Goal: Task Accomplishment & Management: Manage account settings

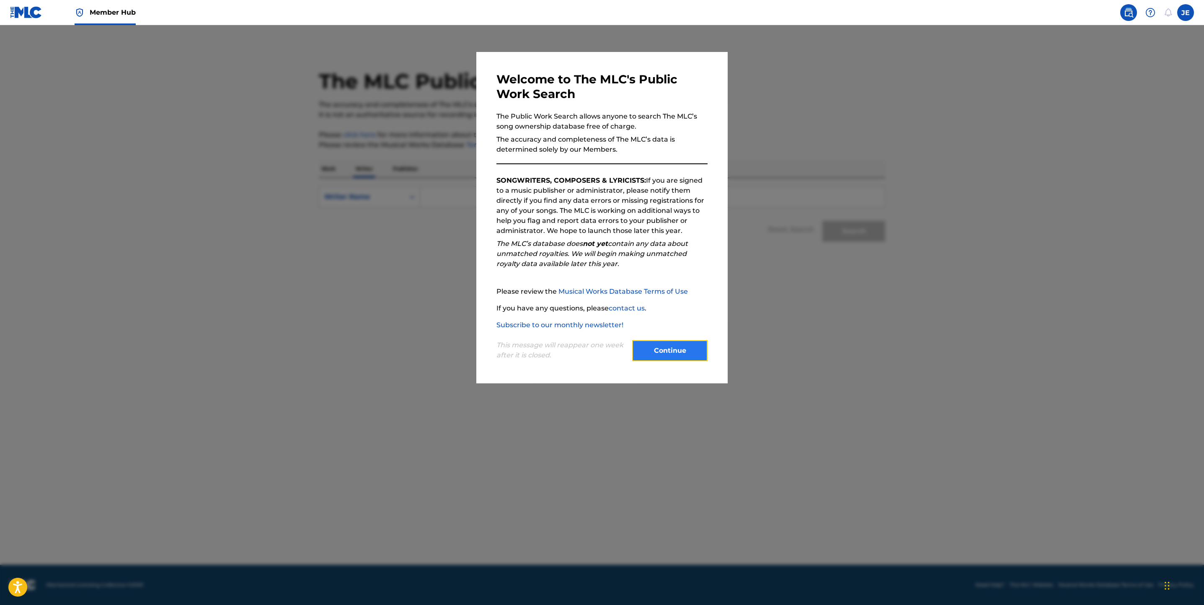
click at [672, 353] on button "Continue" at bounding box center [669, 350] width 75 height 21
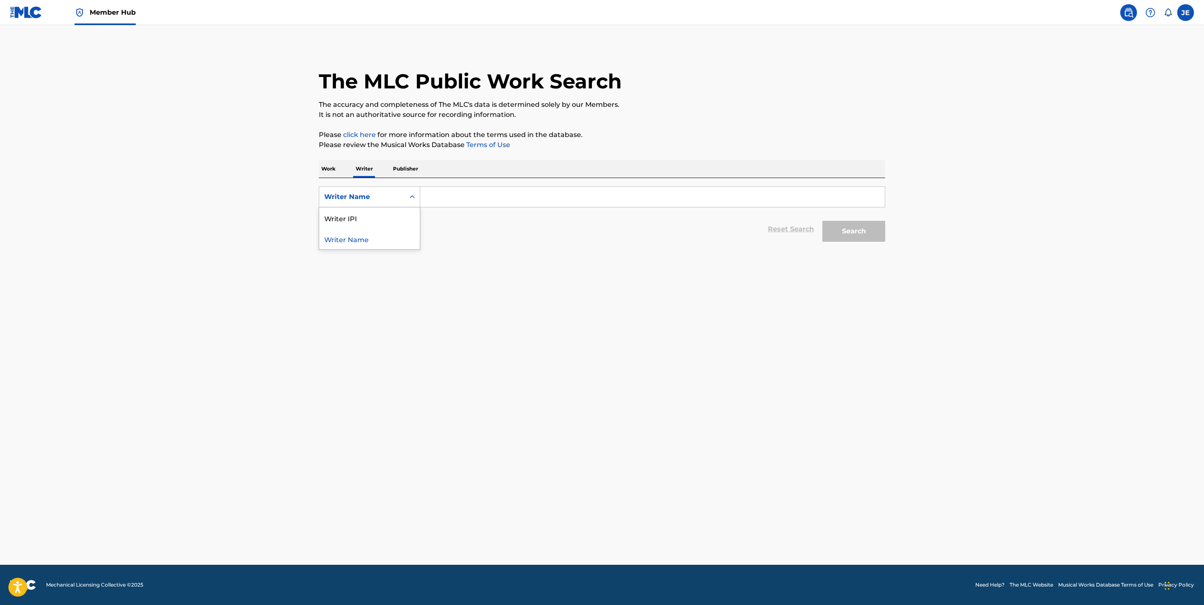
click at [388, 193] on div "Writer Name" at bounding box center [361, 197] width 75 height 10
click at [334, 173] on p "Work" at bounding box center [328, 169] width 19 height 18
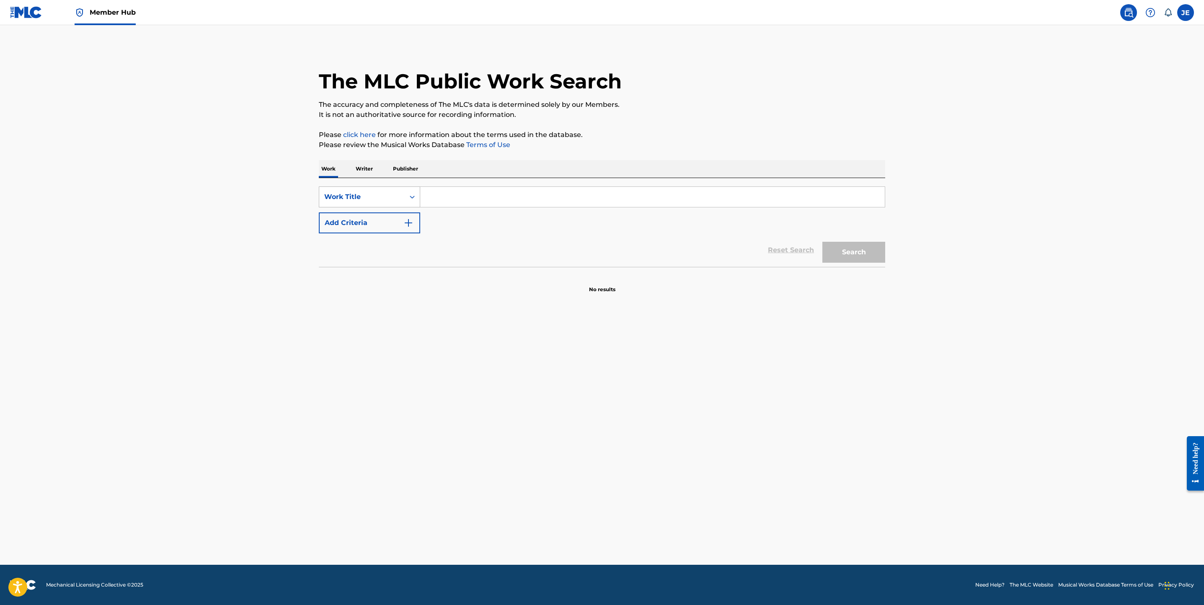
click at [387, 196] on div "Work Title" at bounding box center [361, 197] width 75 height 10
click at [382, 224] on div "MLC Song Code" at bounding box center [369, 217] width 101 height 21
click at [451, 207] on div "Search Form" at bounding box center [652, 196] width 465 height 21
click at [460, 200] on input "Search Form" at bounding box center [652, 197] width 464 height 20
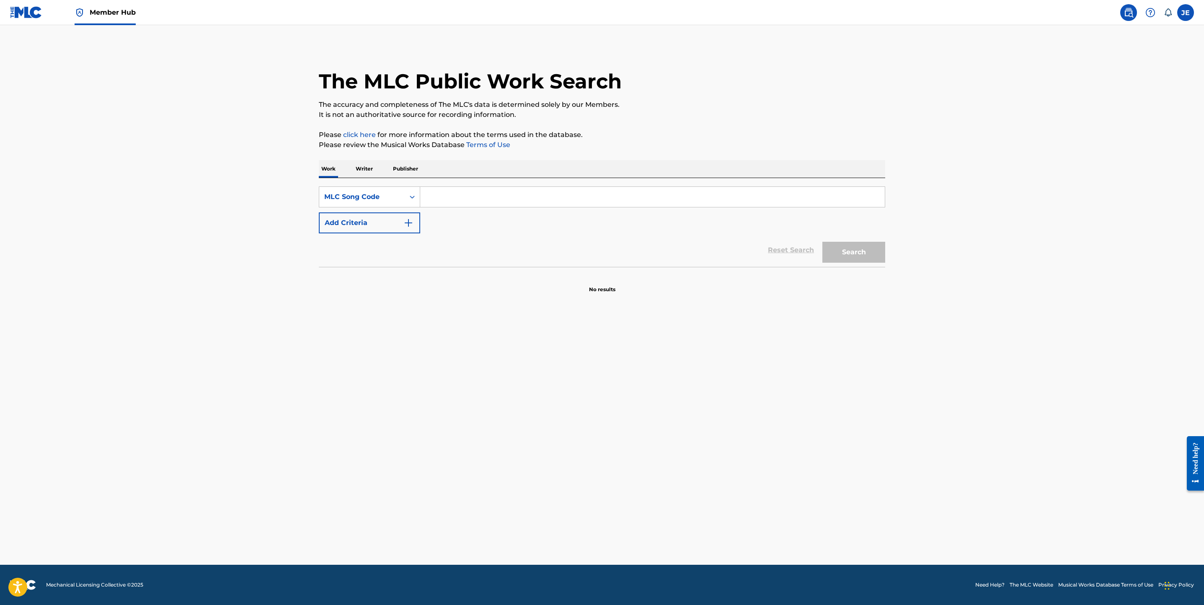
paste input "WC5LYI"
type input "WC5LYI"
click at [839, 250] on button "Search" at bounding box center [853, 252] width 63 height 21
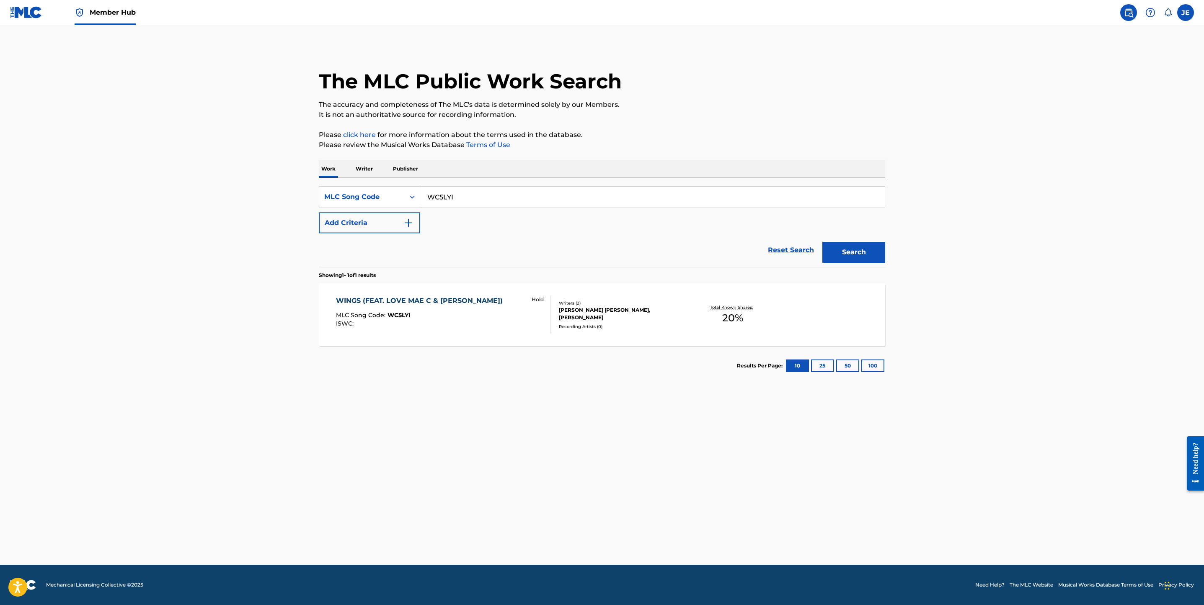
click at [503, 335] on div "WINGS (FEAT. LOVE MAE C & J. GOODMAN) MLC Song Code : WC5LYI ISWC : Hold Writer…" at bounding box center [602, 314] width 566 height 63
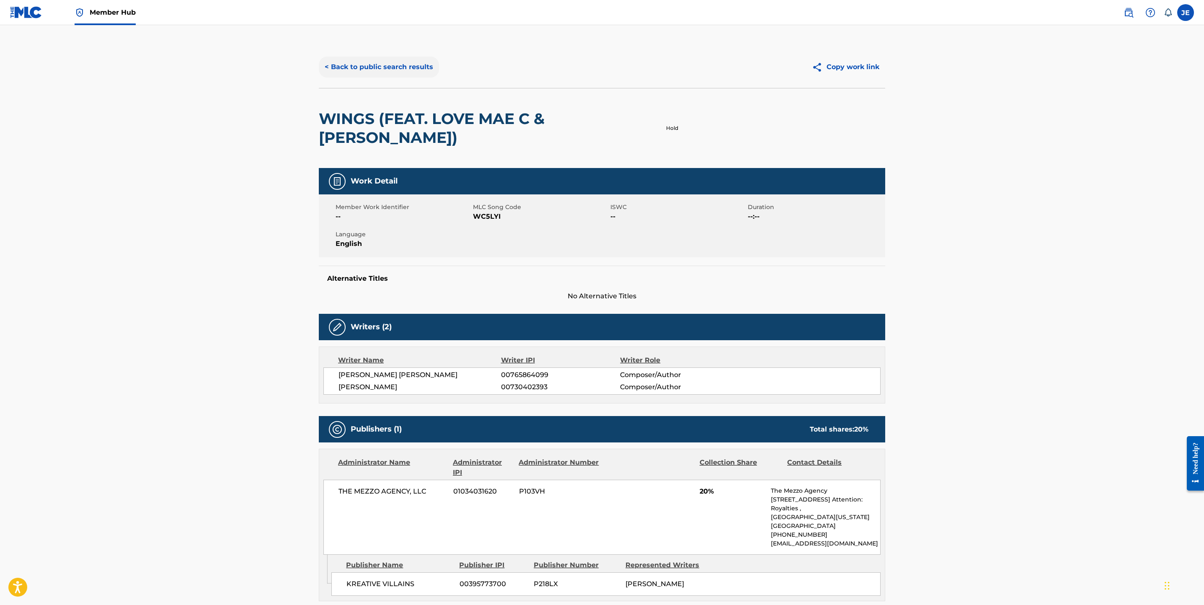
click at [352, 58] on button "< Back to public search results" at bounding box center [379, 67] width 120 height 21
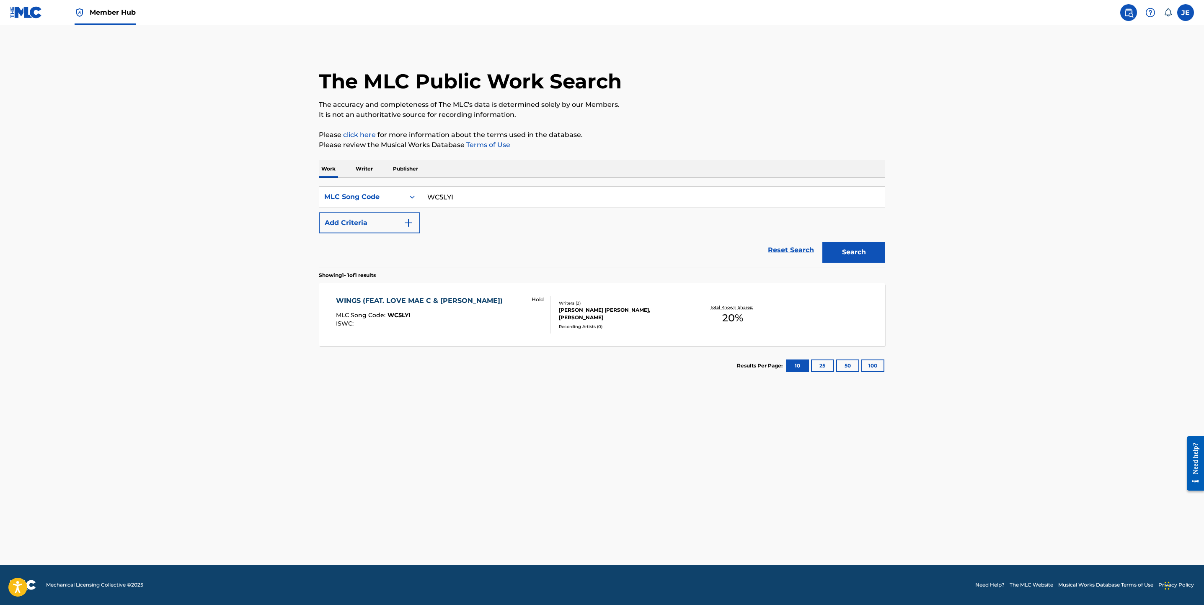
click at [493, 190] on input "WC5LYI" at bounding box center [652, 197] width 464 height 20
paste input "VAO7G"
type input "WVAO7G"
click at [866, 253] on button "Search" at bounding box center [853, 252] width 63 height 21
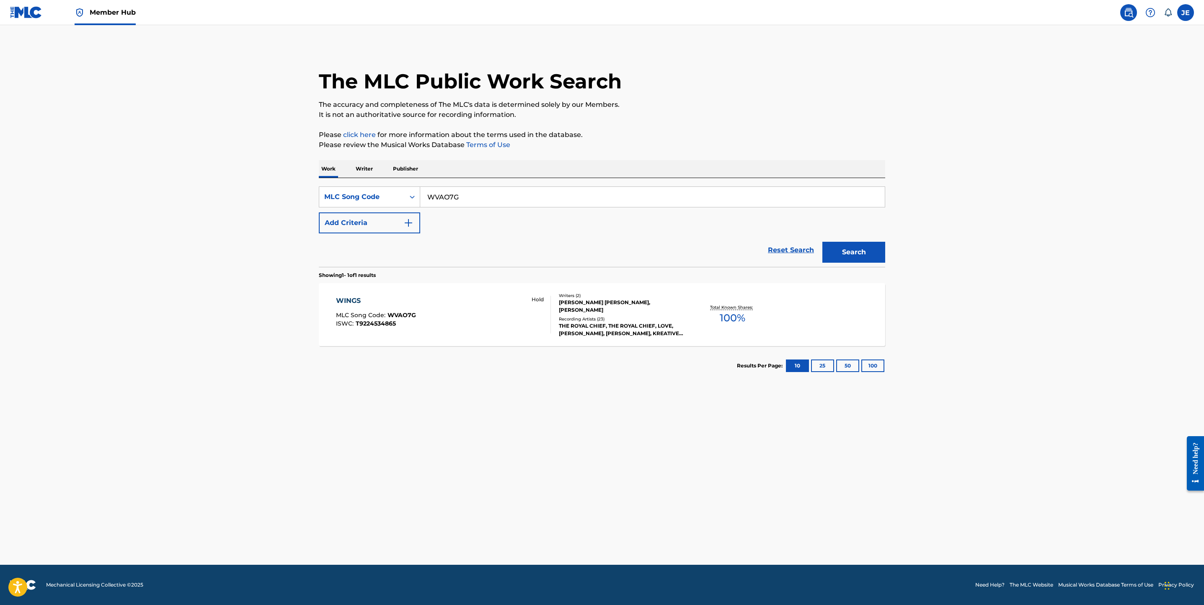
click at [482, 318] on div "WINGS MLC Song Code : WVAO7G ISWC : T9224534865 Hold" at bounding box center [443, 315] width 215 height 38
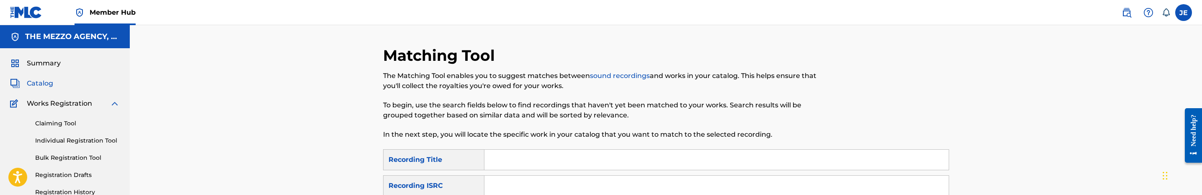
click at [36, 85] on span "Catalog" at bounding box center [40, 83] width 26 height 10
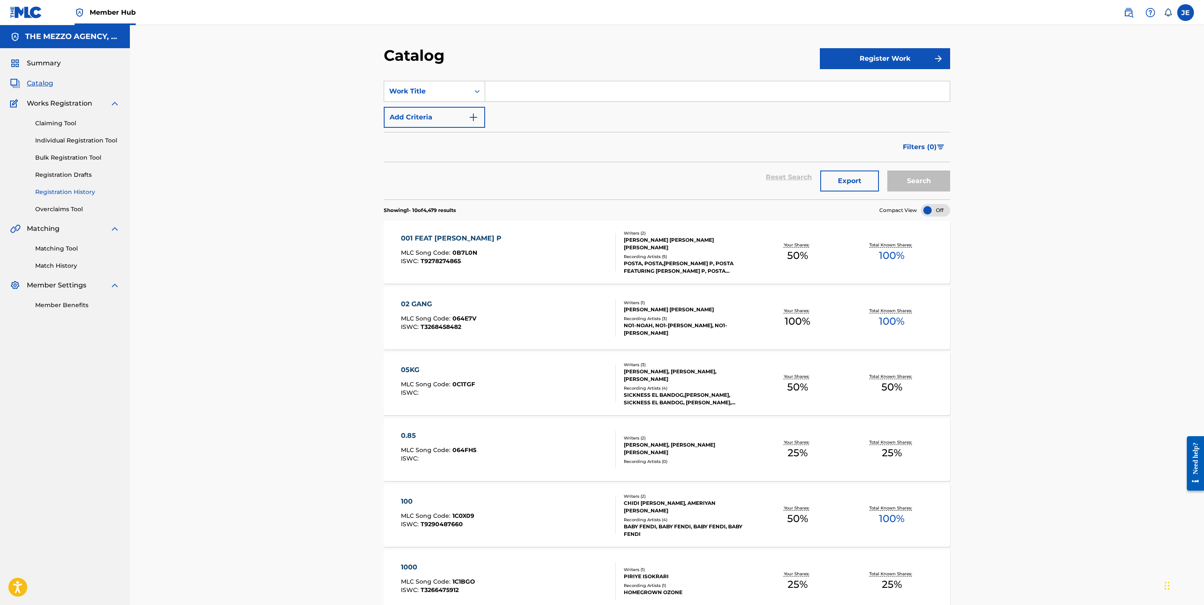
click at [76, 190] on link "Registration History" at bounding box center [77, 192] width 85 height 9
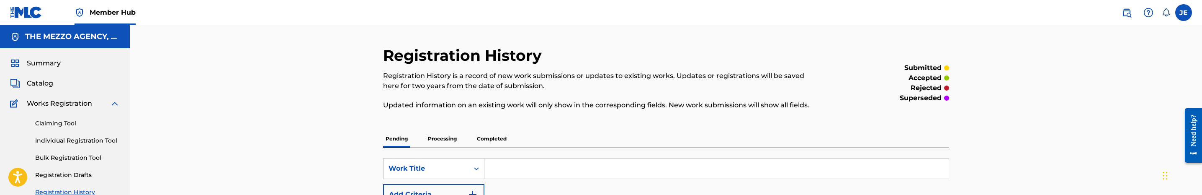
scroll to position [63, 0]
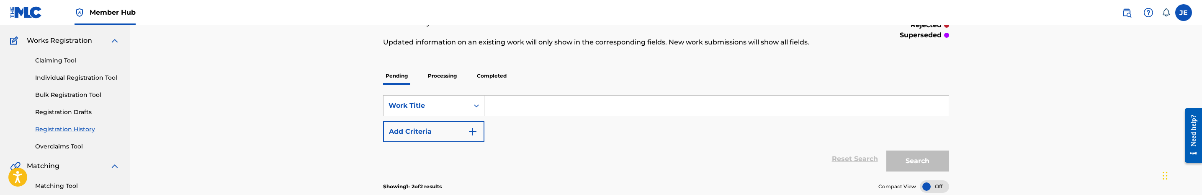
click at [578, 99] on input "Search Form" at bounding box center [717, 105] width 464 height 20
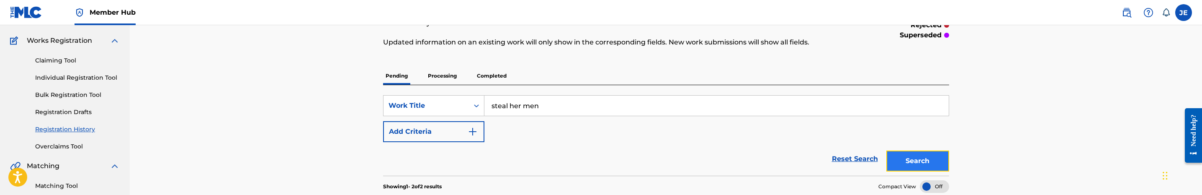
click at [926, 155] on button "Search" at bounding box center [918, 160] width 63 height 21
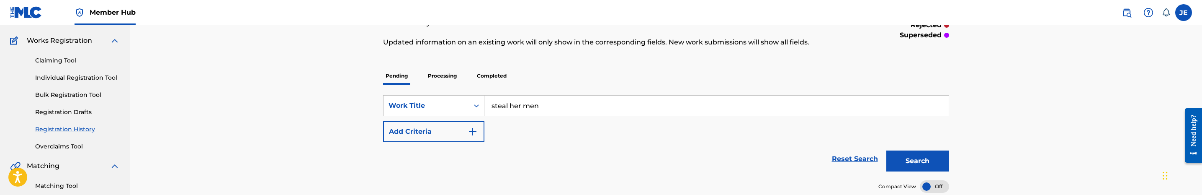
click at [539, 97] on input "steal her men" at bounding box center [717, 105] width 464 height 20
type input "steal her man"
click at [911, 153] on button "Search" at bounding box center [918, 160] width 63 height 21
click at [564, 110] on input "steal her man" at bounding box center [717, 105] width 464 height 20
click at [925, 166] on button "Search" at bounding box center [918, 160] width 63 height 21
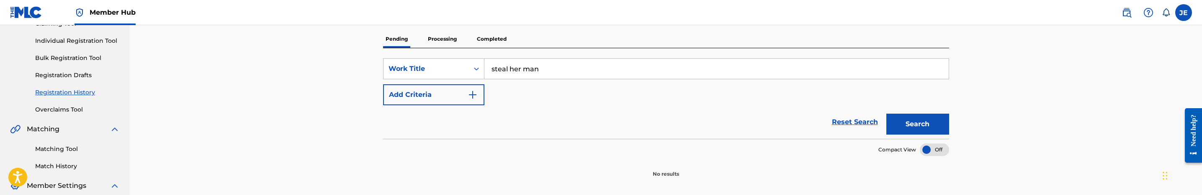
scroll to position [102, 0]
click at [492, 72] on input "steal her man" at bounding box center [717, 67] width 464 height 20
click at [489, 71] on input "steal her man" at bounding box center [717, 67] width 464 height 20
click at [538, 69] on input "steal her man" at bounding box center [717, 67] width 464 height 20
click at [913, 132] on button "Search" at bounding box center [918, 121] width 63 height 21
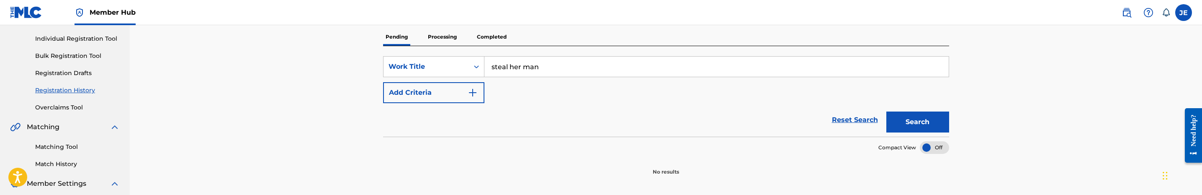
click at [441, 37] on p "Processing" at bounding box center [443, 37] width 34 height 18
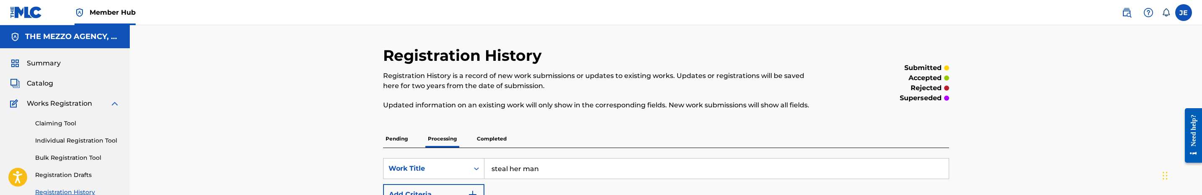
click at [53, 85] on span "Catalog" at bounding box center [40, 83] width 26 height 10
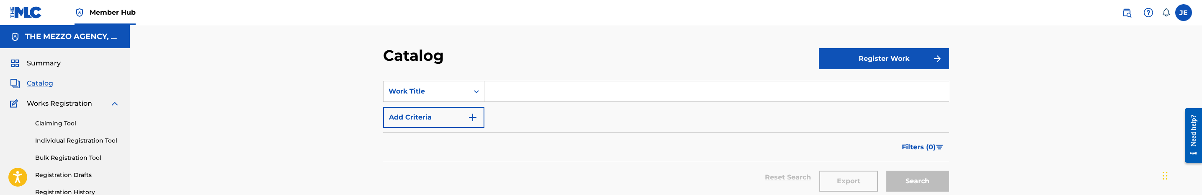
click at [499, 95] on input "Search Form" at bounding box center [717, 91] width 464 height 20
click at [462, 94] on div "Work Title" at bounding box center [433, 91] width 101 height 21
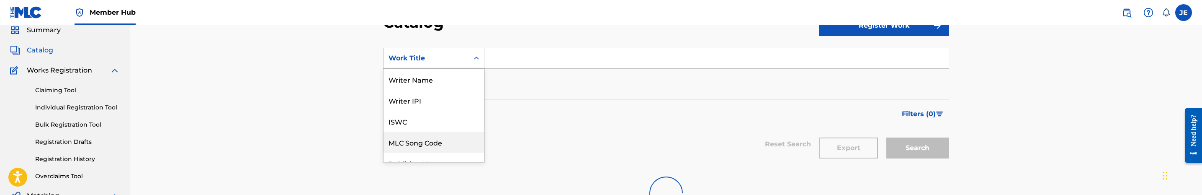
click at [430, 140] on div "MLC Song Code" at bounding box center [434, 142] width 101 height 21
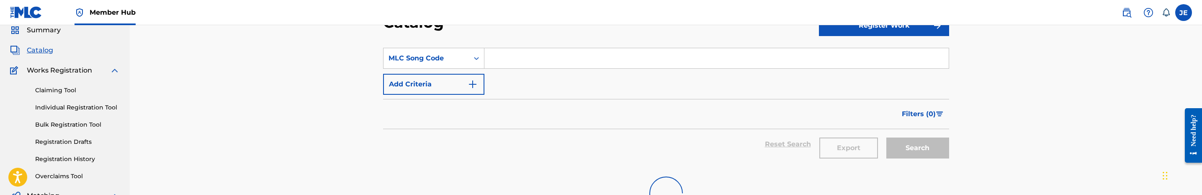
click at [516, 72] on div "SearchWithCriteria64480333-1bd8-4a4f-81b5-c069b4354393 MLC Song Code Add Criter…" at bounding box center [666, 71] width 566 height 47
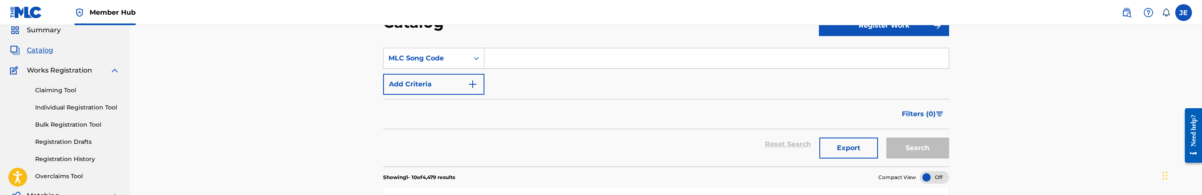
click at [538, 56] on input "Search Form" at bounding box center [717, 58] width 464 height 20
paste input "WV9X4L"
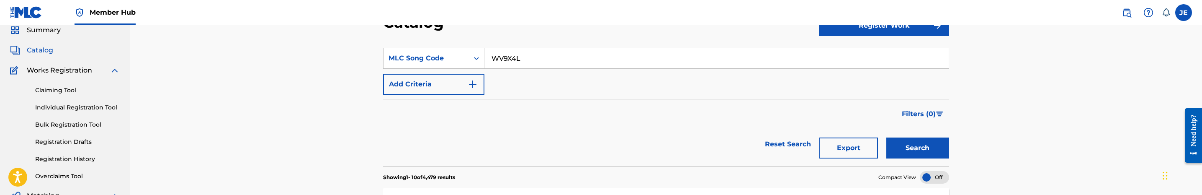
type input "WV9X4L"
click at [887, 137] on button "Search" at bounding box center [918, 147] width 63 height 21
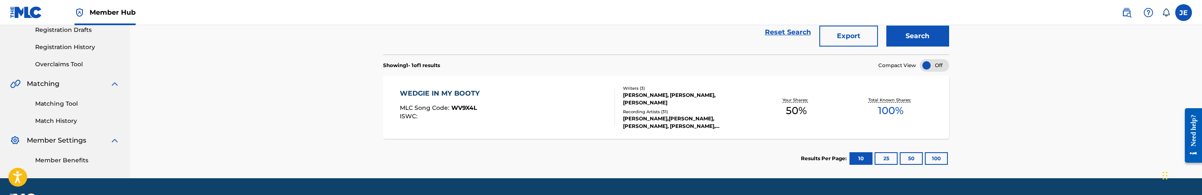
scroll to position [159, 0]
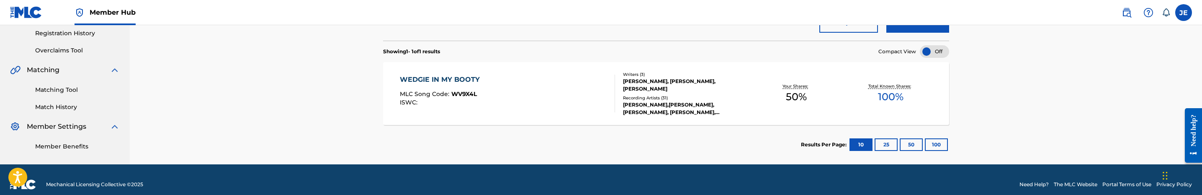
click at [562, 95] on div "WEDGIE IN MY BOOTY MLC Song Code : WV9X4L ISWC :" at bounding box center [507, 94] width 215 height 38
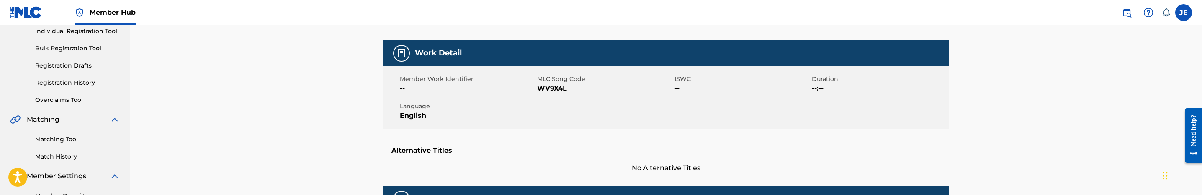
scroll to position [63, 0]
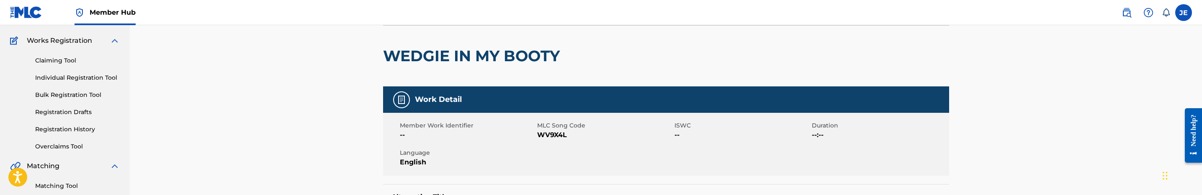
click at [551, 134] on span "WV9X4L" at bounding box center [604, 135] width 135 height 10
copy span "WV9X4L"
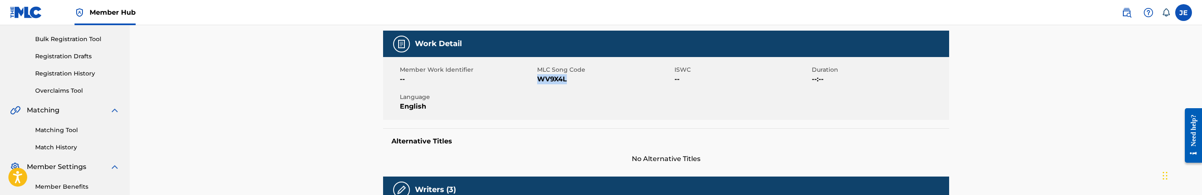
scroll to position [0, 0]
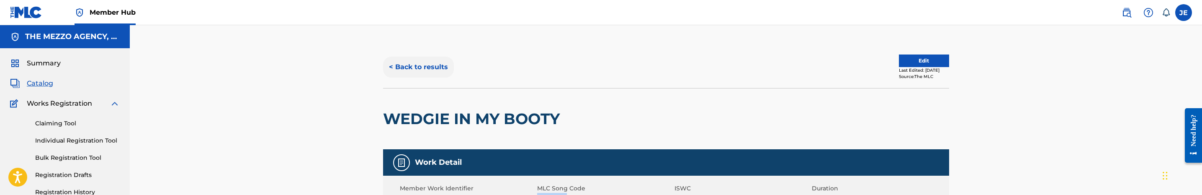
click at [412, 69] on button "< Back to results" at bounding box center [418, 67] width 71 height 21
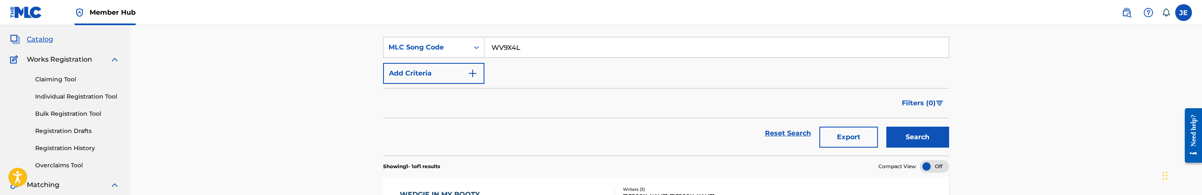
scroll to position [33, 0]
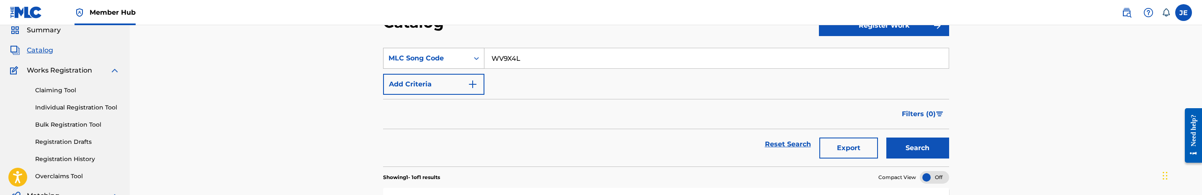
click at [465, 62] on div "MLC Song Code" at bounding box center [426, 58] width 85 height 16
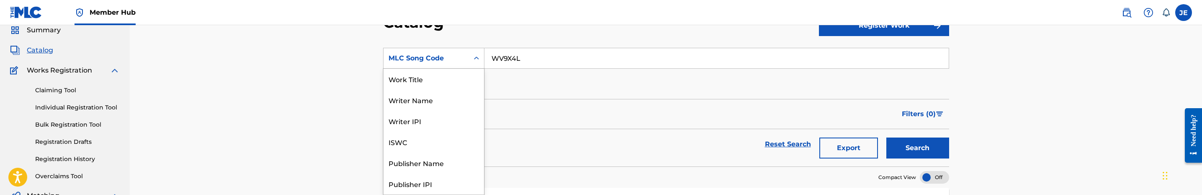
scroll to position [0, 0]
click at [440, 83] on div "Work Title" at bounding box center [434, 79] width 101 height 21
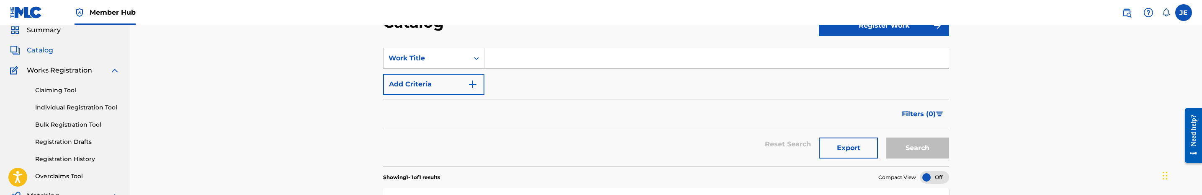
click at [537, 63] on input "Search Form" at bounding box center [717, 58] width 464 height 20
paste input "Wassup with Triple"
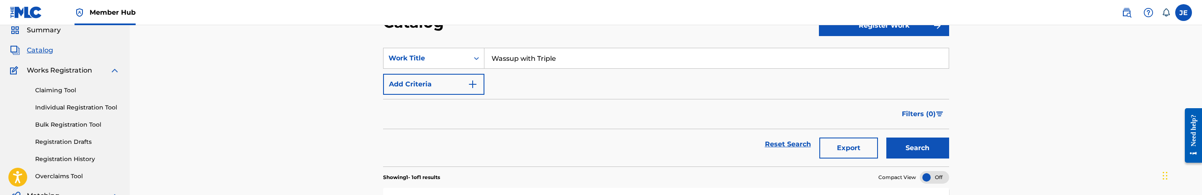
type input "Wassup with Triple"
click at [500, 88] on div "SearchWithCriteriaf775c395-85f5-4042-bd28-9318e46ccac8 Work Title Wassup with T…" at bounding box center [666, 71] width 566 height 47
click at [467, 87] on button "Add Criteria" at bounding box center [433, 84] width 101 height 21
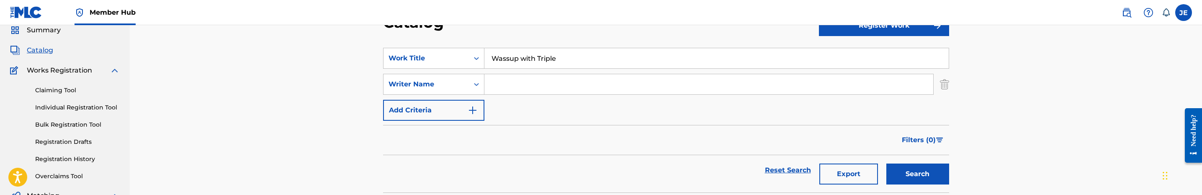
click at [558, 86] on input "Search Form" at bounding box center [709, 84] width 449 height 20
click at [568, 82] on input "Search Form" at bounding box center [709, 84] width 449 height 20
paste input "Pressley, Jonoah"
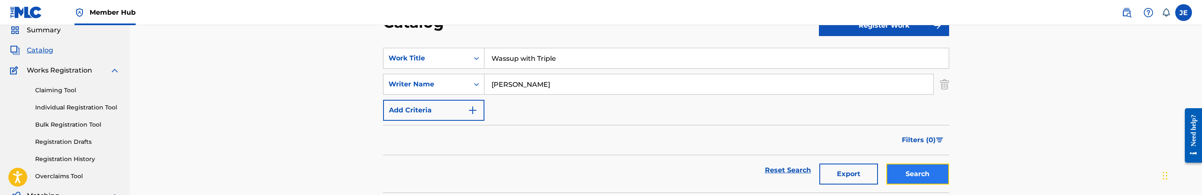
click at [925, 174] on button "Search" at bounding box center [918, 173] width 63 height 21
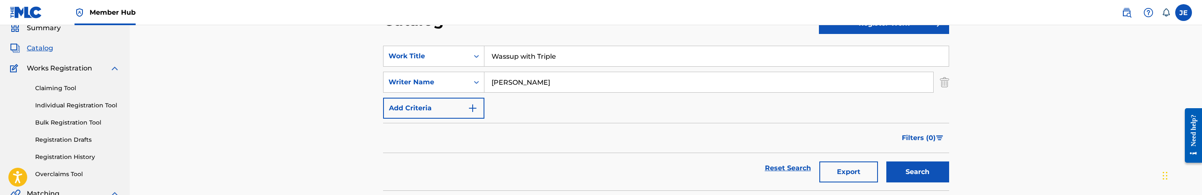
scroll to position [33, 0]
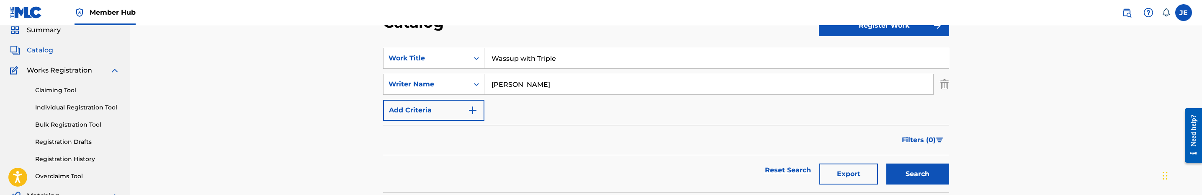
drag, startPoint x: 523, startPoint y: 84, endPoint x: 427, endPoint y: 71, distance: 96.4
click at [427, 71] on div "SearchWithCriteriaf775c395-85f5-4042-bd28-9318e46ccac8 Work Title Wassup with T…" at bounding box center [666, 84] width 566 height 73
click at [616, 89] on input "Jonoah" at bounding box center [709, 84] width 449 height 20
paste input "Pressley,"
type input "Jonoah Pressley"
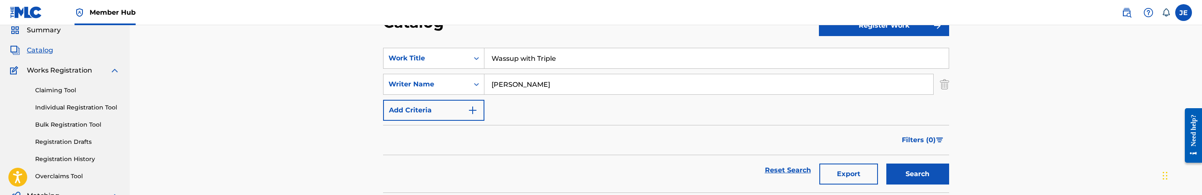
click at [887, 163] on button "Search" at bounding box center [918, 173] width 63 height 21
click at [571, 80] on input "Jonoah Pressley" at bounding box center [709, 84] width 449 height 20
drag, startPoint x: 474, startPoint y: 62, endPoint x: 467, endPoint y: 64, distance: 6.9
click at [474, 62] on icon "Search Form" at bounding box center [476, 58] width 8 height 8
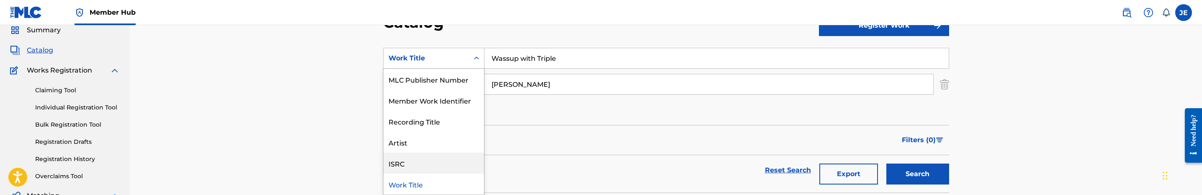
scroll to position [0, 0]
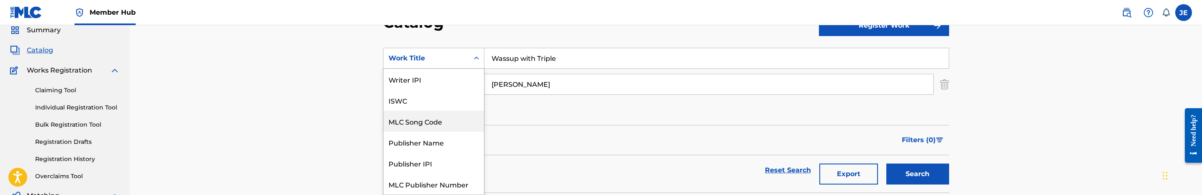
click at [438, 121] on div "MLC Song Code" at bounding box center [434, 121] width 101 height 21
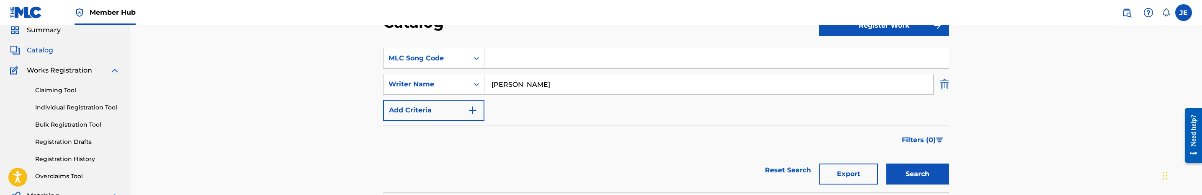
click at [948, 84] on img "Search Form" at bounding box center [944, 84] width 9 height 21
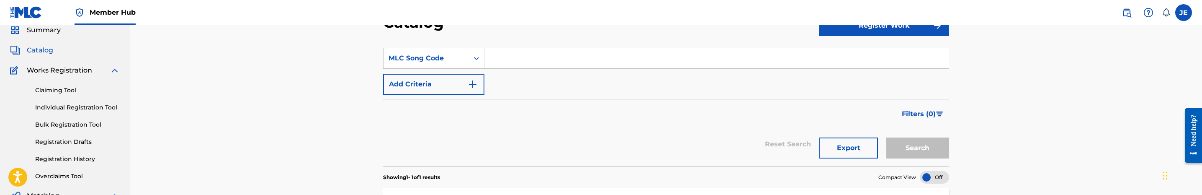
click at [758, 52] on input "Search Form" at bounding box center [717, 58] width 464 height 20
paste input "WB0NDJ"
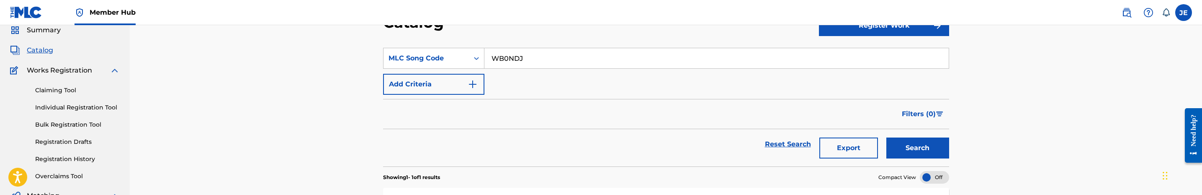
type input "WB0NDJ"
click at [887, 137] on button "Search" at bounding box center [918, 147] width 63 height 21
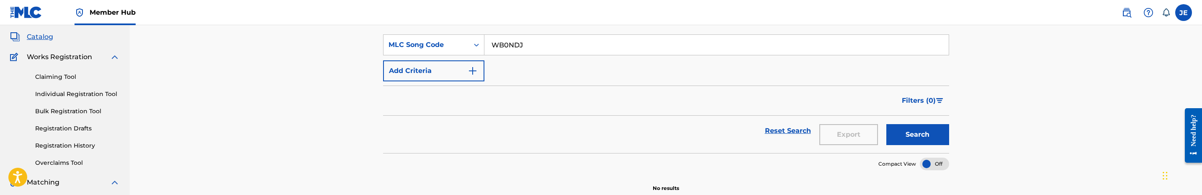
scroll to position [33, 0]
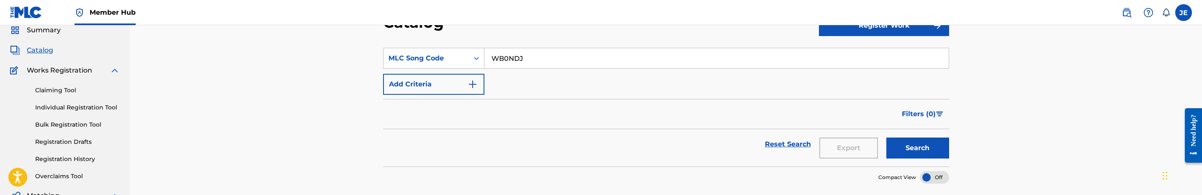
click at [586, 58] on input "WB0NDJ" at bounding box center [717, 58] width 464 height 20
click at [535, 56] on input "WB0NDJ" at bounding box center [717, 58] width 464 height 20
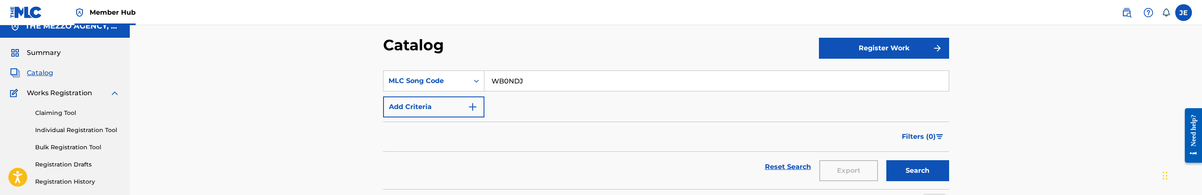
scroll to position [0, 0]
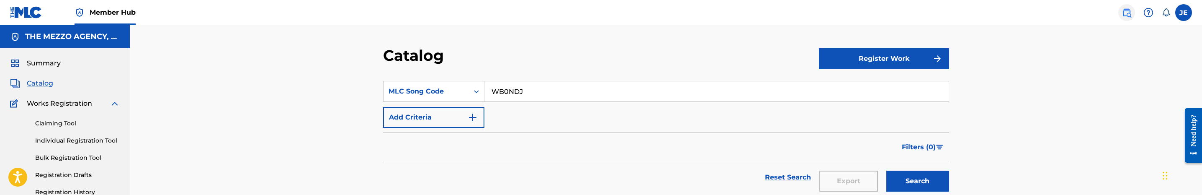
click at [1123, 14] on img at bounding box center [1127, 13] width 10 height 10
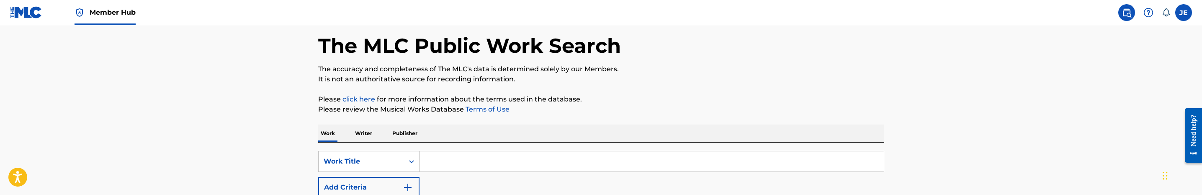
scroll to position [63, 0]
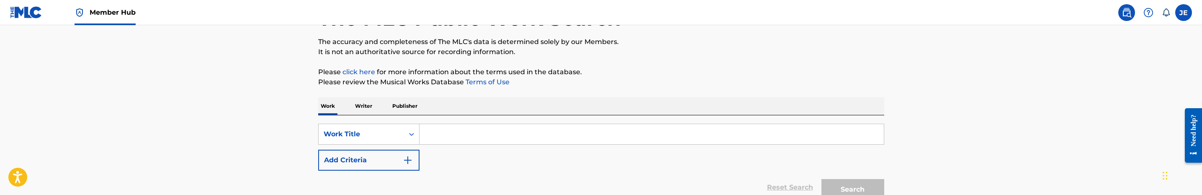
click at [447, 132] on input "Search Form" at bounding box center [652, 134] width 464 height 20
paste input "WB0NDJ"
type input "WB0NDJ"
click at [822, 179] on button "Search" at bounding box center [853, 189] width 63 height 21
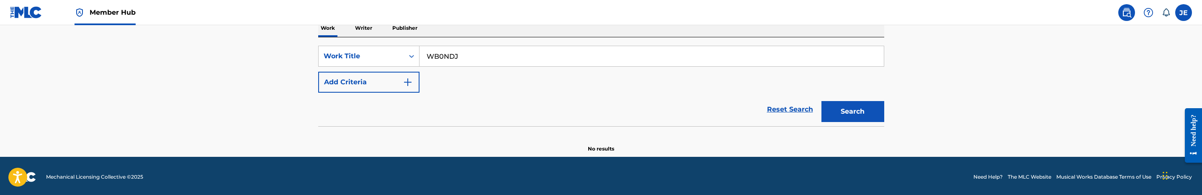
scroll to position [143, 0]
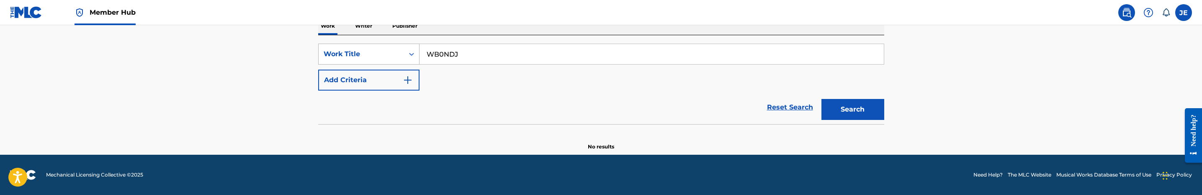
click at [397, 55] on div "Work Title" at bounding box center [361, 54] width 75 height 10
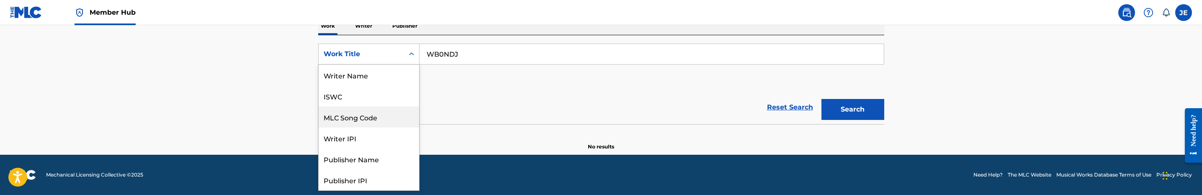
scroll to position [42, 0]
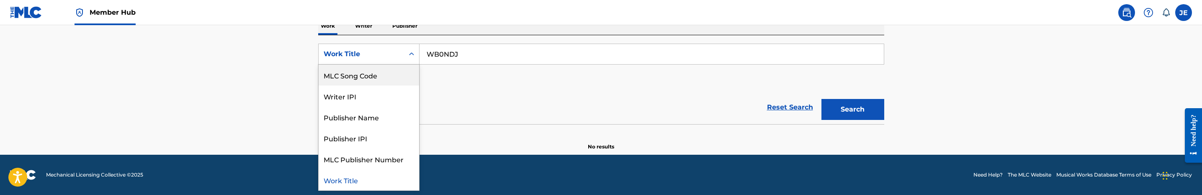
drag, startPoint x: 369, startPoint y: 72, endPoint x: 376, endPoint y: 71, distance: 7.2
click at [369, 72] on div "MLC Song Code" at bounding box center [369, 74] width 101 height 21
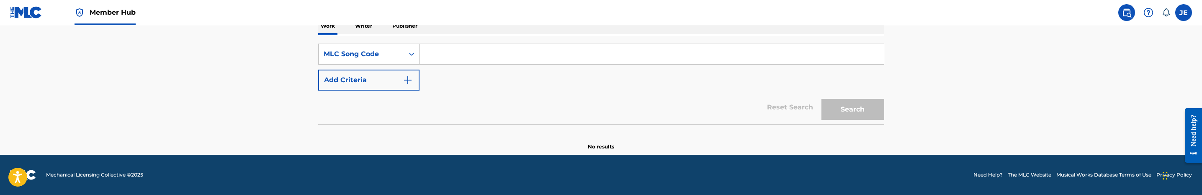
click at [481, 54] on input "Search Form" at bounding box center [652, 54] width 464 height 20
paste input "WB0NDJ"
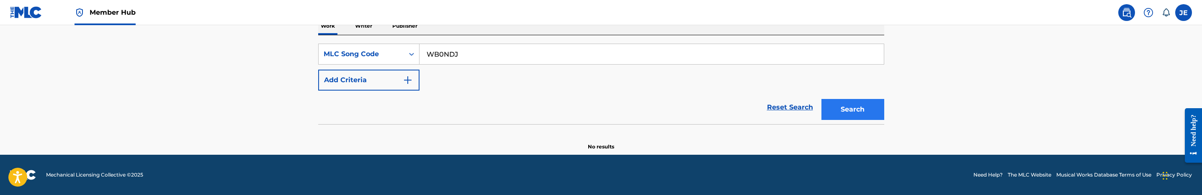
type input "WB0NDJ"
click at [871, 116] on button "Search" at bounding box center [853, 109] width 63 height 21
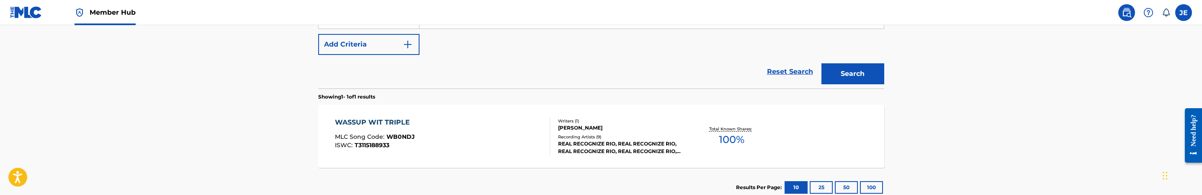
scroll to position [206, 0]
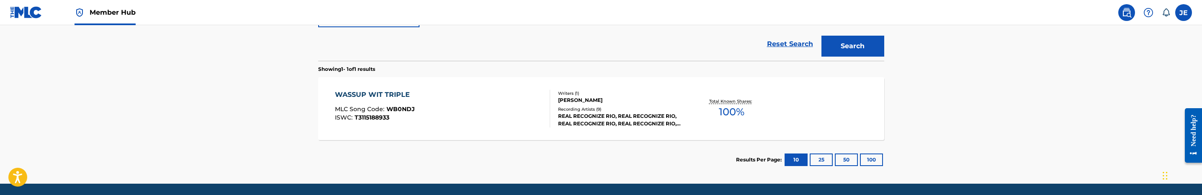
click at [511, 116] on div "WASSUP WIT TRIPLE MLC Song Code : WB0NDJ ISWC : T3115188933" at bounding box center [442, 109] width 215 height 38
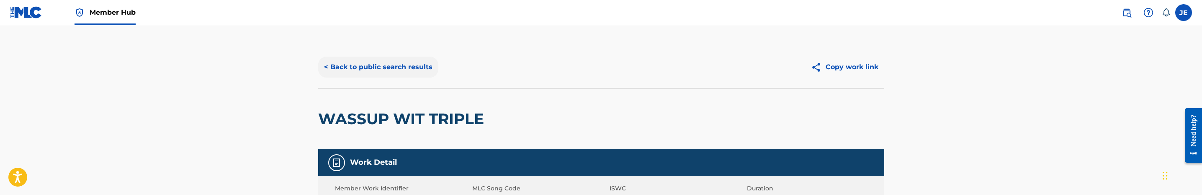
click at [423, 75] on button "< Back to public search results" at bounding box center [378, 67] width 120 height 21
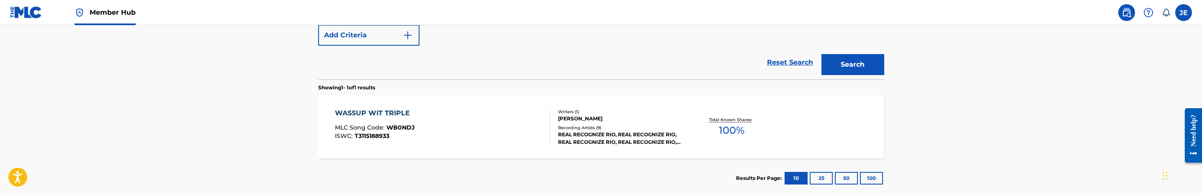
scroll to position [102, 0]
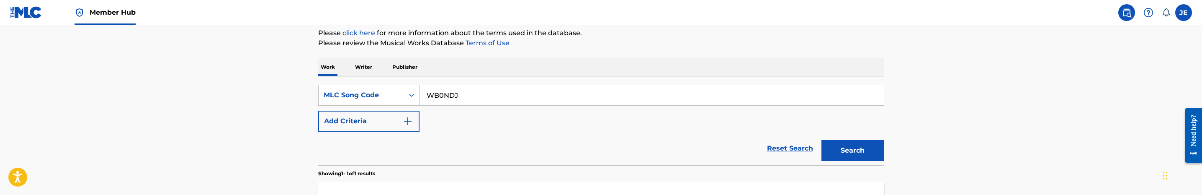
click at [470, 98] on input "WB0NDJ" at bounding box center [652, 95] width 464 height 20
paste input "30AH"
type input "WB30AH"
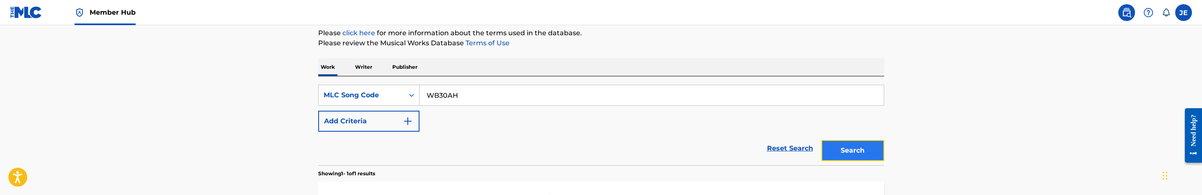
click at [852, 148] on button "Search" at bounding box center [853, 150] width 63 height 21
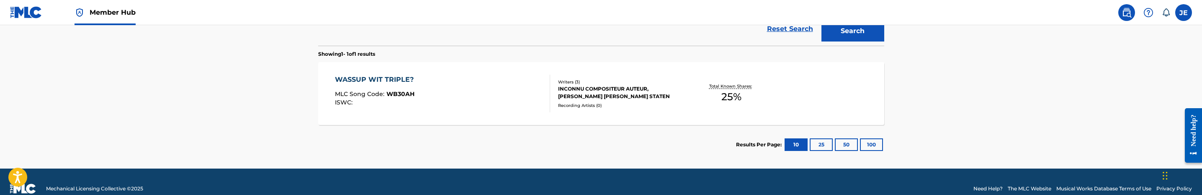
scroll to position [227, 0]
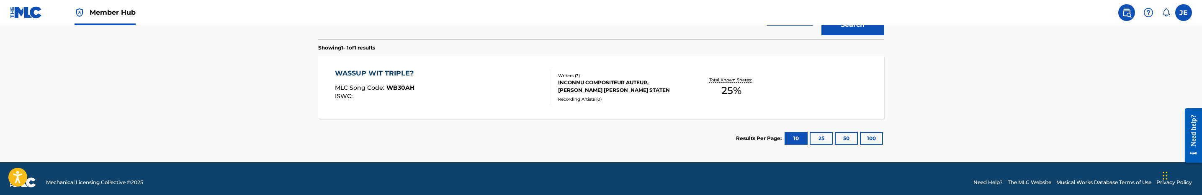
click at [500, 90] on div "WASSUP WIT TRIPLE? MLC Song Code : WB30AH ISWC :" at bounding box center [442, 87] width 215 height 38
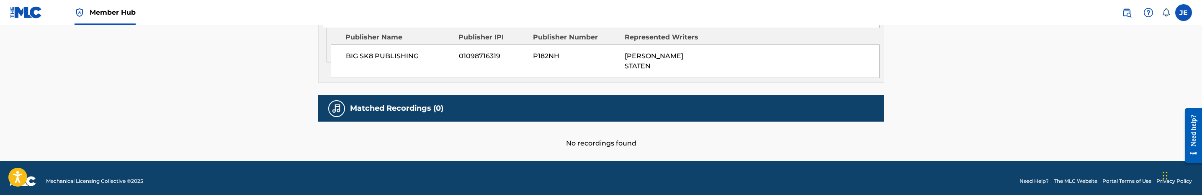
scroll to position [614, 0]
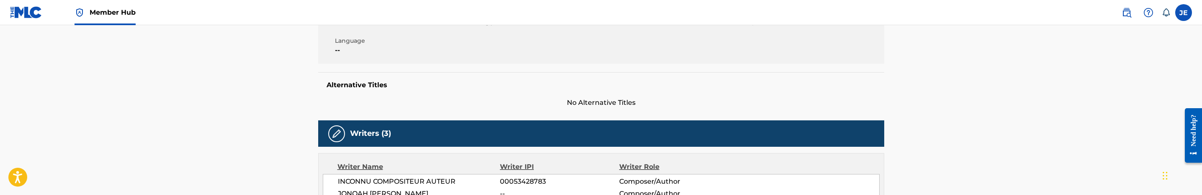
scroll to position [0, 0]
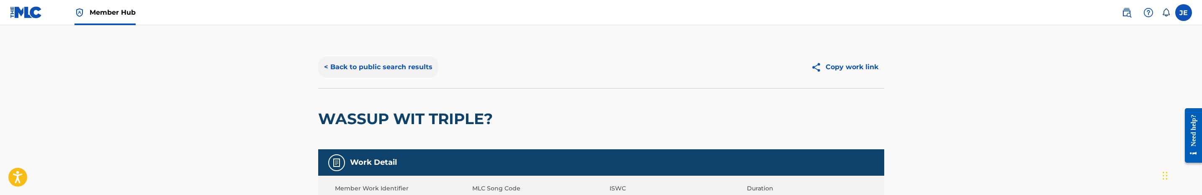
click at [395, 68] on button "< Back to public search results" at bounding box center [378, 67] width 120 height 21
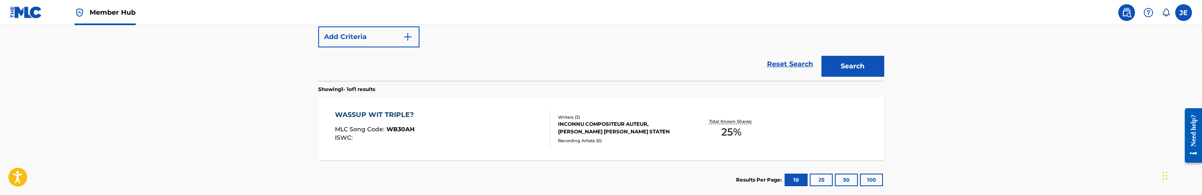
scroll to position [126, 0]
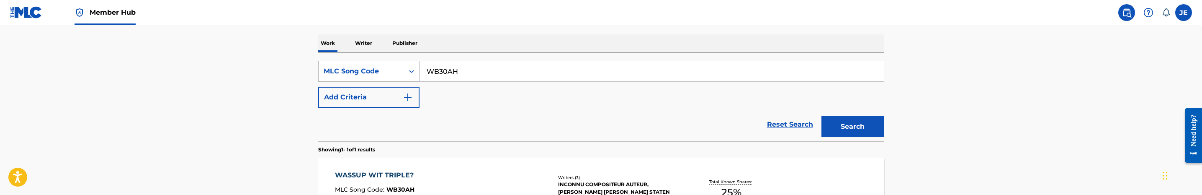
click at [386, 76] on div "MLC Song Code" at bounding box center [361, 71] width 75 height 10
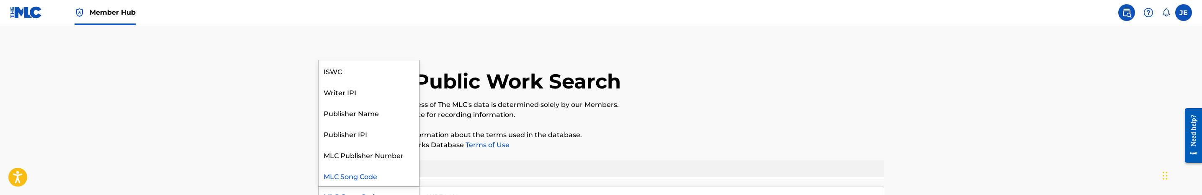
scroll to position [0, 0]
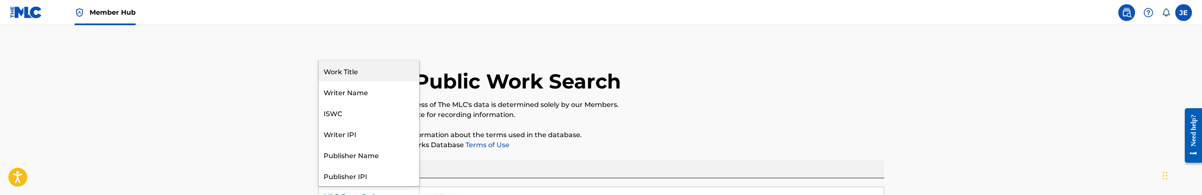
click at [362, 72] on div "Work Title" at bounding box center [369, 70] width 101 height 21
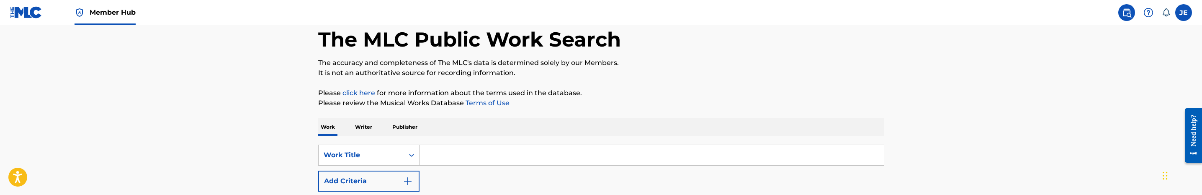
scroll to position [126, 0]
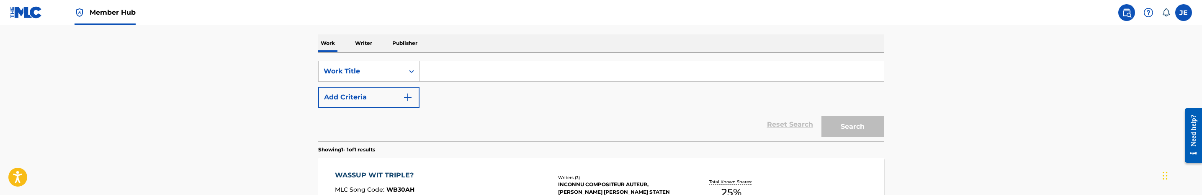
click at [460, 68] on input "Search Form" at bounding box center [652, 71] width 464 height 20
paste input "Top Pick (Luh Soldier & Quoncho)"
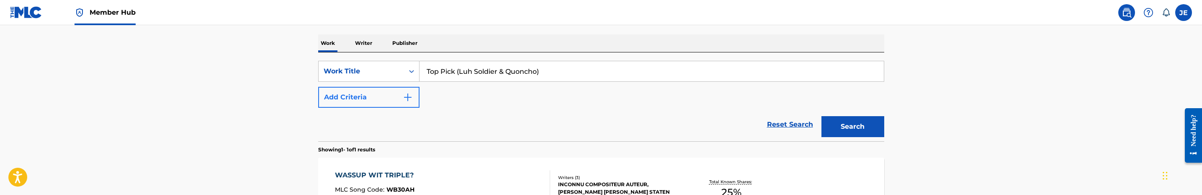
type input "Top Pick (Luh Soldier & Quoncho)"
click at [386, 105] on button "Add Criteria" at bounding box center [368, 97] width 101 height 21
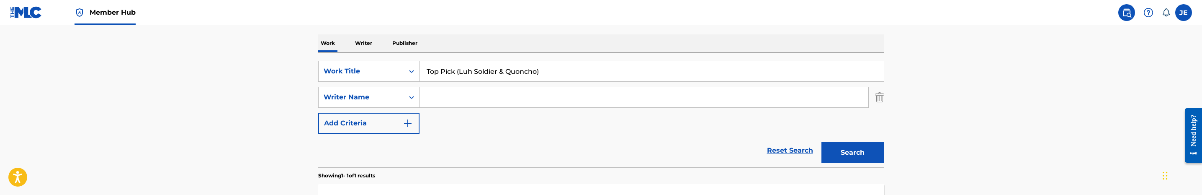
click at [485, 107] on div "Search Form" at bounding box center [644, 97] width 449 height 21
click at [487, 106] on input "Search Form" at bounding box center [644, 97] width 449 height 20
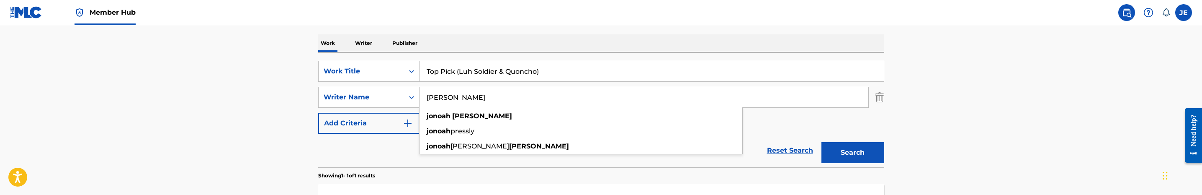
type input "jonoah pressley"
click at [822, 142] on button "Search" at bounding box center [853, 152] width 63 height 21
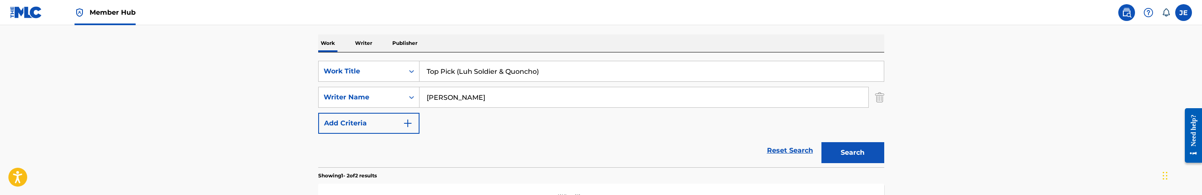
click at [965, 115] on main "The MLC Public Work Search The accuracy and completeness of The MLC's data is d…" at bounding box center [601, 127] width 1202 height 456
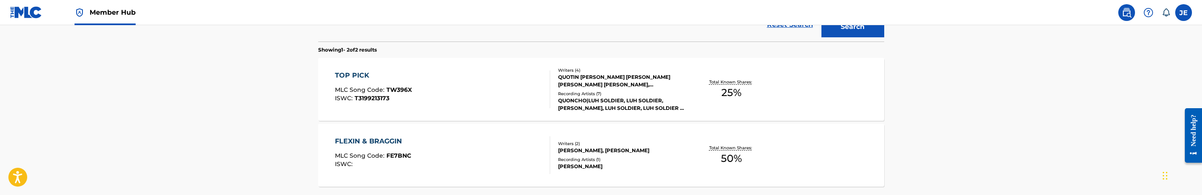
scroll to position [314, 0]
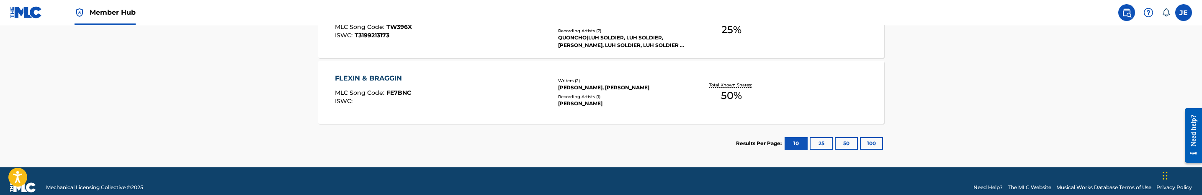
click at [493, 49] on div "TOP PICK MLC Song Code : TW396X ISWC : T3199213173 Writers ( 4 ) QUOTIN STEFAN …" at bounding box center [601, 26] width 566 height 63
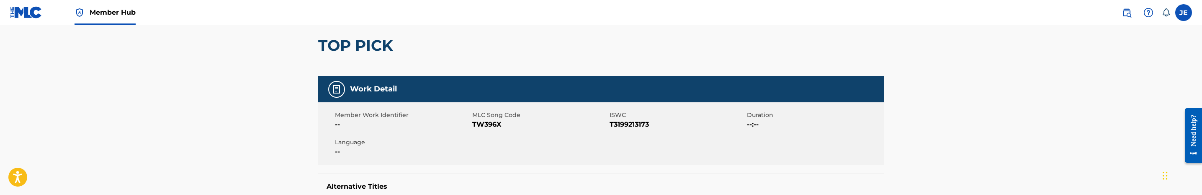
scroll to position [63, 0]
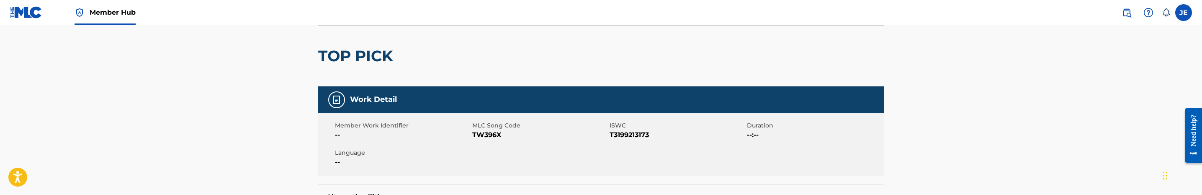
click at [484, 132] on span "TW396X" at bounding box center [539, 135] width 135 height 10
copy span "TW396X"
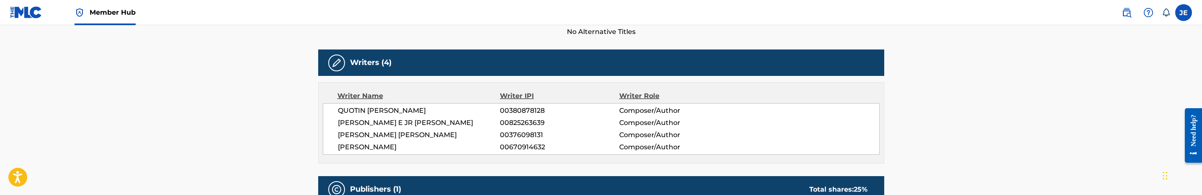
scroll to position [251, 0]
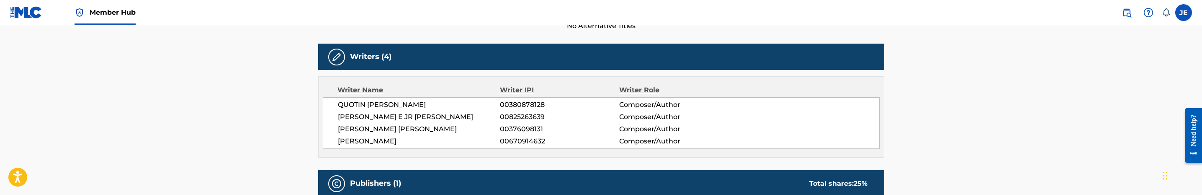
click at [401, 103] on span "QUOTIN STEFAN HOLLEY" at bounding box center [419, 105] width 163 height 10
copy div "QUOTIN STEFAN HOLLEY"
click at [523, 102] on span "00380878128" at bounding box center [559, 105] width 119 height 10
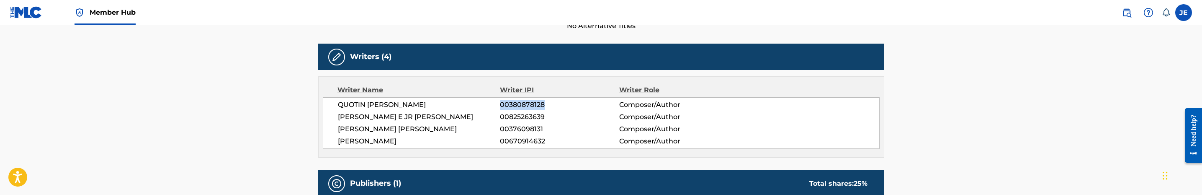
click at [523, 102] on span "00380878128" at bounding box center [559, 105] width 119 height 10
copy span "00380878128"
click at [387, 119] on span "GEORGE E JR DUNKINS" at bounding box center [419, 117] width 163 height 10
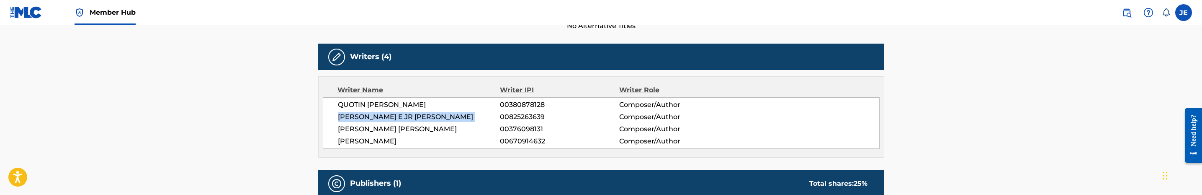
copy div "GEORGE E JR DUNKINS"
click at [386, 132] on span "JAMAL TAREL SWAIN" at bounding box center [419, 129] width 163 height 10
copy div "JAMAL TAREL SWAIN"
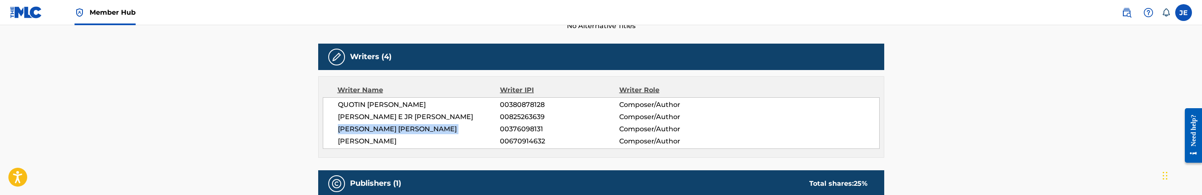
click at [384, 113] on span "GEORGE E JR DUNKINS" at bounding box center [419, 117] width 163 height 10
copy div "GEORGE E JR DUNKINS"
click at [529, 120] on span "00825263639" at bounding box center [559, 117] width 119 height 10
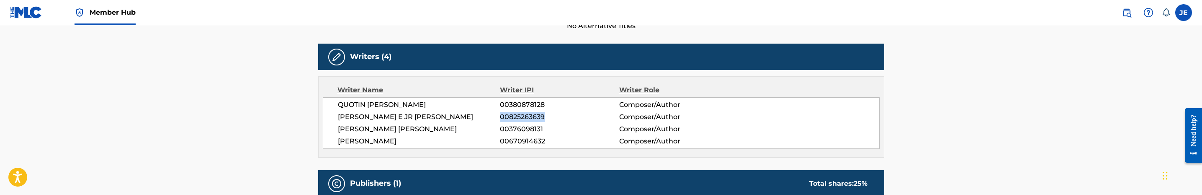
click at [529, 120] on span "00825263639" at bounding box center [559, 117] width 119 height 10
copy span "00825263639"
click at [396, 127] on span "JAMAL TAREL SWAIN" at bounding box center [419, 129] width 163 height 10
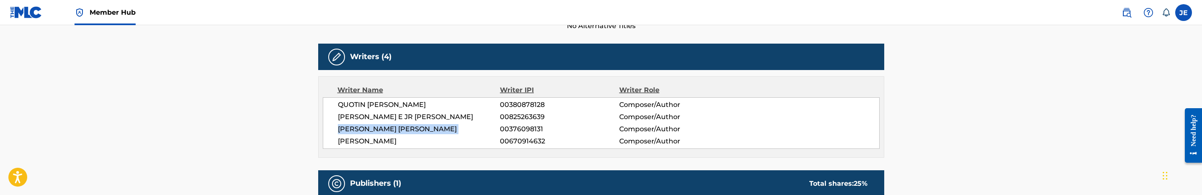
copy div "JAMAL TAREL SWAIN"
click at [523, 131] on span "00376098131" at bounding box center [559, 129] width 119 height 10
copy span "00376098131"
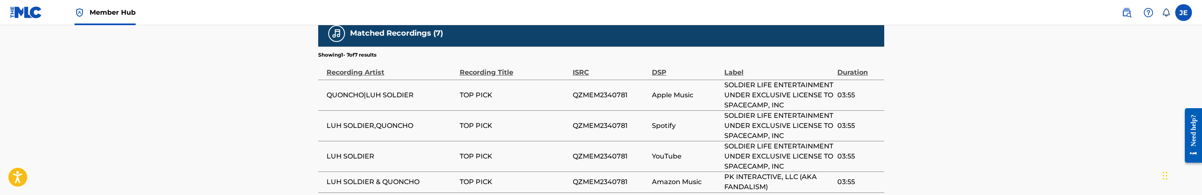
scroll to position [628, 0]
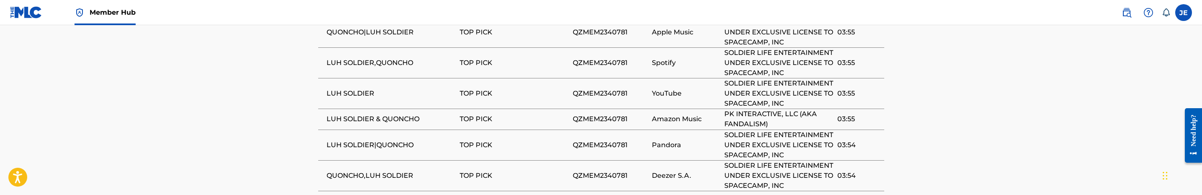
click at [608, 61] on span "QZMEM2340781" at bounding box center [610, 63] width 75 height 10
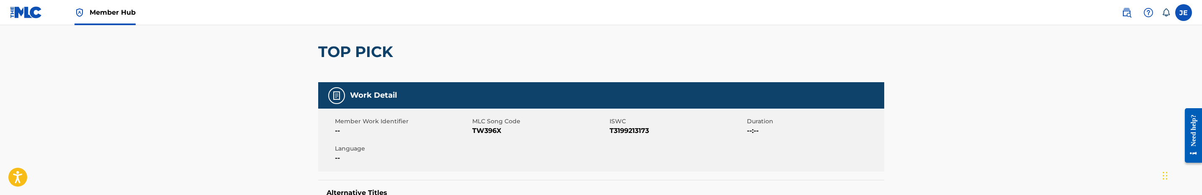
scroll to position [63, 0]
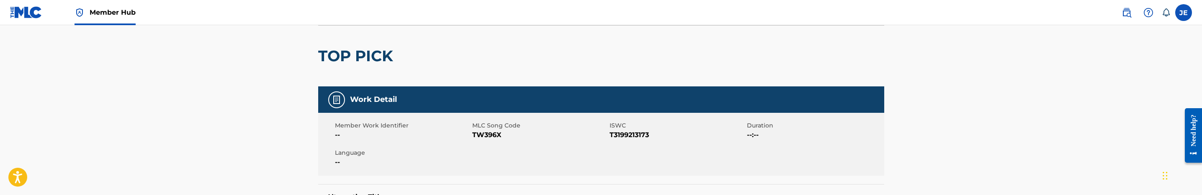
click at [479, 134] on span "TW396X" at bounding box center [539, 135] width 135 height 10
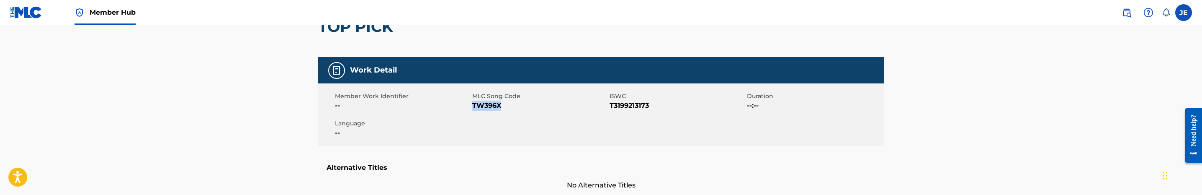
scroll to position [126, 0]
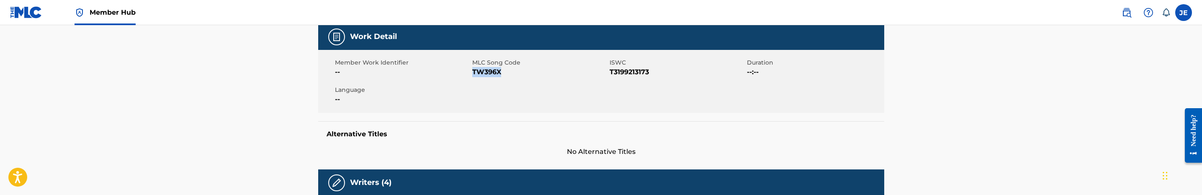
click at [480, 73] on span "TW396X" at bounding box center [539, 72] width 135 height 10
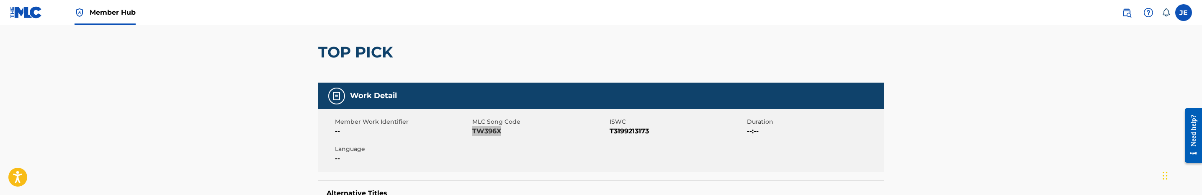
scroll to position [0, 0]
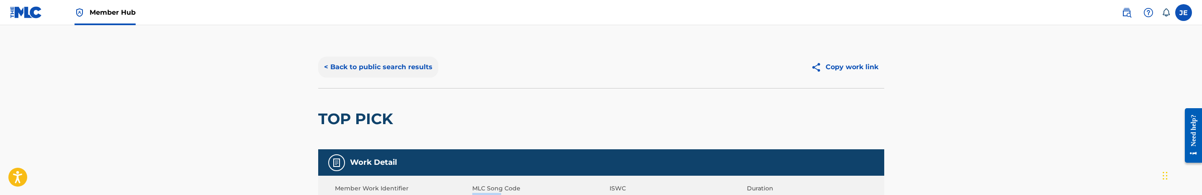
click at [413, 69] on button "< Back to public search results" at bounding box center [378, 67] width 120 height 21
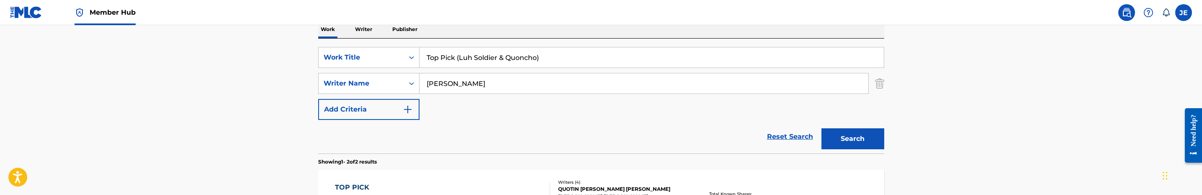
scroll to position [139, 0]
click at [455, 52] on input "Top Pick (Luh Soldier & Quoncho)" at bounding box center [652, 58] width 464 height 20
paste input "Real Me (Luh Solider"
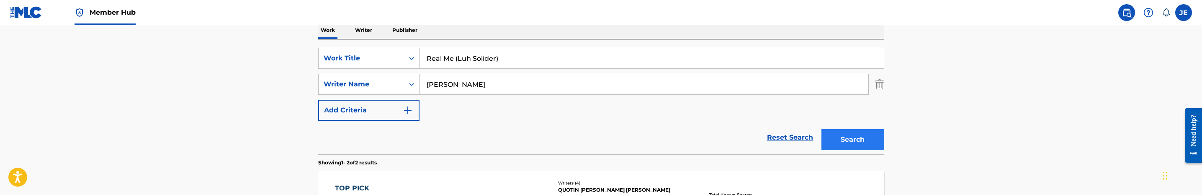
type input "Real Me (Luh Solider)"
click at [864, 136] on button "Search" at bounding box center [853, 139] width 63 height 21
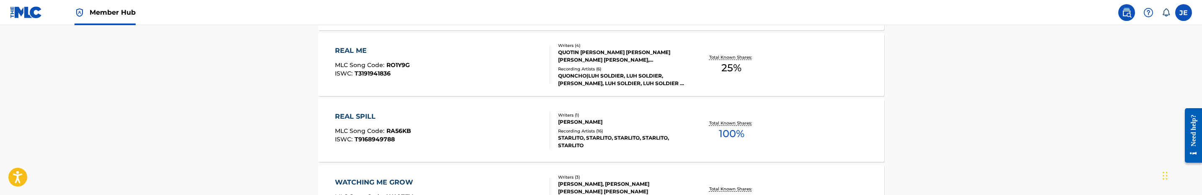
scroll to position [327, 0]
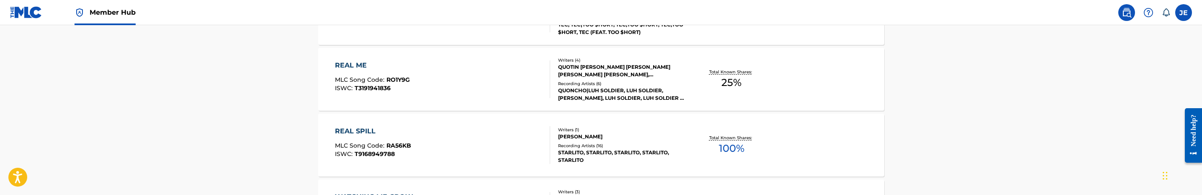
click at [474, 91] on div "REAL ME MLC Song Code : RO1Y9G ISWC : T3191941836" at bounding box center [442, 79] width 215 height 38
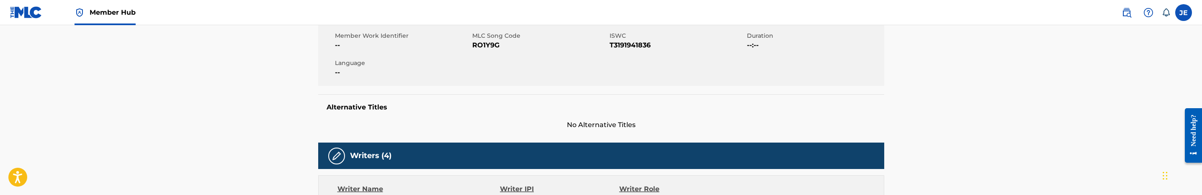
scroll to position [126, 0]
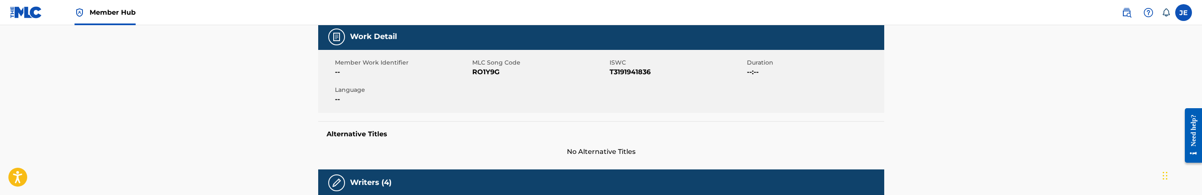
click at [482, 73] on span "RO1Y9G" at bounding box center [539, 72] width 135 height 10
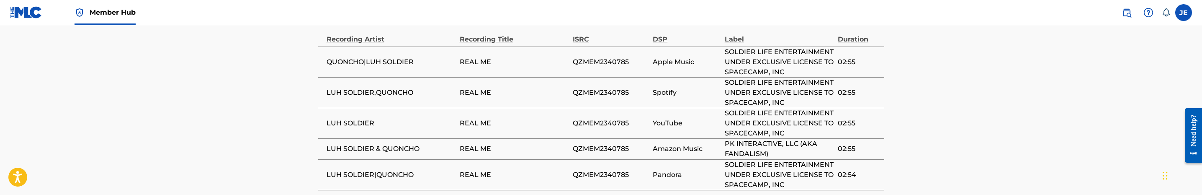
scroll to position [545, 0]
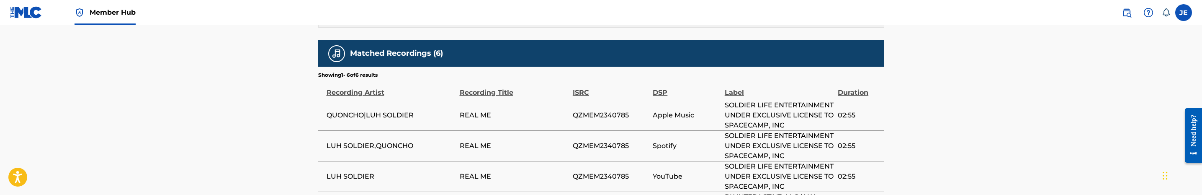
click at [606, 151] on span "QZMEM2340785" at bounding box center [611, 146] width 76 height 10
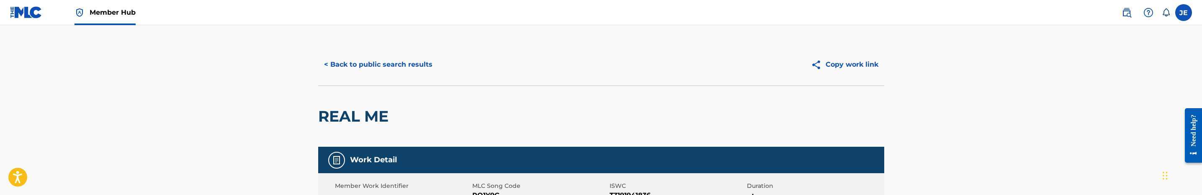
scroll to position [0, 0]
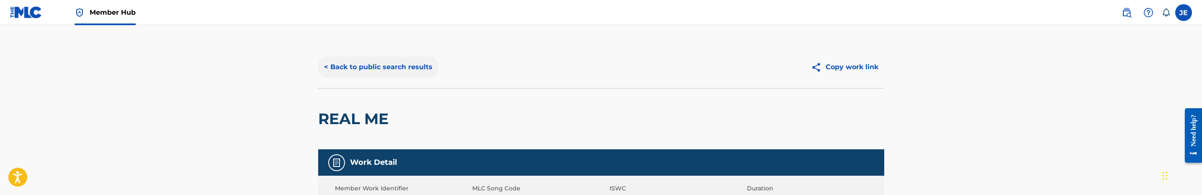
click at [408, 77] on button "< Back to public search results" at bounding box center [378, 67] width 120 height 21
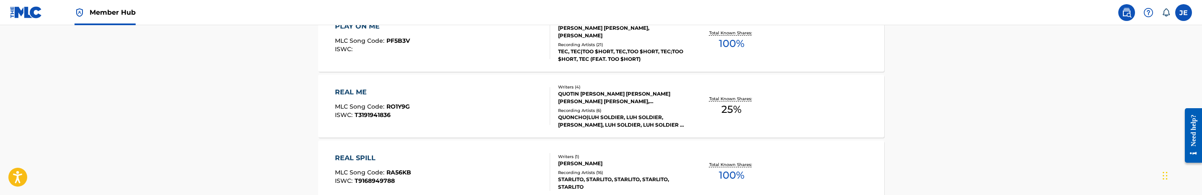
scroll to position [124, 0]
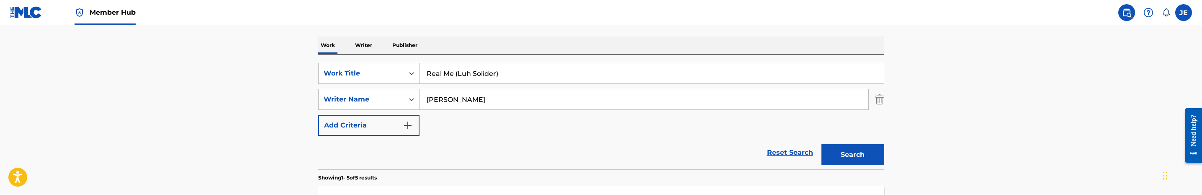
click at [492, 69] on input "Real Me (Luh Solider)" at bounding box center [652, 73] width 464 height 20
paste input "Hustlin (NykeTown Ju"
type input "Hustlin (NykeTown Ju)"
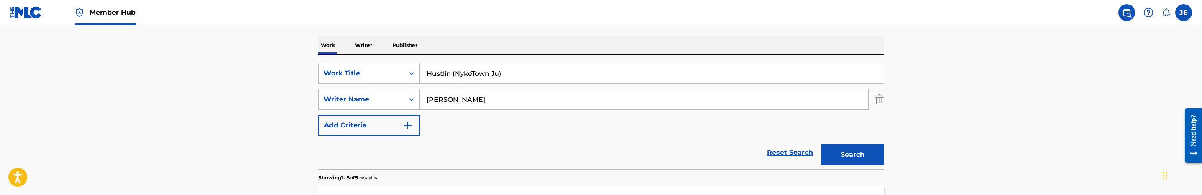
click at [822, 144] on button "Search" at bounding box center [853, 154] width 63 height 21
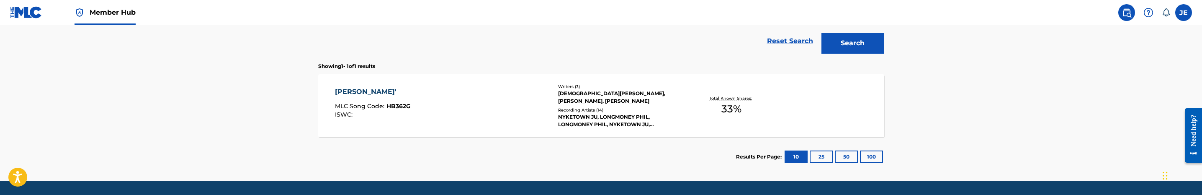
scroll to position [249, 0]
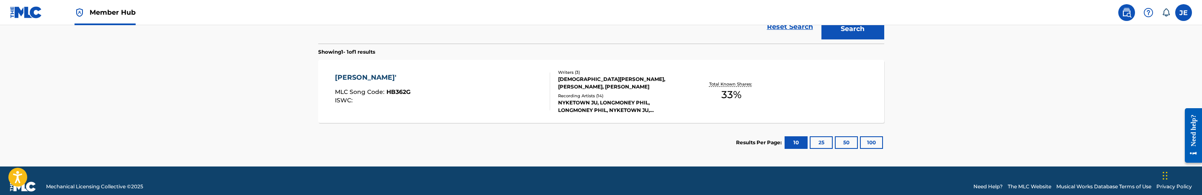
click at [481, 93] on div "HUSTLIN' MLC Song Code : HB362G ISWC :" at bounding box center [442, 91] width 215 height 38
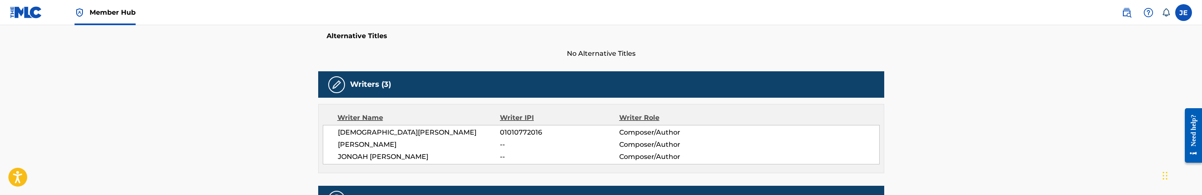
scroll to position [251, 0]
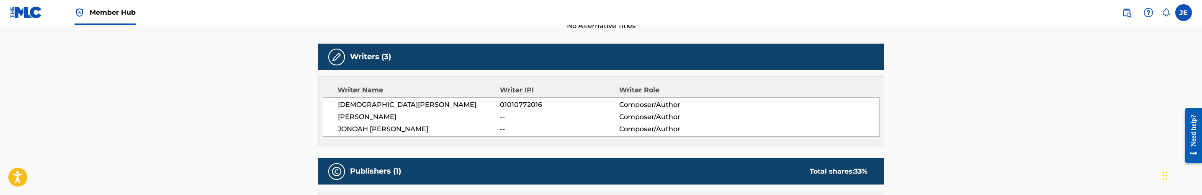
click at [377, 105] on span "JUDEN SMITH" at bounding box center [419, 105] width 163 height 10
click at [528, 103] on span "01010772016" at bounding box center [559, 105] width 119 height 10
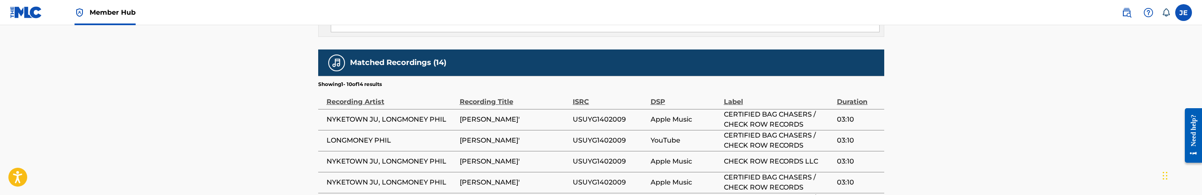
scroll to position [628, 0]
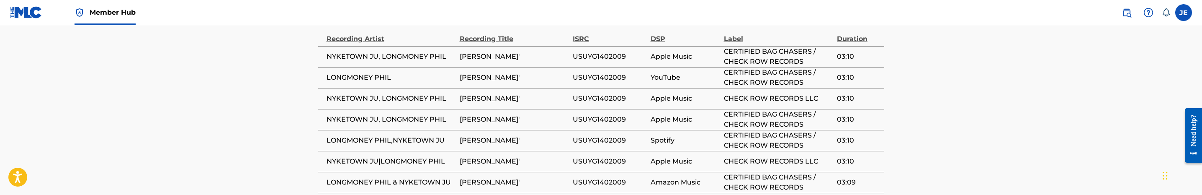
click at [609, 135] on span "USUYG1402009" at bounding box center [610, 140] width 74 height 10
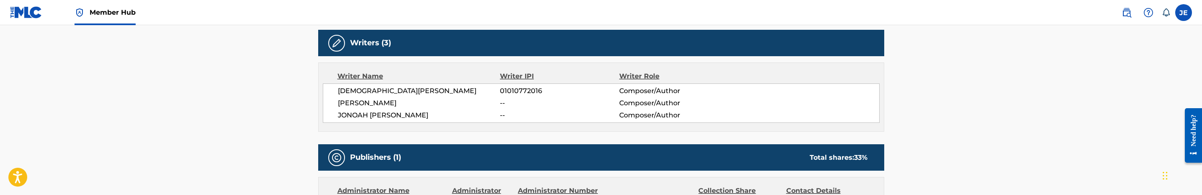
scroll to position [251, 0]
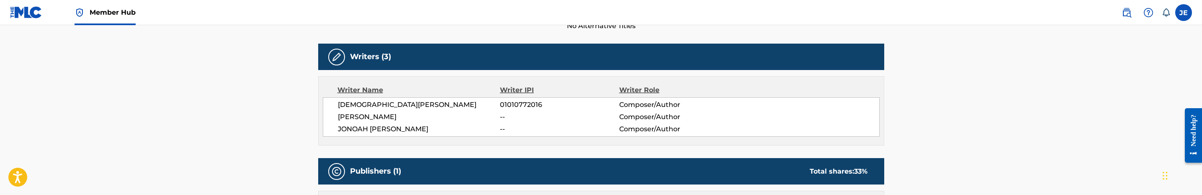
click at [389, 121] on span "XAVIER MCGINNIS" at bounding box center [419, 117] width 163 height 10
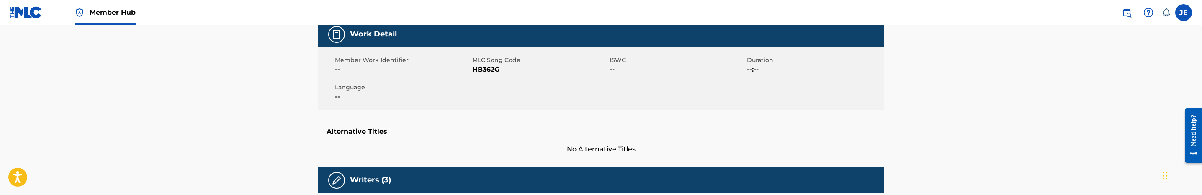
scroll to position [126, 0]
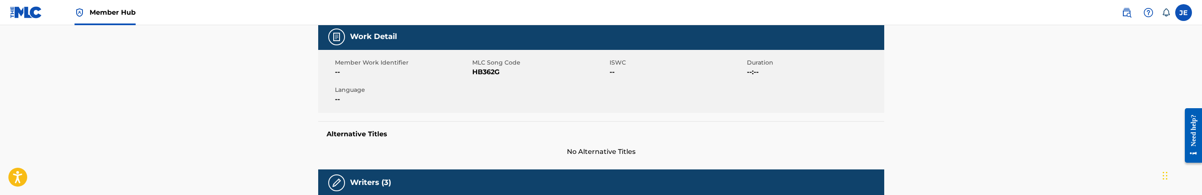
click at [487, 76] on span "HB362G" at bounding box center [539, 72] width 135 height 10
click at [490, 70] on span "HB362G" at bounding box center [539, 72] width 135 height 10
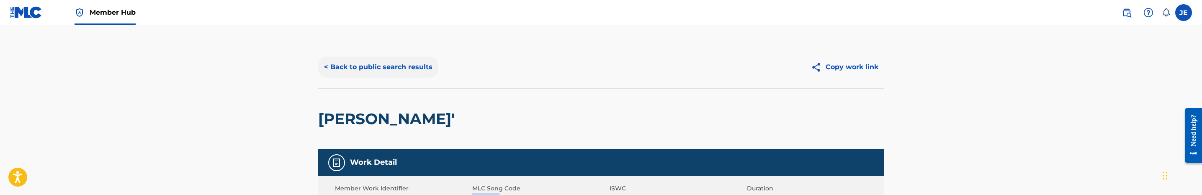
click at [391, 61] on button "< Back to public search results" at bounding box center [378, 67] width 120 height 21
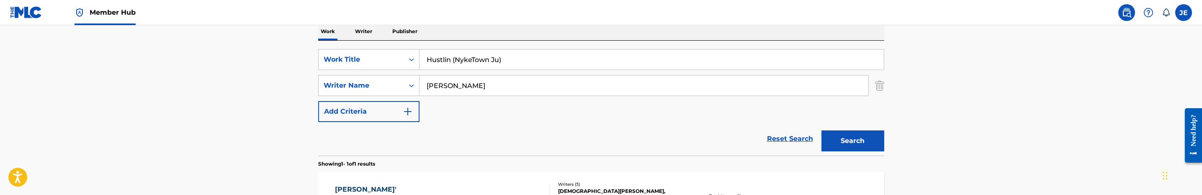
scroll to position [136, 0]
click at [482, 61] on input "Hustlin (NykeTown Ju)" at bounding box center [652, 61] width 464 height 20
paste input "Bally Sneaks (Yavo) - 25 (Agreement done"
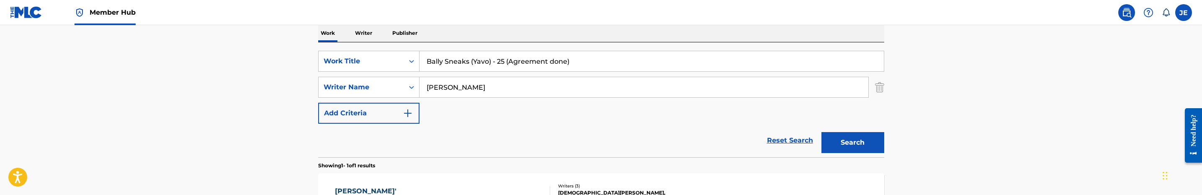
drag, startPoint x: 507, startPoint y: 62, endPoint x: 616, endPoint y: 67, distance: 109.4
click at [616, 67] on input "Bally Sneaks (Yavo) - 25 (Agreement done)" at bounding box center [652, 61] width 464 height 20
type input "Bally Sneaks (Yavo)"
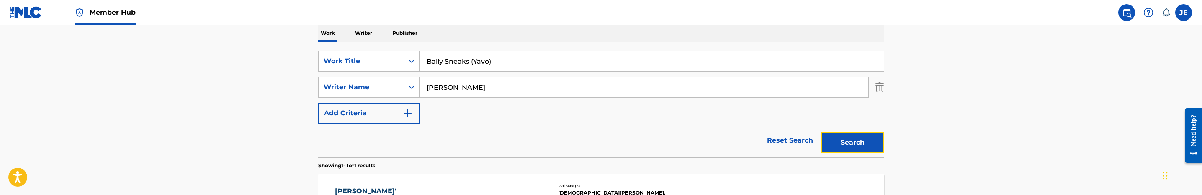
click at [846, 151] on button "Search" at bounding box center [853, 142] width 63 height 21
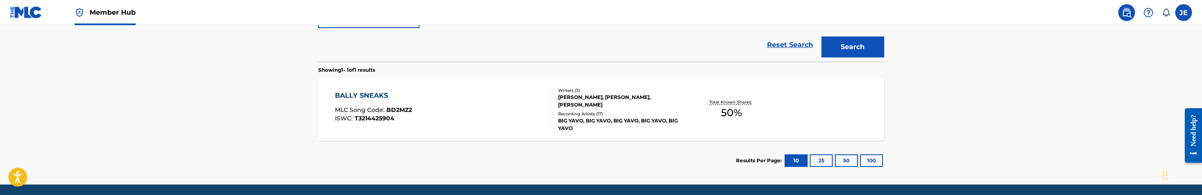
scroll to position [259, 0]
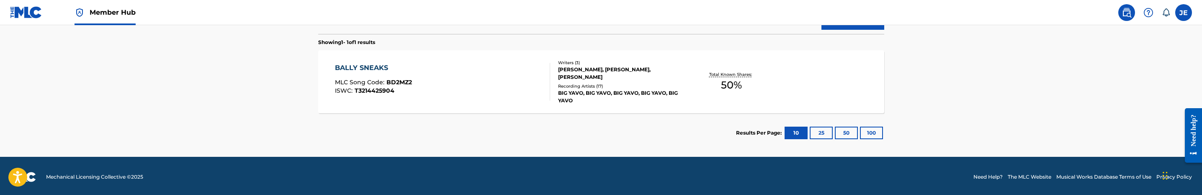
click at [456, 90] on div "BALLY SNEAKS MLC Song Code : BD2MZ2 ISWC : T3214425904" at bounding box center [442, 82] width 215 height 38
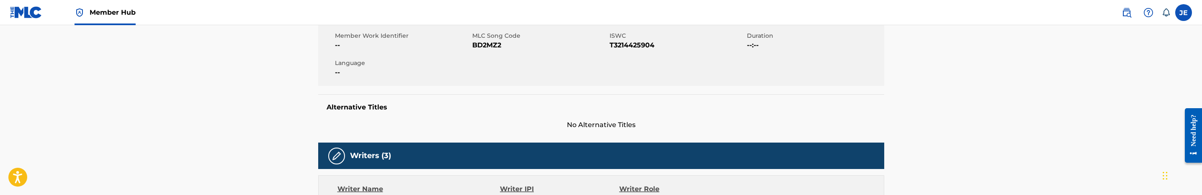
scroll to position [126, 0]
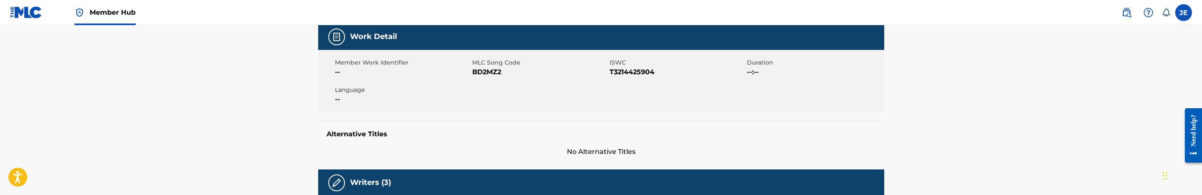
click at [494, 72] on span "BD2MZ2" at bounding box center [539, 72] width 135 height 10
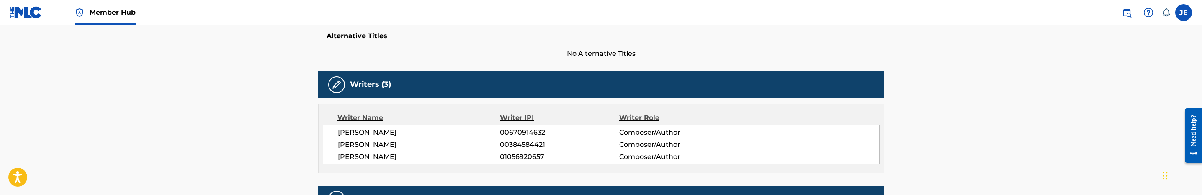
scroll to position [251, 0]
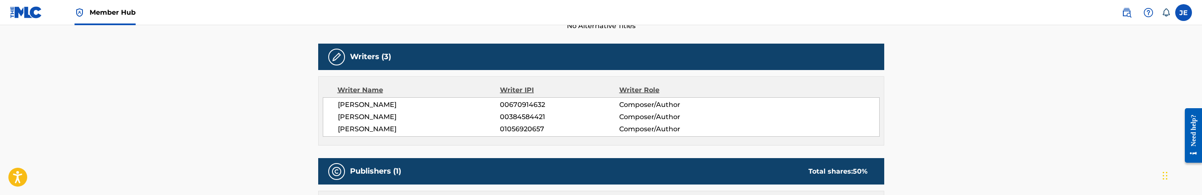
click at [377, 116] on span "TAVIS MOORE" at bounding box center [419, 117] width 163 height 10
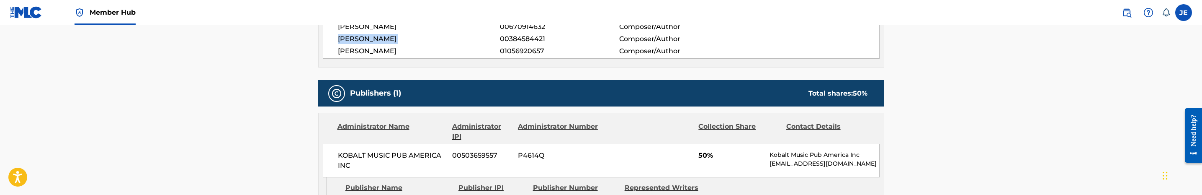
scroll to position [314, 0]
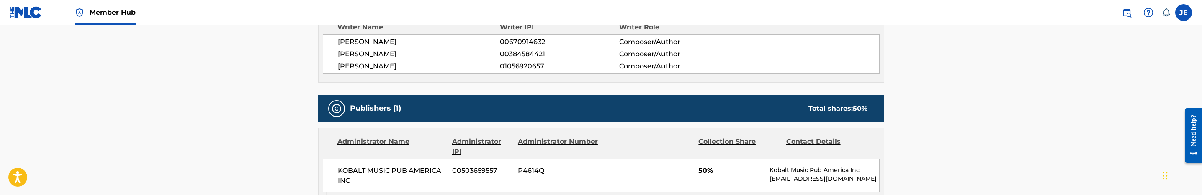
click at [406, 64] on span "YAVEN MANNIE MAULDIN" at bounding box center [419, 66] width 163 height 10
click at [521, 65] on span "01056920657" at bounding box center [559, 66] width 119 height 10
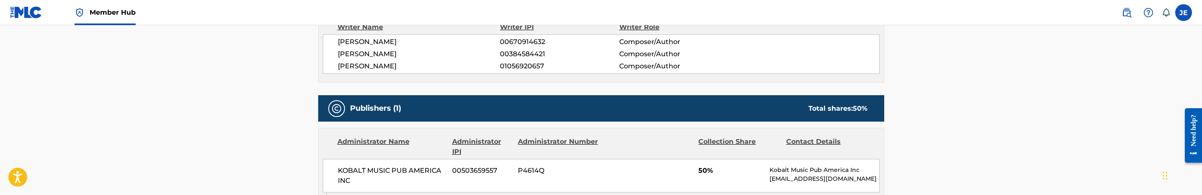
click at [372, 51] on span "TAVIS MOORE" at bounding box center [419, 54] width 163 height 10
click at [527, 50] on span "00384584421" at bounding box center [559, 54] width 119 height 10
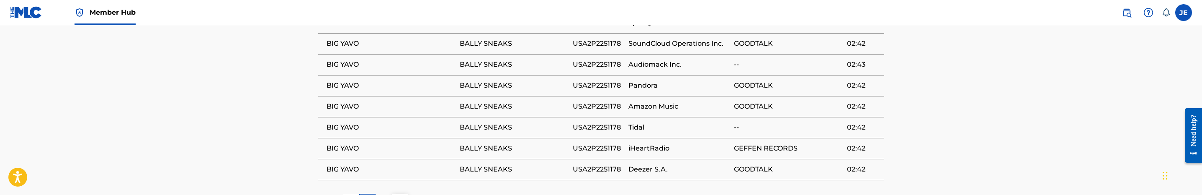
scroll to position [628, 0]
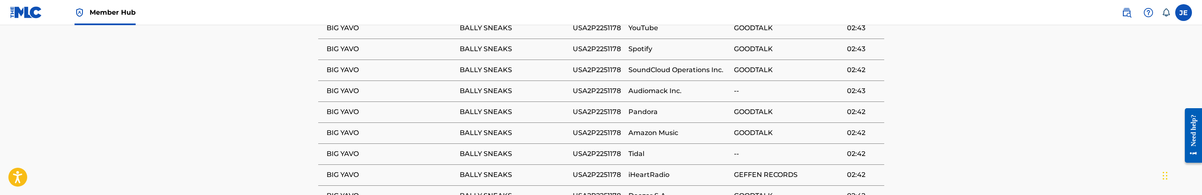
click at [609, 54] on span "USA2P2251178" at bounding box center [599, 49] width 52 height 10
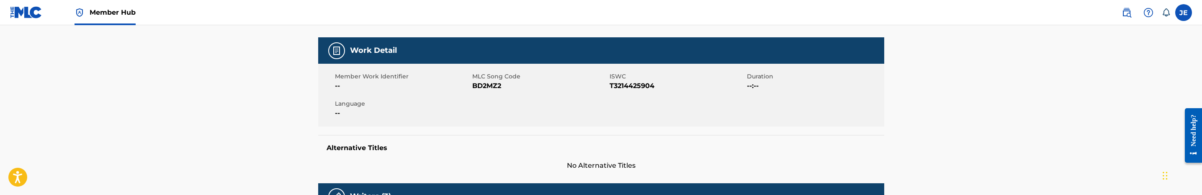
scroll to position [0, 0]
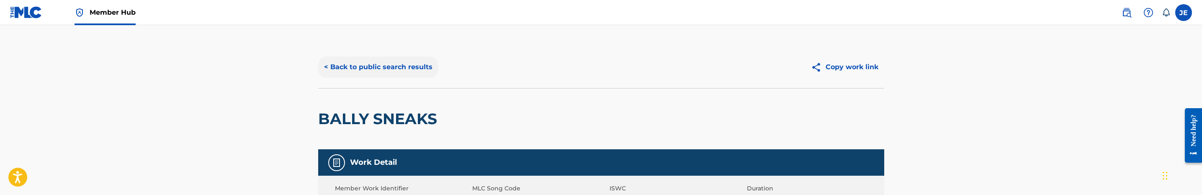
click at [396, 62] on button "< Back to public search results" at bounding box center [378, 67] width 120 height 21
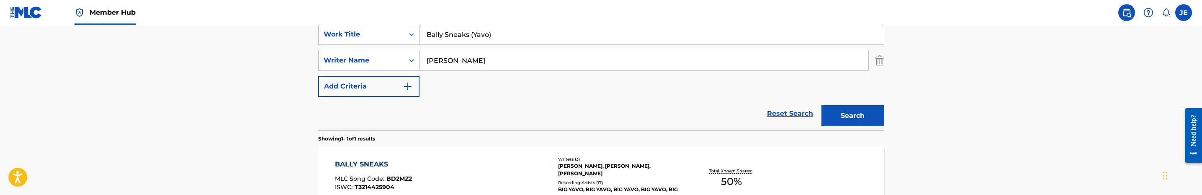
scroll to position [136, 0]
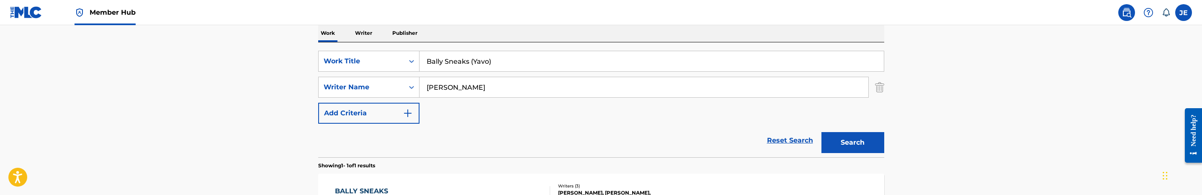
click at [505, 68] on input "Bally Sneaks (Yavo)" at bounding box center [652, 61] width 464 height 20
paste input "Search Form"
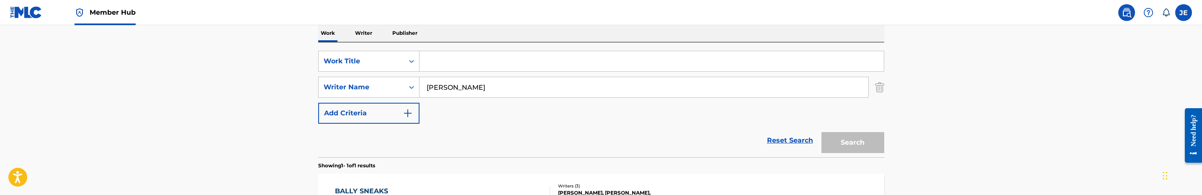
click at [524, 58] on input "Search Form" at bounding box center [652, 61] width 464 height 20
paste input "Tomorrow (PaulTheeOG)"
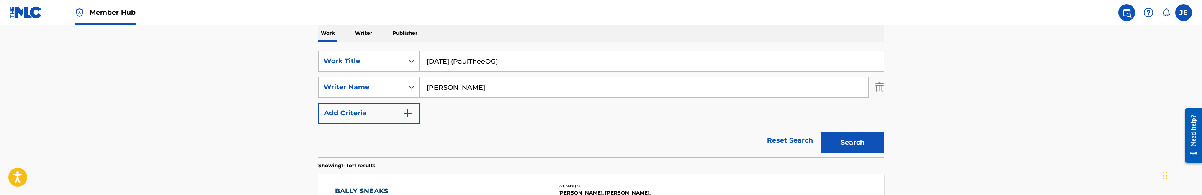
type input "Tomorrow (PaulTheeOG)"
click at [822, 132] on button "Search" at bounding box center [853, 142] width 63 height 21
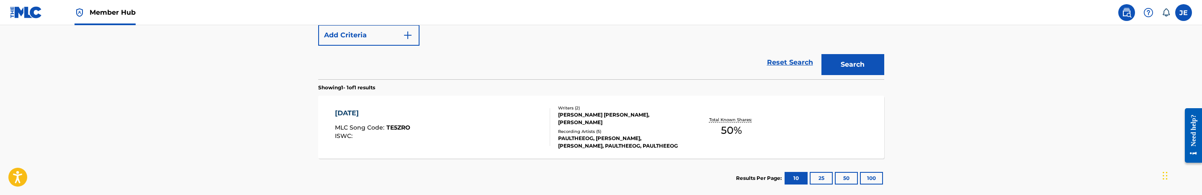
scroll to position [261, 0]
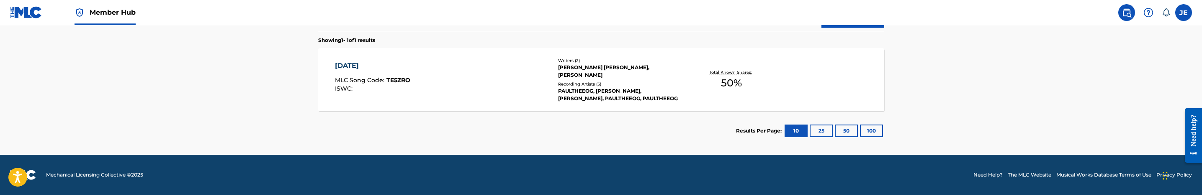
click at [487, 78] on div "TOMORROW MLC Song Code : TE5ZRO ISWC :" at bounding box center [442, 80] width 215 height 38
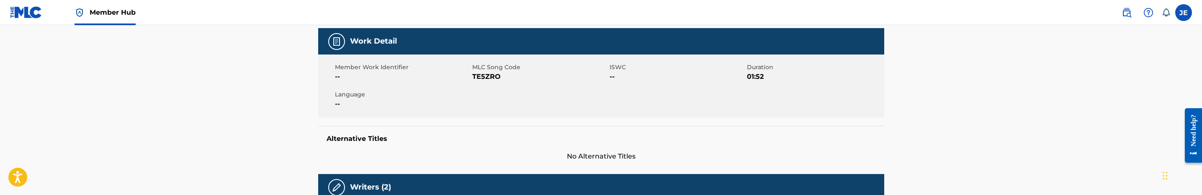
scroll to position [126, 0]
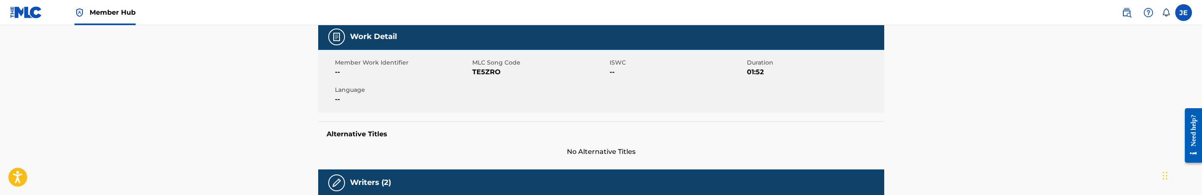
click at [492, 72] on span "TE5ZRO" at bounding box center [539, 72] width 135 height 10
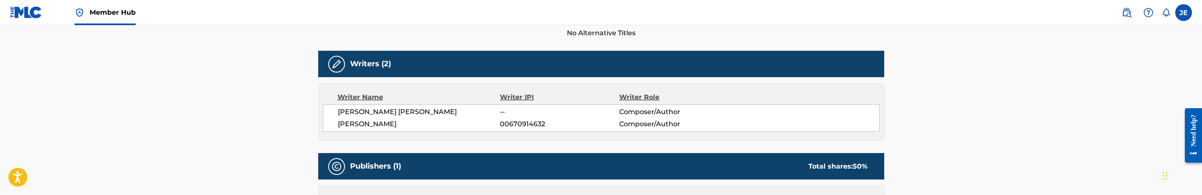
scroll to position [251, 0]
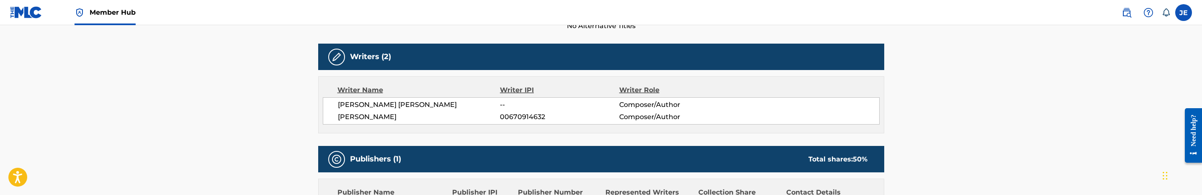
click at [405, 104] on span "MARTIN PAUL ALVARADO" at bounding box center [419, 105] width 163 height 10
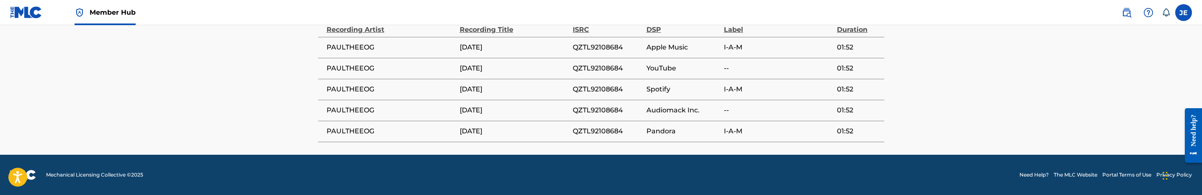
scroll to position [554, 0]
click at [593, 89] on span "QZTL92108684" at bounding box center [608, 89] width 70 height 10
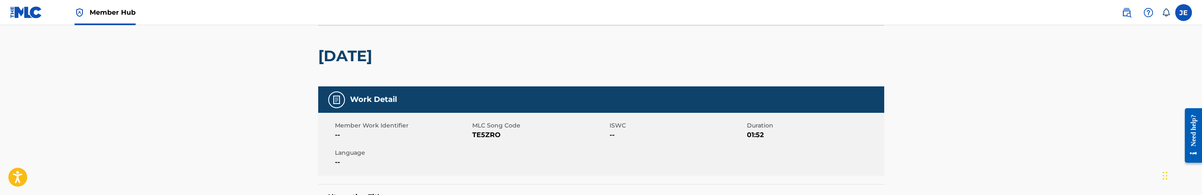
scroll to position [0, 0]
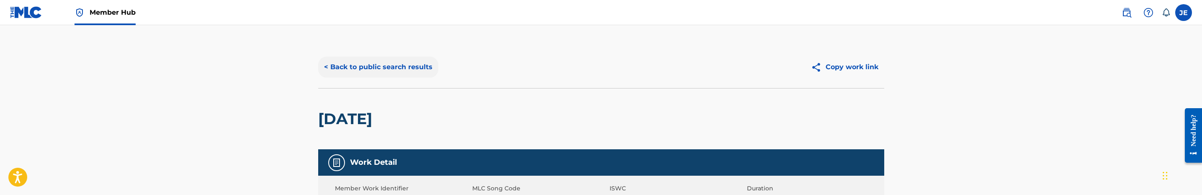
click at [417, 63] on button "< Back to public search results" at bounding box center [378, 67] width 120 height 21
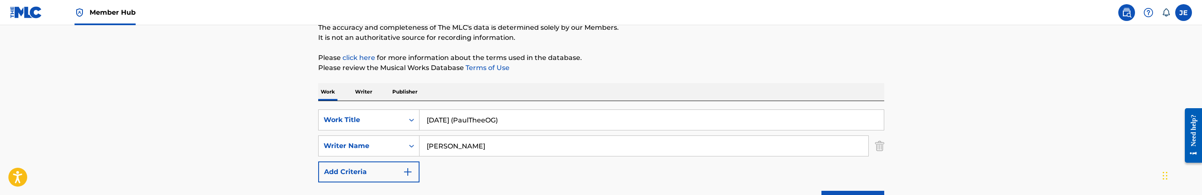
scroll to position [73, 0]
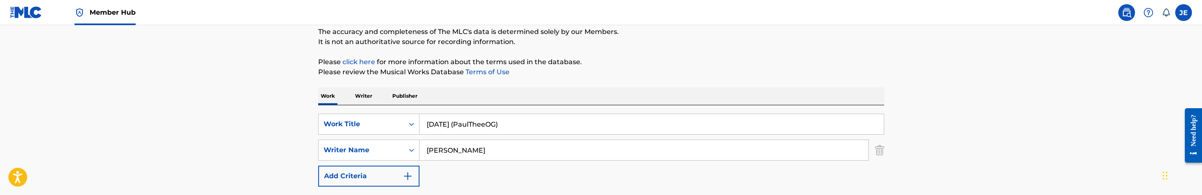
click at [519, 122] on input "Tomorrow (PaulTheeOG)" at bounding box center [652, 124] width 464 height 20
click at [519, 121] on input "Tomorrow (PaulTheeOG)" at bounding box center [652, 124] width 464 height 20
paste input "Wishy Washy (Duke) - 12.5 (Agreement done"
drag, startPoint x: 598, startPoint y: 124, endPoint x: 494, endPoint y: 127, distance: 104.4
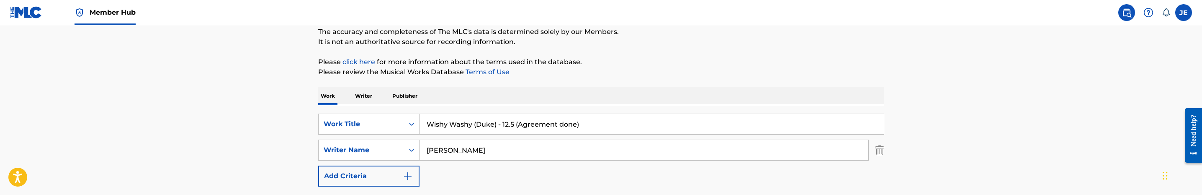
click at [494, 127] on input "Wishy Washy (Duke) - 12.5 (Agreement done)" at bounding box center [652, 124] width 464 height 20
type input "Wishy Washy (Duke)"
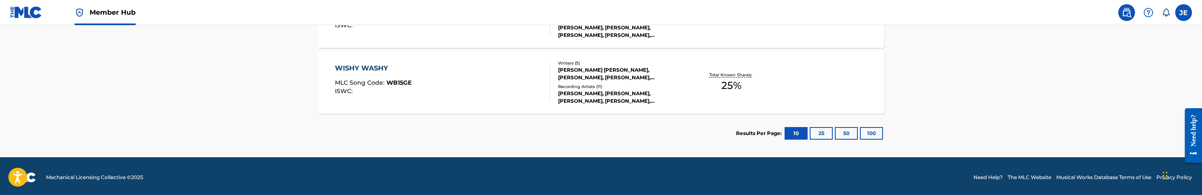
scroll to position [261, 0]
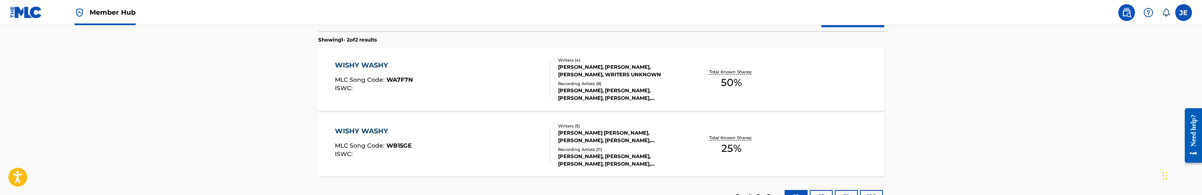
click at [538, 97] on div "WISHY WASHY MLC Song Code : WA7F7N ISWC :" at bounding box center [442, 79] width 215 height 38
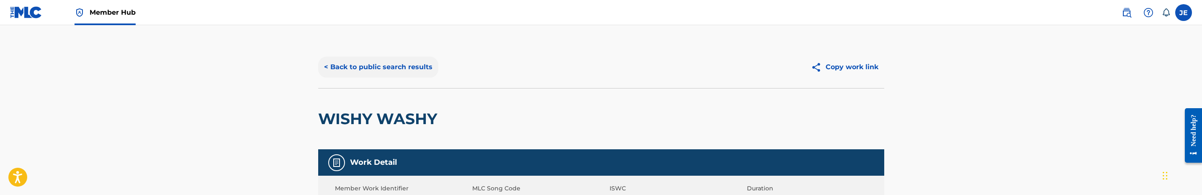
click at [379, 59] on button "< Back to public search results" at bounding box center [378, 67] width 120 height 21
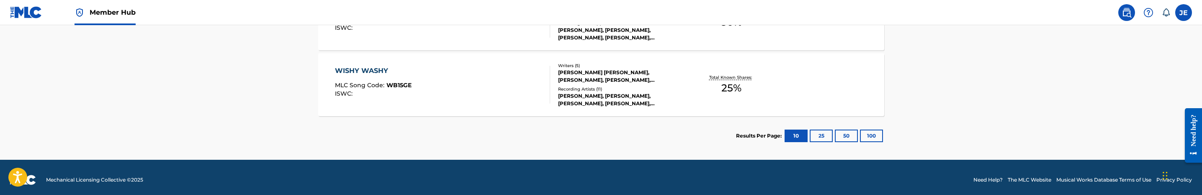
scroll to position [327, 0]
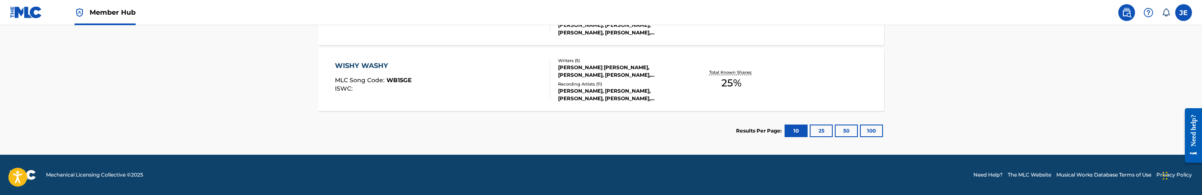
click at [472, 73] on div "WISHY WASHY MLC Song Code : WB15GE ISWC :" at bounding box center [442, 80] width 215 height 38
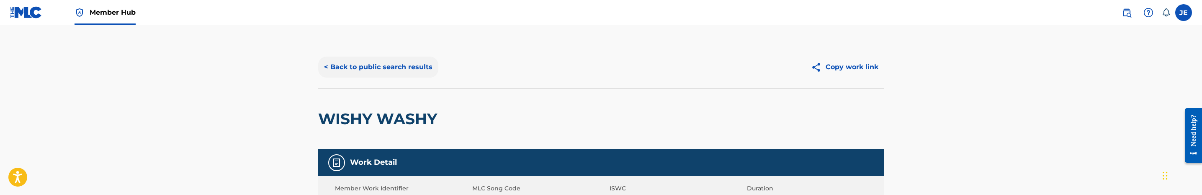
click at [405, 71] on button "< Back to public search results" at bounding box center [378, 67] width 120 height 21
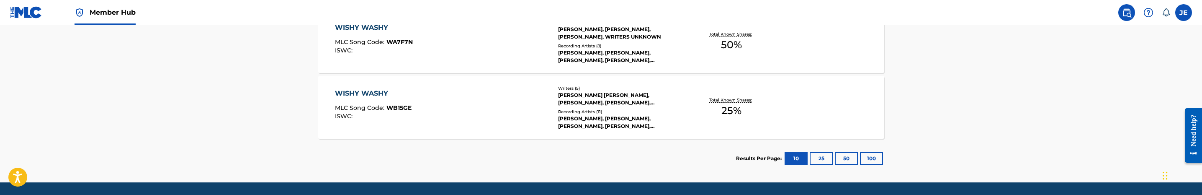
scroll to position [264, 0]
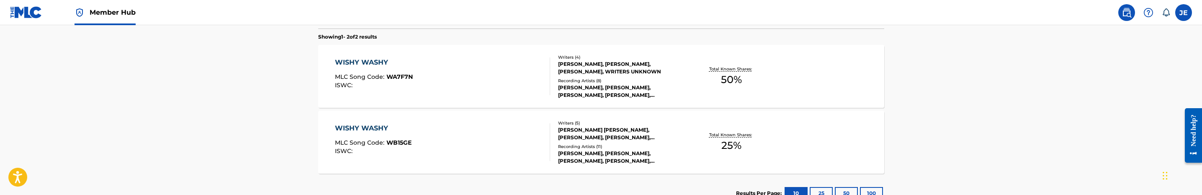
click at [482, 85] on div "WISHY WASHY MLC Song Code : WA7F7N ISWC :" at bounding box center [442, 76] width 215 height 38
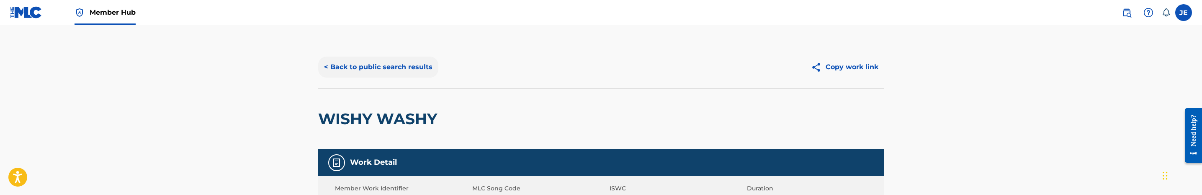
click at [380, 70] on button "< Back to public search results" at bounding box center [378, 67] width 120 height 21
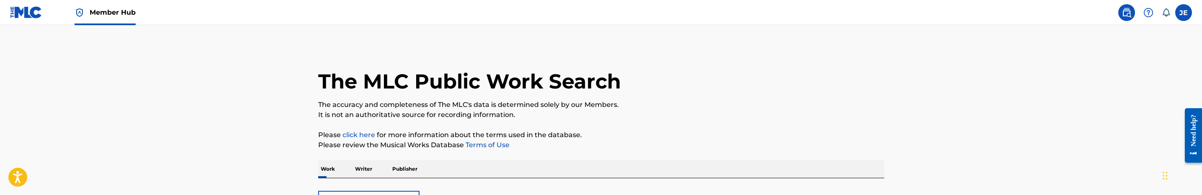
scroll to position [312, 0]
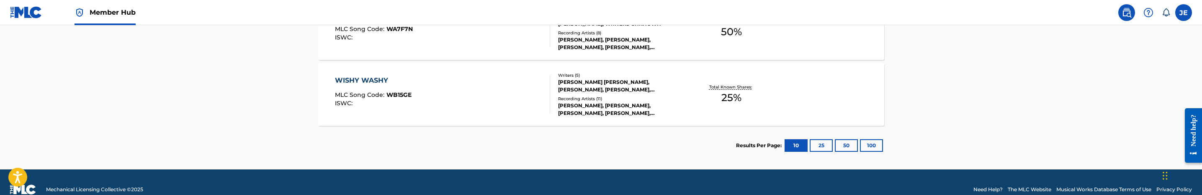
click at [477, 94] on div "WISHY WASHY MLC Song Code : WB15GE ISWC :" at bounding box center [442, 94] width 215 height 38
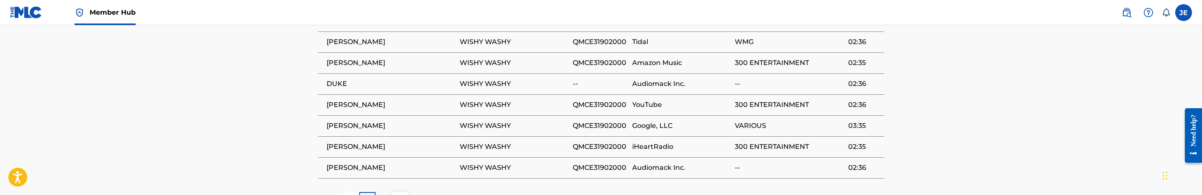
scroll to position [754, 0]
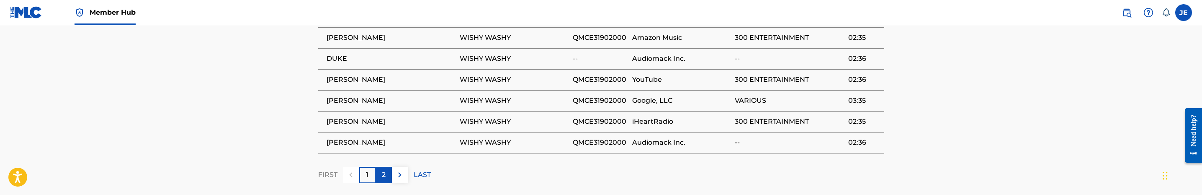
click at [386, 167] on div "2" at bounding box center [384, 175] width 16 height 16
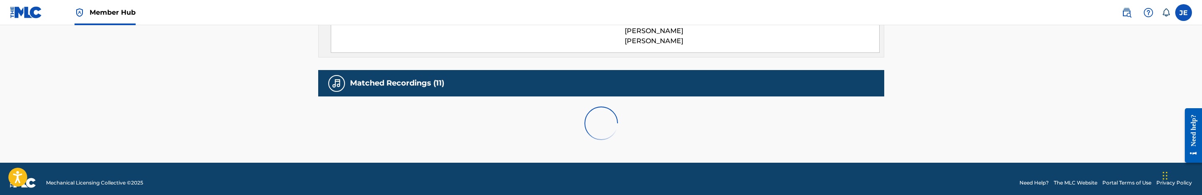
scroll to position [600, 0]
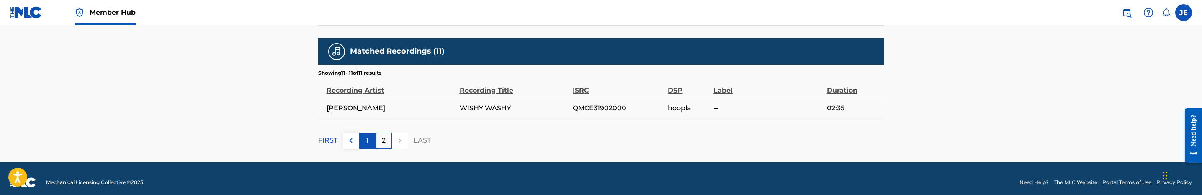
click at [362, 132] on div "1" at bounding box center [367, 140] width 16 height 16
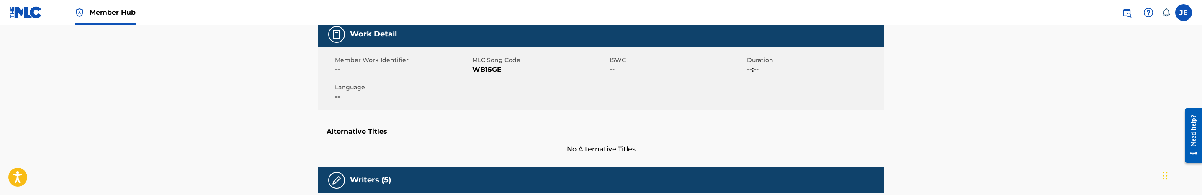
scroll to position [254, 0]
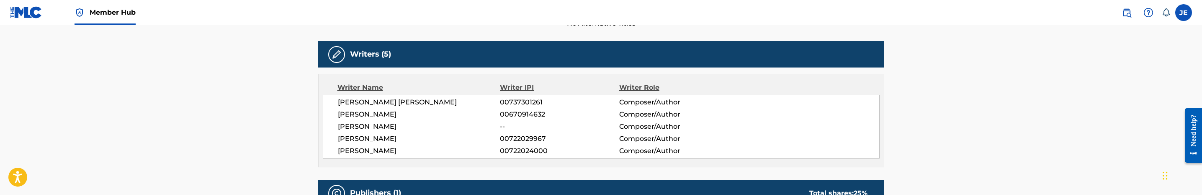
click at [408, 102] on span "MATTHEW EDWARD ROBINSON" at bounding box center [419, 102] width 163 height 10
click at [520, 103] on span "00737301261" at bounding box center [559, 102] width 119 height 10
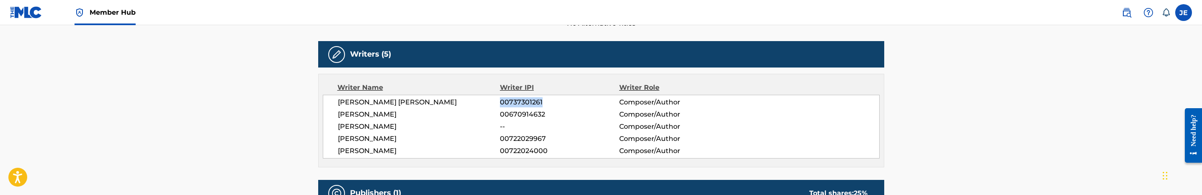
click at [356, 129] on span "LIL DUKE" at bounding box center [419, 126] width 163 height 10
click at [366, 141] on span "ROVESKI JONES" at bounding box center [419, 139] width 163 height 10
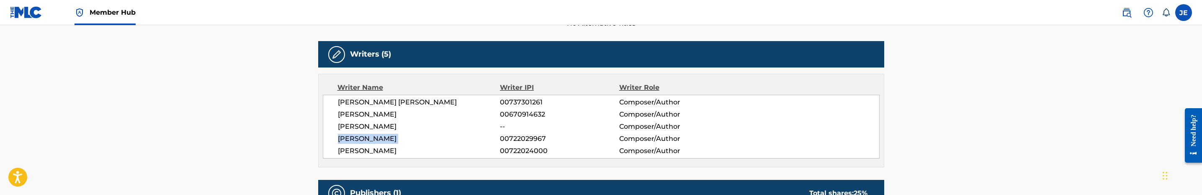
click at [366, 141] on span "ROVESKI JONES" at bounding box center [419, 139] width 163 height 10
click at [526, 139] on span "00722029967" at bounding box center [559, 139] width 119 height 10
click at [388, 152] on span "DYAMOND HUDSON" at bounding box center [419, 151] width 163 height 10
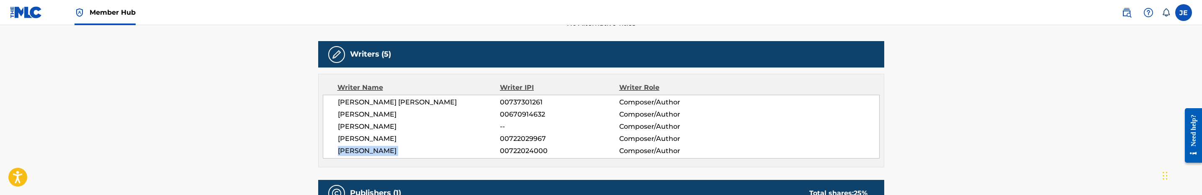
click at [388, 152] on span "DYAMOND HUDSON" at bounding box center [419, 151] width 163 height 10
click at [521, 152] on span "00722024000" at bounding box center [559, 151] width 119 height 10
click at [364, 127] on span "LIL DUKE" at bounding box center [419, 126] width 163 height 10
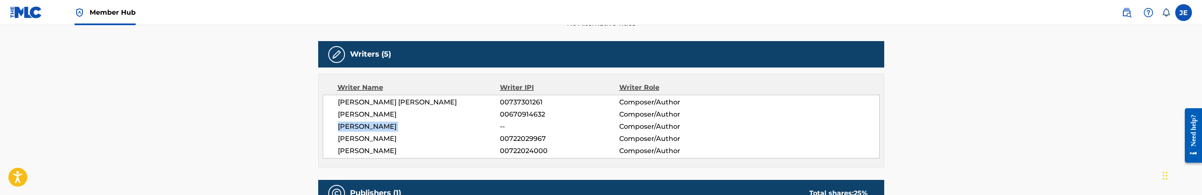
click at [364, 127] on span "LIL DUKE" at bounding box center [419, 126] width 163 height 10
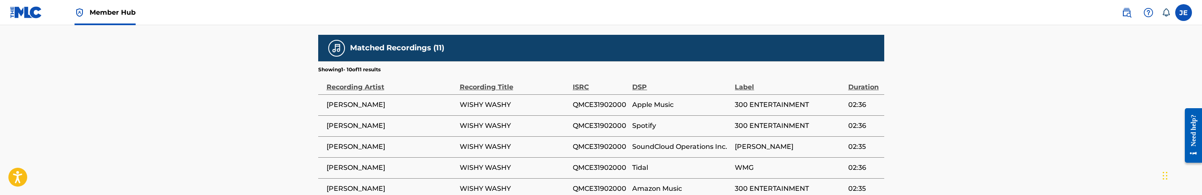
scroll to position [631, 0]
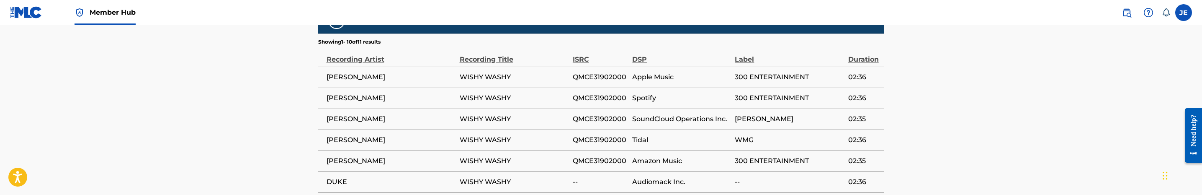
click at [606, 93] on span "QMCE31902000" at bounding box center [601, 98] width 56 height 10
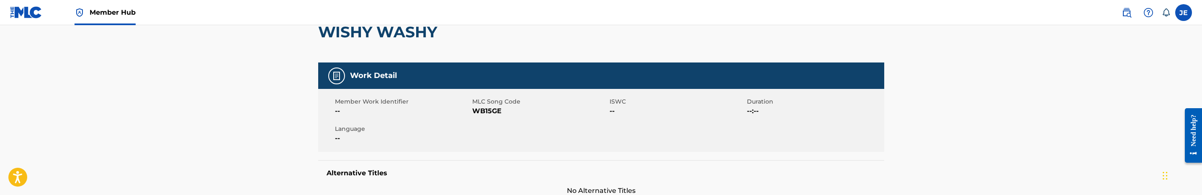
scroll to position [65, 0]
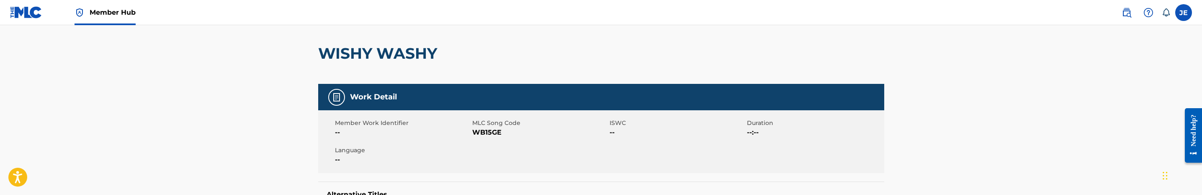
click at [484, 132] on span "WB15GE" at bounding box center [539, 132] width 135 height 10
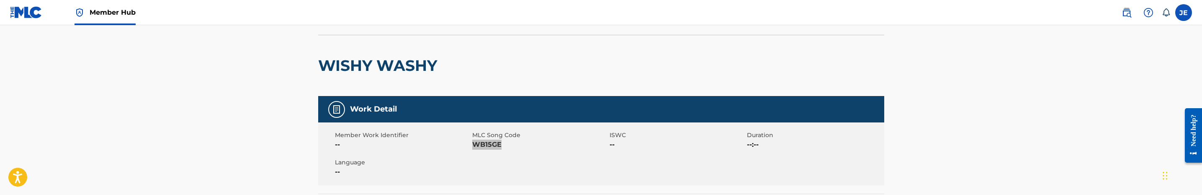
scroll to position [0, 0]
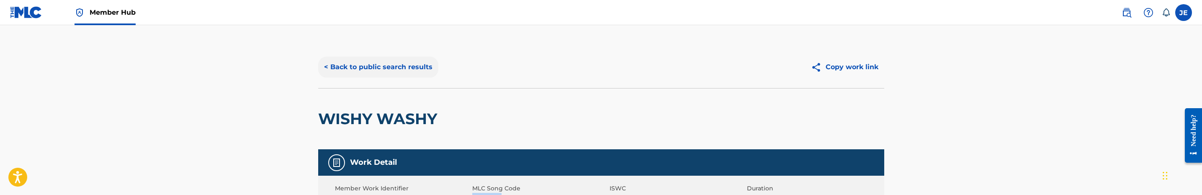
click at [401, 67] on button "< Back to public search results" at bounding box center [378, 67] width 120 height 21
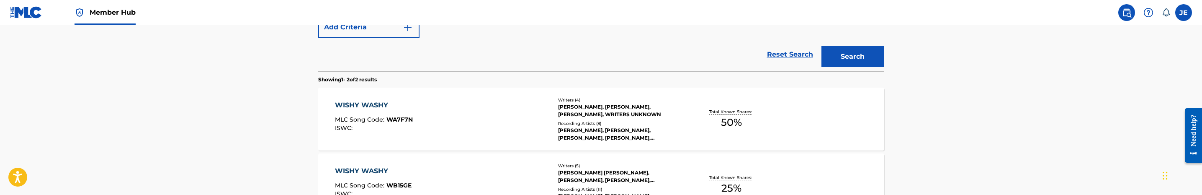
scroll to position [201, 0]
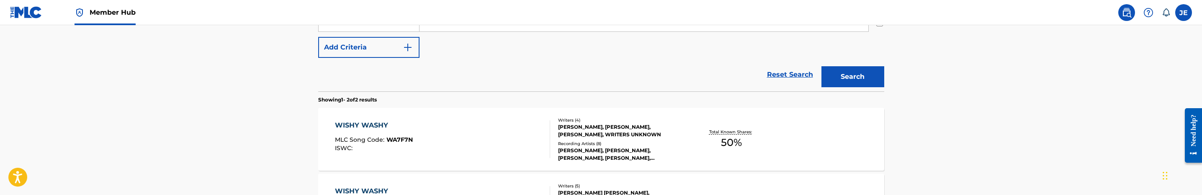
click at [489, 129] on div "WISHY WASHY MLC Song Code : WA7F7N ISWC :" at bounding box center [442, 139] width 215 height 38
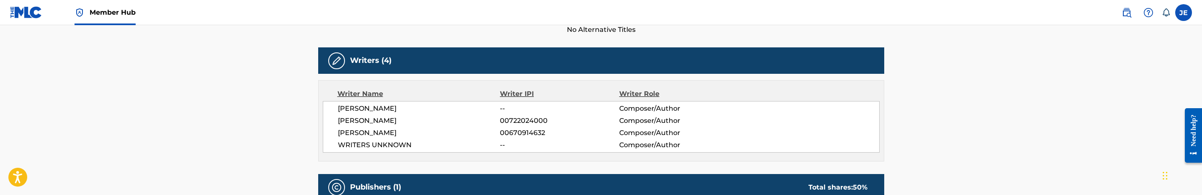
scroll to position [251, 0]
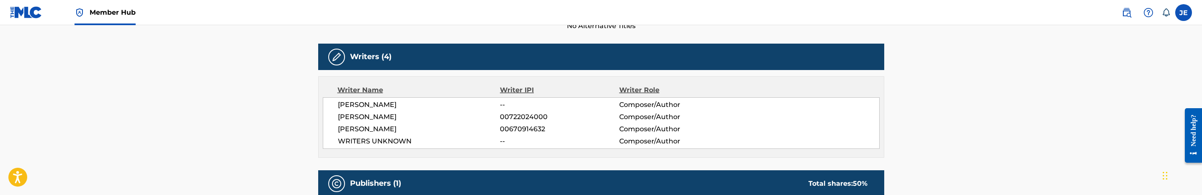
click at [376, 105] on span "MARTINEZ ARNOLD" at bounding box center [419, 105] width 163 height 10
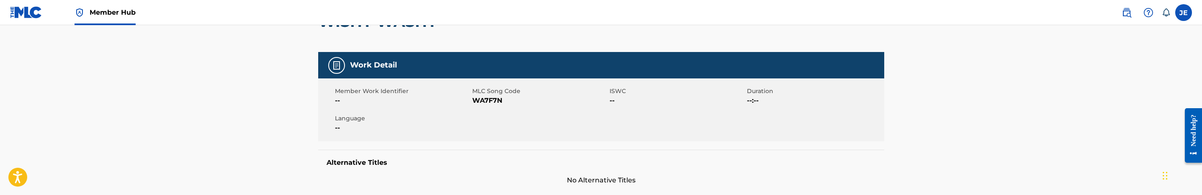
scroll to position [63, 0]
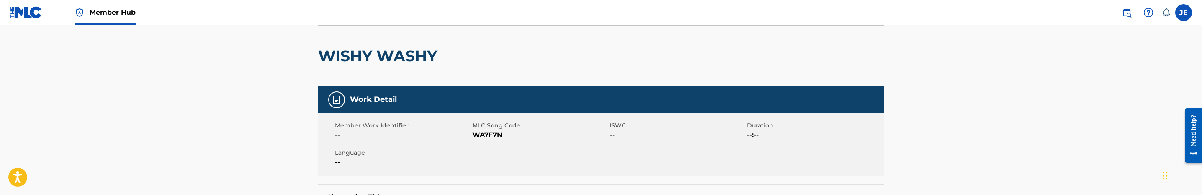
click at [489, 136] on span "WA7F7N" at bounding box center [539, 135] width 135 height 10
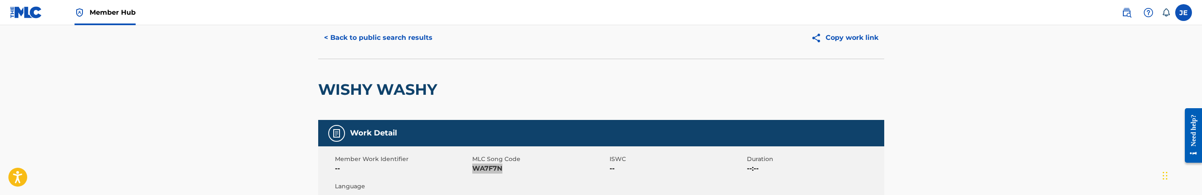
scroll to position [0, 0]
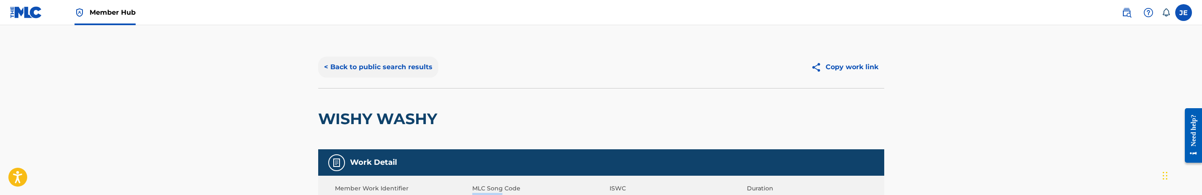
click at [405, 69] on button "< Back to public search results" at bounding box center [378, 67] width 120 height 21
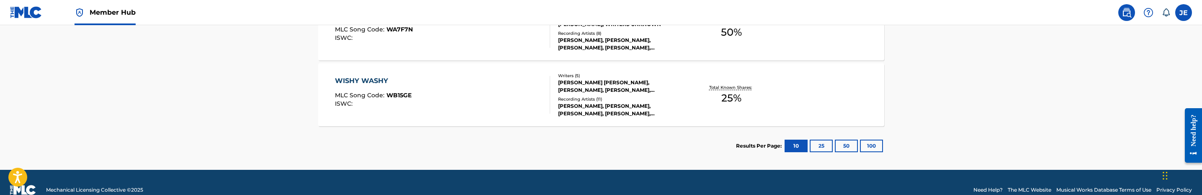
scroll to position [312, 0]
click at [506, 98] on div "WISHY WASHY MLC Song Code : WB15GE ISWC :" at bounding box center [442, 94] width 215 height 38
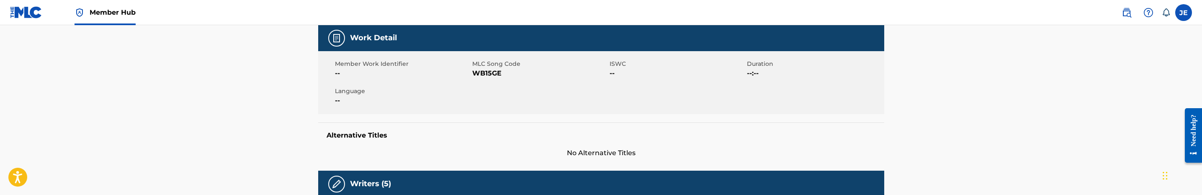
scroll to position [126, 0]
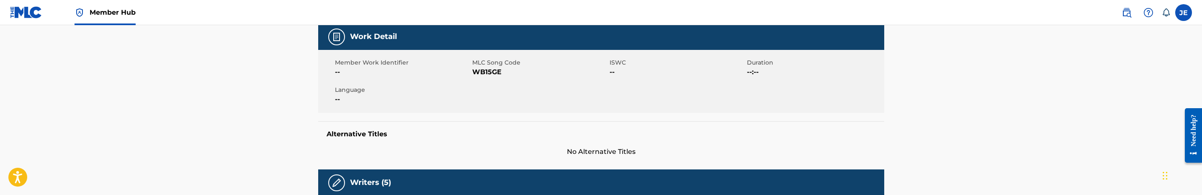
click at [493, 72] on span "WB15GE" at bounding box center [539, 72] width 135 height 10
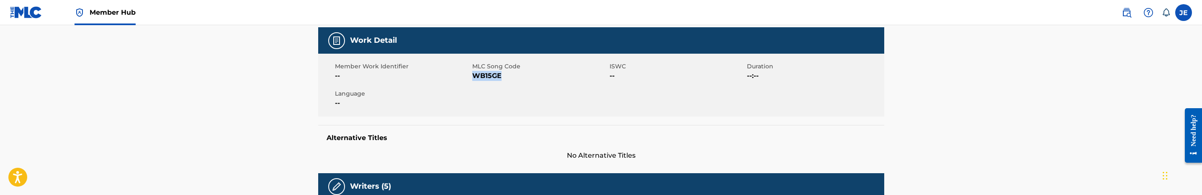
scroll to position [63, 0]
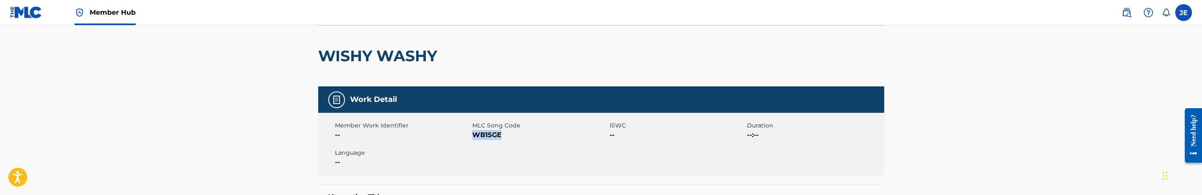
click at [487, 137] on span "WB15GE" at bounding box center [539, 135] width 135 height 10
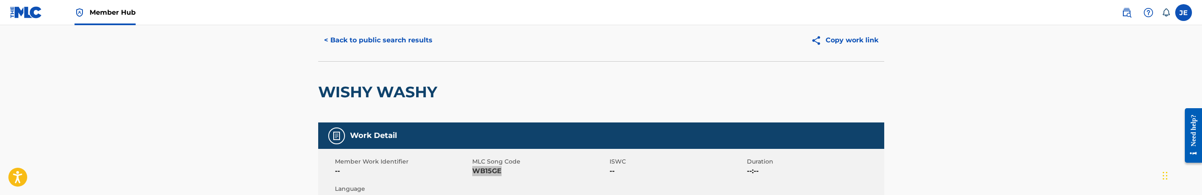
scroll to position [0, 0]
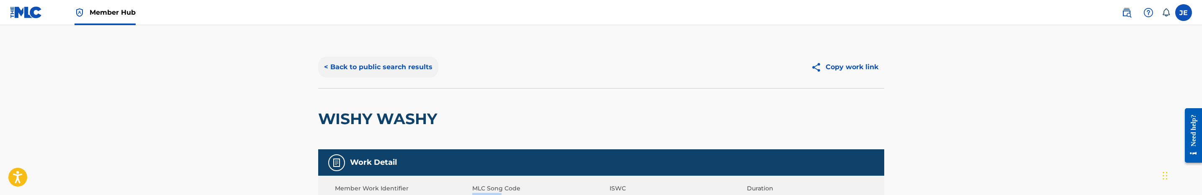
click at [393, 73] on button "< Back to public search results" at bounding box center [378, 67] width 120 height 21
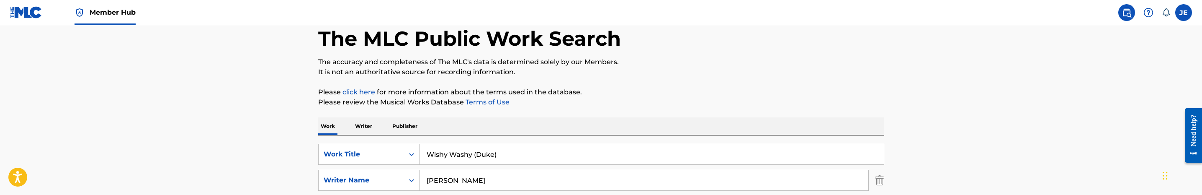
scroll to position [126, 0]
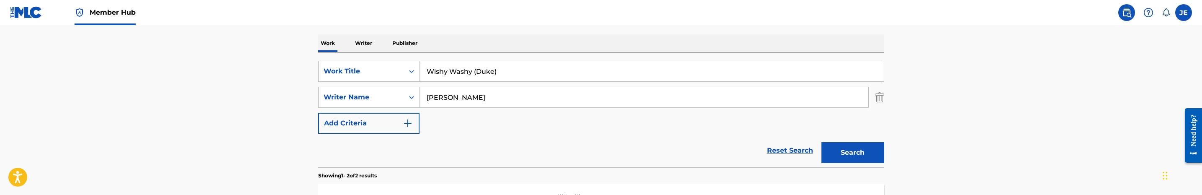
click at [498, 75] on input "Wishy Washy (Duke)" at bounding box center [652, 71] width 464 height 20
paste input "Give Back to Me (Brian Cook"
type input "Give Back to Me (Brian Cook)"
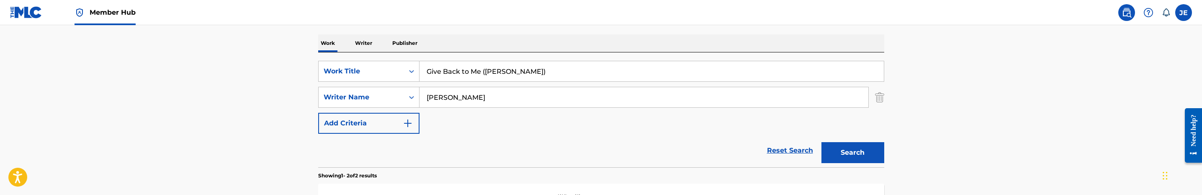
click at [822, 142] on button "Search" at bounding box center [853, 152] width 63 height 21
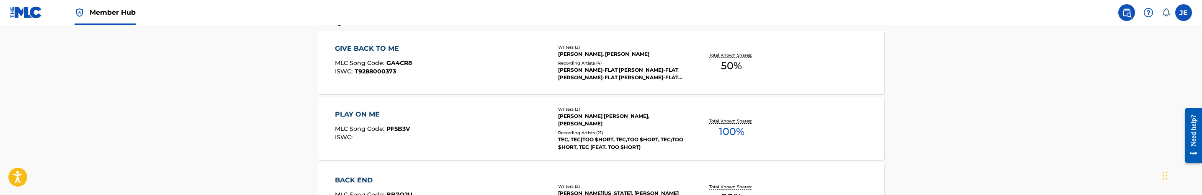
scroll to position [251, 0]
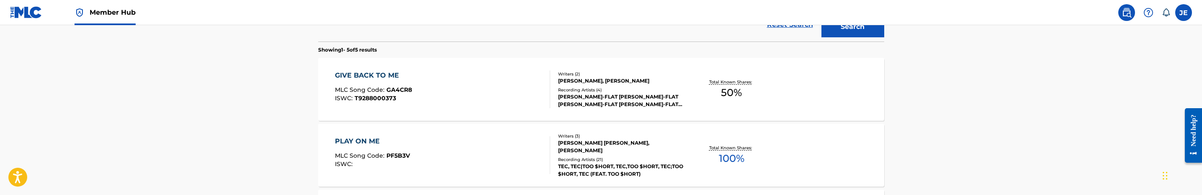
click at [484, 102] on div "GIVE BACK TO ME MLC Song Code : GA4CR8 ISWC : T9288000373" at bounding box center [442, 89] width 215 height 38
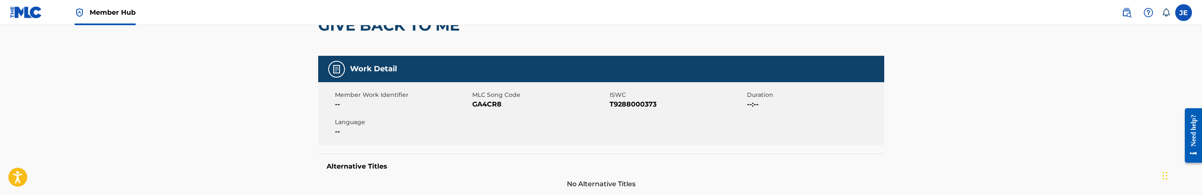
scroll to position [126, 0]
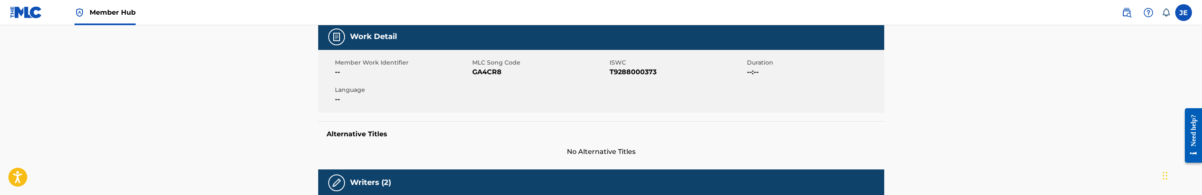
click at [488, 72] on span "GA4CR8" at bounding box center [539, 72] width 135 height 10
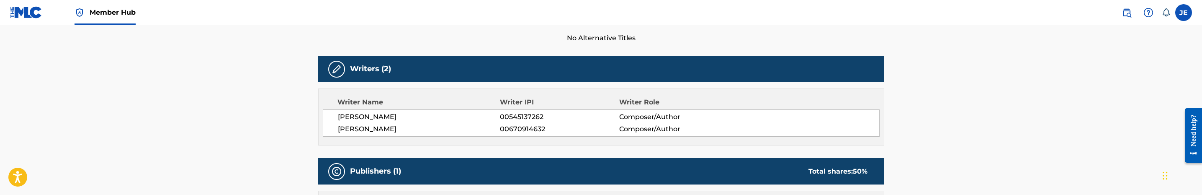
scroll to position [251, 0]
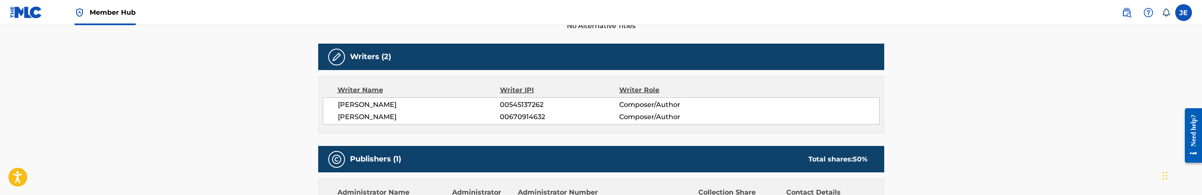
click at [395, 102] on span "[PERSON_NAME]" at bounding box center [419, 105] width 163 height 10
click at [533, 103] on span "00545137262" at bounding box center [559, 105] width 119 height 10
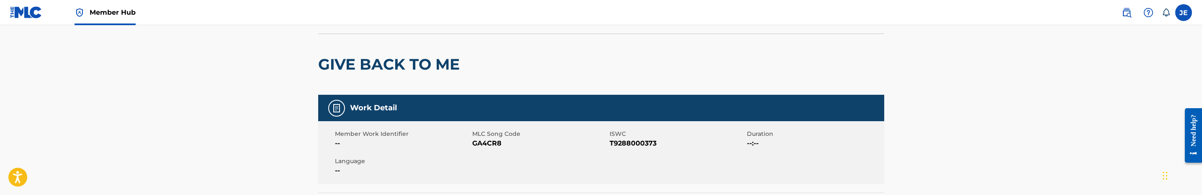
scroll to position [0, 0]
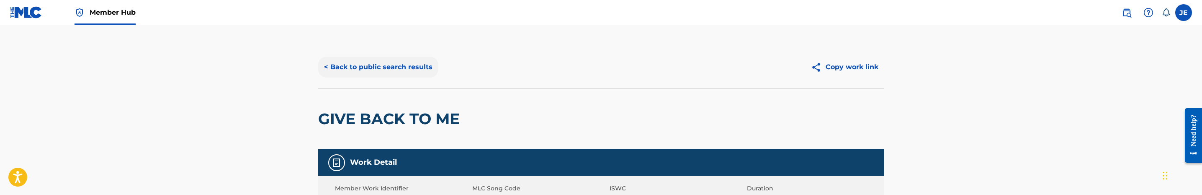
click at [425, 76] on button "< Back to public search results" at bounding box center [378, 67] width 120 height 21
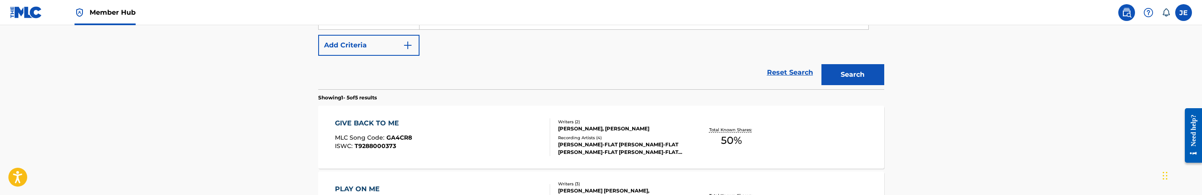
scroll to position [111, 0]
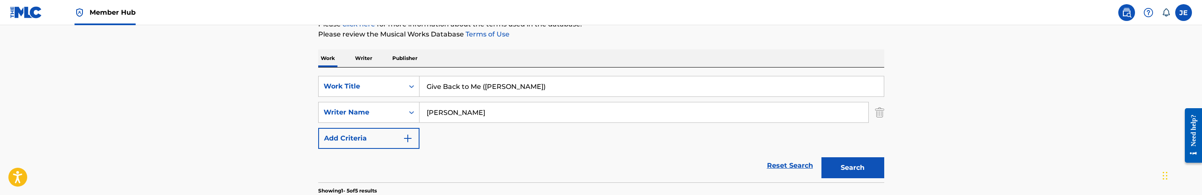
click at [508, 88] on input "Give Back to Me (Brian Cook)" at bounding box center [652, 86] width 464 height 20
paste input "Steppin in Rick’s (Billacheck) - 25 (Agreement done"
drag, startPoint x: 524, startPoint y: 87, endPoint x: 648, endPoint y: 89, distance: 124.4
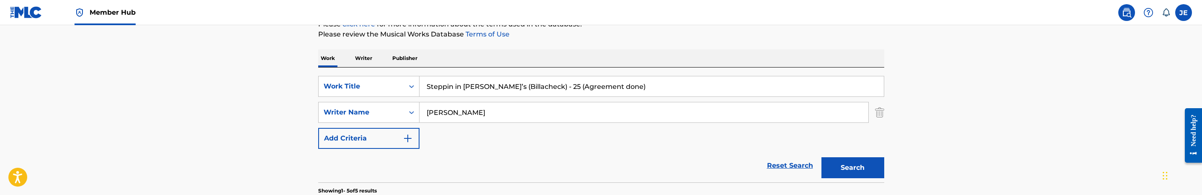
click at [648, 89] on input "Steppin in Rick’s (Billacheck) - 25 (Agreement done)" at bounding box center [652, 86] width 464 height 20
type input "Steppin in Rick’s (Billacheck)"
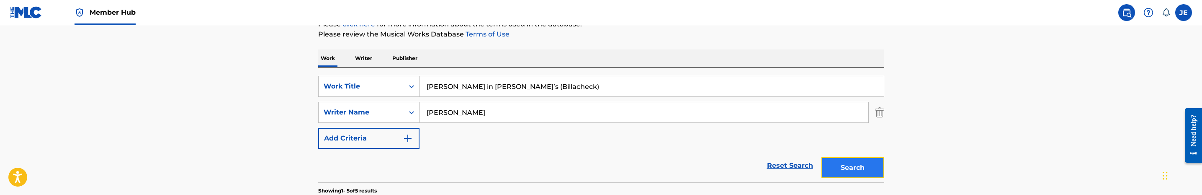
click at [858, 174] on button "Search" at bounding box center [853, 167] width 63 height 21
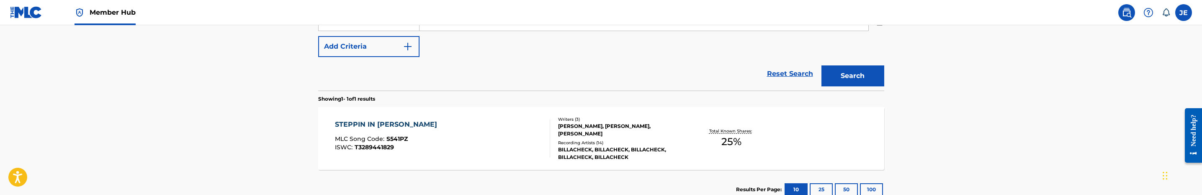
scroll to position [236, 0]
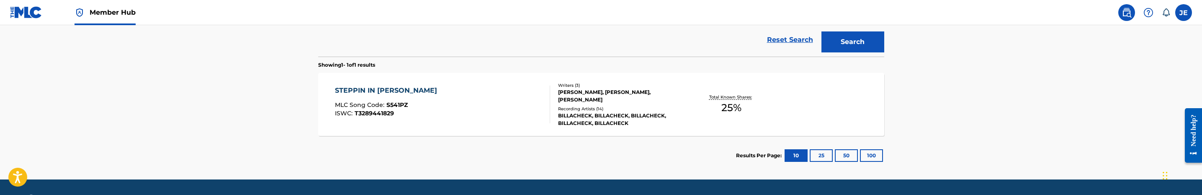
click at [518, 106] on div "STEPPIN IN RICKS MLC Song Code : S541PZ ISWC : T3289441829" at bounding box center [442, 104] width 215 height 38
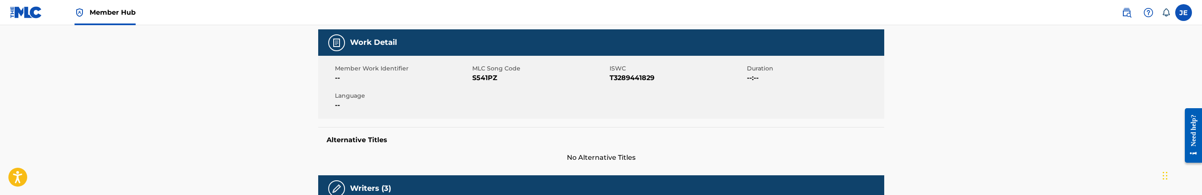
scroll to position [126, 0]
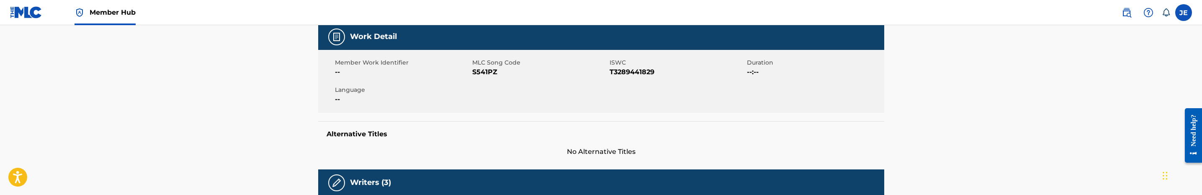
click at [477, 72] on span "S541PZ" at bounding box center [539, 72] width 135 height 10
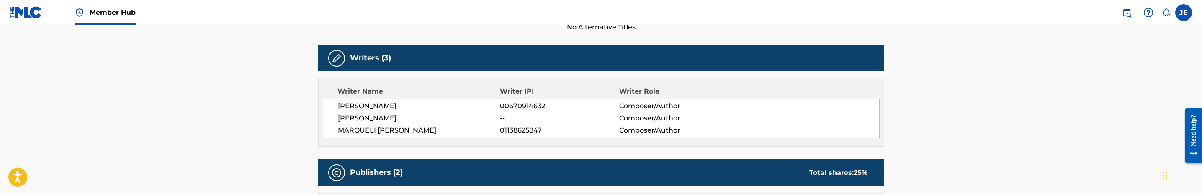
scroll to position [251, 0]
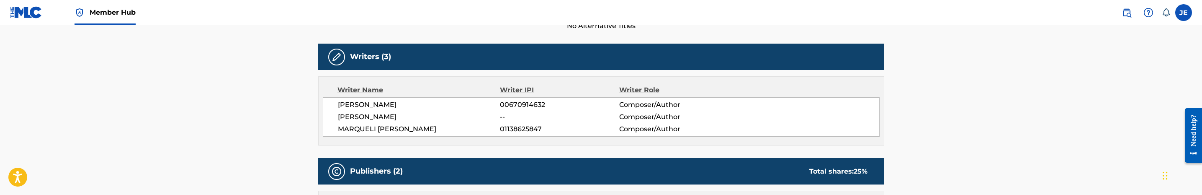
click at [403, 128] on span "MARQUELI WIMBERLY" at bounding box center [419, 129] width 163 height 10
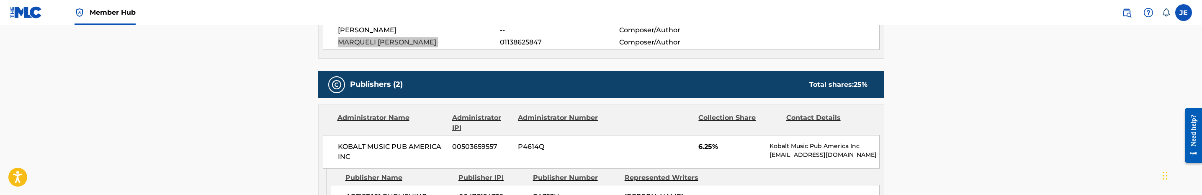
scroll to position [314, 0]
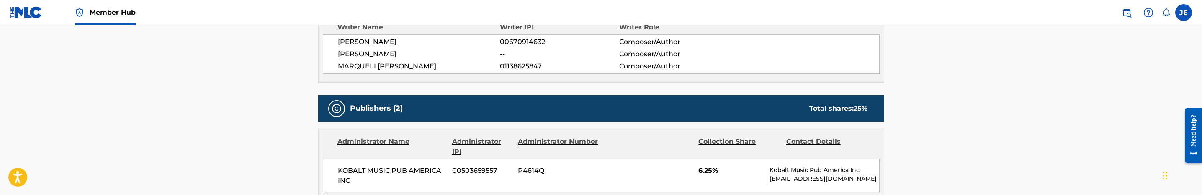
click at [527, 64] on span "01138625847" at bounding box center [559, 66] width 119 height 10
click at [355, 54] on span "GENE HIXON" at bounding box center [419, 54] width 163 height 10
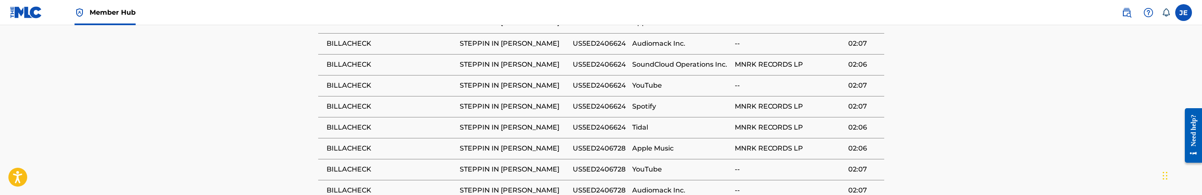
scroll to position [754, 0]
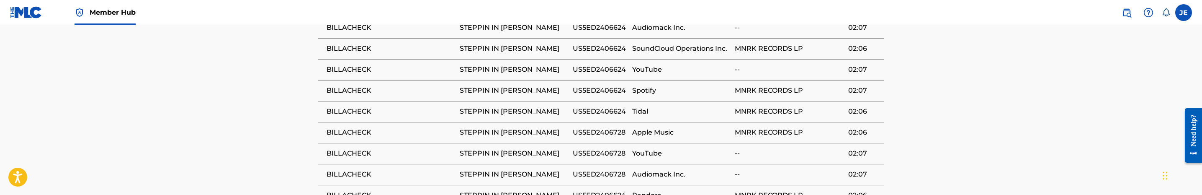
click at [604, 93] on span "US5ED2406624" at bounding box center [600, 90] width 55 height 10
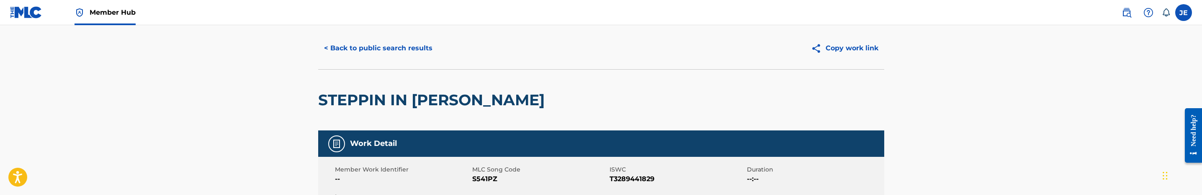
scroll to position [0, 0]
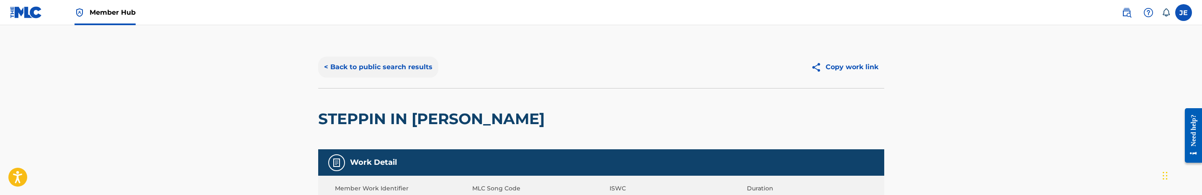
click at [411, 71] on button "< Back to public search results" at bounding box center [378, 67] width 120 height 21
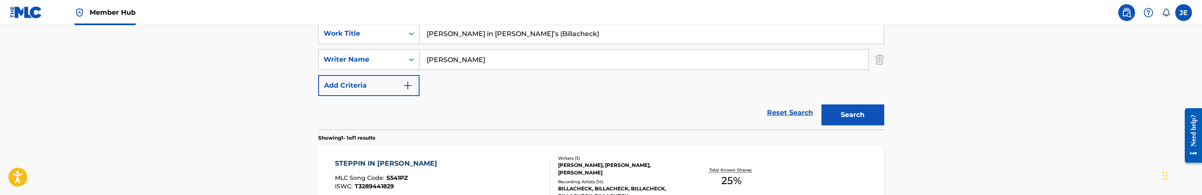
scroll to position [136, 0]
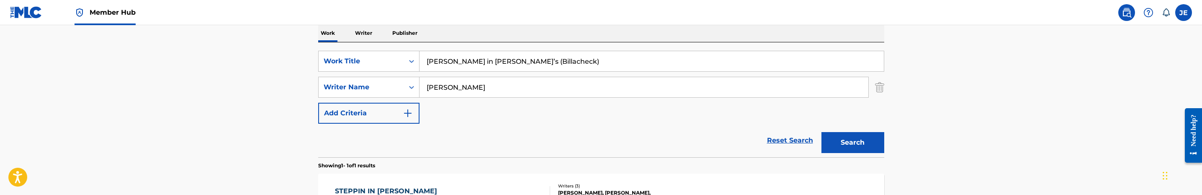
click at [470, 64] on input "Steppin in Rick’s (Billacheck)" at bounding box center [652, 61] width 464 height 20
paste input "Search Form"
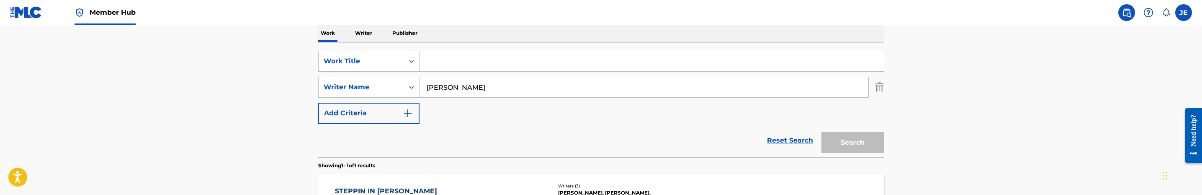
paste input "Search Form"
click at [464, 58] on input "Search Form" at bounding box center [652, 61] width 464 height 20
click at [511, 58] on input "Search Form" at bounding box center [652, 61] width 464 height 20
paste input "Watching Me Grow (CEO Trayle)"
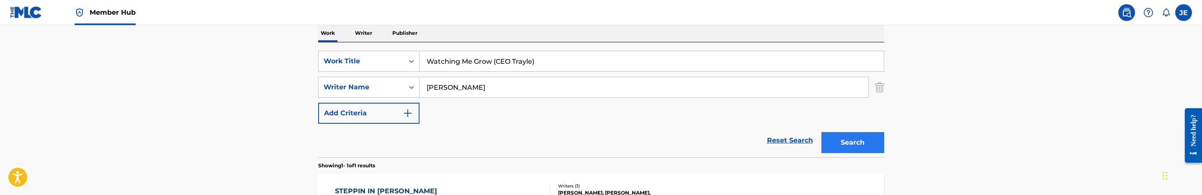
type input "Watching Me Grow (CEO Trayle)"
click at [866, 144] on button "Search" at bounding box center [853, 142] width 63 height 21
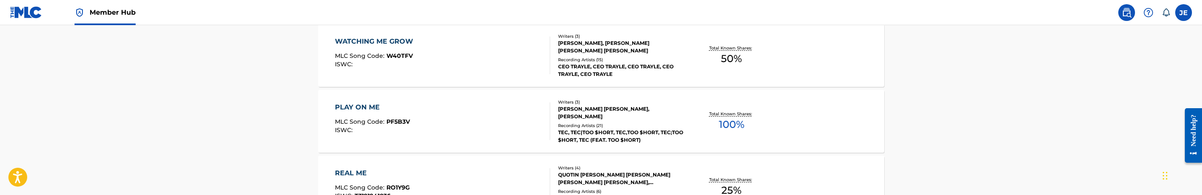
scroll to position [261, 0]
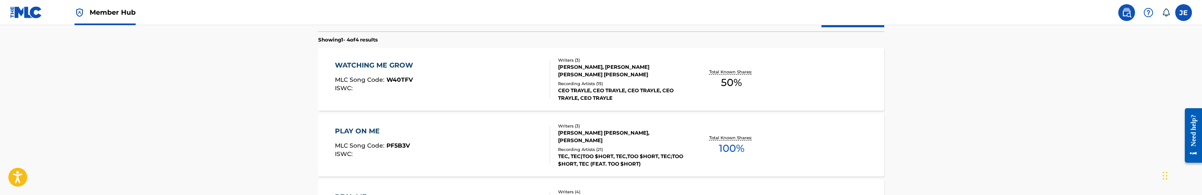
click at [488, 97] on div "WATCHING ME GROW MLC Song Code : W40TFV ISWC :" at bounding box center [442, 79] width 215 height 38
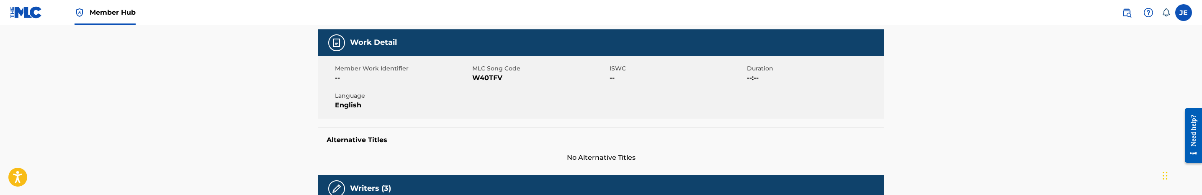
scroll to position [126, 0]
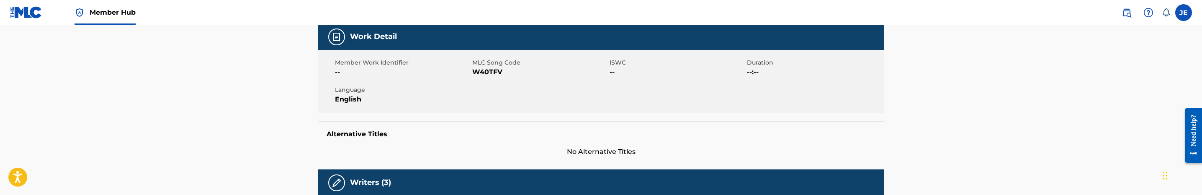
click at [495, 69] on span "W40TFV" at bounding box center [539, 72] width 135 height 10
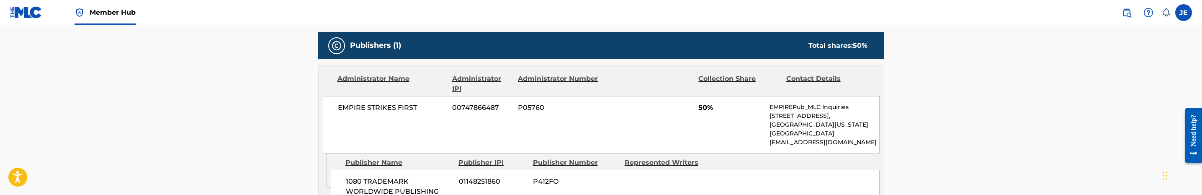
scroll to position [251, 0]
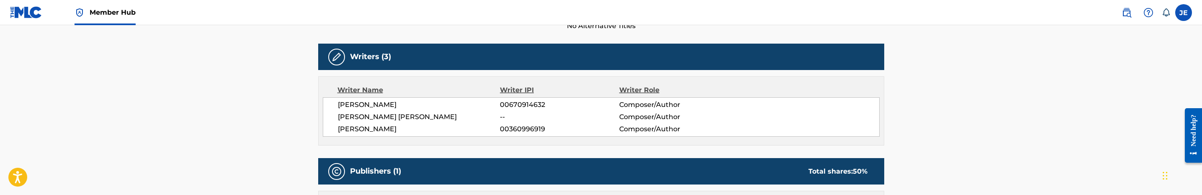
click at [389, 126] on span "JUSTIN TRAYLE BELL" at bounding box center [419, 129] width 163 height 10
click at [529, 128] on span "00360996919" at bounding box center [559, 129] width 119 height 10
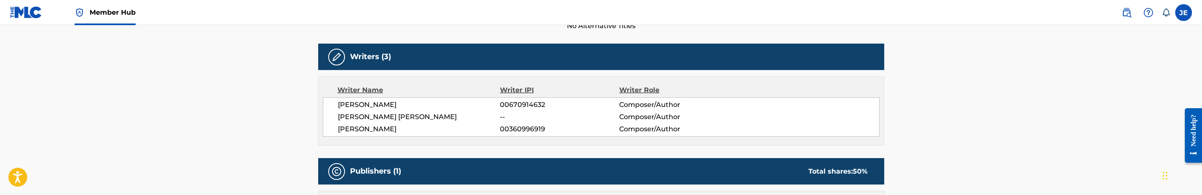
click at [394, 115] on span "ERNST RYAN SCHETTINI" at bounding box center [419, 117] width 163 height 10
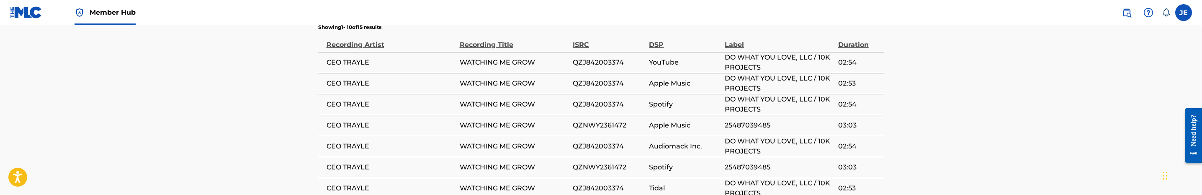
scroll to position [632, 0]
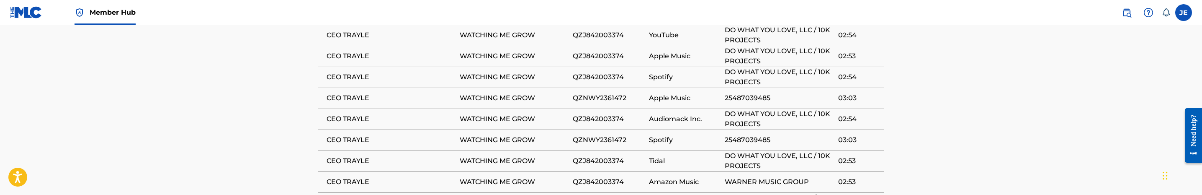
click at [612, 80] on span "QZJ842003374" at bounding box center [609, 77] width 72 height 10
drag, startPoint x: 249, startPoint y: 121, endPoint x: 270, endPoint y: 120, distance: 21.4
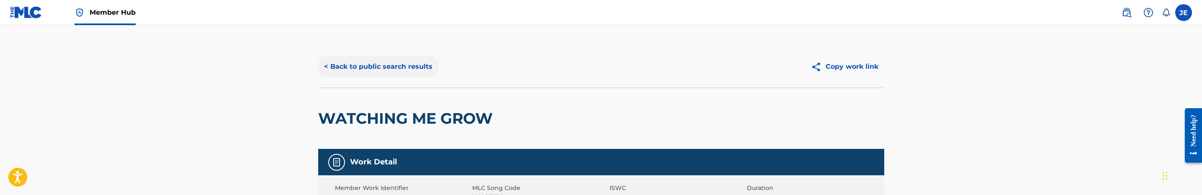
scroll to position [0, 0]
click at [398, 57] on button "< Back to public search results" at bounding box center [378, 67] width 120 height 21
click at [391, 64] on button "< Back to public search results" at bounding box center [378, 67] width 120 height 21
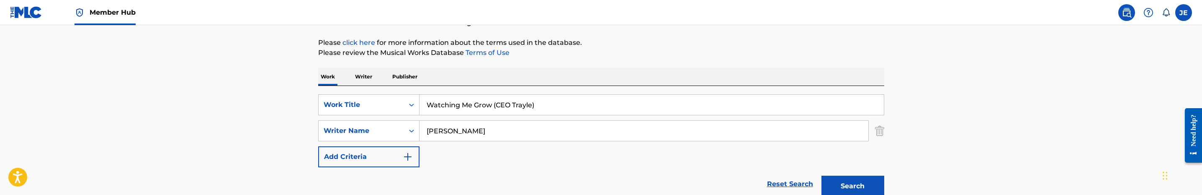
scroll to position [58, 0]
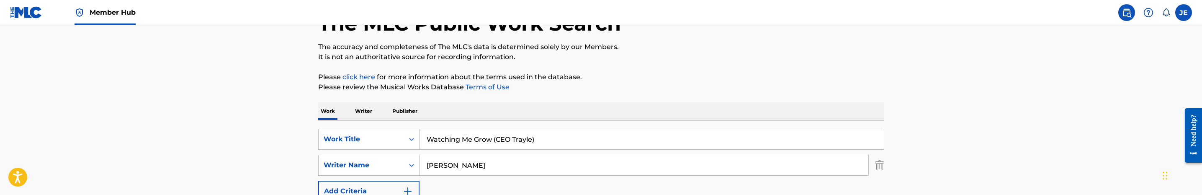
click at [527, 141] on input "Watching Me Grow (CEO Trayle)" at bounding box center [652, 139] width 464 height 20
paste input "Boop"
type input "Boop"
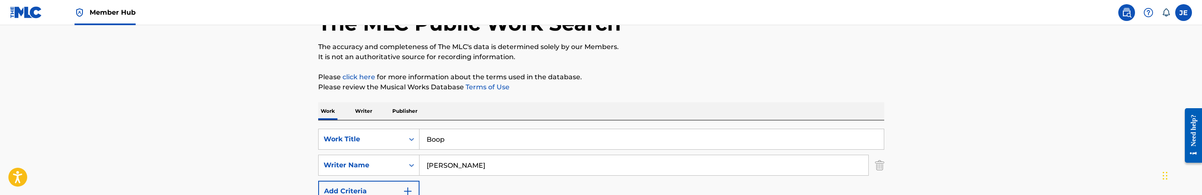
click at [523, 168] on input "jonoah pressley" at bounding box center [644, 165] width 449 height 20
paste input "Taylor, Tadaysha"
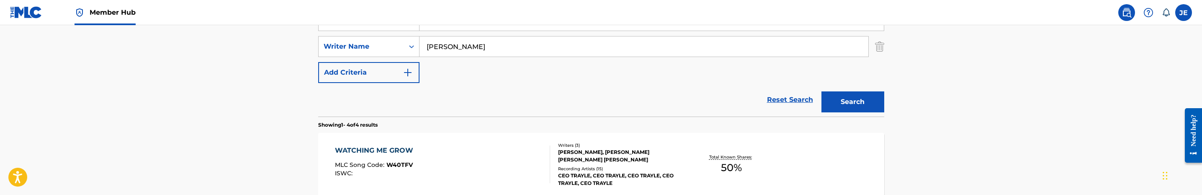
scroll to position [183, 0]
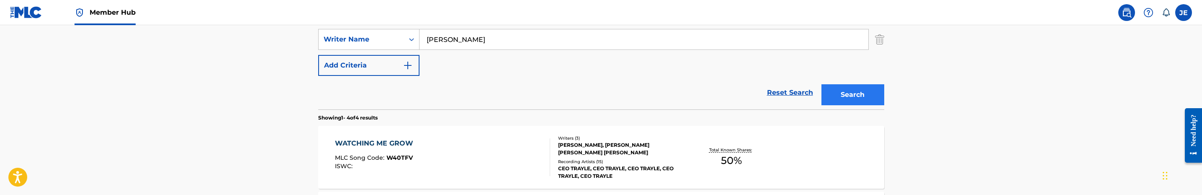
type input "Taylor, Tadaysha"
click at [854, 102] on button "Search" at bounding box center [853, 94] width 63 height 21
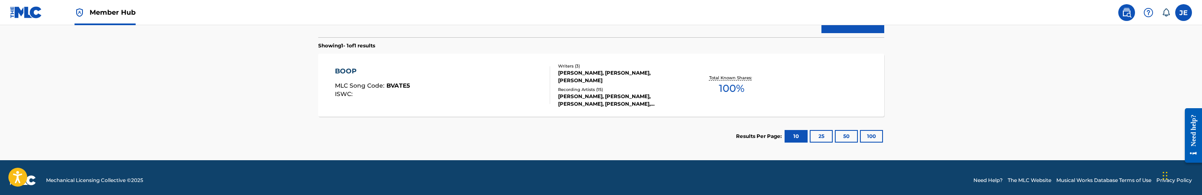
scroll to position [261, 0]
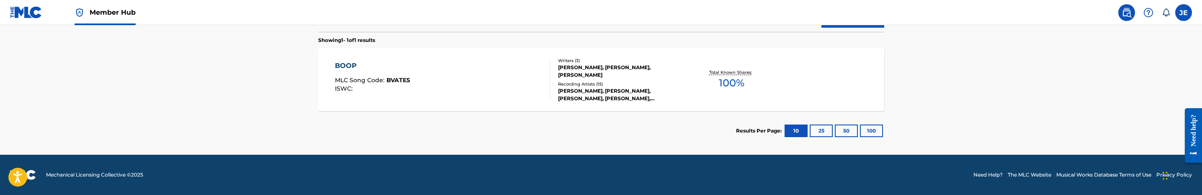
click at [457, 97] on div "BOOP MLC Song Code : BVATE5 ISWC :" at bounding box center [442, 80] width 215 height 38
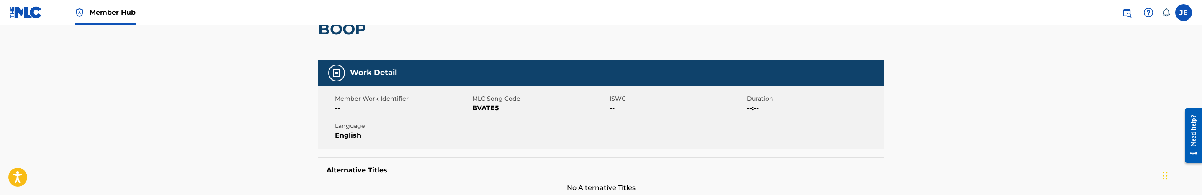
scroll to position [63, 0]
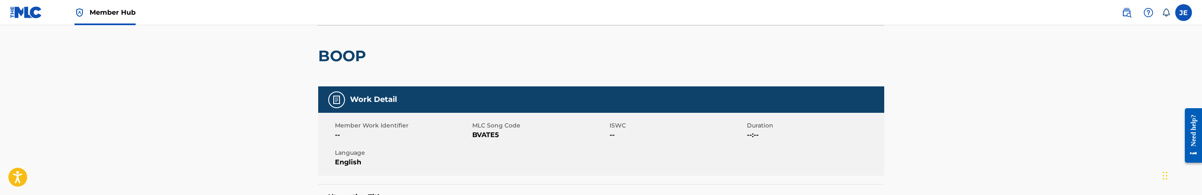
click at [489, 136] on span "BVATE5" at bounding box center [539, 135] width 135 height 10
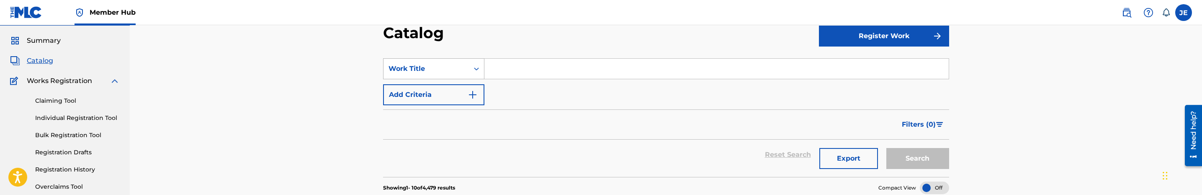
click at [472, 79] on div "Work Title" at bounding box center [433, 68] width 101 height 21
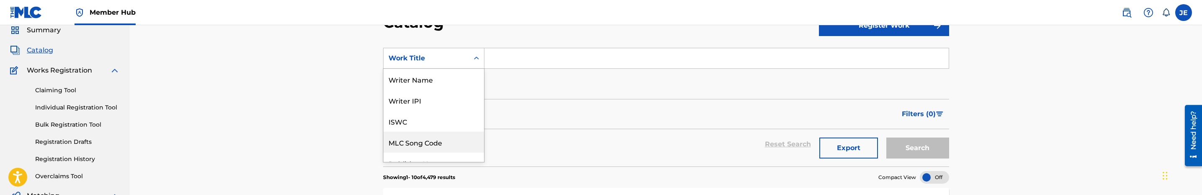
click at [444, 132] on div "MLC Song Code" at bounding box center [434, 142] width 101 height 21
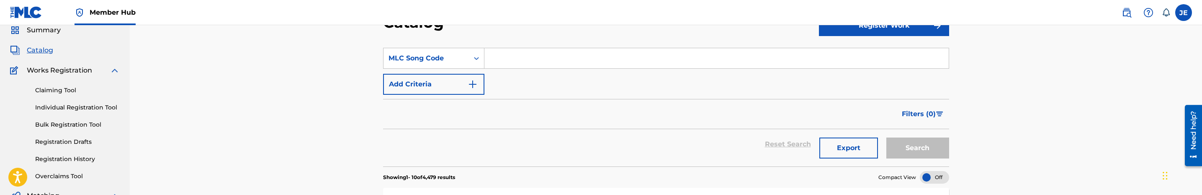
click at [527, 63] on input "Search Form" at bounding box center [717, 58] width 464 height 20
paste input "WV9X4L"
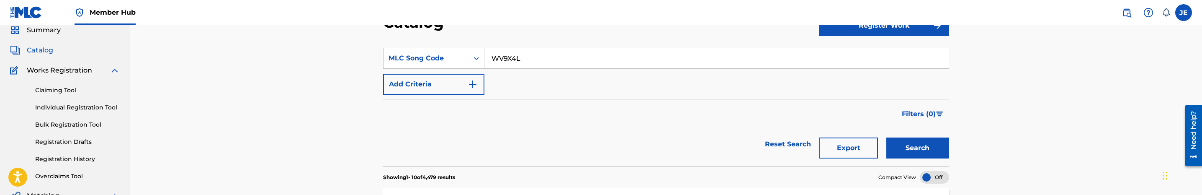
type input "WV9X4L"
click at [887, 137] on button "Search" at bounding box center [918, 147] width 63 height 21
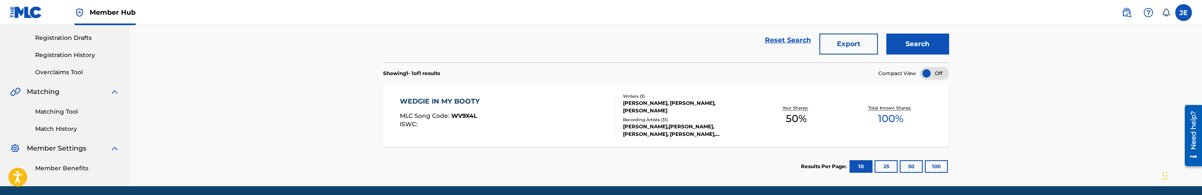
scroll to position [159, 0]
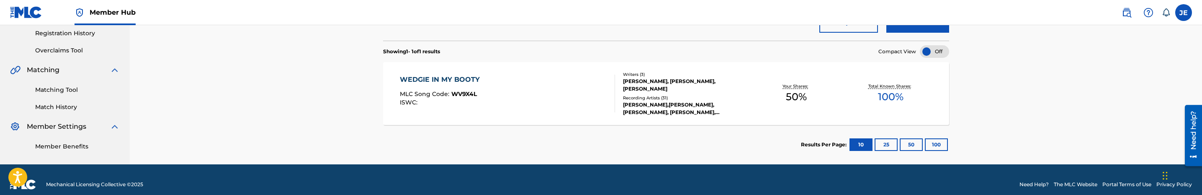
click at [500, 112] on div "WEDGIE IN MY BOOTY MLC Song Code : WV9X4L ISWC :" at bounding box center [507, 94] width 215 height 38
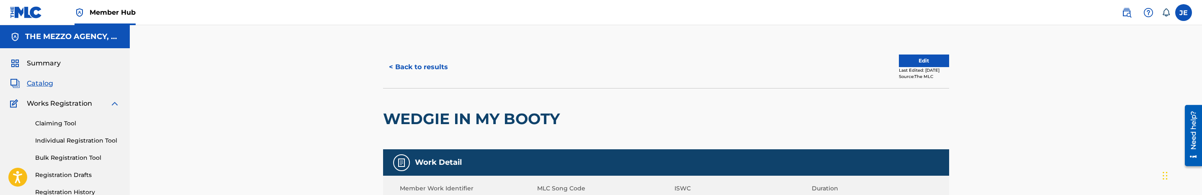
click at [946, 65] on div "Edit Last Edited: June 26, 2022 Source: The MLC" at bounding box center [924, 66] width 50 height 25
click at [933, 64] on button "Edit" at bounding box center [924, 60] width 50 height 13
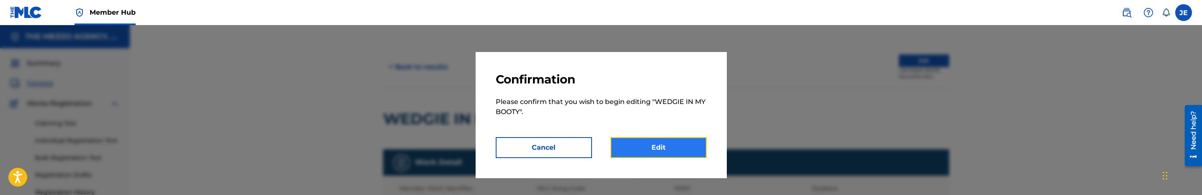
click at [653, 151] on link "Edit" at bounding box center [659, 147] width 96 height 21
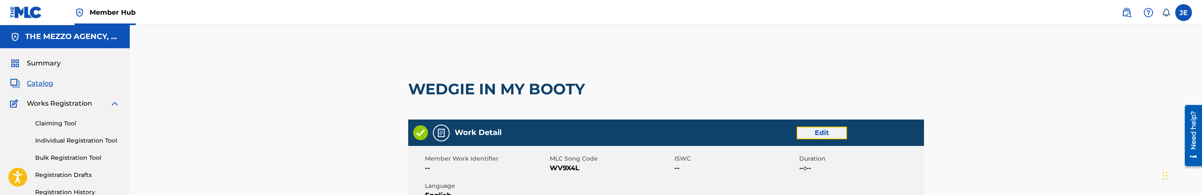
click at [822, 131] on link "Edit" at bounding box center [822, 132] width 50 height 13
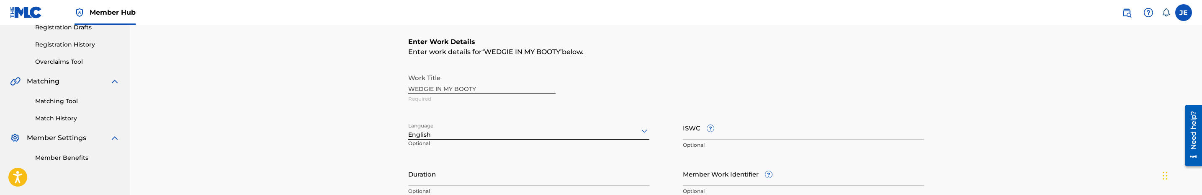
scroll to position [251, 0]
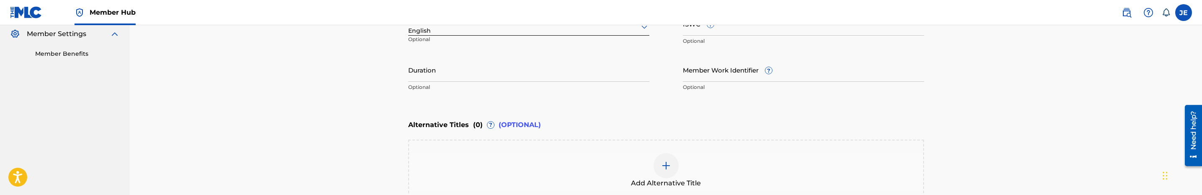
click at [664, 163] on img at bounding box center [666, 165] width 10 height 10
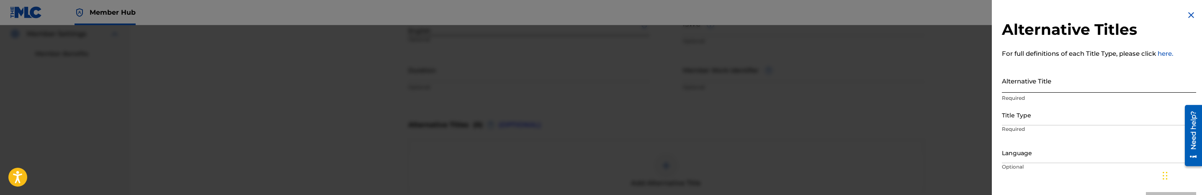
click at [1082, 86] on input "Alternative Title" at bounding box center [1099, 81] width 194 height 24
paste input "Wedgie (feat. Trinity Taylor)"
type input "Wedgie (feat. Trinity Taylor)"
click at [1107, 112] on div "Title Type" at bounding box center [1099, 115] width 194 height 19
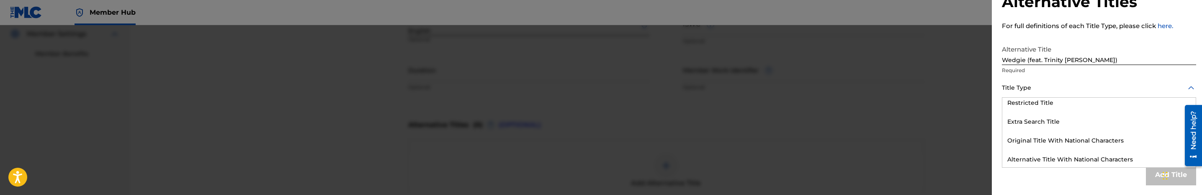
scroll to position [137, 0]
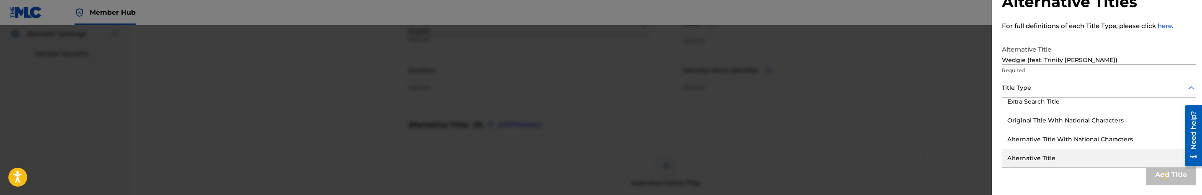
click at [1094, 155] on div "Alternative Title" at bounding box center [1099, 158] width 193 height 19
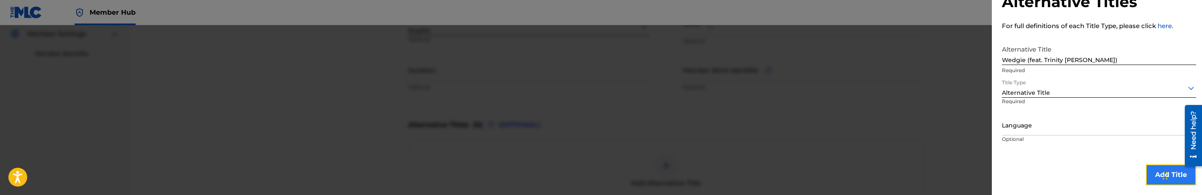
click at [1159, 180] on button "Add Title" at bounding box center [1171, 174] width 50 height 21
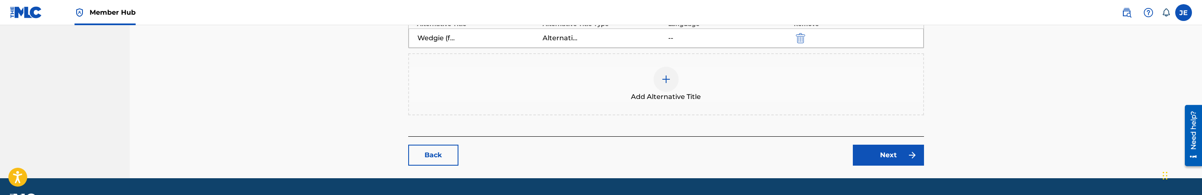
scroll to position [377, 0]
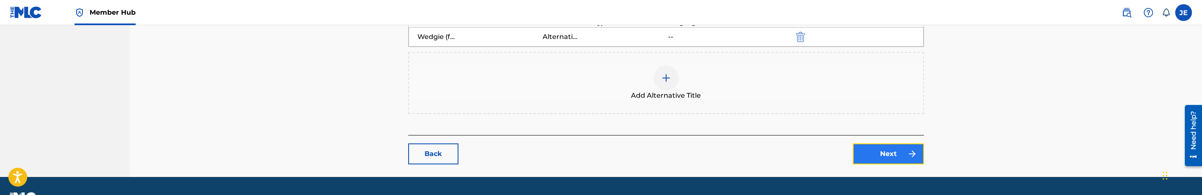
click at [890, 150] on link "Next" at bounding box center [888, 153] width 71 height 21
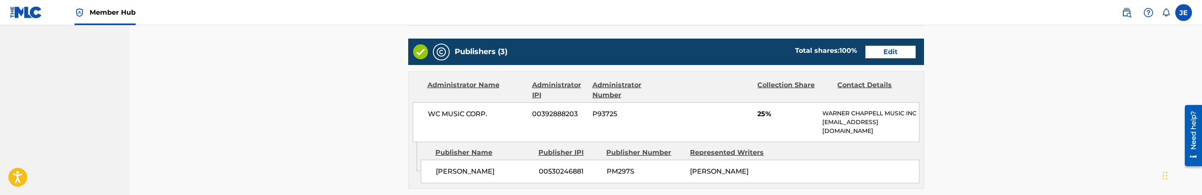
scroll to position [377, 0]
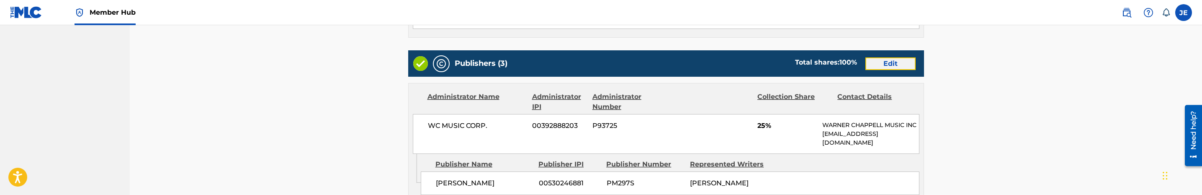
click at [884, 65] on link "Edit" at bounding box center [891, 63] width 50 height 13
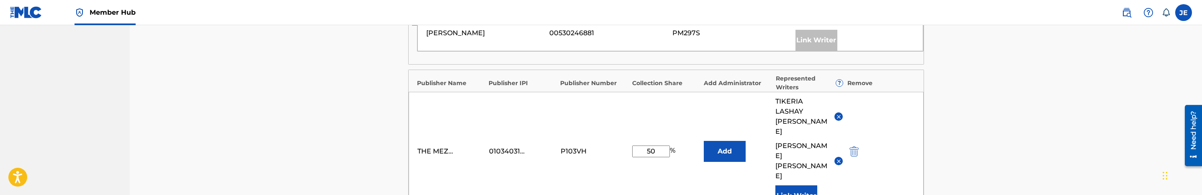
scroll to position [314, 0]
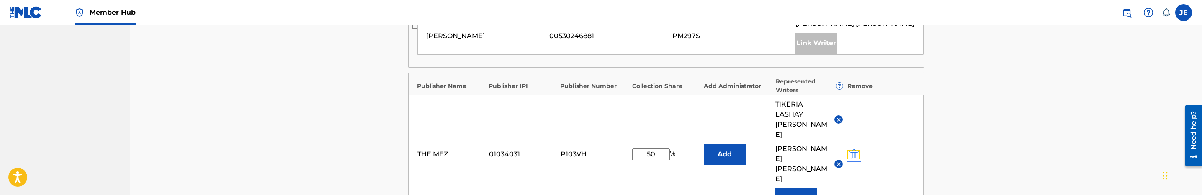
click at [854, 149] on img "submit" at bounding box center [854, 154] width 9 height 10
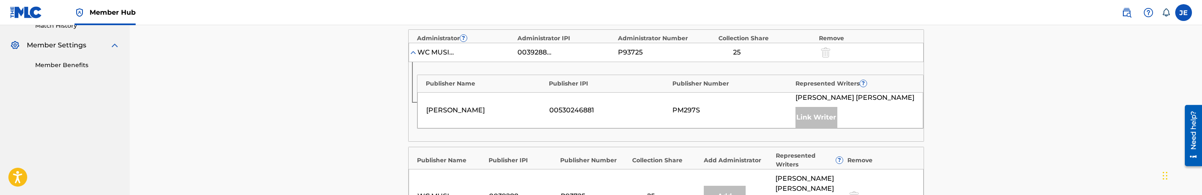
scroll to position [377, 0]
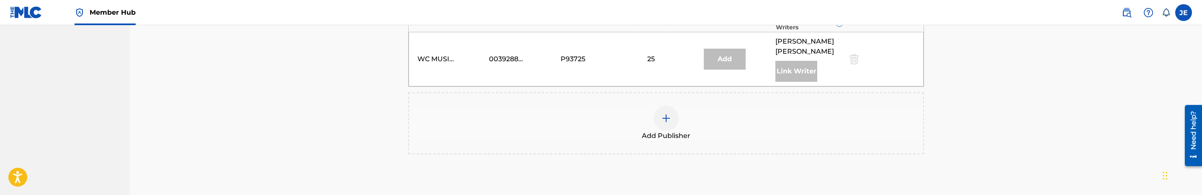
click at [665, 113] on img at bounding box center [666, 118] width 10 height 10
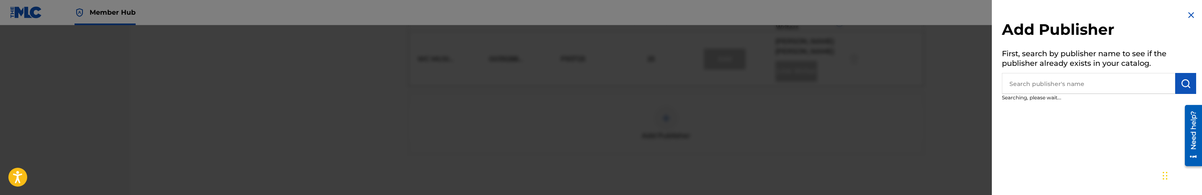
click at [1047, 90] on input "text" at bounding box center [1088, 83] width 173 height 21
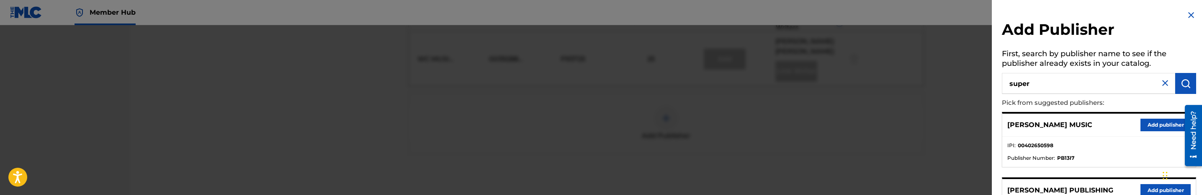
type input "super"
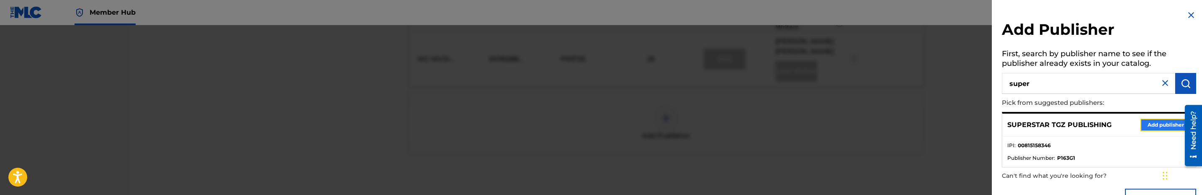
click at [1153, 126] on button "Add publisher" at bounding box center [1166, 125] width 50 height 13
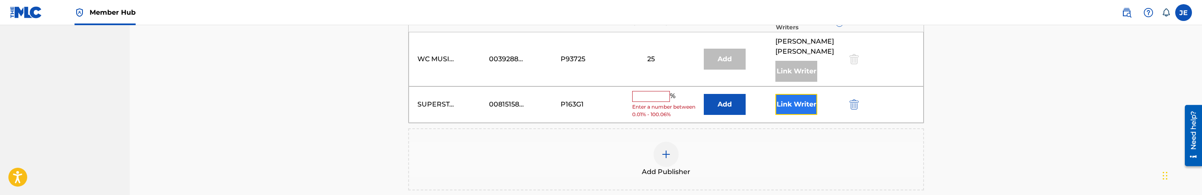
click at [780, 96] on button "Link Writer" at bounding box center [797, 104] width 42 height 21
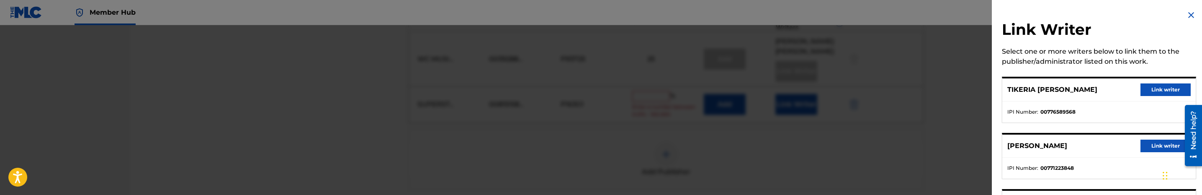
click at [712, 97] on div at bounding box center [601, 122] width 1202 height 195
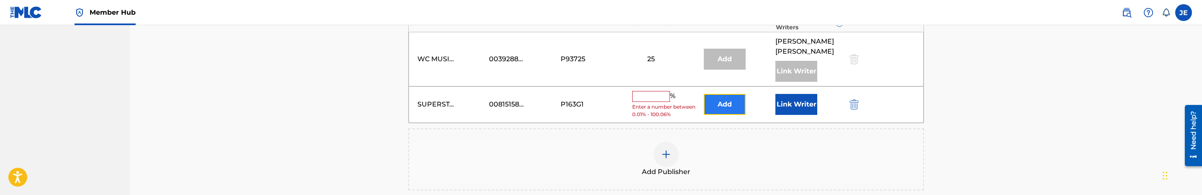
click at [730, 95] on button "Add" at bounding box center [725, 104] width 42 height 21
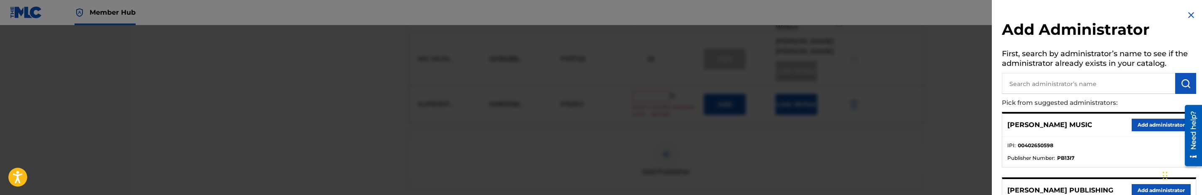
click at [1084, 83] on input "text" at bounding box center [1088, 83] width 173 height 21
type input "mezzo"
click at [1146, 119] on button "Add administrator" at bounding box center [1161, 125] width 59 height 13
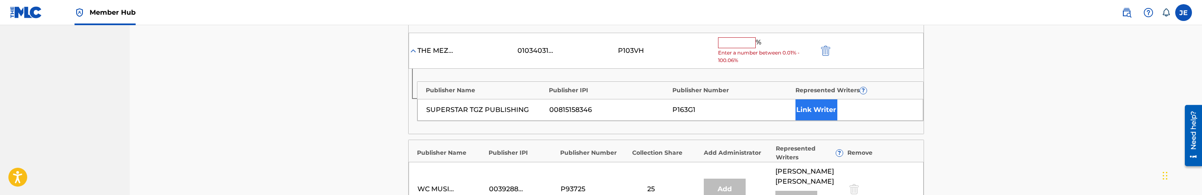
scroll to position [314, 0]
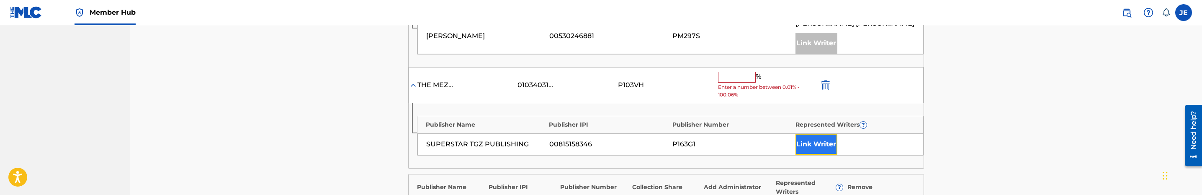
click at [827, 142] on button "Link Writer" at bounding box center [817, 144] width 42 height 21
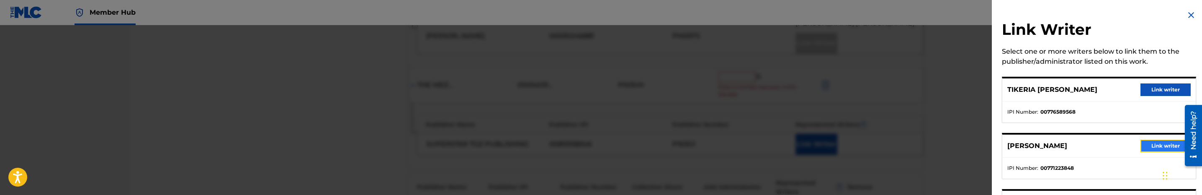
click at [1160, 144] on button "Link writer" at bounding box center [1166, 145] width 50 height 13
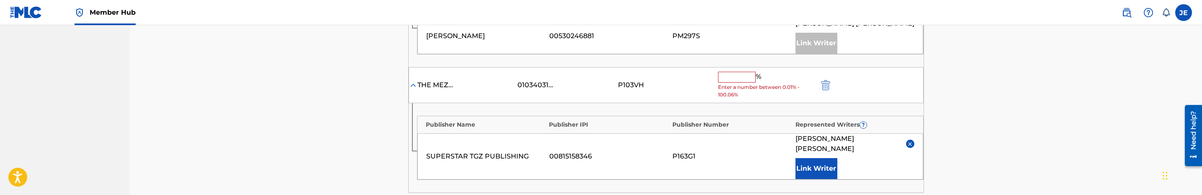
click at [734, 82] on input "text" at bounding box center [737, 77] width 38 height 11
type input "25"
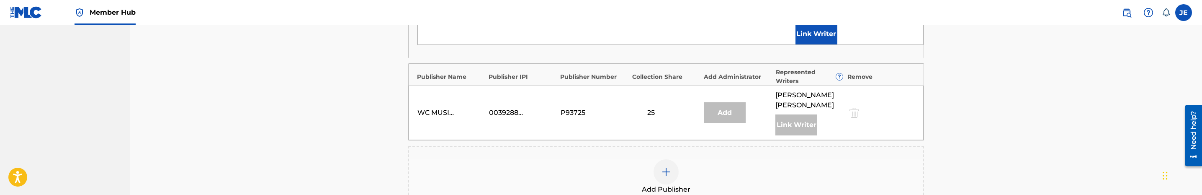
scroll to position [440, 0]
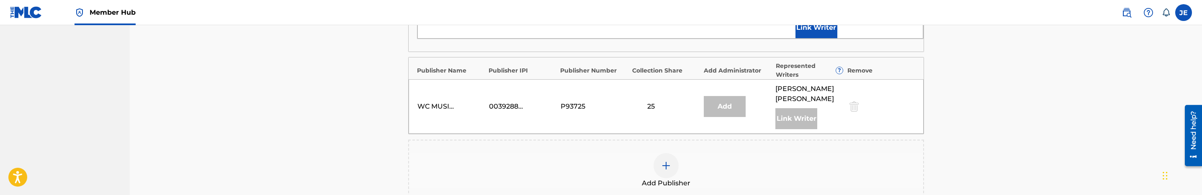
click at [669, 160] on img at bounding box center [666, 165] width 10 height 10
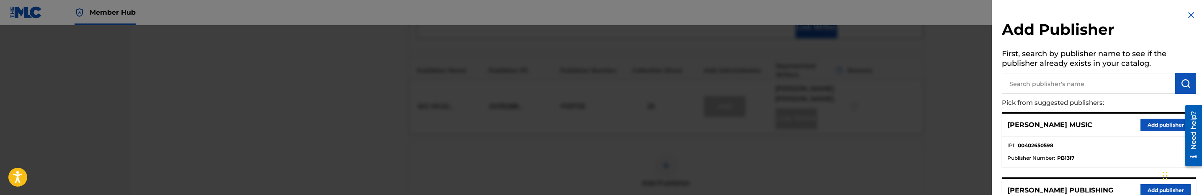
click at [1032, 85] on input "text" at bounding box center [1088, 83] width 173 height 21
type input "imtgz"
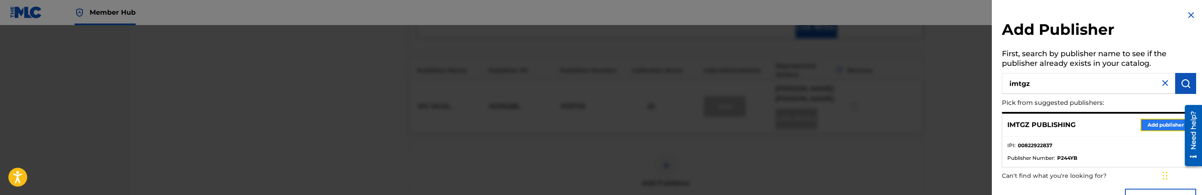
click at [1152, 122] on button "Add publisher" at bounding box center [1166, 125] width 50 height 13
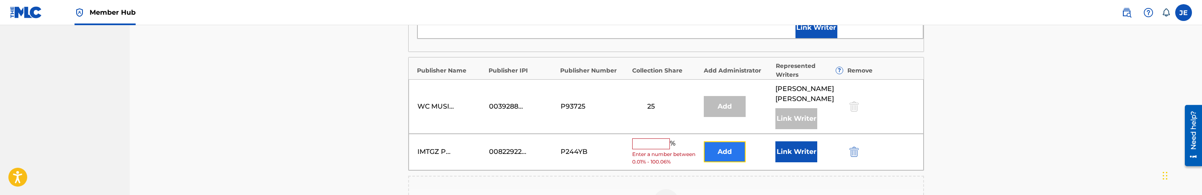
click at [725, 141] on button "Add" at bounding box center [725, 151] width 42 height 21
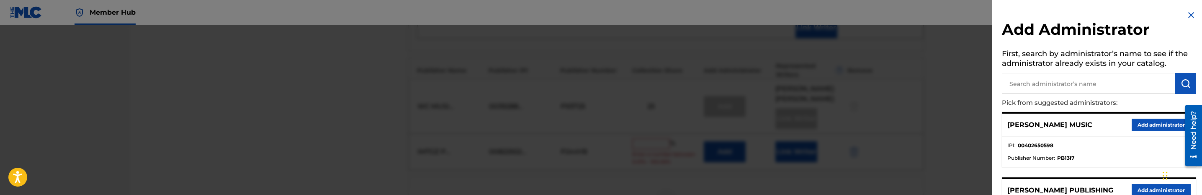
click at [1022, 89] on input "text" at bounding box center [1088, 83] width 173 height 21
type input "mezzo"
click at [1139, 122] on button "Add administrator" at bounding box center [1161, 125] width 59 height 13
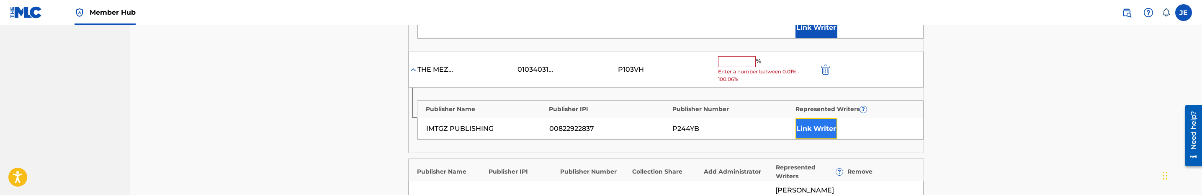
click at [825, 136] on button "Link Writer" at bounding box center [817, 128] width 42 height 21
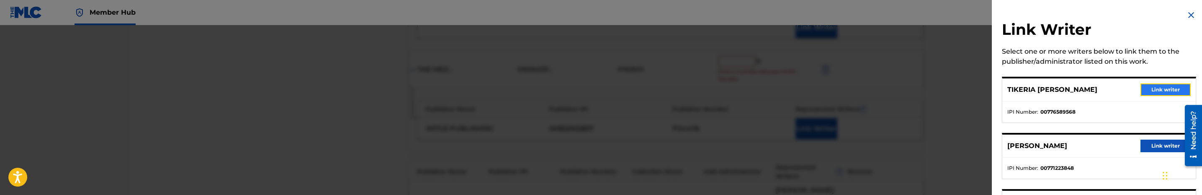
click at [1156, 91] on button "Link writer" at bounding box center [1166, 89] width 50 height 13
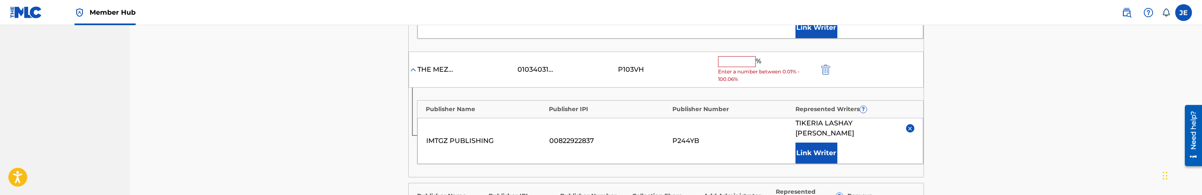
click at [747, 67] on input "text" at bounding box center [737, 61] width 38 height 11
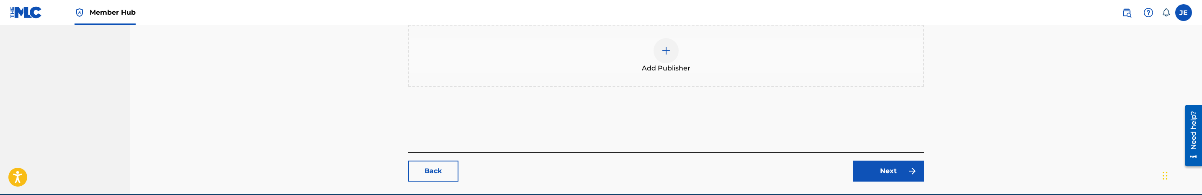
scroll to position [687, 0]
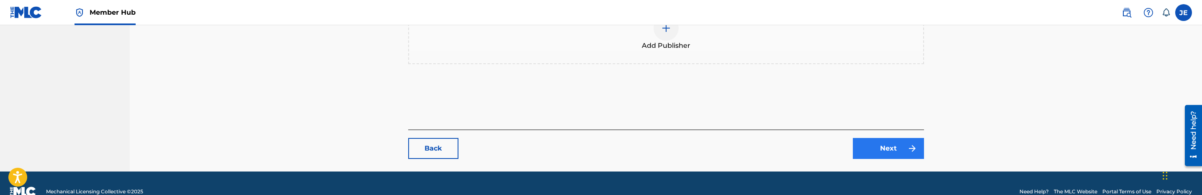
type input "25"
click at [896, 138] on link "Next" at bounding box center [888, 148] width 71 height 21
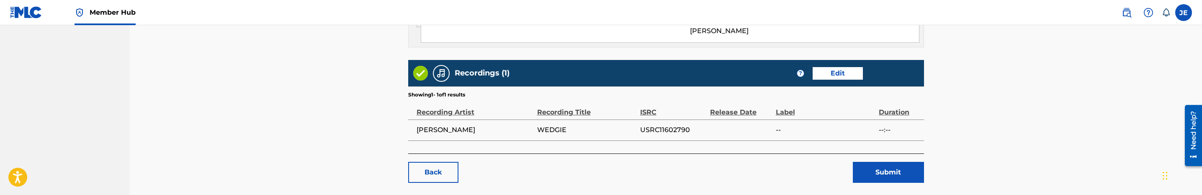
scroll to position [880, 0]
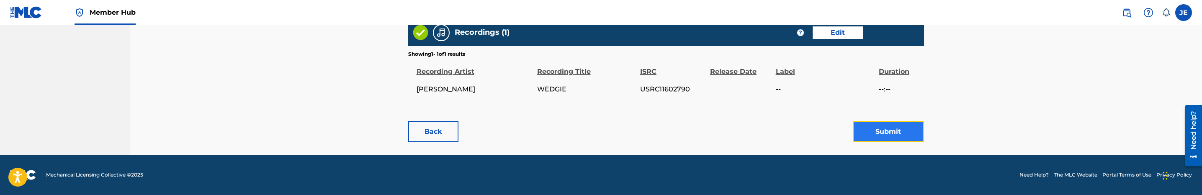
click at [888, 131] on button "Submit" at bounding box center [888, 131] width 71 height 21
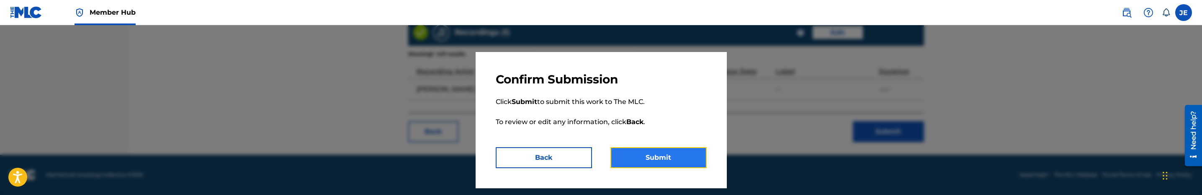
click at [698, 149] on button "Submit" at bounding box center [659, 157] width 96 height 21
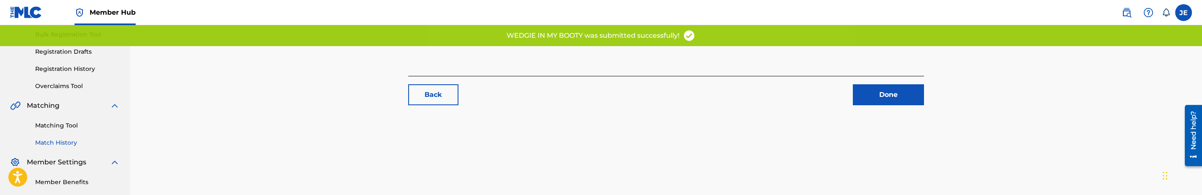
scroll to position [126, 0]
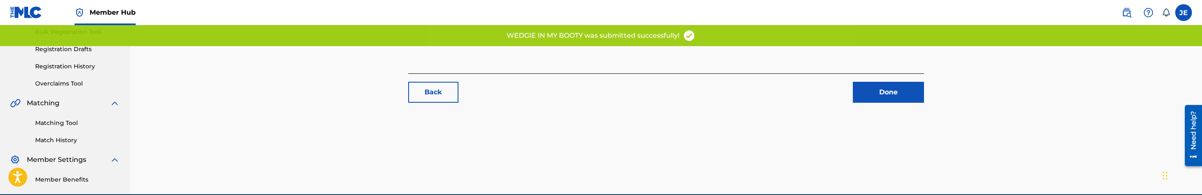
click at [55, 129] on div "Matching Tool Match History" at bounding box center [65, 126] width 110 height 36
click at [60, 125] on link "Matching Tool" at bounding box center [77, 123] width 85 height 9
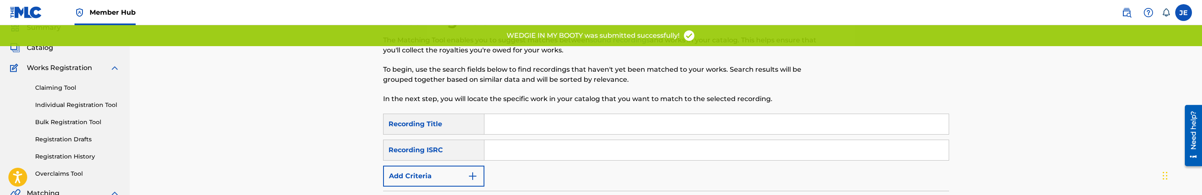
scroll to position [63, 0]
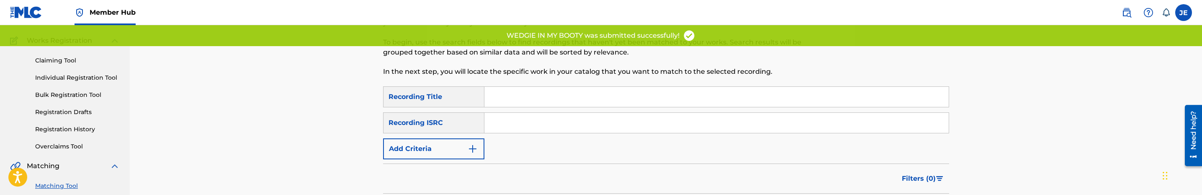
click at [514, 125] on input "Search Form" at bounding box center [717, 123] width 464 height 20
paste input "USRC11602790"
type input "USRC11602790"
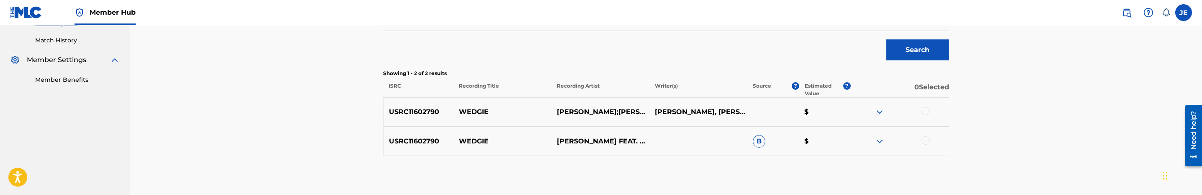
scroll to position [251, 0]
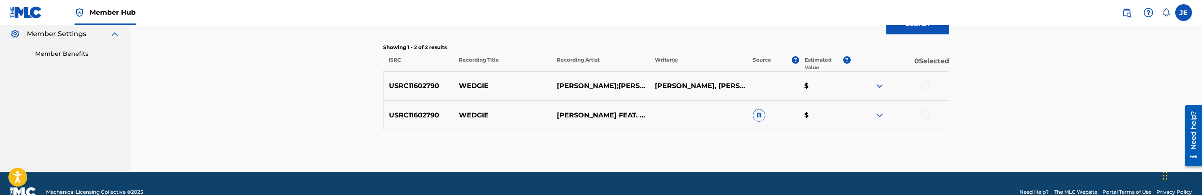
click at [924, 85] on div at bounding box center [926, 85] width 8 height 8
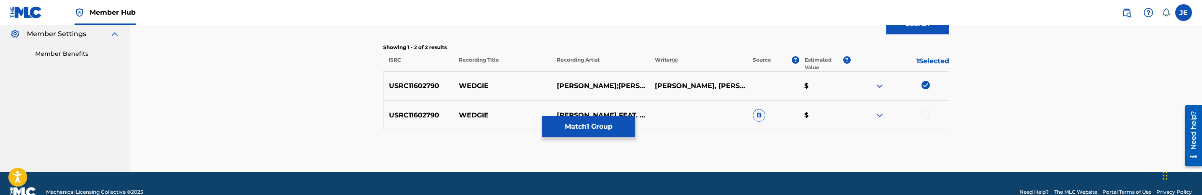
click at [924, 113] on div at bounding box center [926, 114] width 8 height 8
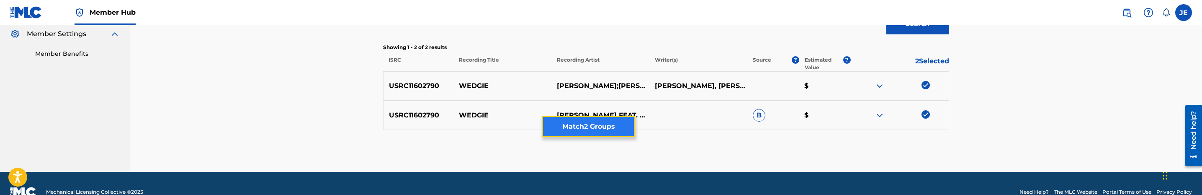
click at [603, 123] on button "Match 2 Groups" at bounding box center [588, 126] width 93 height 21
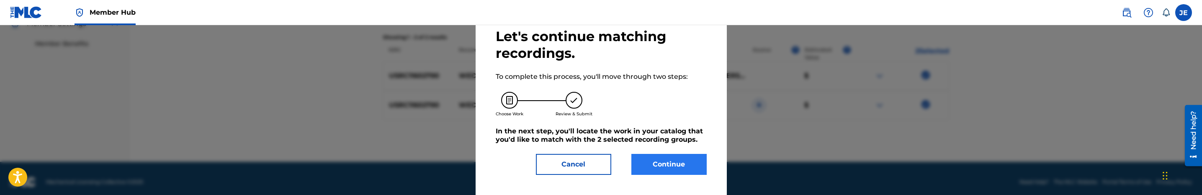
scroll to position [269, 0]
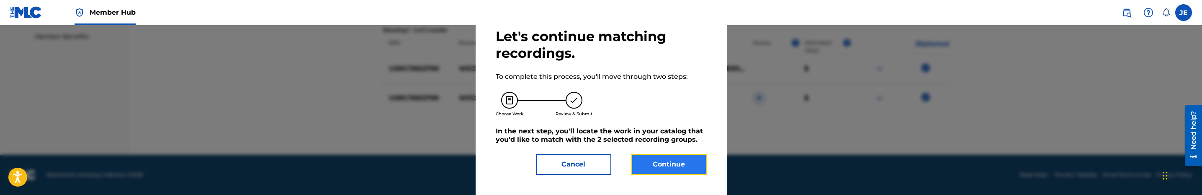
click at [675, 163] on button "Continue" at bounding box center [669, 164] width 75 height 21
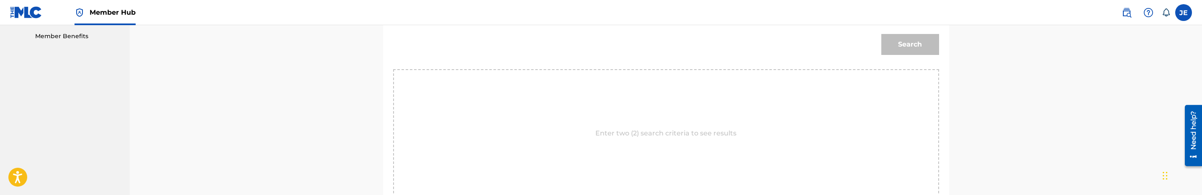
scroll to position [206, 0]
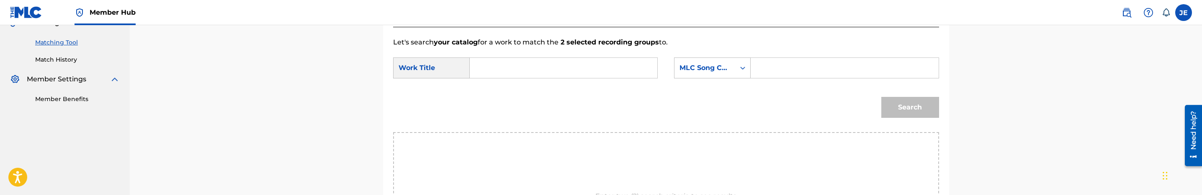
click at [490, 63] on input "Search Form" at bounding box center [563, 68] width 173 height 20
paste input "Wedgie"
type input "Wedgie"
click at [798, 61] on input "Search Form" at bounding box center [844, 68] width 173 height 20
paste input "WV9X4L"
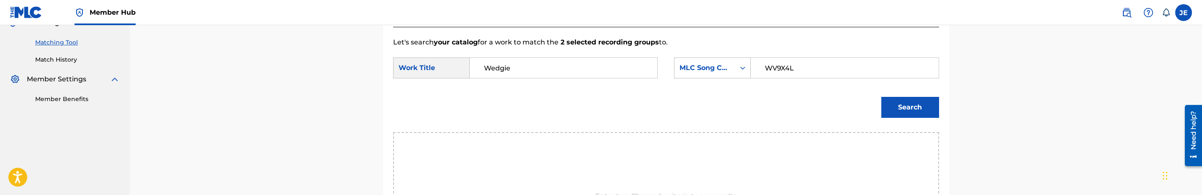
type input "WV9X4L"
click at [882, 97] on button "Search" at bounding box center [911, 107] width 58 height 21
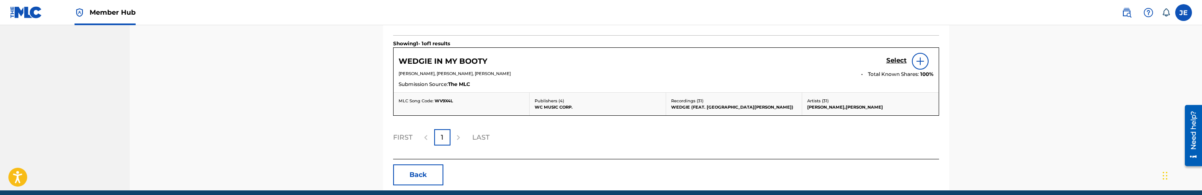
scroll to position [269, 0]
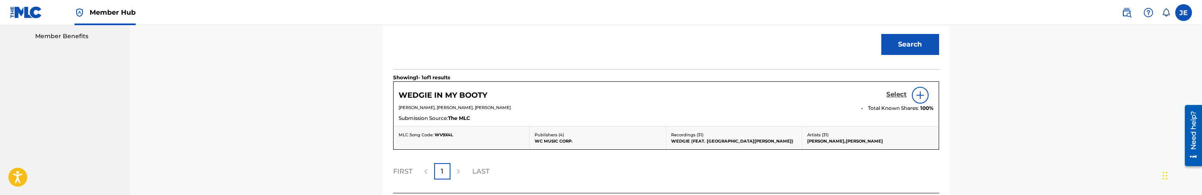
click at [895, 95] on h5 "Select" at bounding box center [897, 94] width 21 height 8
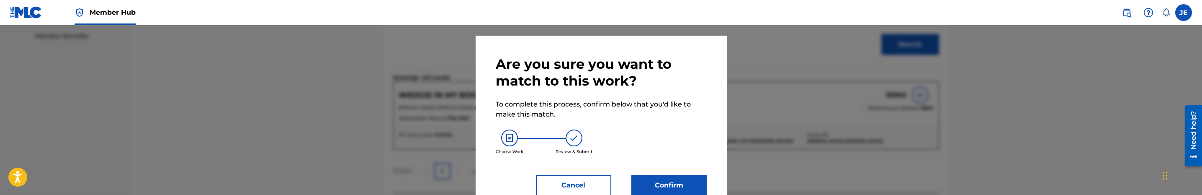
scroll to position [37, 0]
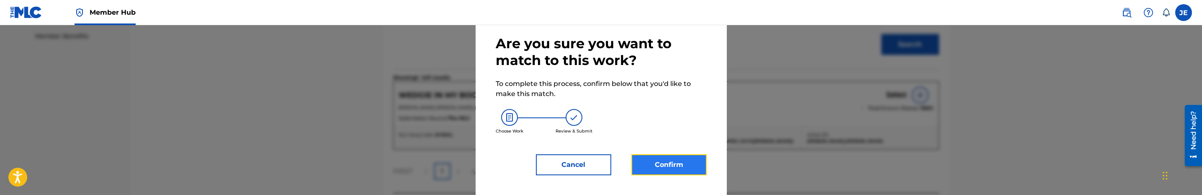
click at [672, 160] on button "Confirm" at bounding box center [669, 164] width 75 height 21
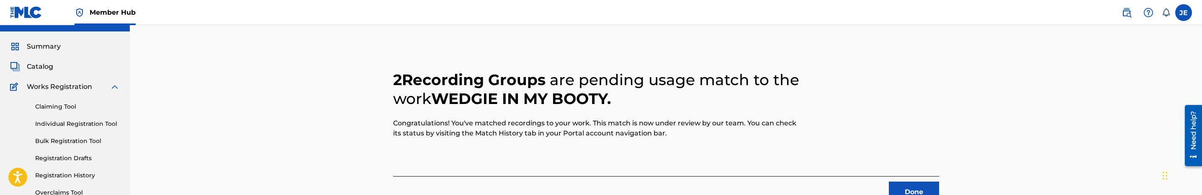
scroll to position [0, 0]
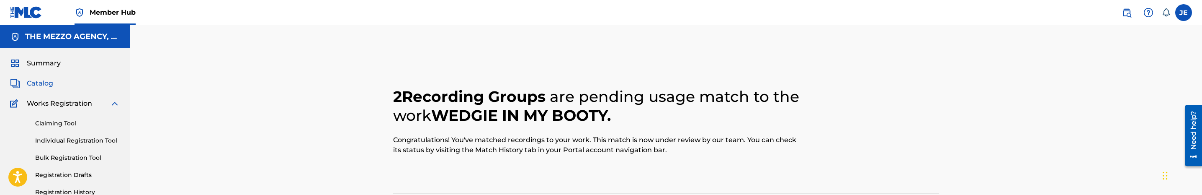
click at [43, 82] on span "Catalog" at bounding box center [40, 83] width 26 height 10
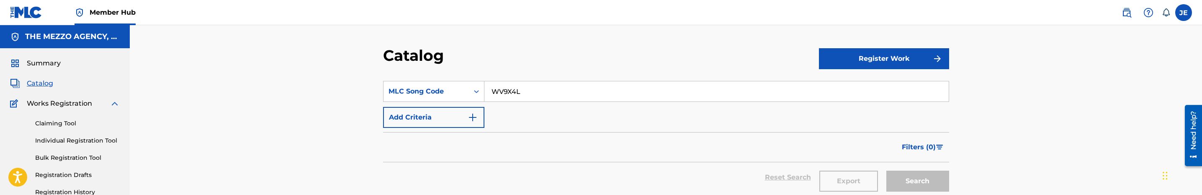
click at [506, 90] on input "WV9X4L" at bounding box center [717, 91] width 464 height 20
paste input "TW396X"
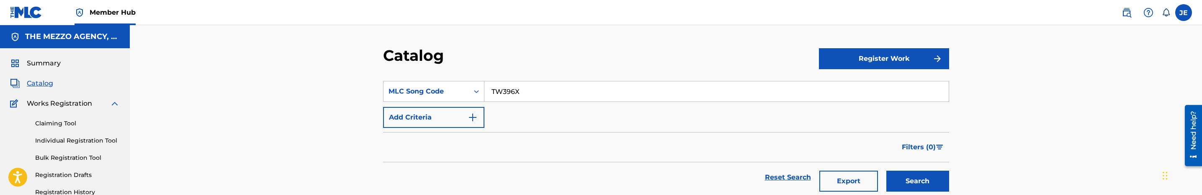
type input "TW396X"
click at [887, 170] on button "Search" at bounding box center [918, 180] width 63 height 21
click at [59, 125] on link "Claiming Tool" at bounding box center [77, 123] width 85 height 9
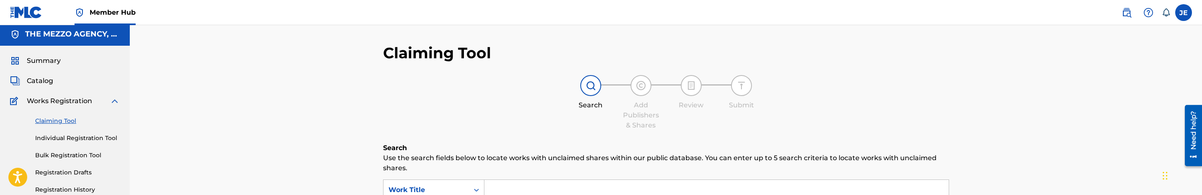
scroll to position [63, 0]
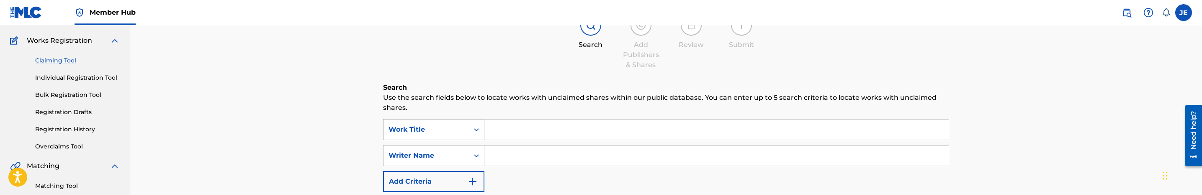
click at [467, 131] on div "Work Title" at bounding box center [426, 129] width 85 height 16
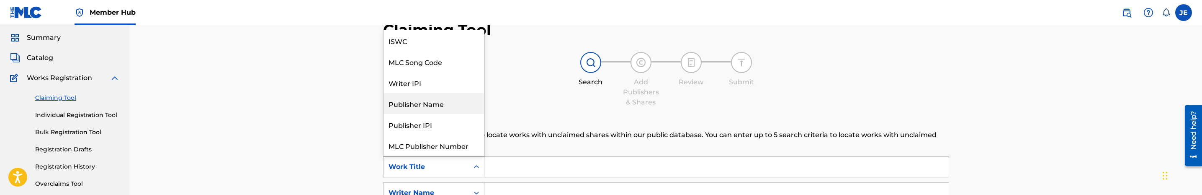
scroll to position [0, 0]
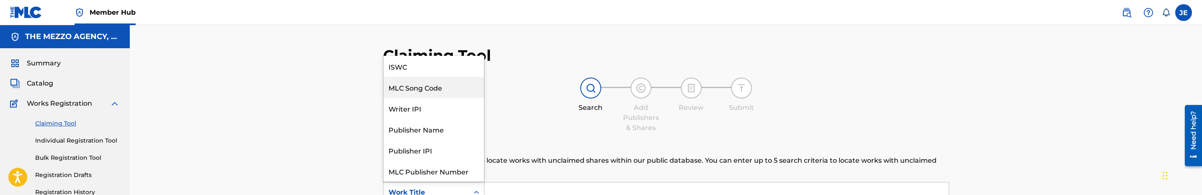
click at [442, 85] on div "MLC Song Code" at bounding box center [434, 87] width 101 height 21
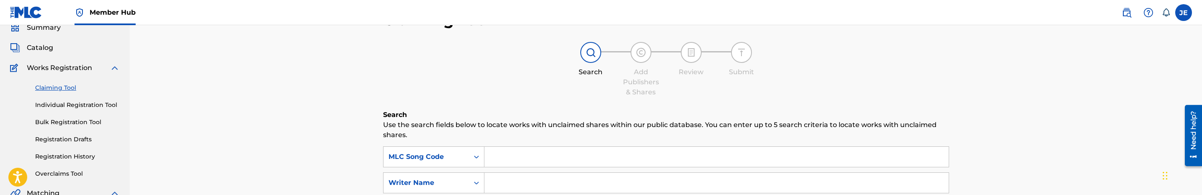
scroll to position [63, 0]
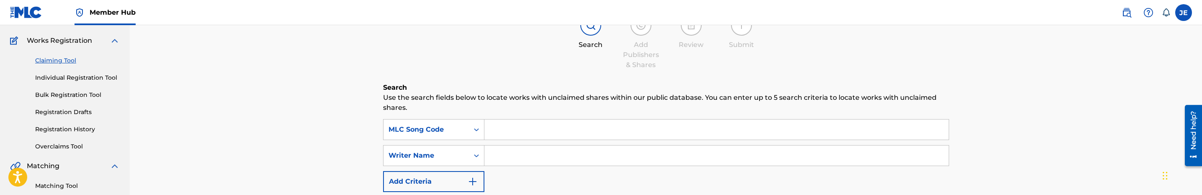
click at [529, 134] on input "Search Form" at bounding box center [717, 129] width 464 height 20
paste input "TW396X"
type input "TW396X"
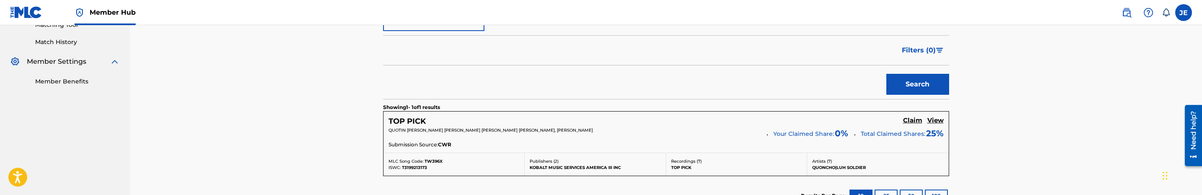
scroll to position [251, 0]
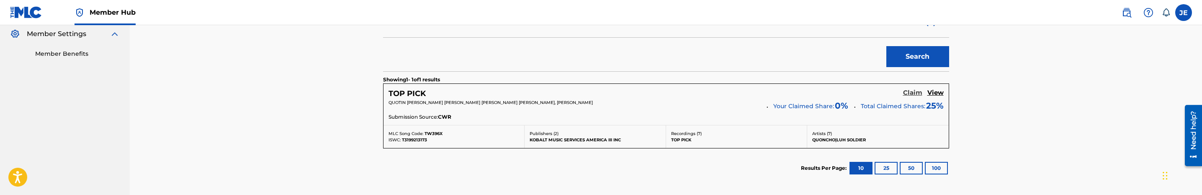
click at [910, 90] on h5 "Claim" at bounding box center [912, 93] width 19 height 8
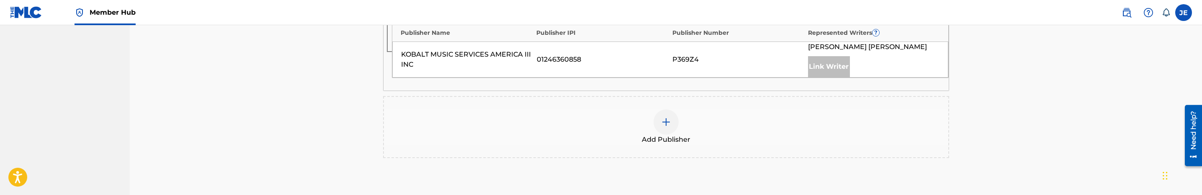
scroll to position [377, 0]
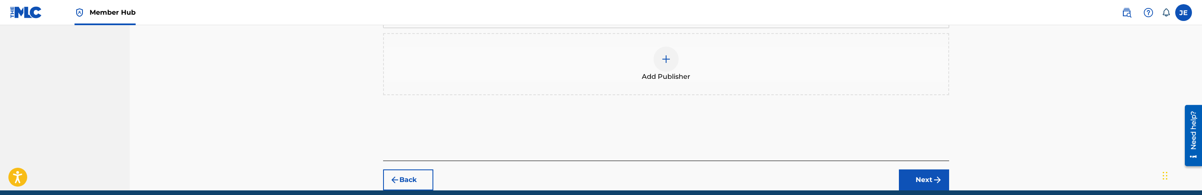
click at [672, 57] on div at bounding box center [666, 58] width 25 height 25
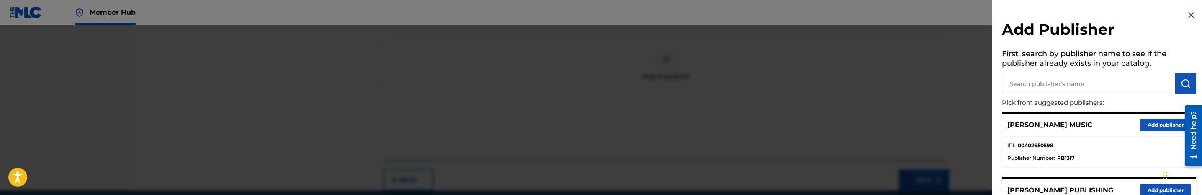
click at [1043, 78] on input "text" at bounding box center [1088, 83] width 173 height 21
type input "mezzo"
click at [1154, 124] on button "Add publisher" at bounding box center [1166, 125] width 50 height 13
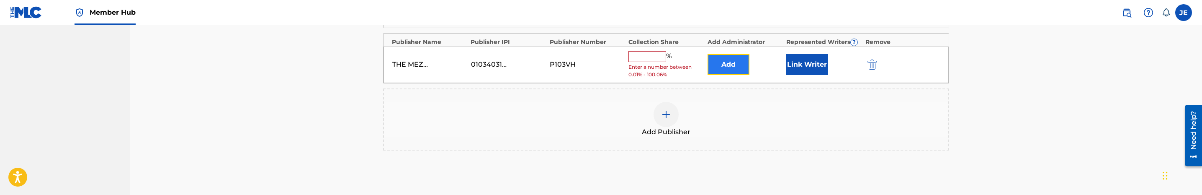
click at [735, 73] on button "Add" at bounding box center [729, 64] width 42 height 21
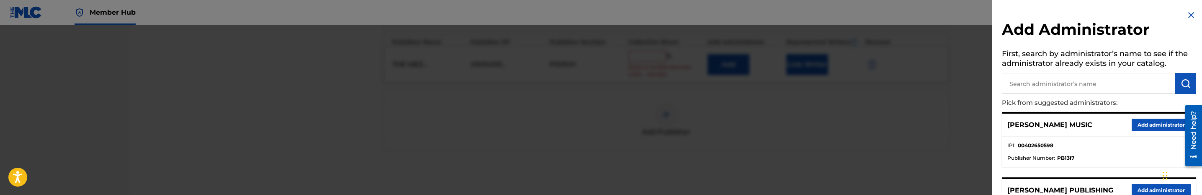
click at [852, 108] on div at bounding box center [601, 122] width 1202 height 195
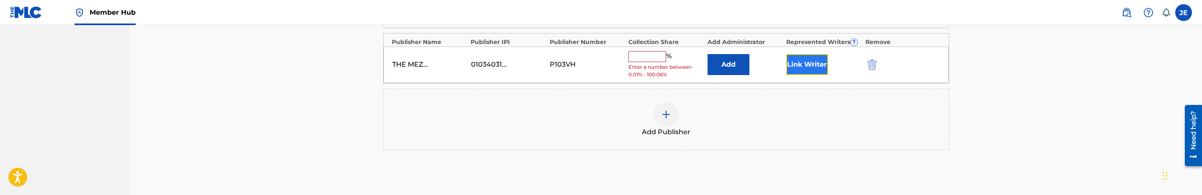
click at [820, 71] on button "Link Writer" at bounding box center [808, 64] width 42 height 21
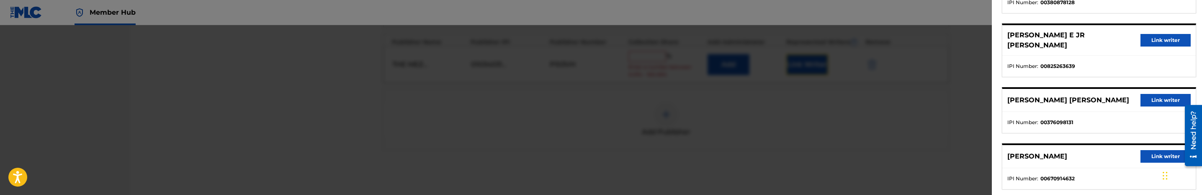
scroll to position [116, 0]
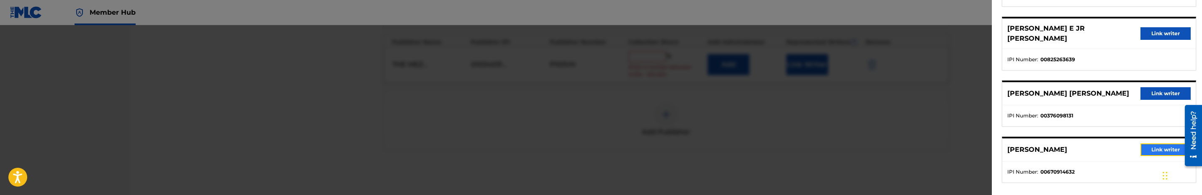
click at [1149, 143] on button "Link writer" at bounding box center [1166, 149] width 50 height 13
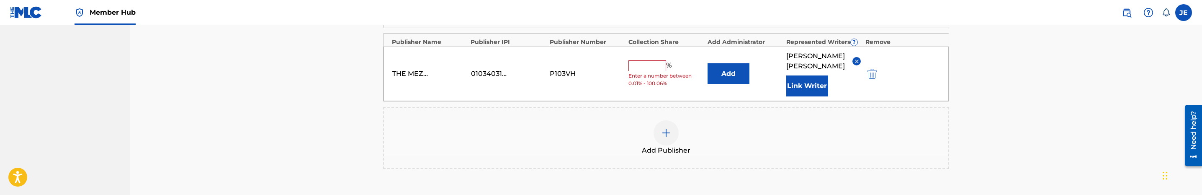
click at [654, 71] on input "text" at bounding box center [648, 65] width 38 height 11
type input "25"
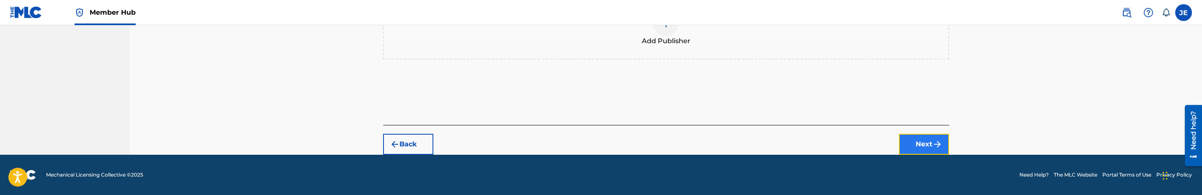
click at [921, 138] on button "Next" at bounding box center [924, 144] width 50 height 21
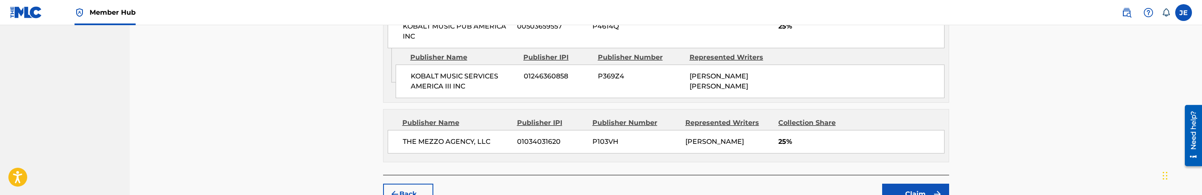
scroll to position [460, 0]
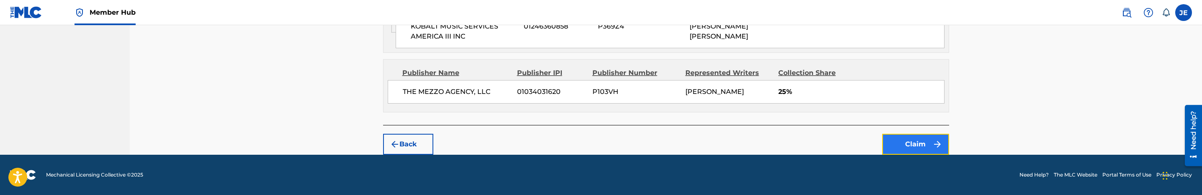
click at [923, 137] on button "Claim" at bounding box center [915, 144] width 67 height 21
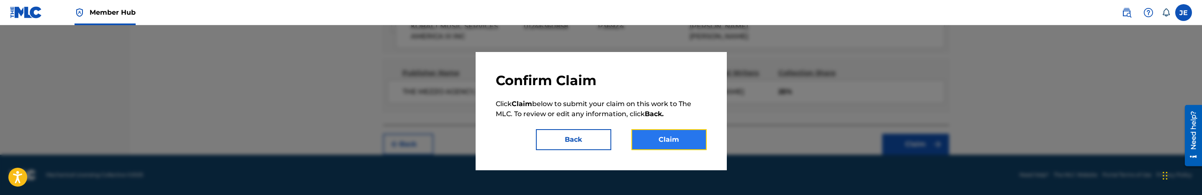
click at [673, 141] on button "Claim" at bounding box center [669, 139] width 75 height 21
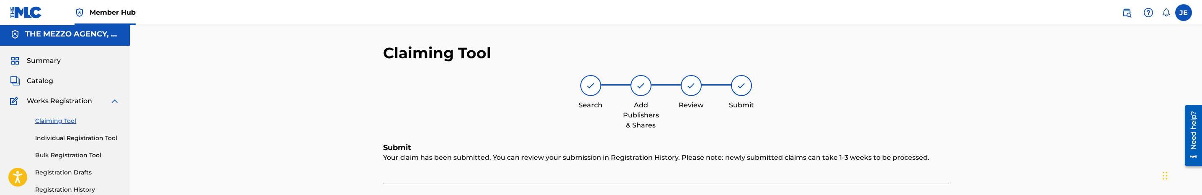
scroll to position [0, 0]
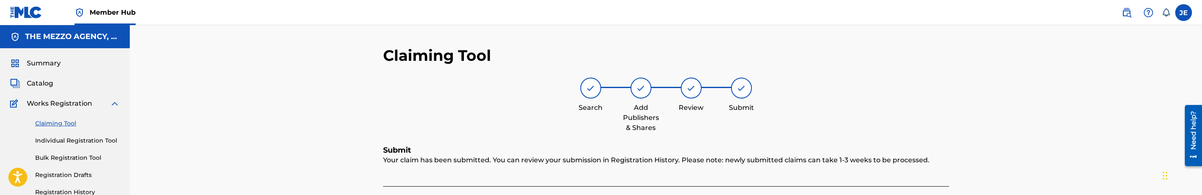
drag, startPoint x: 72, startPoint y: 125, endPoint x: 82, endPoint y: 124, distance: 10.1
click at [72, 125] on link "Claiming Tool" at bounding box center [77, 123] width 85 height 9
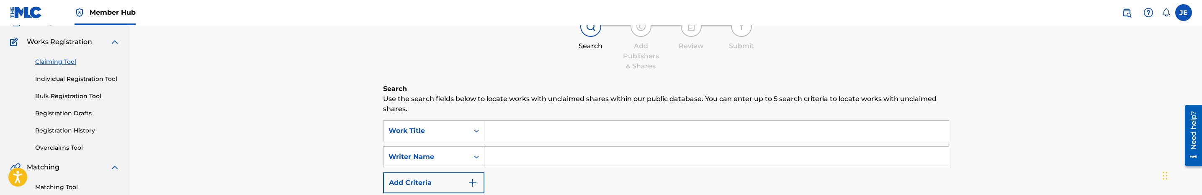
scroll to position [63, 0]
drag, startPoint x: 472, startPoint y: 118, endPoint x: 472, endPoint y: 125, distance: 6.7
click at [472, 118] on div "Search Use the search fields below to locate works with unclaimed shares within…" at bounding box center [666, 192] width 566 height 219
click at [471, 126] on div "Search Form" at bounding box center [476, 129] width 15 height 15
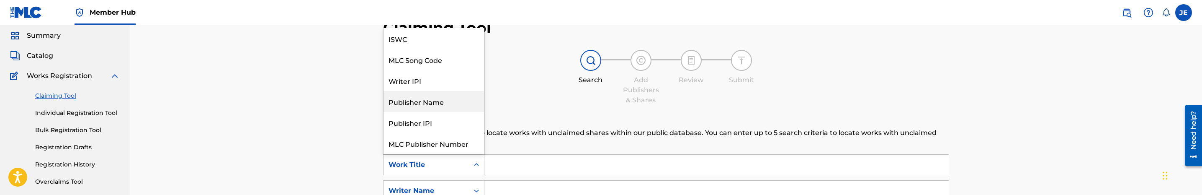
scroll to position [0, 0]
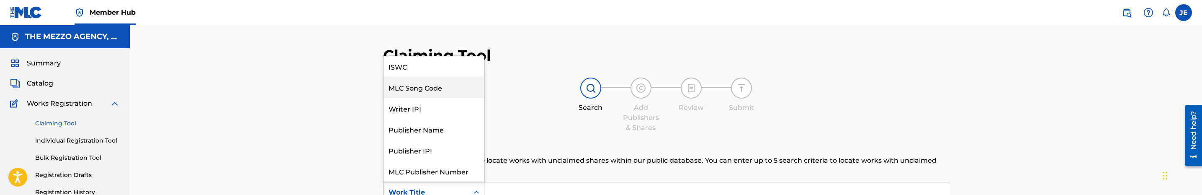
click at [435, 89] on div "MLC Song Code" at bounding box center [434, 87] width 101 height 21
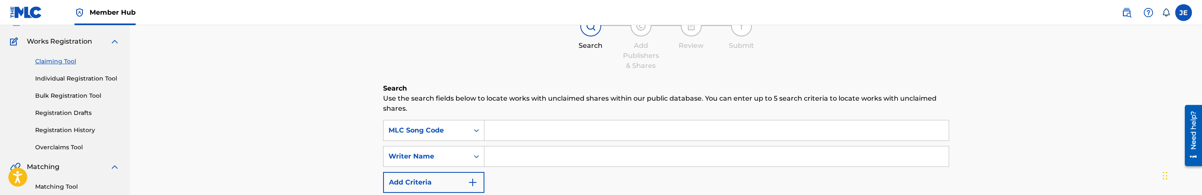
scroll to position [63, 0]
click at [531, 132] on input "Search Form" at bounding box center [717, 129] width 464 height 20
paste input "RO1Y9G"
type input "RO1Y9G"
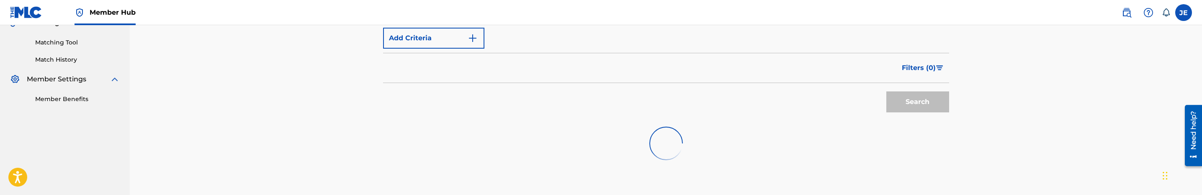
scroll to position [251, 0]
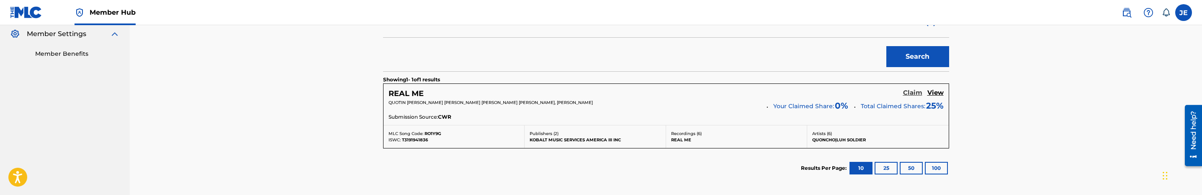
click at [910, 94] on h5 "Claim" at bounding box center [912, 93] width 19 height 8
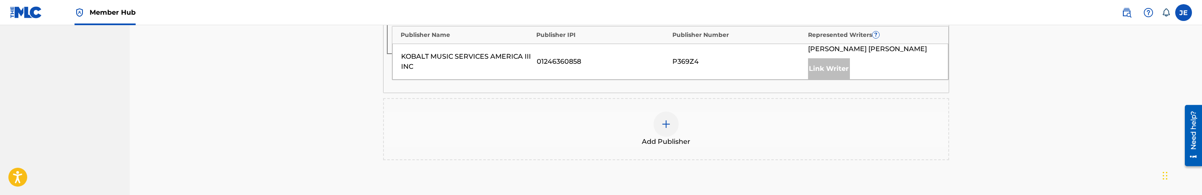
scroll to position [314, 0]
click at [669, 126] on img at bounding box center [666, 122] width 10 height 10
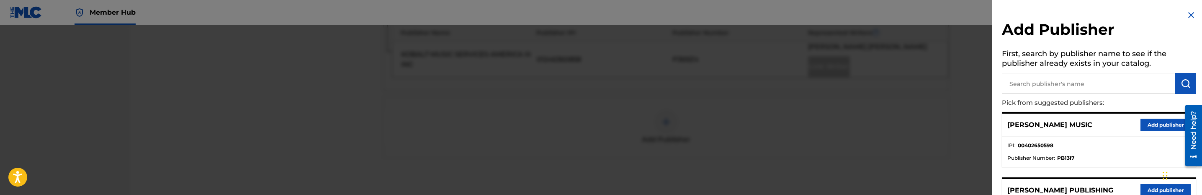
click at [1053, 84] on input "text" at bounding box center [1088, 83] width 173 height 21
type input "mezzo"
click at [1169, 127] on button "Add publisher" at bounding box center [1166, 125] width 50 height 13
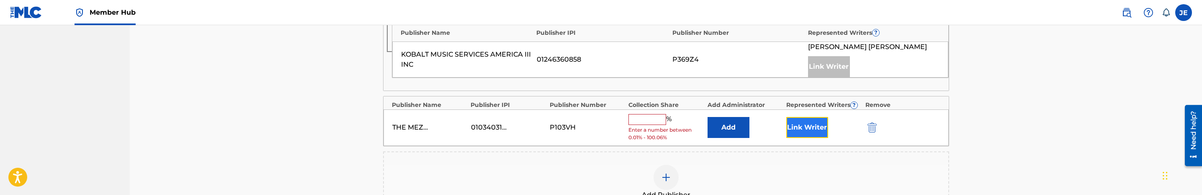
click at [798, 124] on button "Link Writer" at bounding box center [808, 127] width 42 height 21
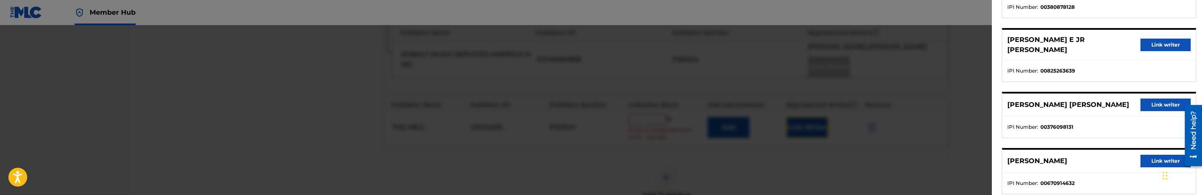
scroll to position [116, 0]
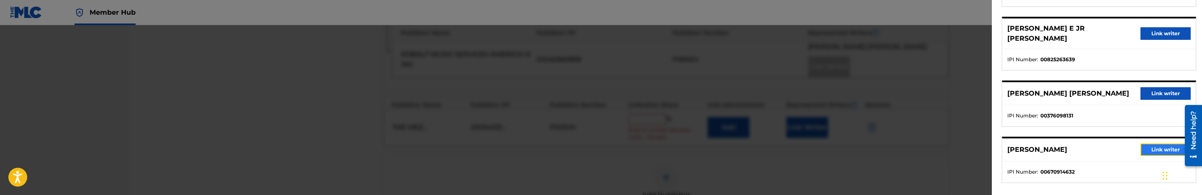
click at [1153, 144] on button "Link writer" at bounding box center [1166, 149] width 50 height 13
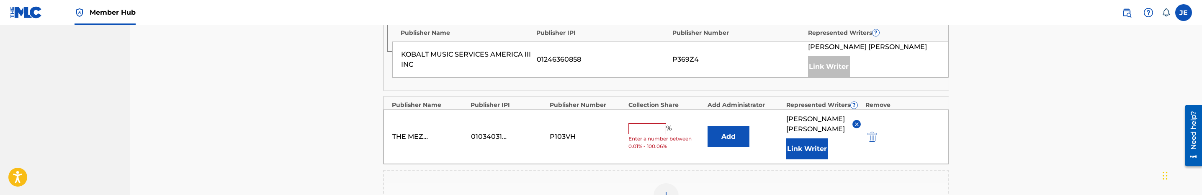
click at [631, 134] on input "text" at bounding box center [648, 128] width 38 height 11
type input "25"
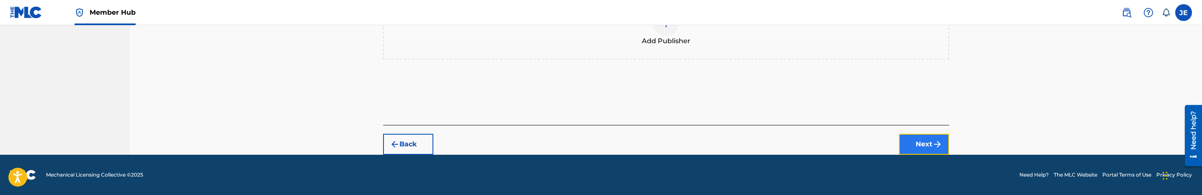
click at [923, 140] on button "Next" at bounding box center [924, 144] width 50 height 21
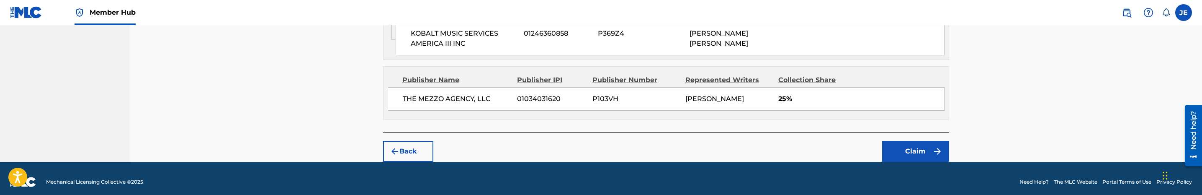
scroll to position [460, 0]
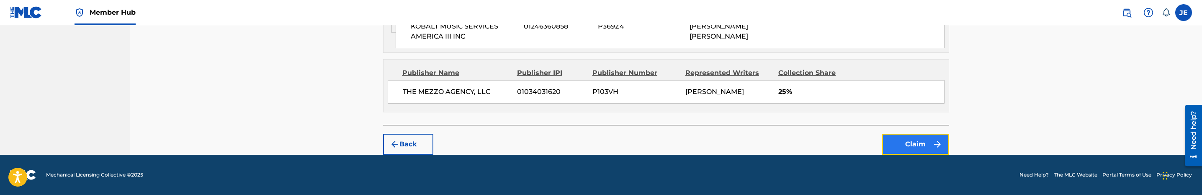
click at [927, 139] on button "Claim" at bounding box center [915, 144] width 67 height 21
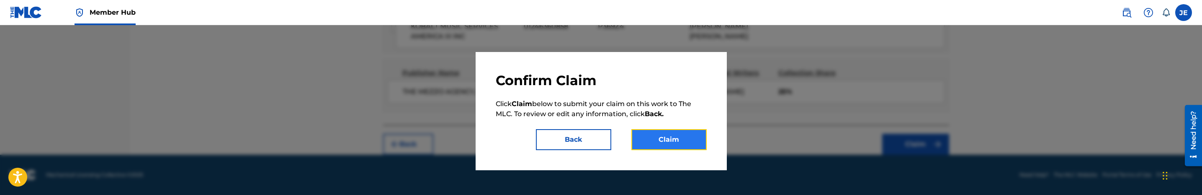
click at [682, 133] on button "Claim" at bounding box center [669, 139] width 75 height 21
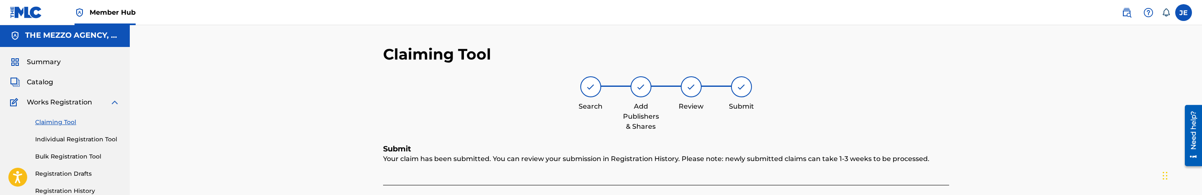
scroll to position [0, 0]
click at [67, 122] on link "Claiming Tool" at bounding box center [77, 123] width 85 height 9
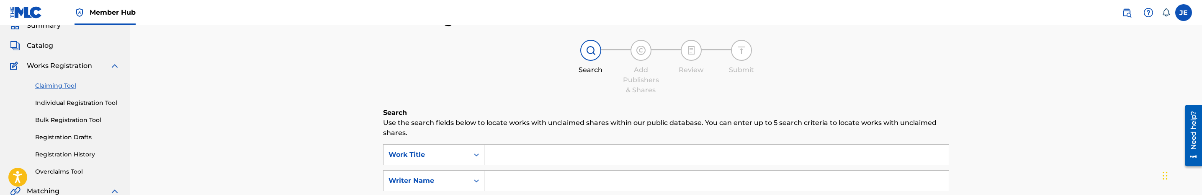
scroll to position [63, 0]
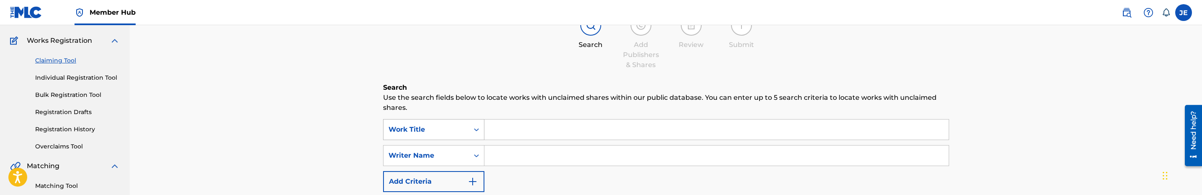
click at [460, 127] on div "Work Title" at bounding box center [426, 129] width 75 height 10
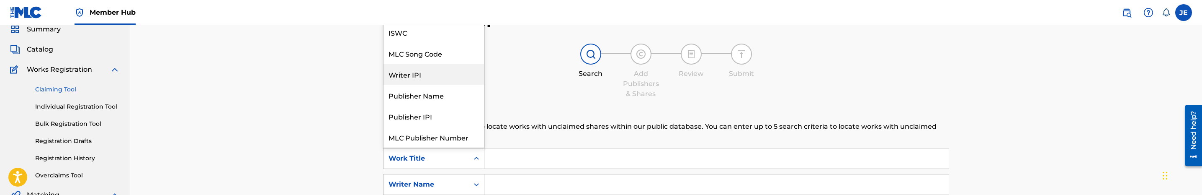
scroll to position [0, 0]
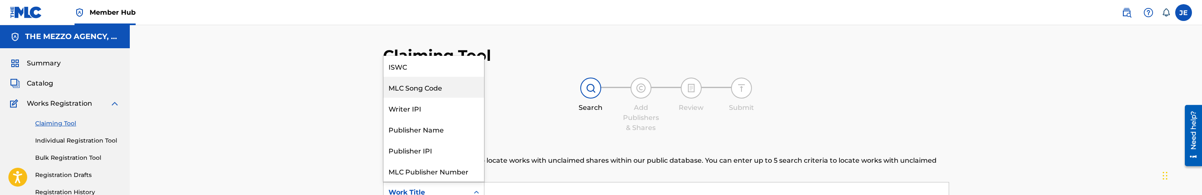
click at [441, 87] on div "MLC Song Code" at bounding box center [434, 87] width 101 height 21
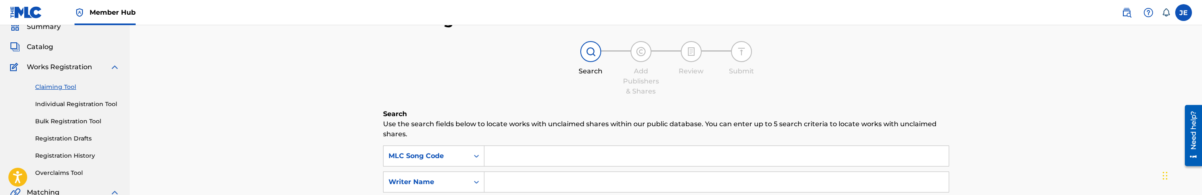
scroll to position [63, 0]
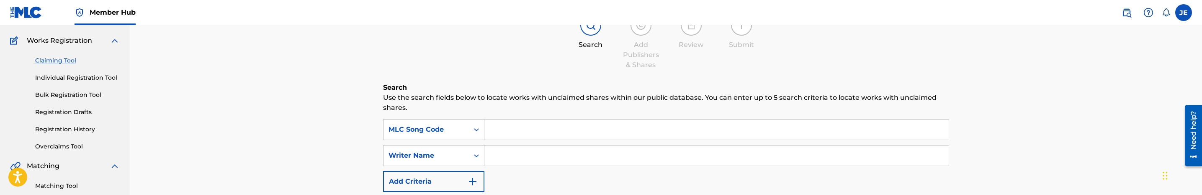
click at [594, 126] on input "Search Form" at bounding box center [717, 129] width 464 height 20
paste input "HB362G"
type input "HB362G"
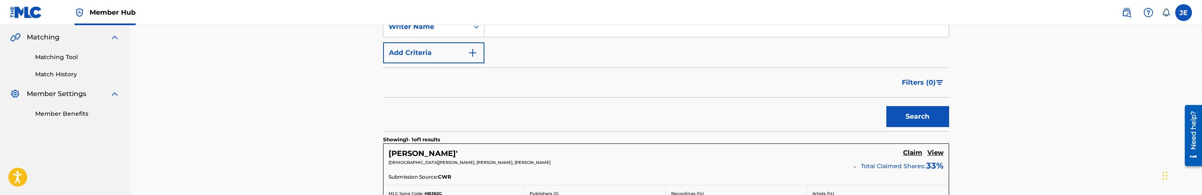
scroll to position [251, 0]
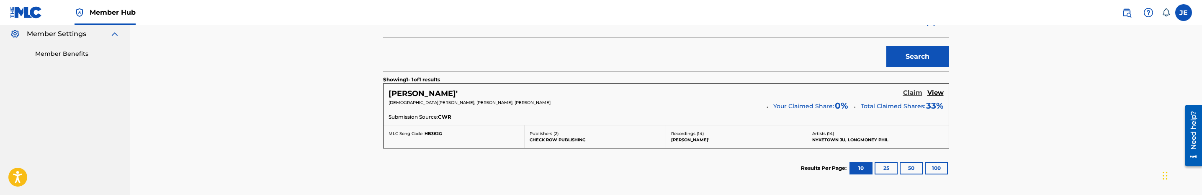
click at [905, 94] on h5 "Claim" at bounding box center [912, 93] width 19 height 8
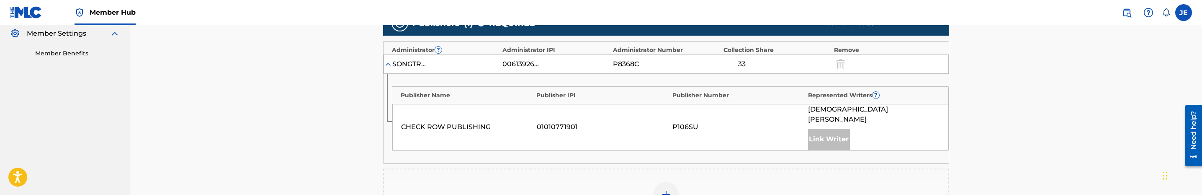
scroll to position [314, 0]
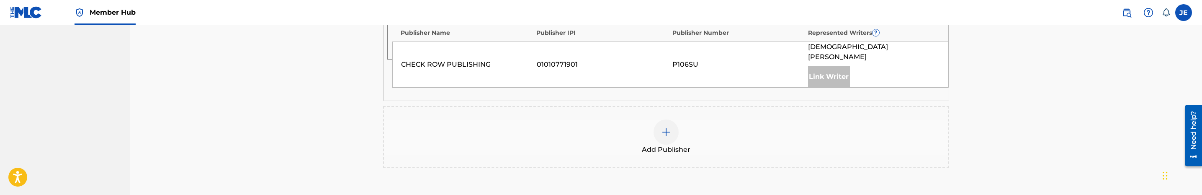
click at [661, 127] on img at bounding box center [666, 132] width 10 height 10
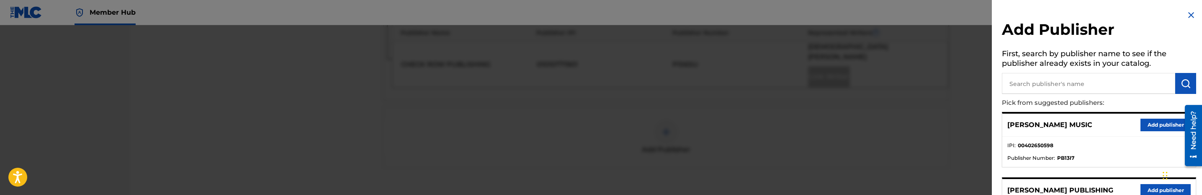
click at [1033, 81] on input "text" at bounding box center [1088, 83] width 173 height 21
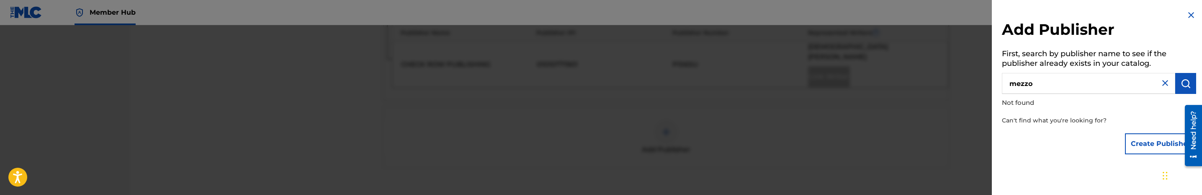
type input "mezzo"
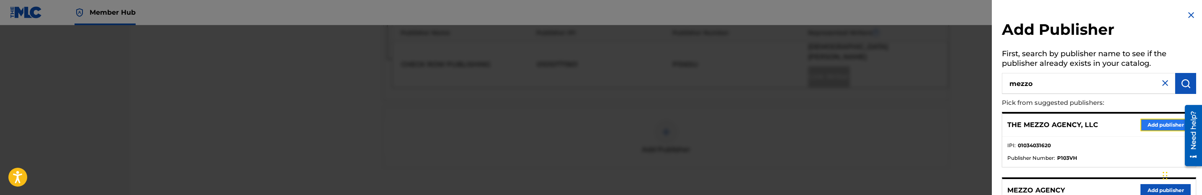
click at [1160, 123] on button "Add publisher" at bounding box center [1166, 125] width 50 height 13
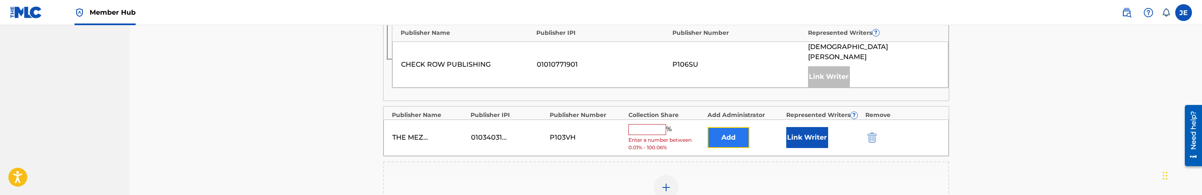
click at [734, 128] on button "Add" at bounding box center [729, 137] width 42 height 21
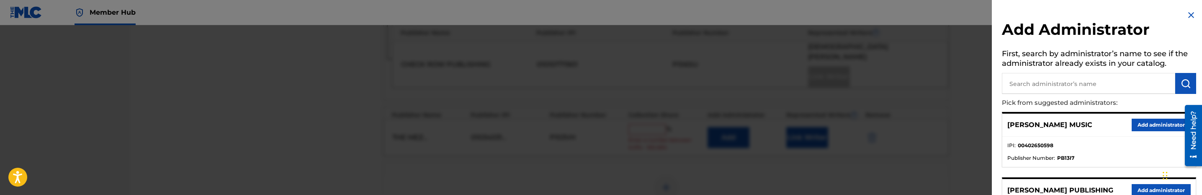
click at [787, 157] on div at bounding box center [601, 122] width 1202 height 195
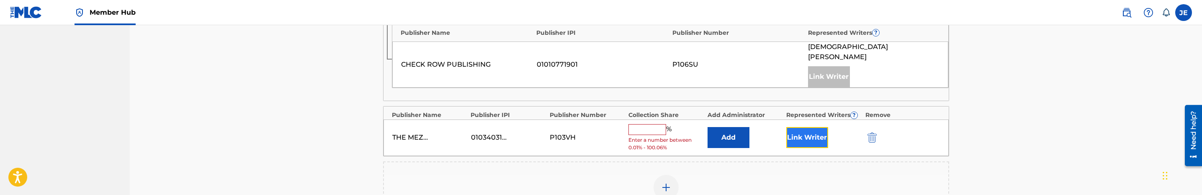
click at [802, 137] on button "Link Writer" at bounding box center [808, 137] width 42 height 21
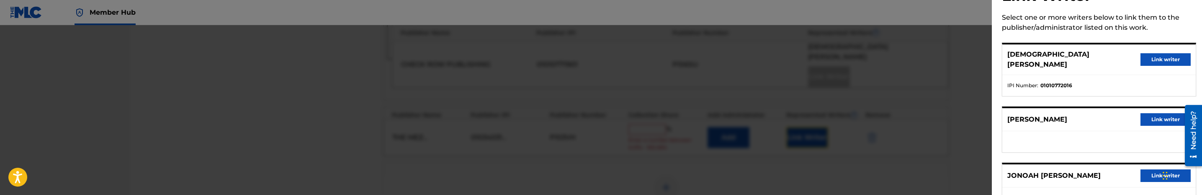
scroll to position [60, 0]
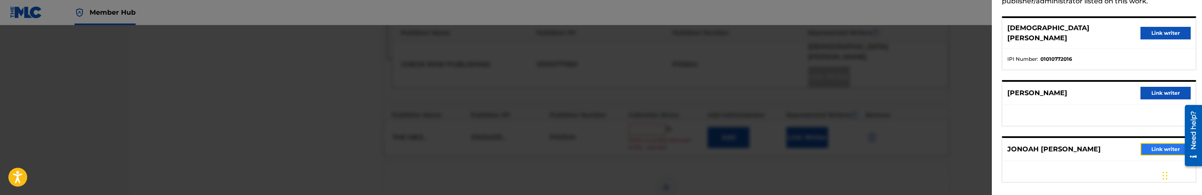
click at [1167, 143] on button "Link writer" at bounding box center [1166, 149] width 50 height 13
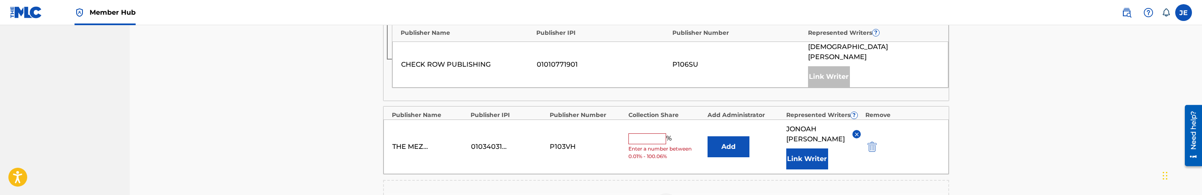
click at [657, 133] on input "text" at bounding box center [648, 138] width 38 height 11
type input "50"
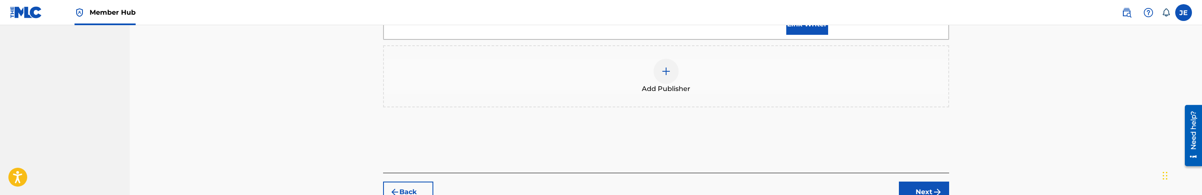
scroll to position [488, 0]
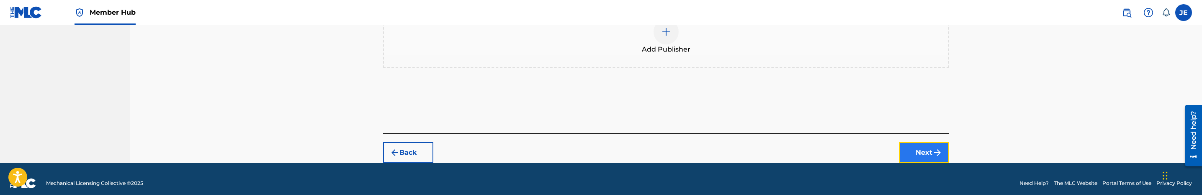
click at [921, 142] on button "Next" at bounding box center [924, 152] width 50 height 21
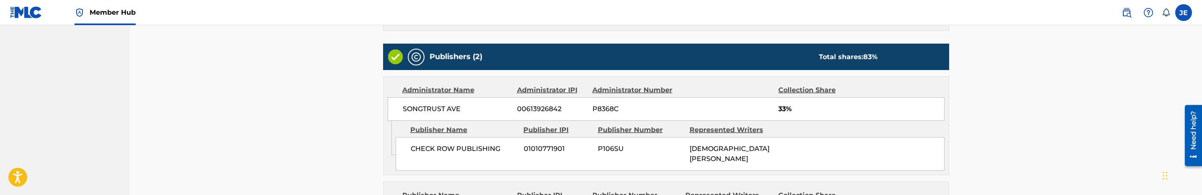
scroll to position [420, 0]
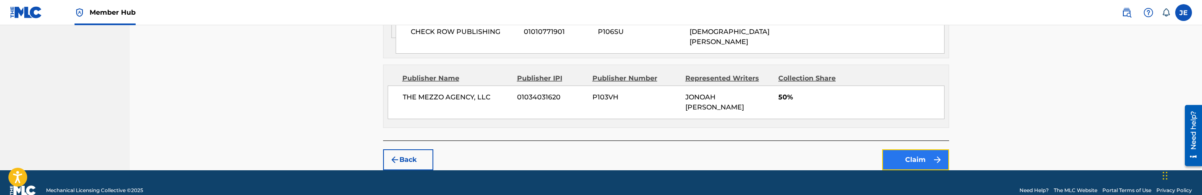
click at [915, 149] on button "Claim" at bounding box center [915, 159] width 67 height 21
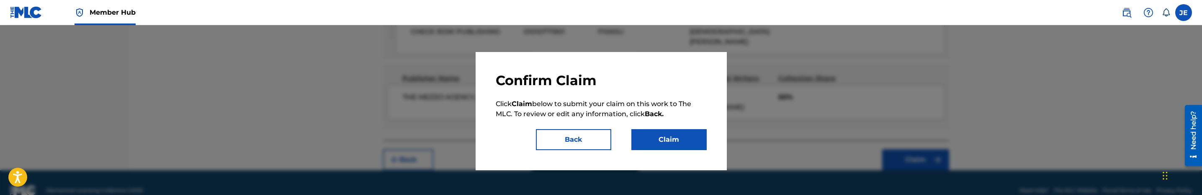
click at [709, 141] on div "Confirm Claim Click Claim below to submit your claim on this work to The MLC. T…" at bounding box center [601, 111] width 251 height 118
click at [698, 140] on button "Claim" at bounding box center [669, 139] width 75 height 21
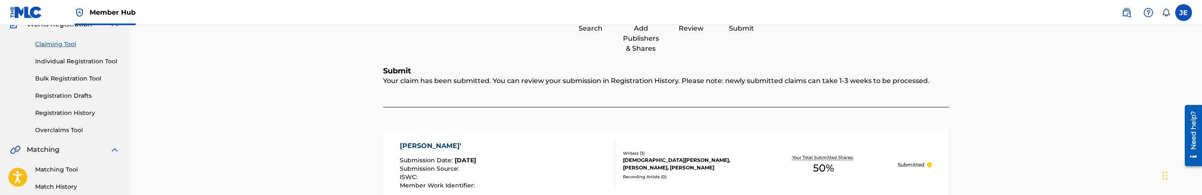
scroll to position [39, 0]
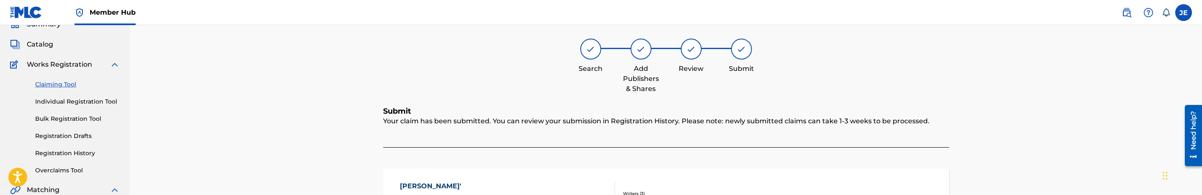
click at [56, 83] on link "Claiming Tool" at bounding box center [77, 84] width 85 height 9
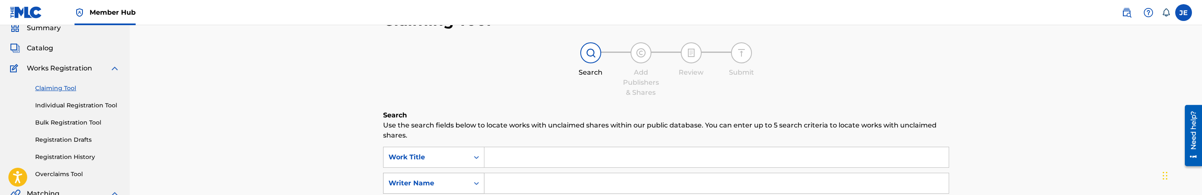
scroll to position [63, 0]
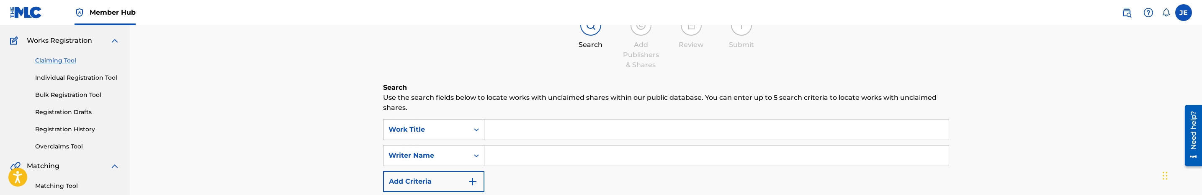
click at [464, 137] on div "Work Title" at bounding box center [433, 129] width 101 height 21
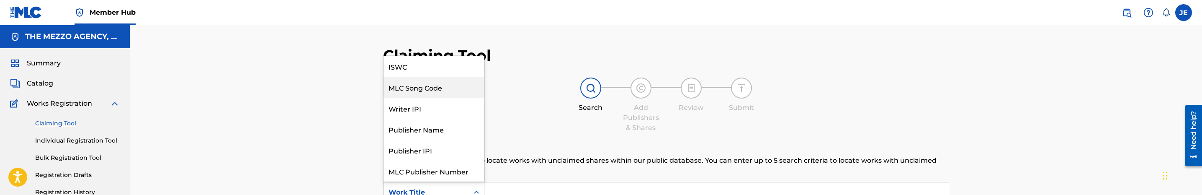
click at [435, 83] on div "MLC Song Code" at bounding box center [434, 87] width 101 height 21
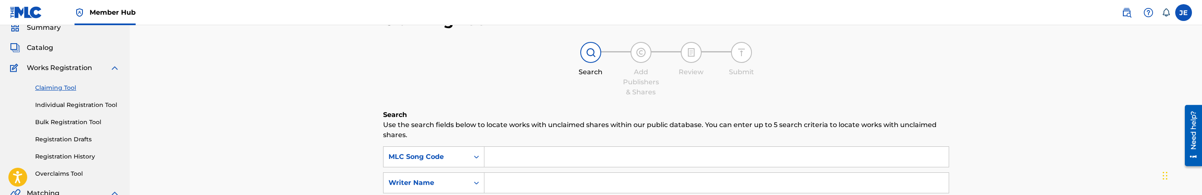
scroll to position [63, 0]
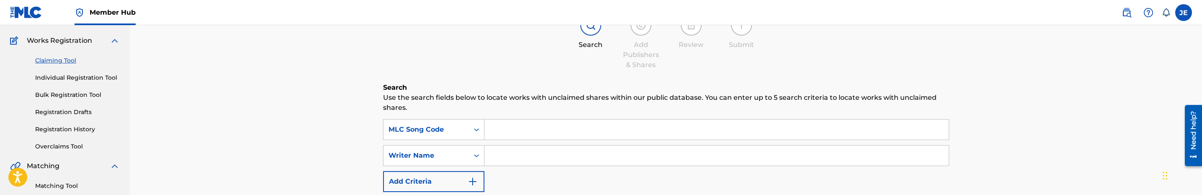
click at [551, 118] on div "Search Use the search fields below to locate works with unclaimed shares within…" at bounding box center [666, 192] width 566 height 219
click at [553, 131] on input "Search Form" at bounding box center [717, 129] width 464 height 20
paste input "BD2MZ2"
type input "BD2MZ2"
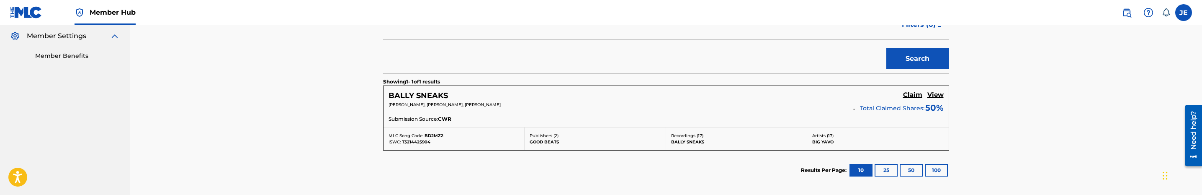
scroll to position [251, 0]
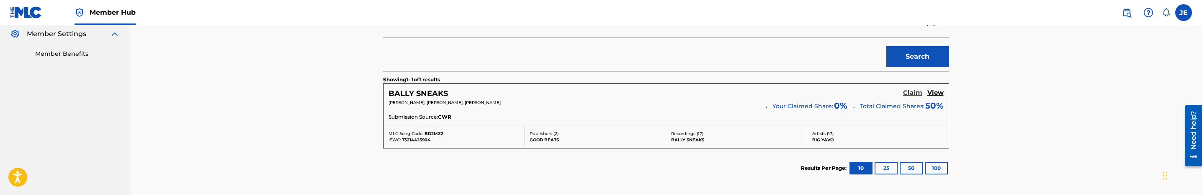
click at [909, 93] on h5 "Claim" at bounding box center [912, 93] width 19 height 8
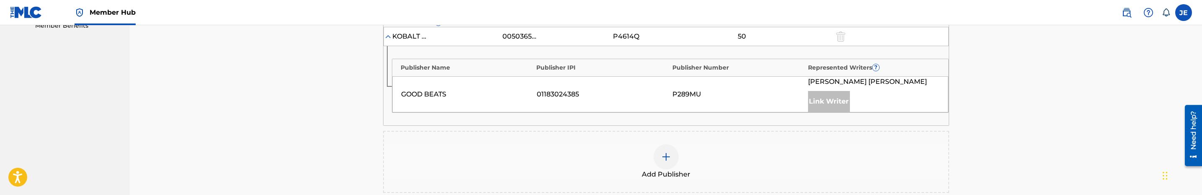
scroll to position [314, 0]
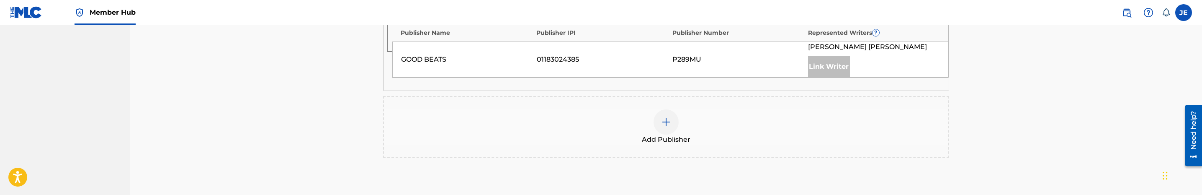
click at [662, 121] on img at bounding box center [666, 122] width 10 height 10
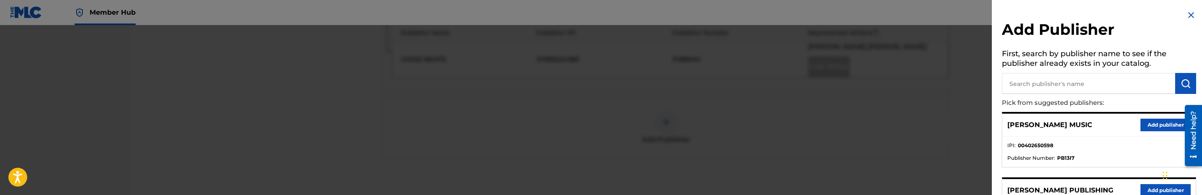
click at [1100, 86] on input "text" at bounding box center [1088, 83] width 173 height 21
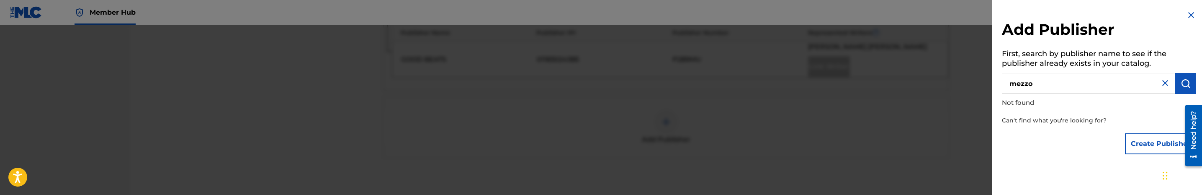
type input "mezzo"
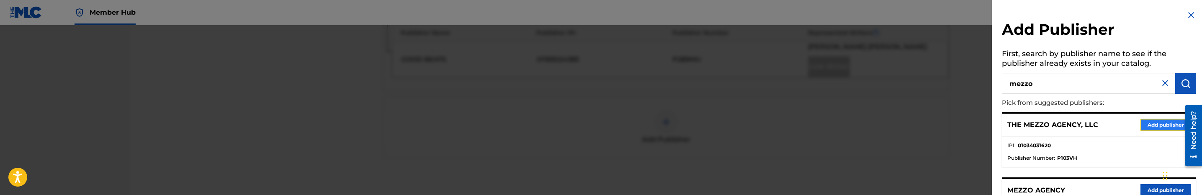
click at [1158, 120] on button "Add publisher" at bounding box center [1166, 125] width 50 height 13
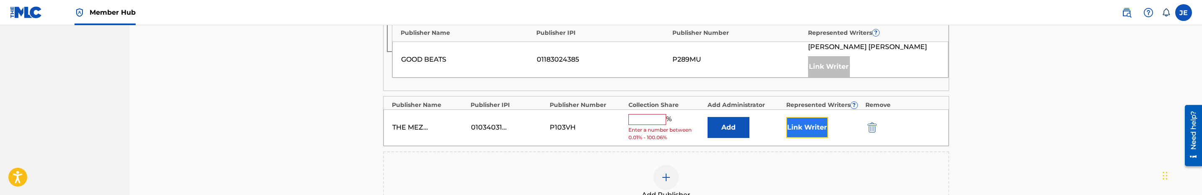
click at [803, 131] on button "Link Writer" at bounding box center [808, 127] width 42 height 21
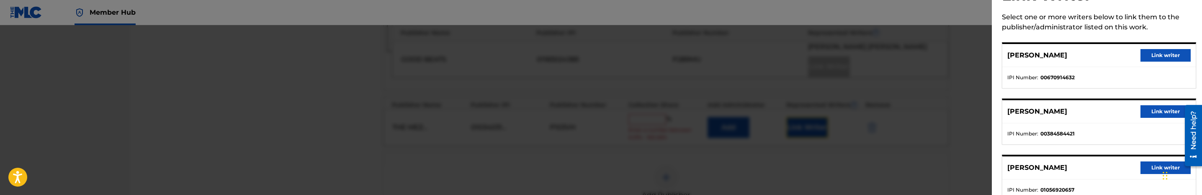
scroll to position [60, 0]
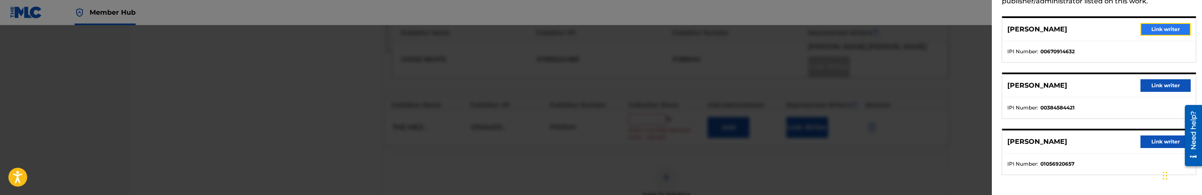
click at [1170, 29] on button "Link writer" at bounding box center [1166, 29] width 50 height 13
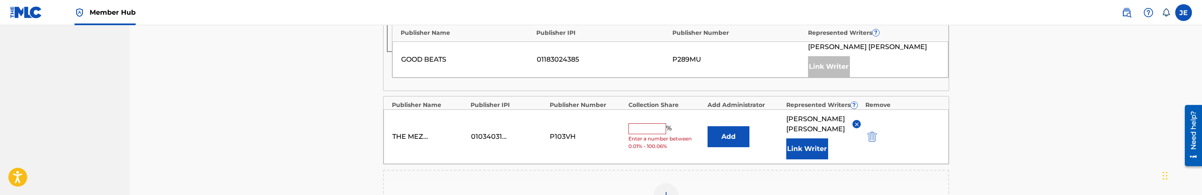
click at [640, 134] on input "text" at bounding box center [648, 128] width 38 height 11
type input "25"
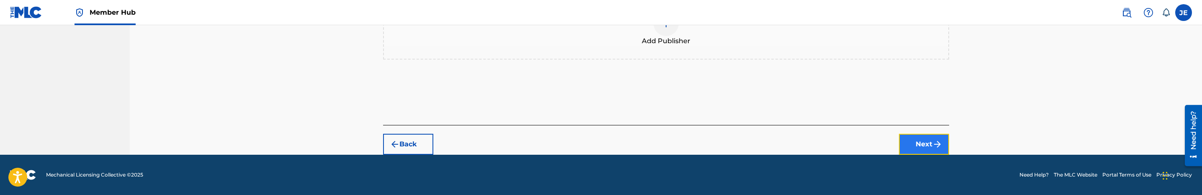
click at [912, 135] on button "Next" at bounding box center [924, 144] width 50 height 21
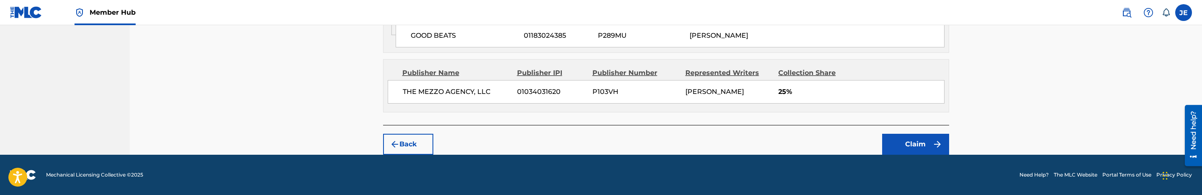
scroll to position [449, 0]
click at [923, 140] on button "Claim" at bounding box center [915, 144] width 67 height 21
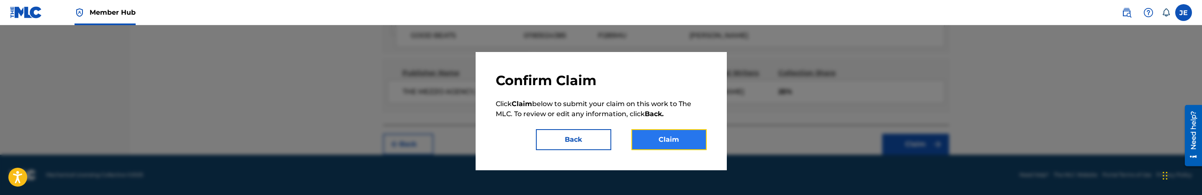
click at [688, 142] on button "Claim" at bounding box center [669, 139] width 75 height 21
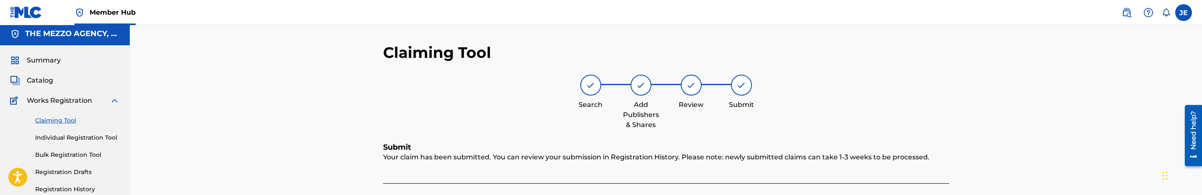
scroll to position [0, 0]
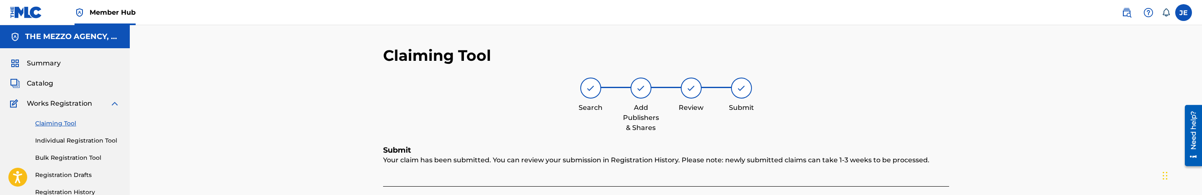
click at [72, 121] on link "Claiming Tool" at bounding box center [77, 123] width 85 height 9
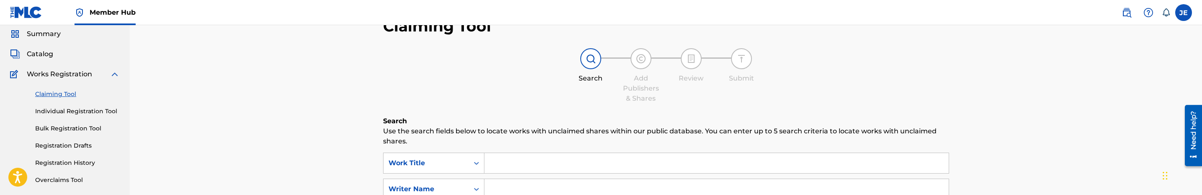
scroll to position [63, 0]
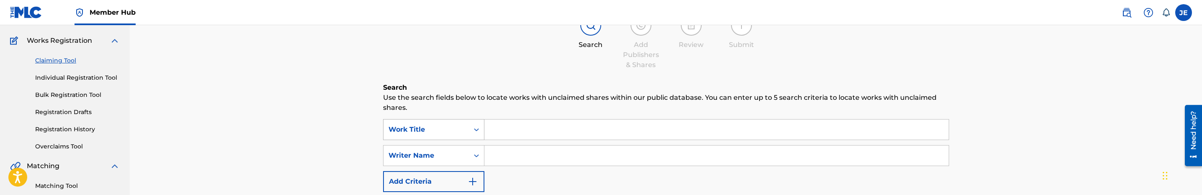
click at [478, 136] on div "Search Form" at bounding box center [476, 129] width 15 height 15
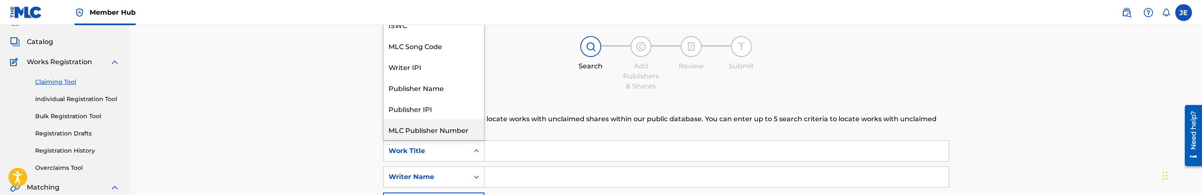
scroll to position [0, 0]
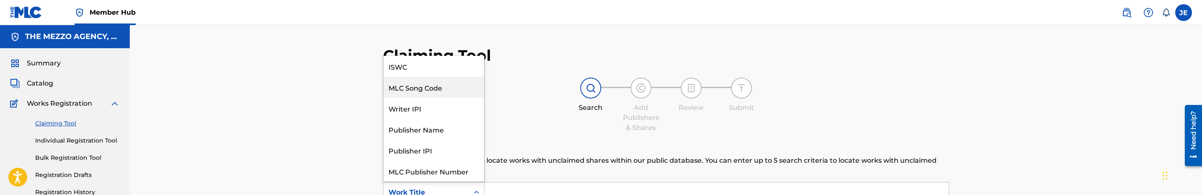
click at [435, 83] on div "MLC Song Code" at bounding box center [434, 87] width 101 height 21
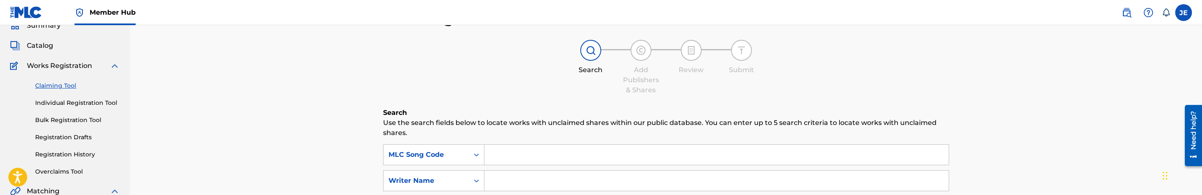
scroll to position [63, 0]
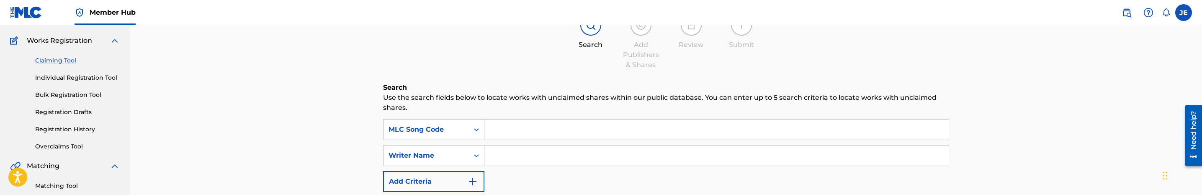
click at [526, 128] on input "Search Form" at bounding box center [717, 129] width 464 height 20
paste input "TE5ZRO"
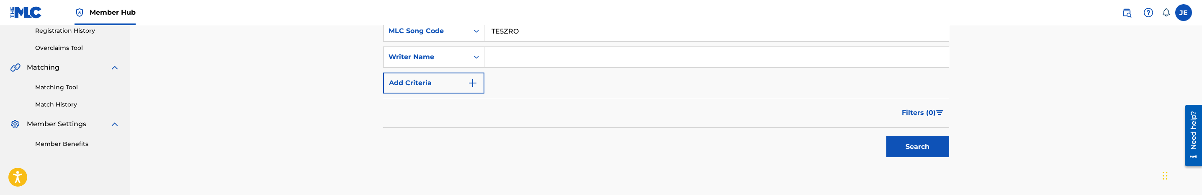
scroll to position [210, 0]
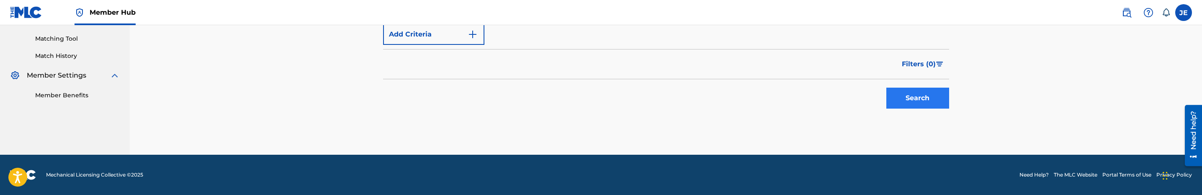
type input "TE5ZRO"
click at [913, 104] on button "Search" at bounding box center [918, 98] width 63 height 21
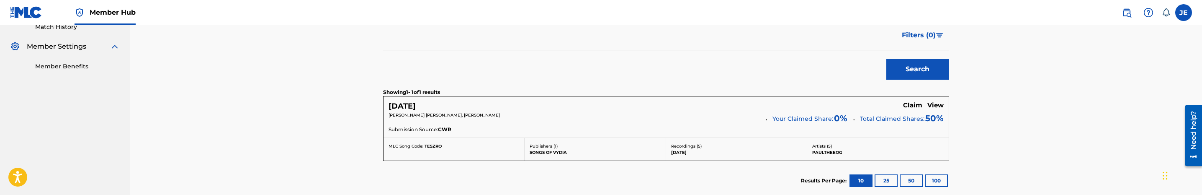
scroll to position [201, 0]
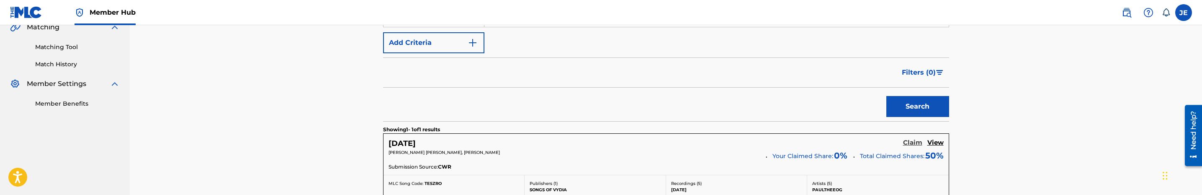
click at [910, 142] on h5 "Claim" at bounding box center [912, 143] width 19 height 8
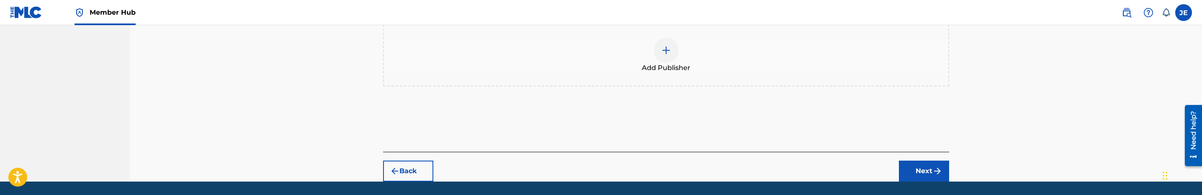
scroll to position [307, 0]
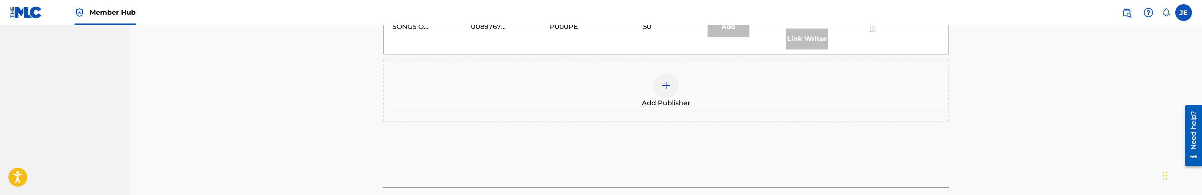
click at [665, 90] on img at bounding box center [666, 85] width 10 height 10
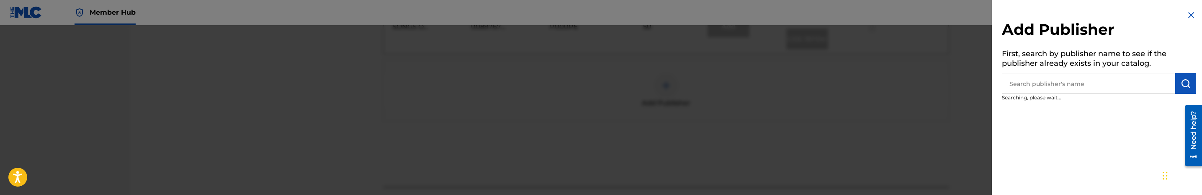
click at [1064, 85] on input "text" at bounding box center [1088, 83] width 173 height 21
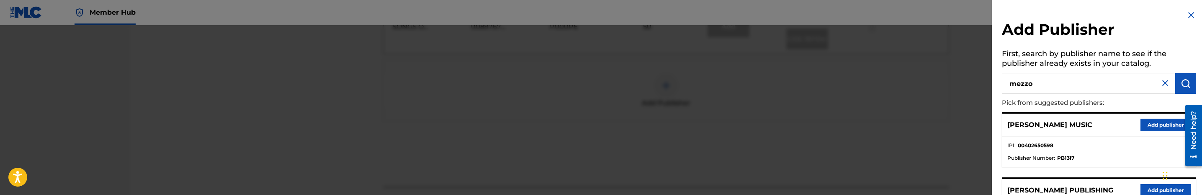
type input "mezzo"
click at [1153, 131] on div "THE MEZZO AGENCY, LLC Add publisher" at bounding box center [1099, 124] width 193 height 23
click at [1155, 126] on button "Add publisher" at bounding box center [1166, 125] width 50 height 13
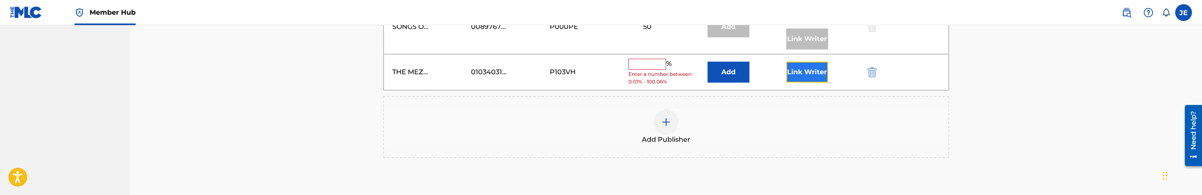
click at [812, 72] on button "Link Writer" at bounding box center [808, 72] width 42 height 21
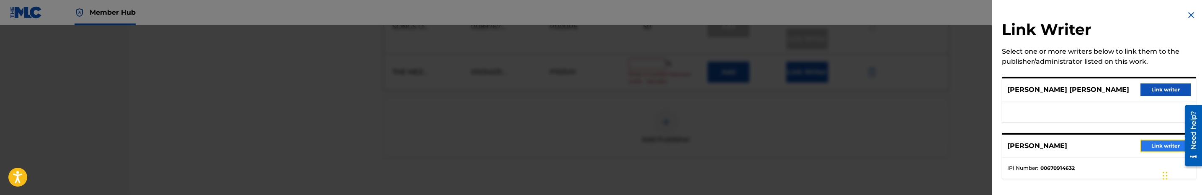
click at [1165, 143] on button "Link writer" at bounding box center [1166, 145] width 50 height 13
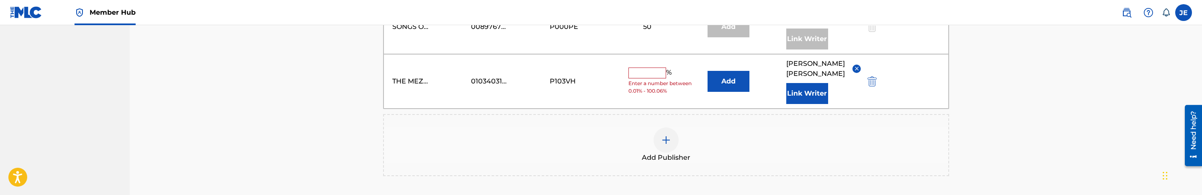
click at [653, 76] on input "text" at bounding box center [648, 72] width 38 height 11
type input "50"
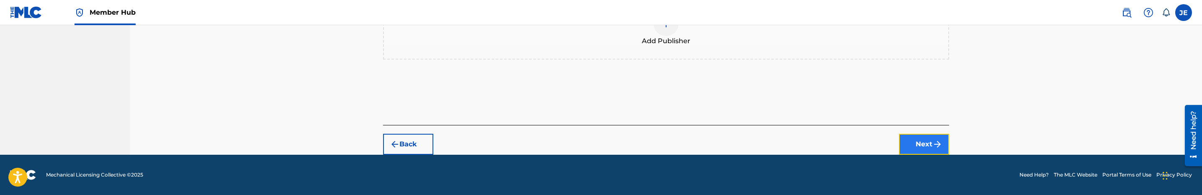
click at [933, 146] on img "submit" at bounding box center [938, 144] width 10 height 10
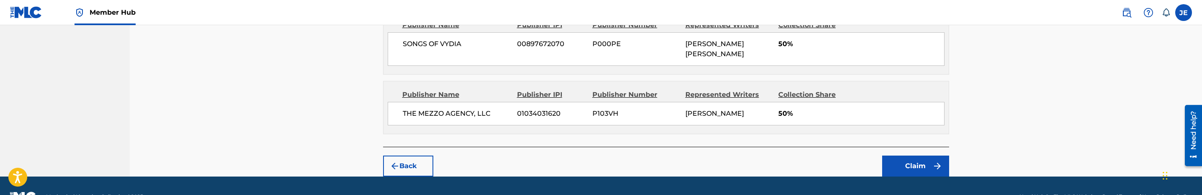
scroll to position [390, 0]
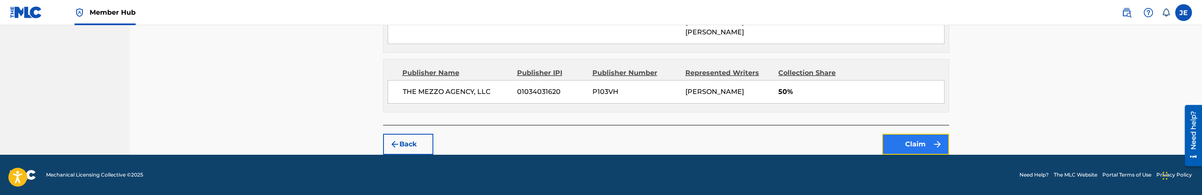
click at [916, 145] on button "Claim" at bounding box center [915, 144] width 67 height 21
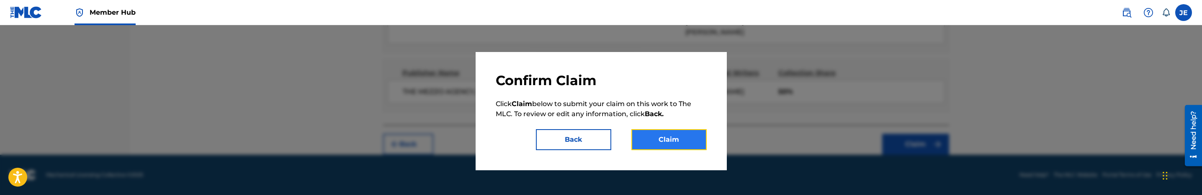
click at [658, 141] on button "Claim" at bounding box center [669, 139] width 75 height 21
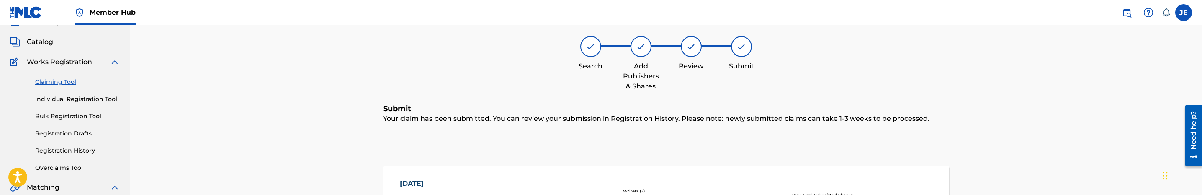
scroll to position [39, 0]
click at [59, 82] on link "Claiming Tool" at bounding box center [77, 84] width 85 height 9
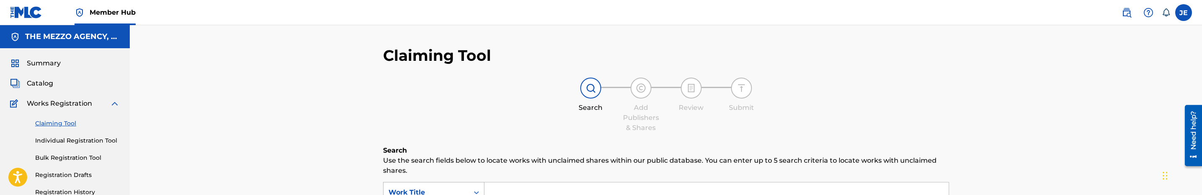
click at [469, 186] on div "Search Form" at bounding box center [476, 192] width 15 height 15
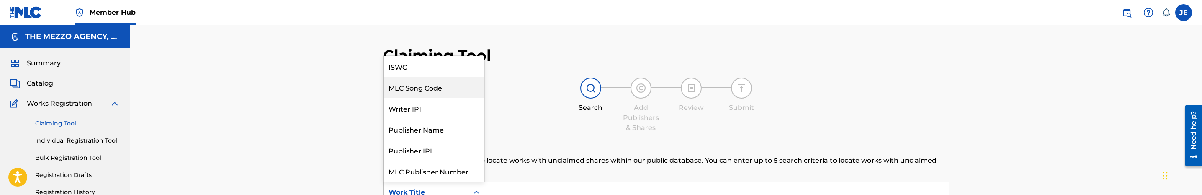
click at [431, 81] on div "MLC Song Code" at bounding box center [434, 87] width 101 height 21
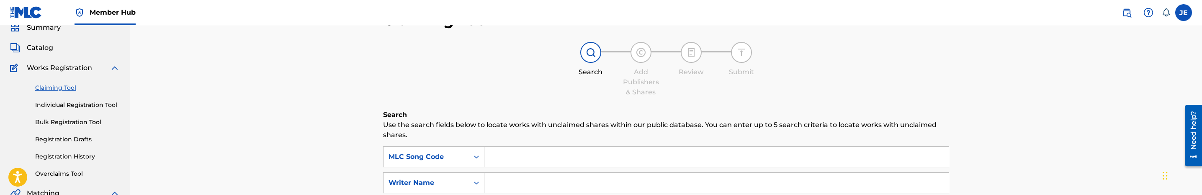
scroll to position [63, 0]
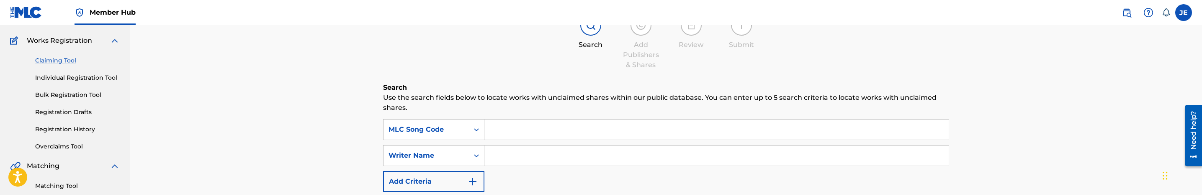
click at [525, 127] on input "Search Form" at bounding box center [717, 129] width 464 height 20
paste input "WB15GE"
type input "WB15GE"
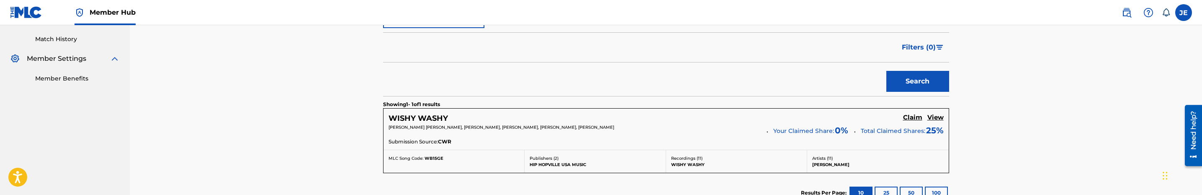
scroll to position [251, 0]
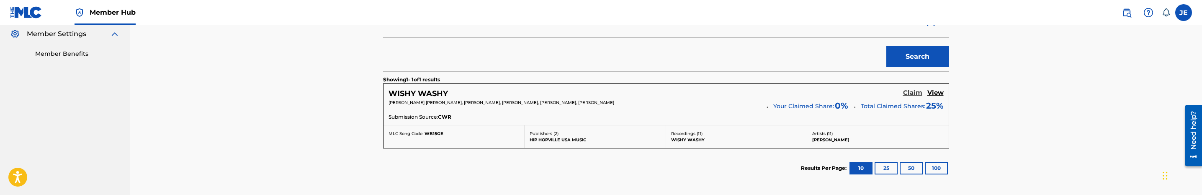
click at [910, 96] on h5 "Claim" at bounding box center [912, 93] width 19 height 8
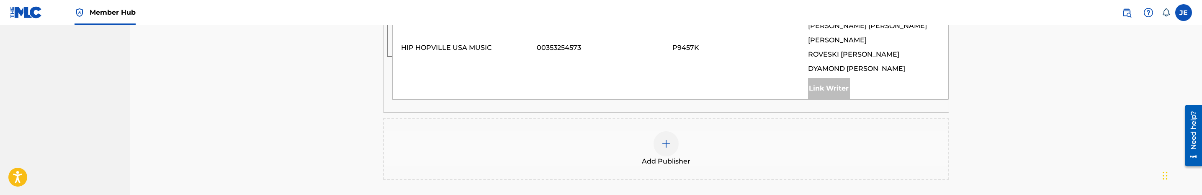
scroll to position [377, 0]
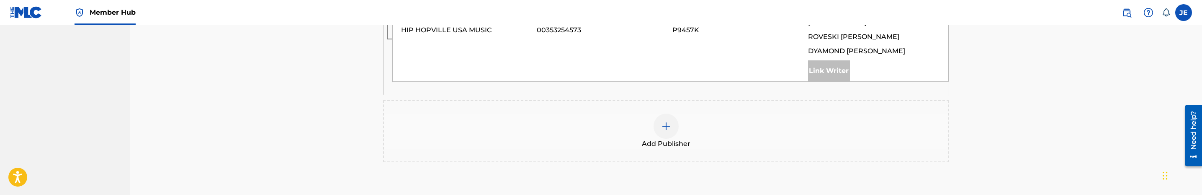
click at [668, 122] on img at bounding box center [666, 126] width 10 height 10
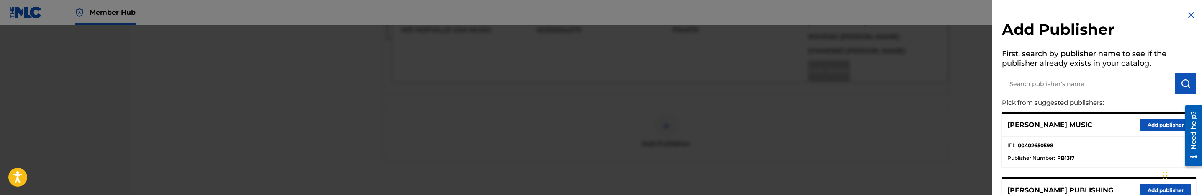
click at [1071, 92] on input "text" at bounding box center [1088, 83] width 173 height 21
click at [1072, 90] on input "mez" at bounding box center [1088, 83] width 173 height 21
type input "mezzo"
click at [1163, 124] on button "Add publisher" at bounding box center [1166, 125] width 50 height 13
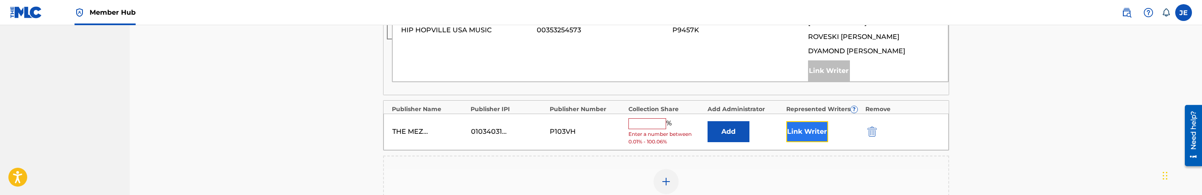
click at [796, 121] on button "Link Writer" at bounding box center [808, 131] width 42 height 21
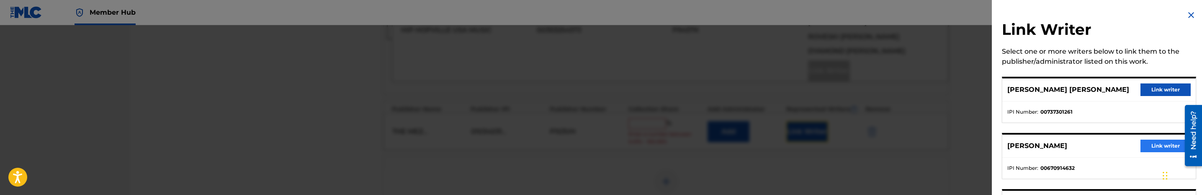
scroll to position [63, 0]
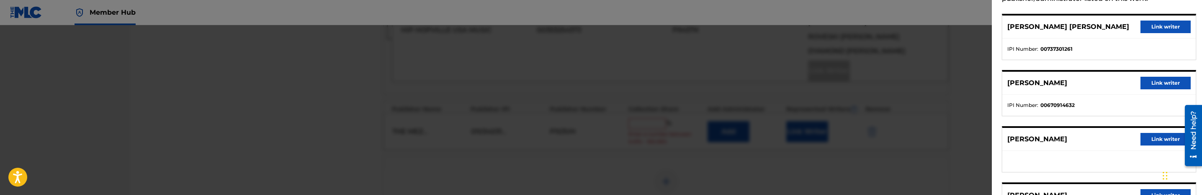
click at [1165, 89] on div "JONOAH MARTEZ PRESSLEY Link writer" at bounding box center [1099, 83] width 193 height 23
click at [1158, 85] on button "Link writer" at bounding box center [1166, 83] width 50 height 13
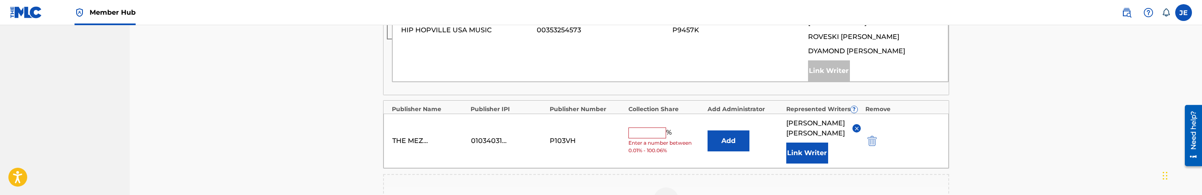
click at [647, 134] on input "text" at bounding box center [648, 132] width 38 height 11
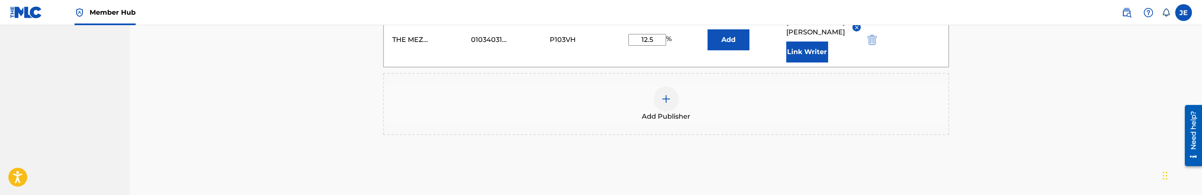
scroll to position [503, 0]
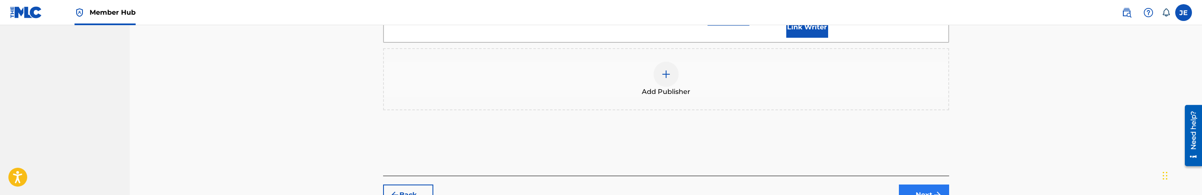
type input "12.5"
click at [922, 189] on button "Next" at bounding box center [924, 194] width 50 height 21
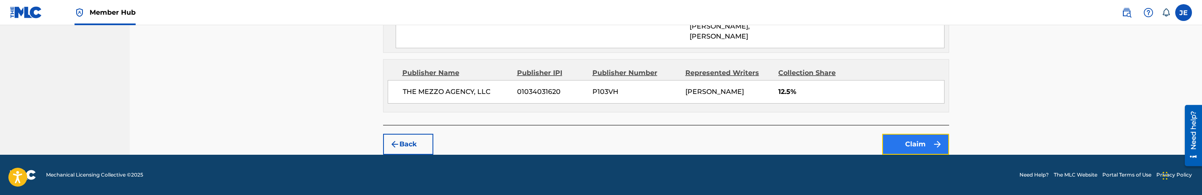
click at [899, 141] on button "Claim" at bounding box center [915, 144] width 67 height 21
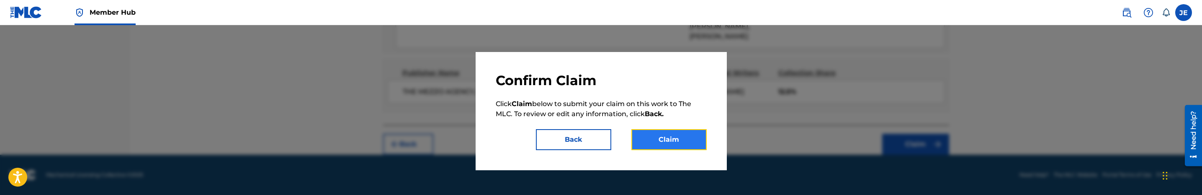
click at [675, 145] on button "Claim" at bounding box center [669, 139] width 75 height 21
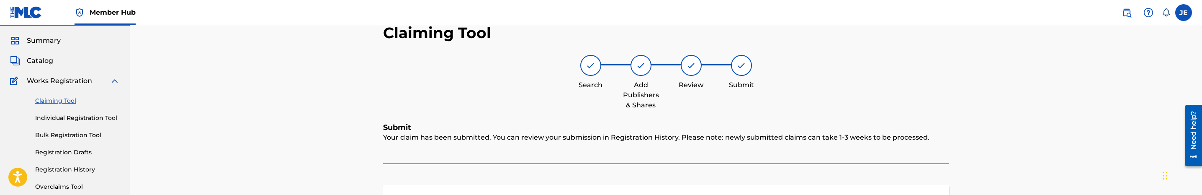
scroll to position [0, 0]
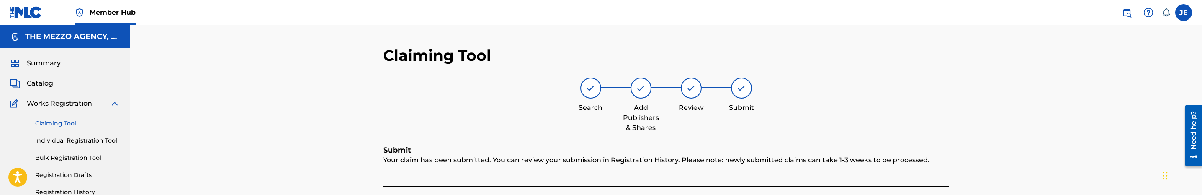
click at [49, 122] on link "Claiming Tool" at bounding box center [77, 123] width 85 height 9
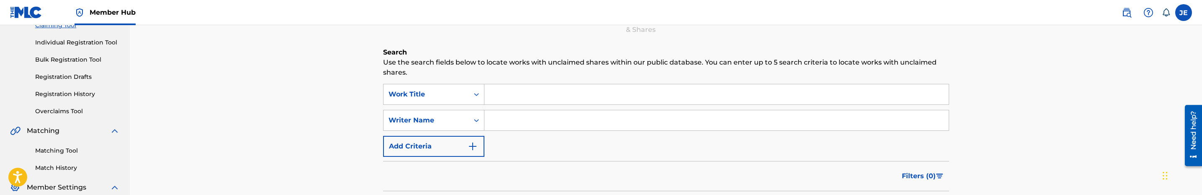
scroll to position [126, 0]
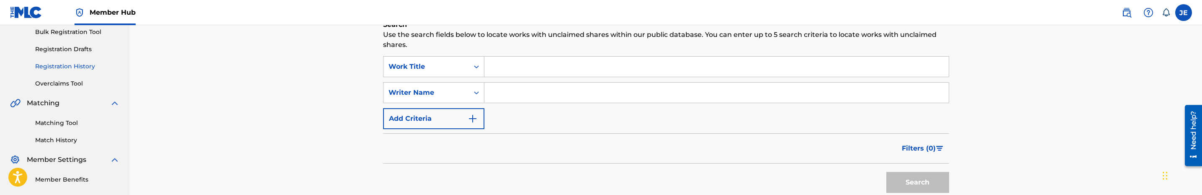
click at [90, 66] on link "Registration History" at bounding box center [77, 66] width 85 height 9
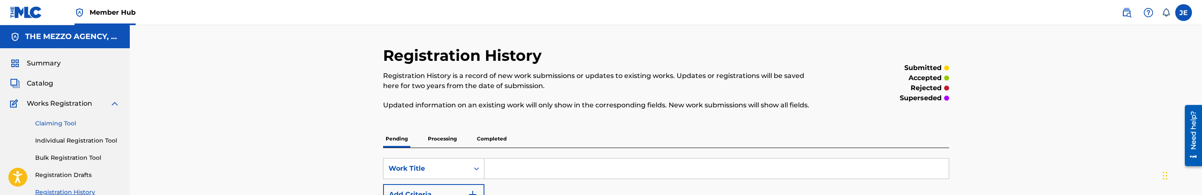
click at [65, 123] on link "Claiming Tool" at bounding box center [77, 123] width 85 height 9
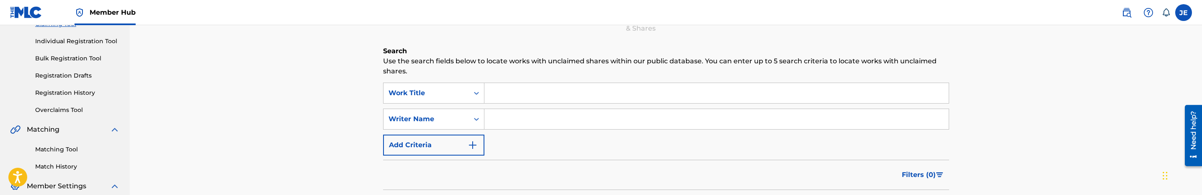
scroll to position [126, 0]
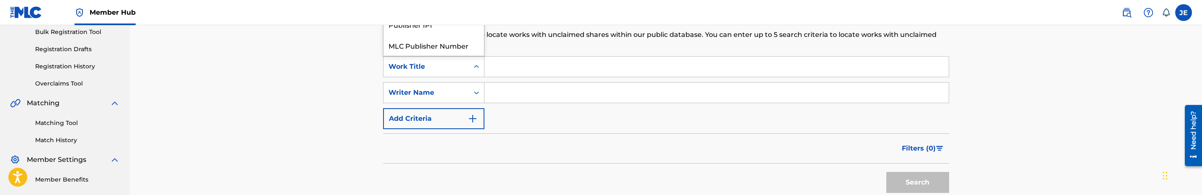
click at [462, 70] on div "Work Title" at bounding box center [426, 67] width 75 height 10
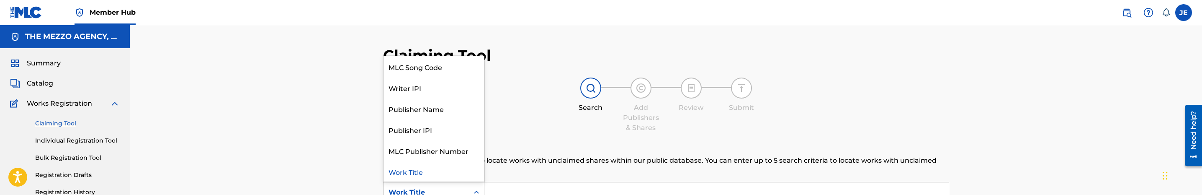
scroll to position [0, 0]
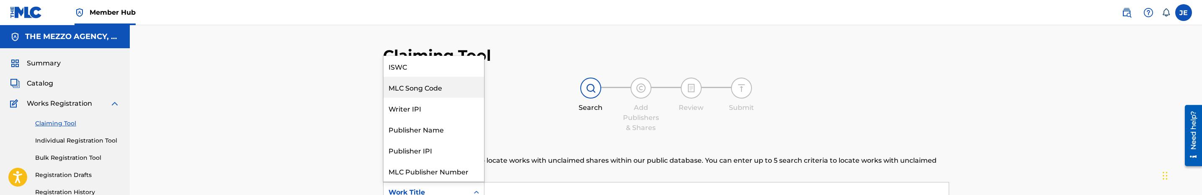
click at [436, 83] on div "MLC Song Code" at bounding box center [434, 87] width 101 height 21
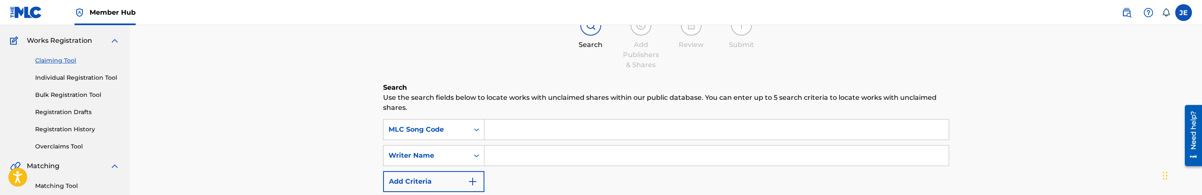
click at [516, 121] on input "Search Form" at bounding box center [717, 129] width 464 height 20
paste input "GA4CR8"
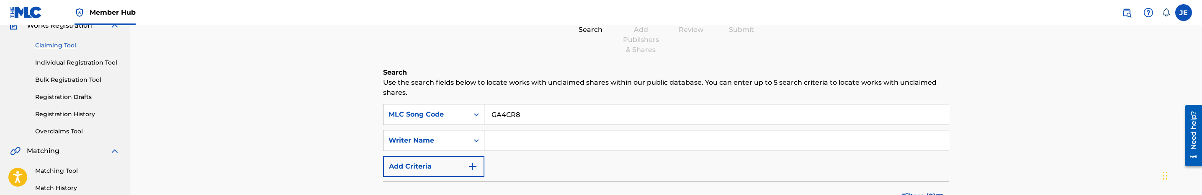
scroll to position [126, 0]
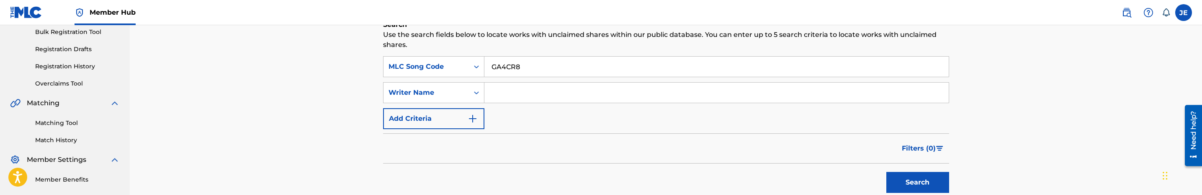
type input "GA4CR8"
click at [900, 170] on div "Search" at bounding box center [915, 180] width 67 height 34
click at [903, 178] on button "Search" at bounding box center [918, 182] width 63 height 21
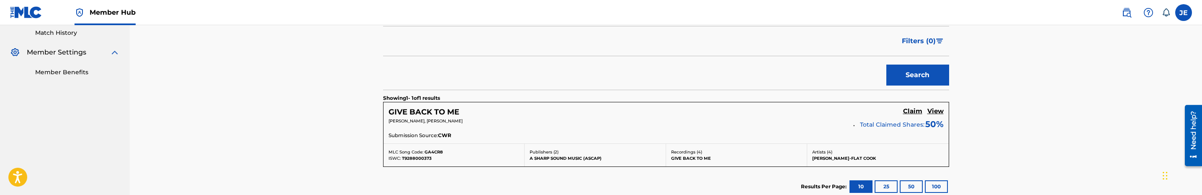
scroll to position [251, 0]
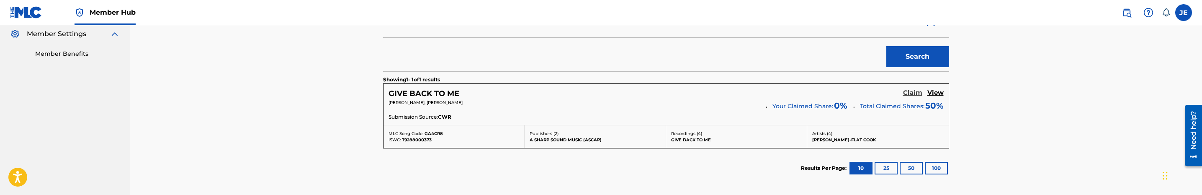
click at [913, 94] on h5 "Claim" at bounding box center [912, 93] width 19 height 8
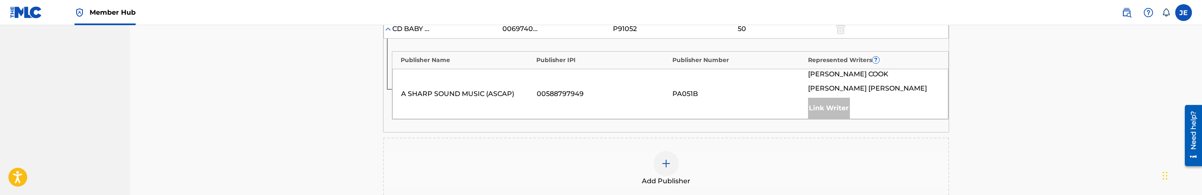
scroll to position [314, 0]
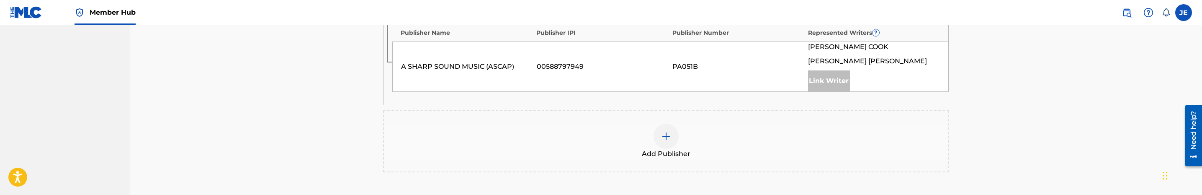
click at [669, 136] on img at bounding box center [666, 136] width 10 height 10
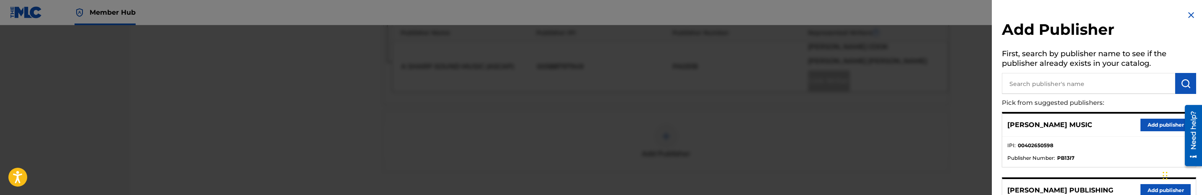
click at [1052, 87] on input "text" at bounding box center [1088, 83] width 173 height 21
type input "mezzo"
click at [1153, 130] on button "Add publisher" at bounding box center [1166, 125] width 50 height 13
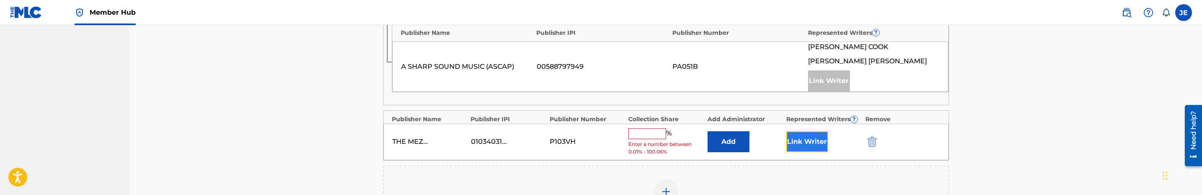
click at [804, 136] on button "Link Writer" at bounding box center [808, 141] width 42 height 21
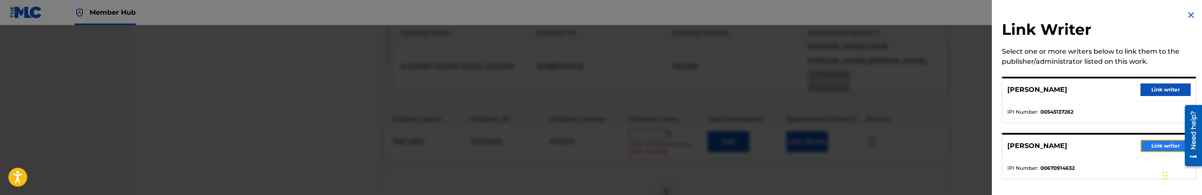
click at [1141, 146] on button "Link writer" at bounding box center [1166, 145] width 50 height 13
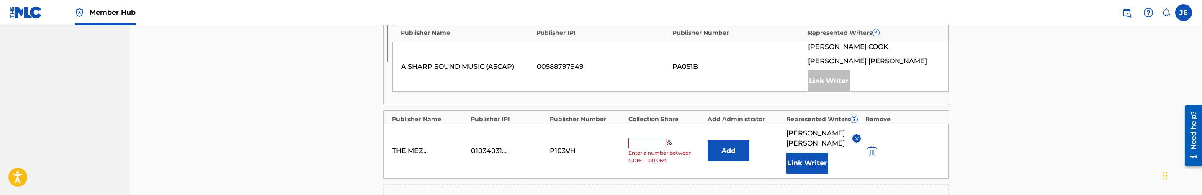
click at [642, 148] on input "text" at bounding box center [648, 142] width 38 height 11
type input "50"
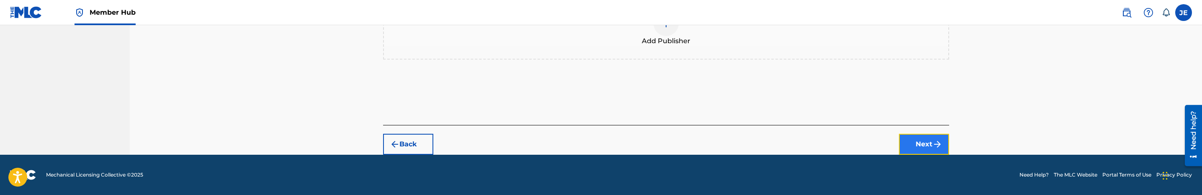
click at [928, 155] on button "Next" at bounding box center [924, 144] width 50 height 21
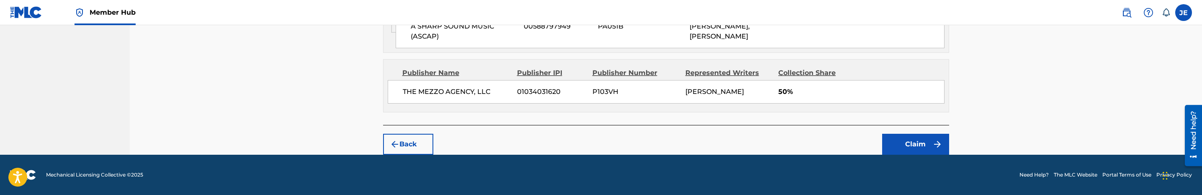
scroll to position [436, 0]
click at [929, 143] on button "Claim" at bounding box center [915, 144] width 67 height 21
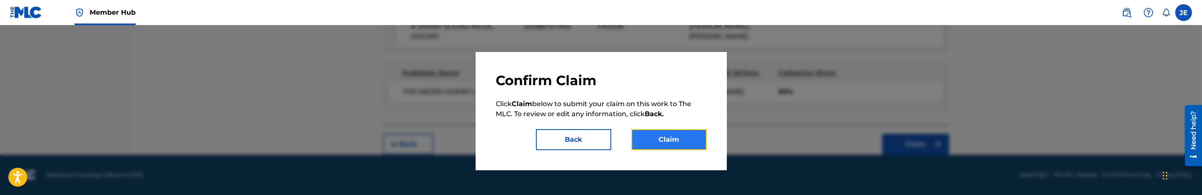
click at [696, 141] on button "Claim" at bounding box center [669, 139] width 75 height 21
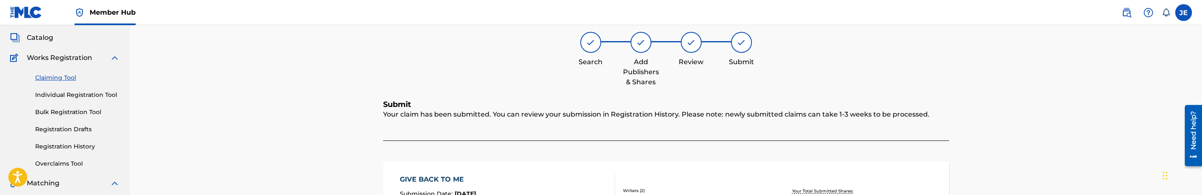
scroll to position [165, 0]
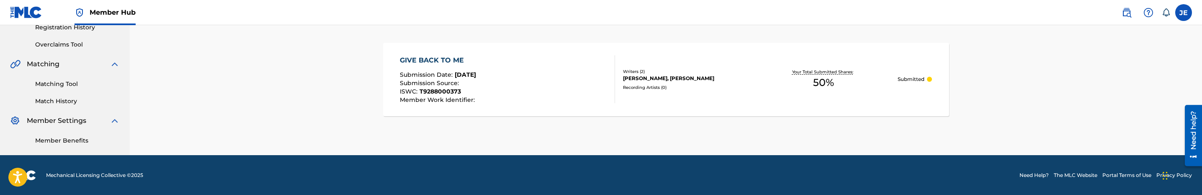
click at [588, 87] on div "GIVE BACK TO ME Submission Date : Sep 24, 2025 Submission Source : ISWC : T9288…" at bounding box center [507, 79] width 215 height 48
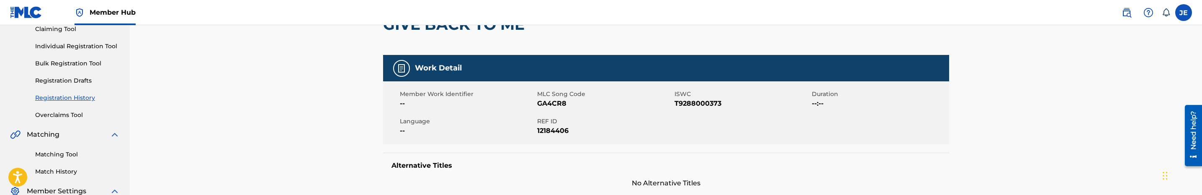
scroll to position [63, 0]
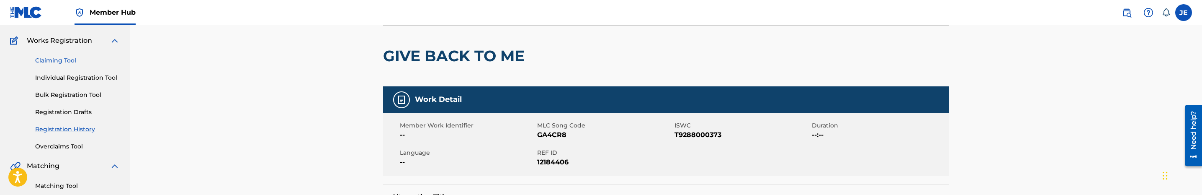
click at [66, 61] on link "Claiming Tool" at bounding box center [77, 60] width 85 height 9
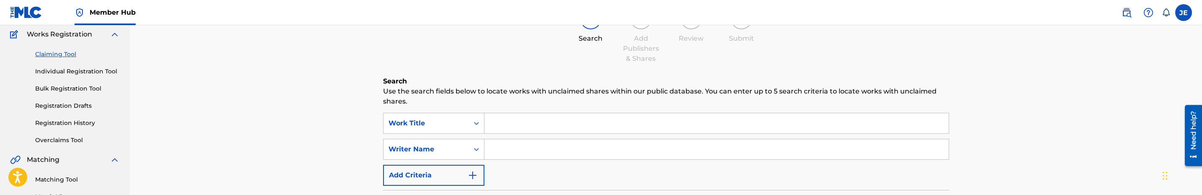
scroll to position [63, 0]
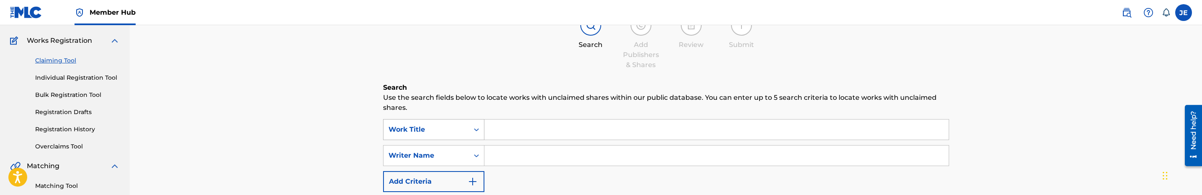
click at [452, 127] on div "Work Title" at bounding box center [426, 129] width 75 height 10
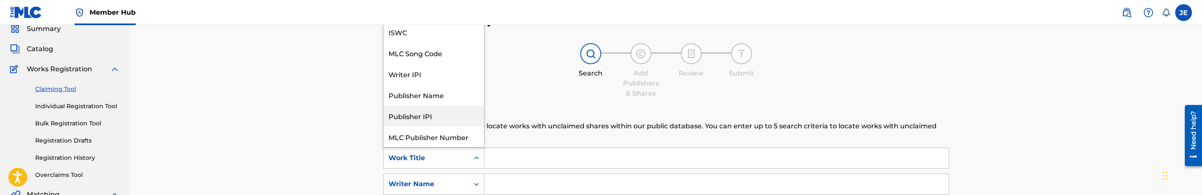
scroll to position [0, 0]
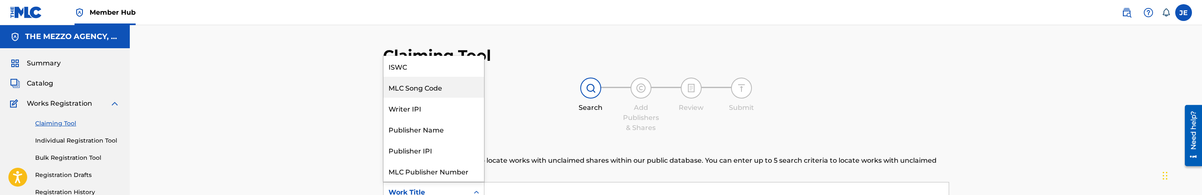
click at [437, 85] on div "MLC Song Code" at bounding box center [434, 87] width 101 height 21
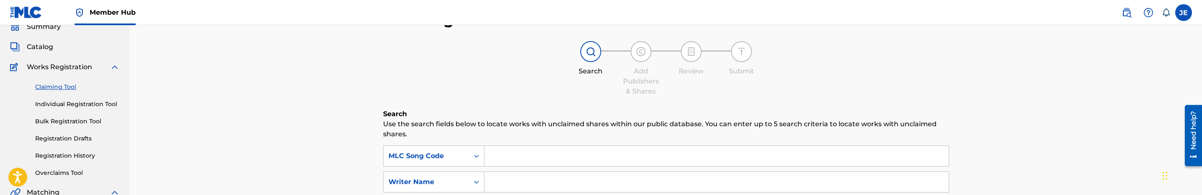
scroll to position [63, 0]
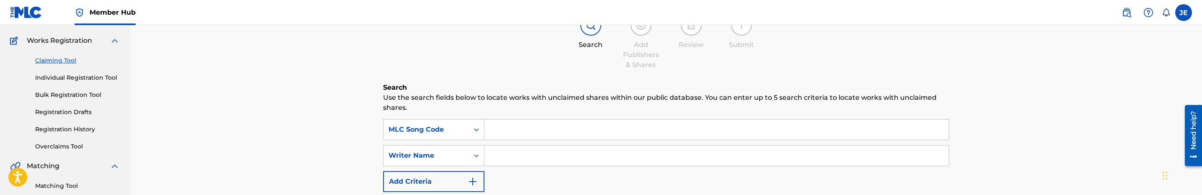
click at [536, 132] on input "Search Form" at bounding box center [717, 129] width 464 height 20
paste input "S541PZ"
type input "S541PZ"
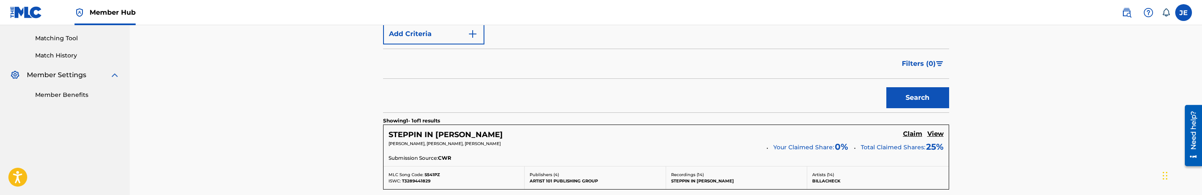
scroll to position [251, 0]
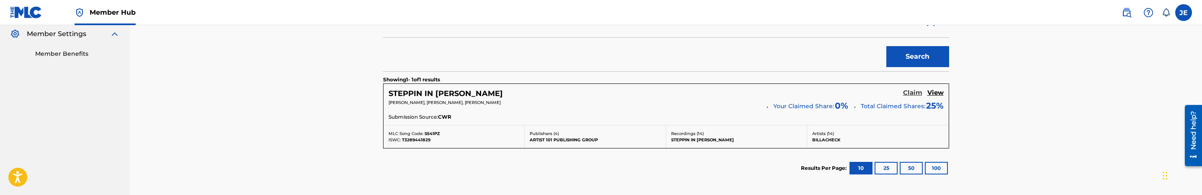
click at [906, 92] on h5 "Claim" at bounding box center [912, 93] width 19 height 8
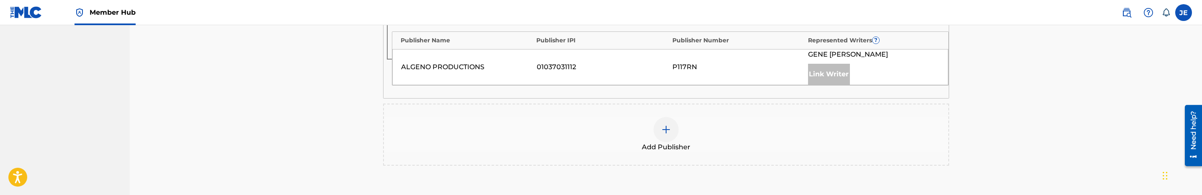
scroll to position [440, 0]
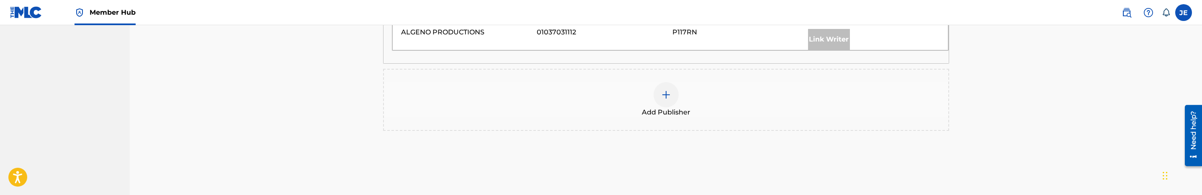
click at [670, 98] on img at bounding box center [666, 95] width 10 height 10
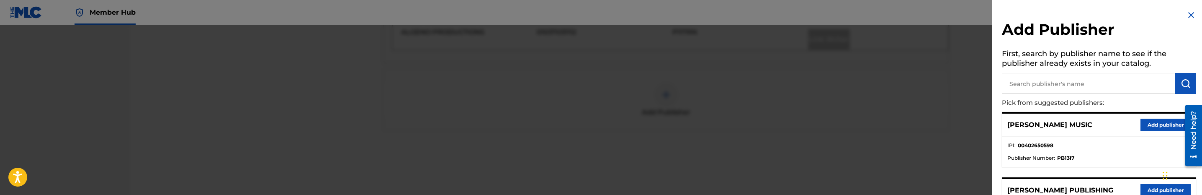
click at [911, 97] on div at bounding box center [601, 122] width 1202 height 195
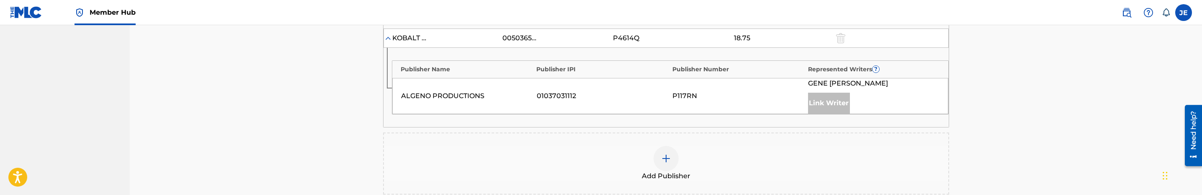
scroll to position [377, 0]
click at [661, 163] on img at bounding box center [666, 157] width 10 height 10
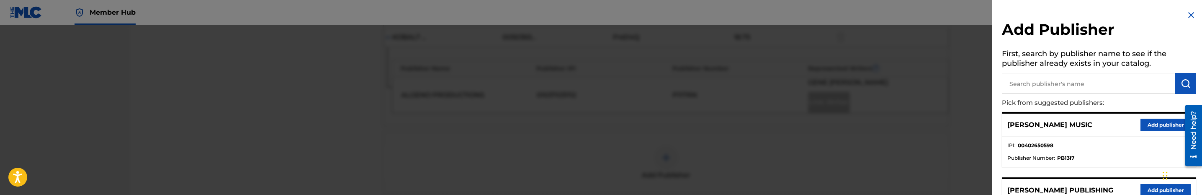
click at [1031, 88] on input "text" at bounding box center [1088, 83] width 173 height 21
type input "mezzo"
click at [1166, 122] on button "Add publisher" at bounding box center [1166, 125] width 50 height 13
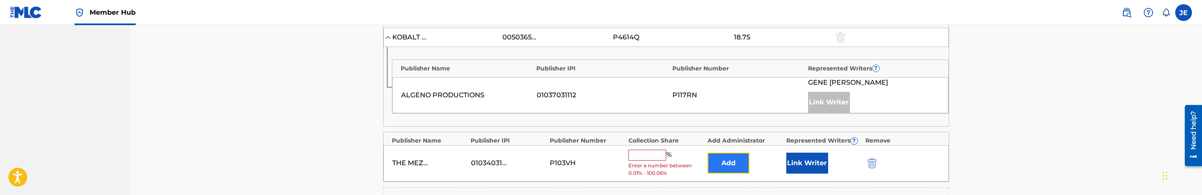
click at [727, 158] on button "Add" at bounding box center [729, 162] width 42 height 21
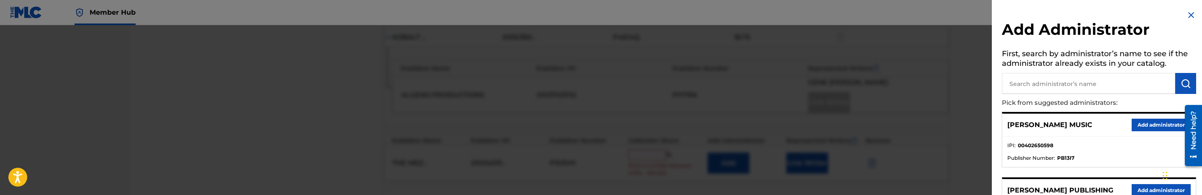
click at [859, 169] on div at bounding box center [601, 122] width 1202 height 195
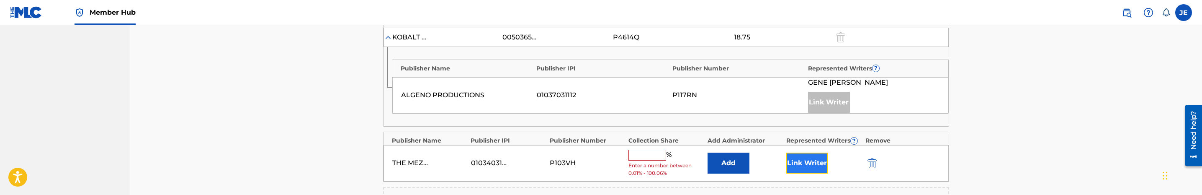
click at [827, 169] on button "Link Writer" at bounding box center [808, 162] width 42 height 21
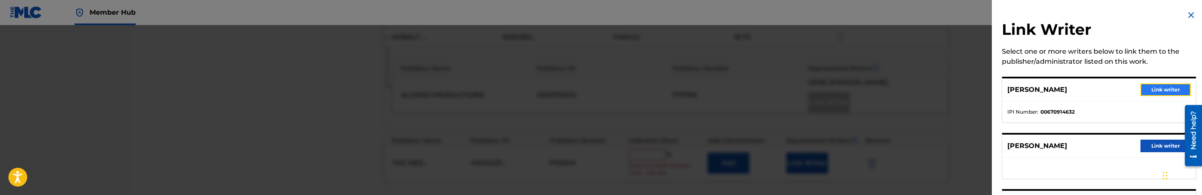
click at [1160, 85] on button "Link writer" at bounding box center [1166, 89] width 50 height 13
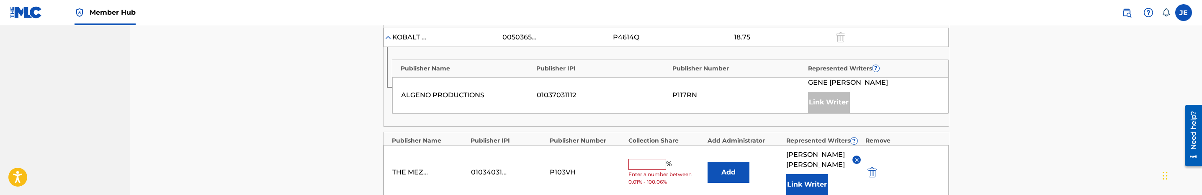
click at [660, 170] on input "text" at bounding box center [648, 164] width 38 height 11
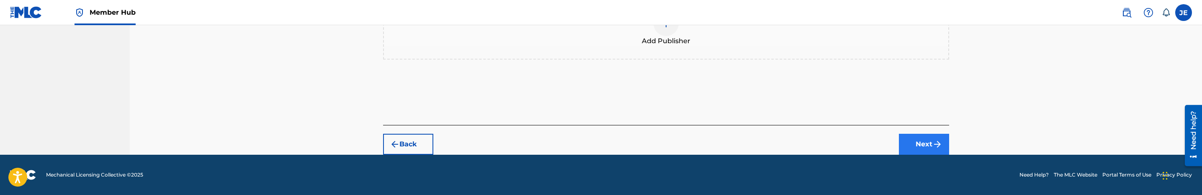
type input "25"
click at [915, 142] on button "Next" at bounding box center [924, 144] width 50 height 21
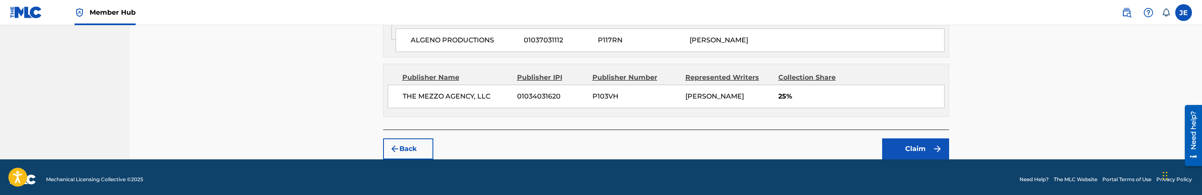
scroll to position [540, 0]
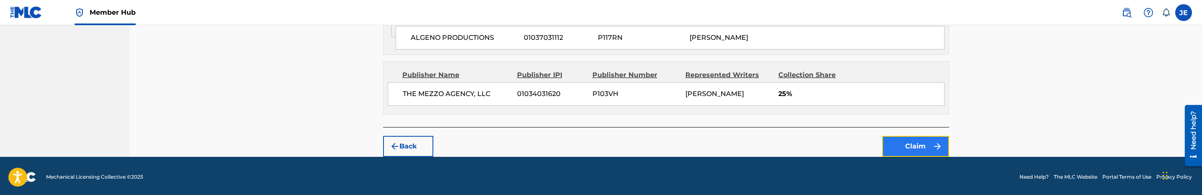
click at [898, 156] on button "Claim" at bounding box center [915, 146] width 67 height 21
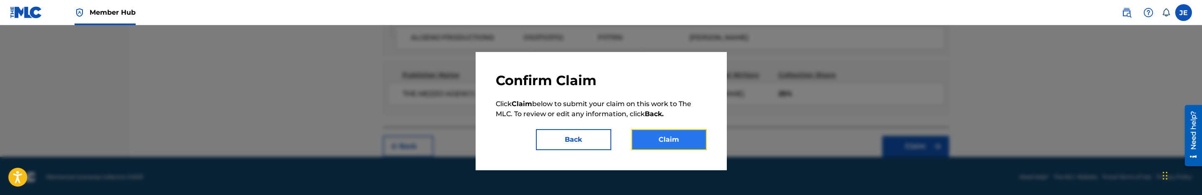
click at [692, 139] on button "Claim" at bounding box center [669, 139] width 75 height 21
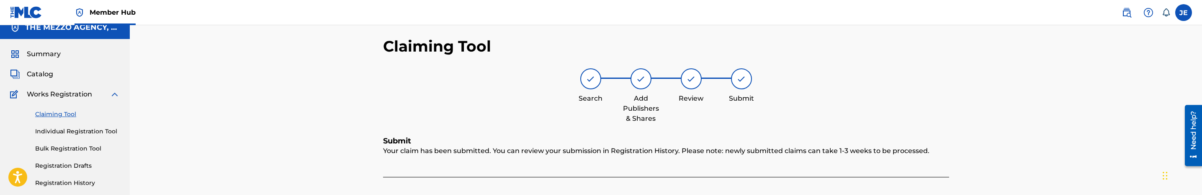
scroll to position [63, 0]
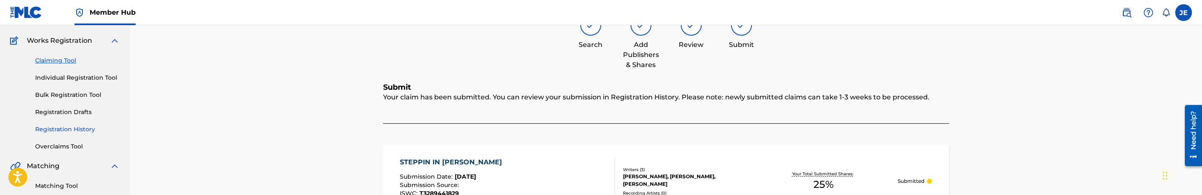
click at [79, 131] on link "Registration History" at bounding box center [77, 129] width 85 height 9
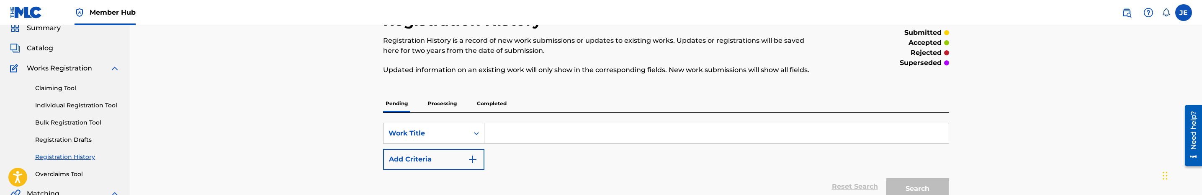
scroll to position [63, 0]
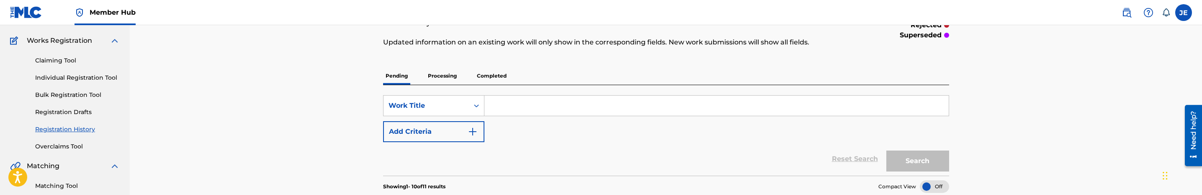
click at [513, 105] on input "Search Form" at bounding box center [717, 105] width 464 height 20
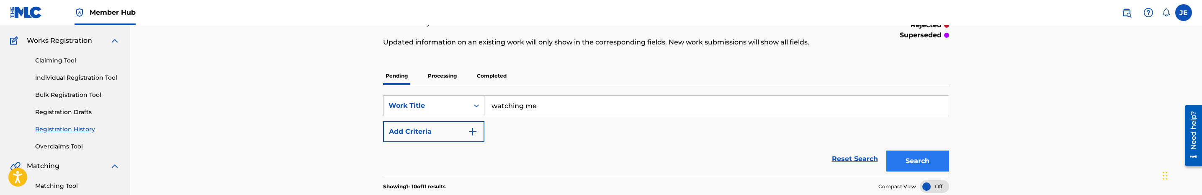
type input "watching me"
click at [896, 157] on button "Search" at bounding box center [918, 160] width 63 height 21
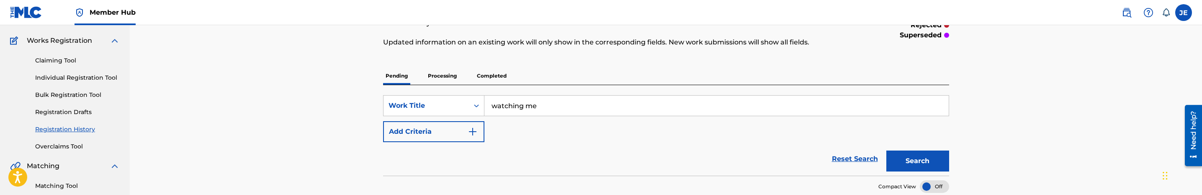
click at [451, 82] on p "Processing" at bounding box center [443, 76] width 34 height 18
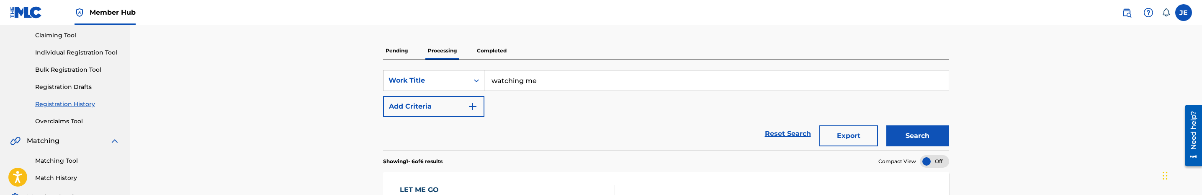
scroll to position [63, 0]
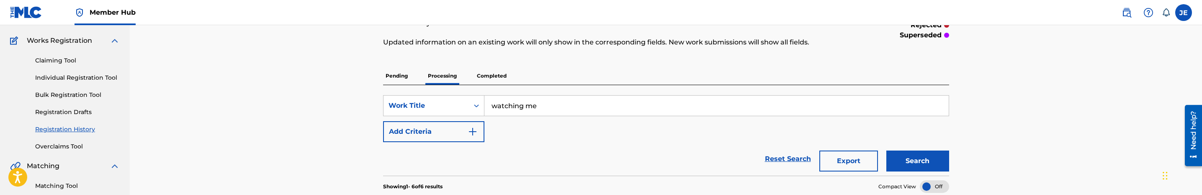
click at [502, 82] on p "Completed" at bounding box center [492, 76] width 35 height 18
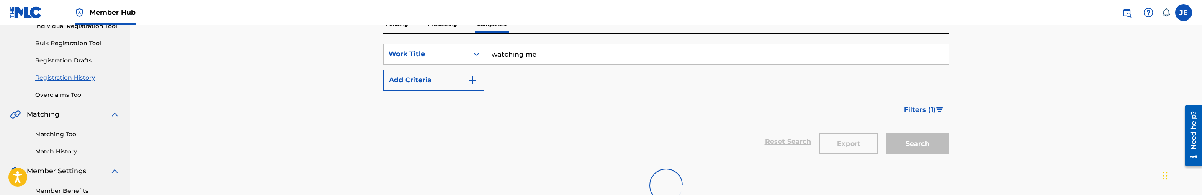
scroll to position [126, 0]
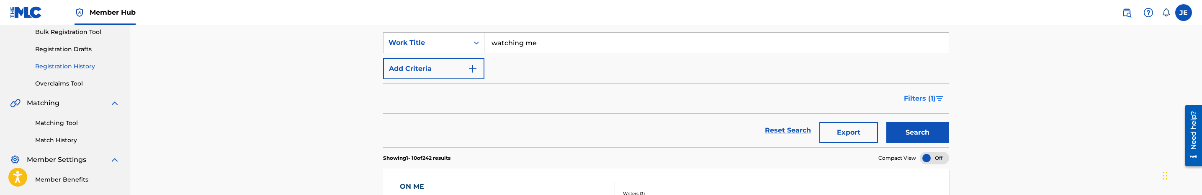
click at [923, 93] on button "Filters ( 1 )" at bounding box center [924, 98] width 50 height 21
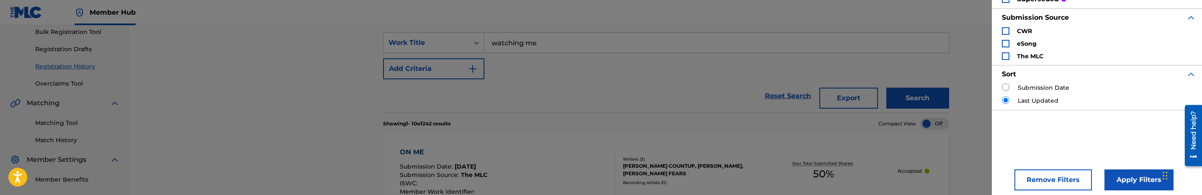
scroll to position [102, 0]
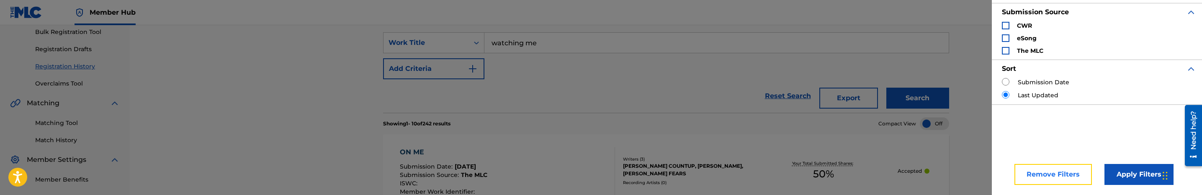
click at [1033, 173] on button "Remove Filters" at bounding box center [1053, 174] width 77 height 21
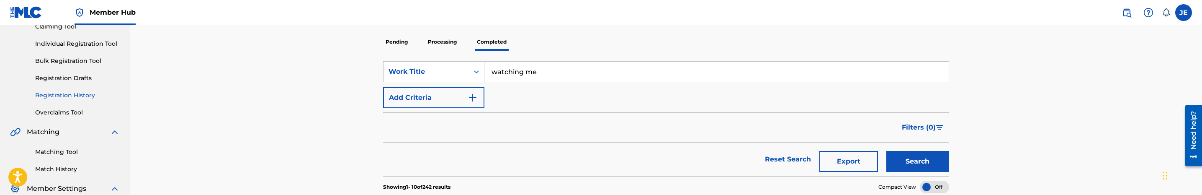
scroll to position [63, 0]
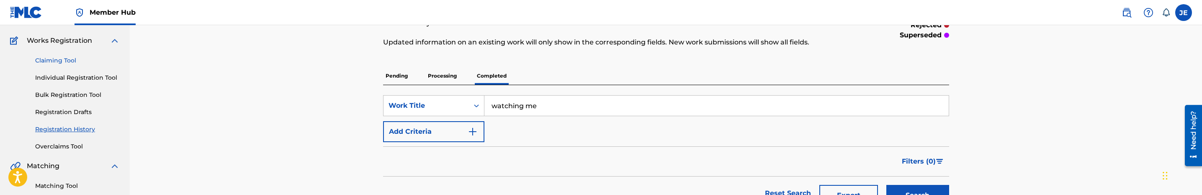
click at [63, 59] on link "Claiming Tool" at bounding box center [77, 60] width 85 height 9
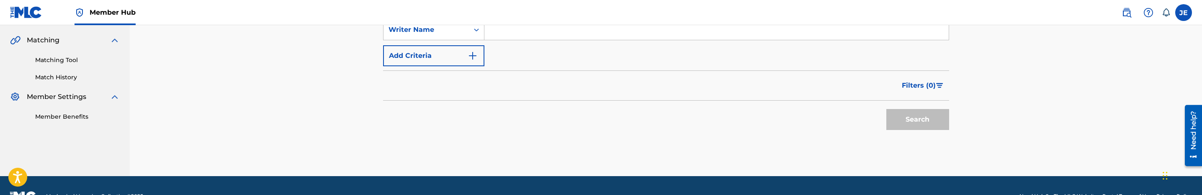
scroll to position [126, 0]
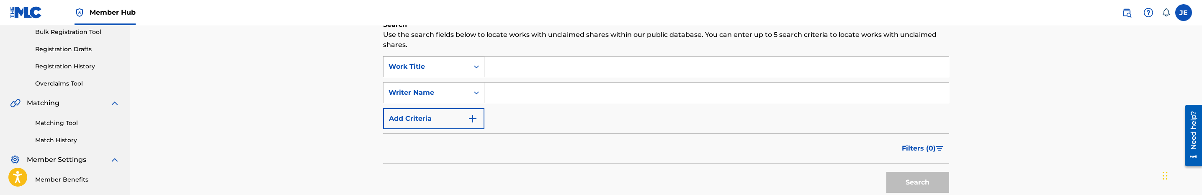
click at [460, 67] on div "Work Title" at bounding box center [426, 67] width 75 height 10
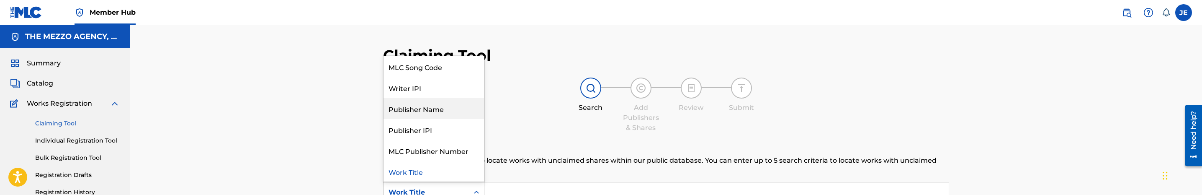
scroll to position [0, 0]
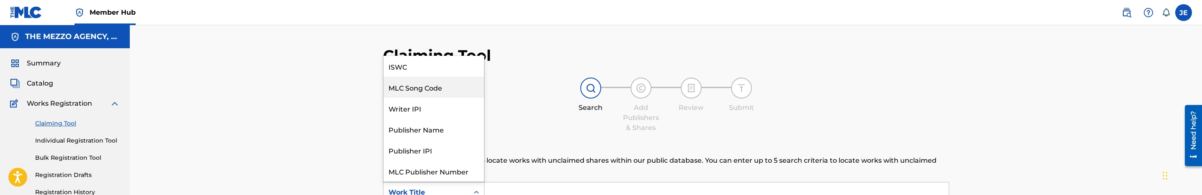
click at [451, 85] on div "MLC Song Code" at bounding box center [434, 87] width 101 height 21
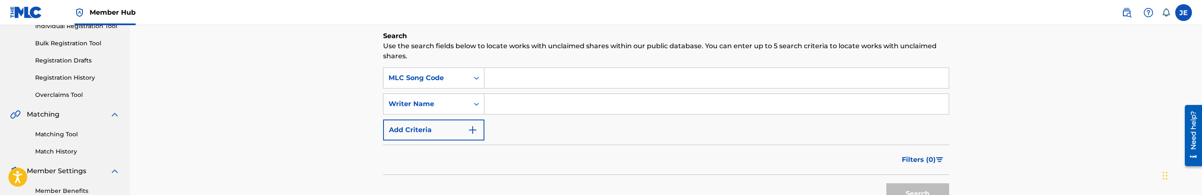
scroll to position [126, 0]
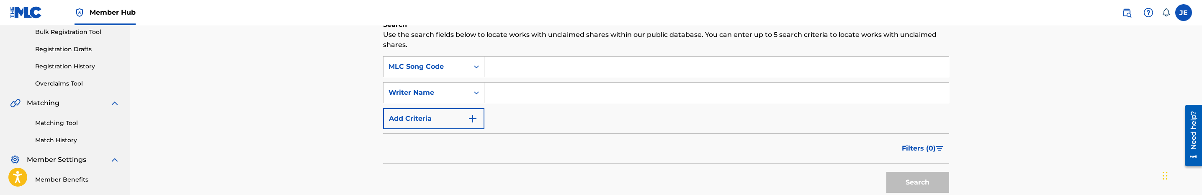
click at [539, 68] on input "Search Form" at bounding box center [717, 67] width 464 height 20
paste input "W40TFV"
type input "W40TFV"
click at [887, 172] on button "Search" at bounding box center [918, 182] width 63 height 21
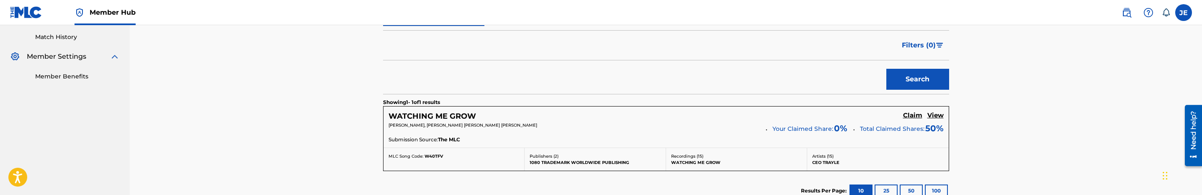
scroll to position [251, 0]
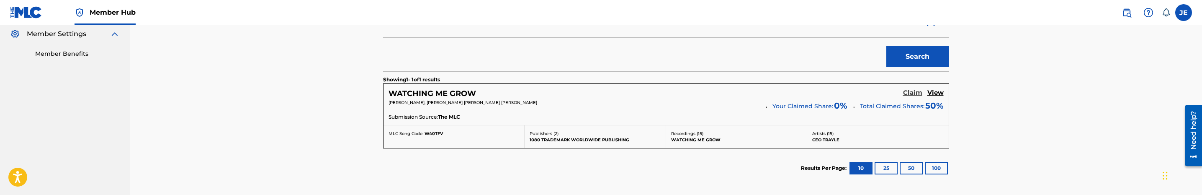
click at [912, 93] on h5 "Claim" at bounding box center [912, 93] width 19 height 8
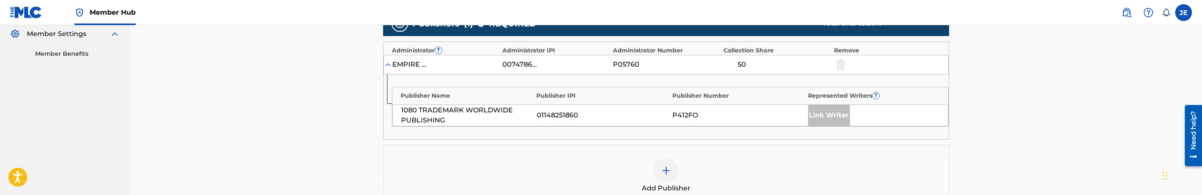
click at [665, 167] on img at bounding box center [666, 170] width 10 height 10
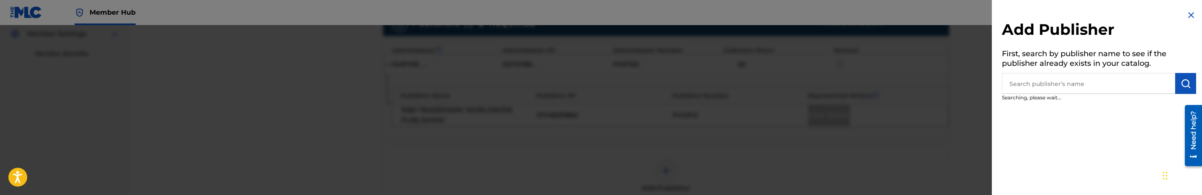
click at [1102, 83] on input "text" at bounding box center [1088, 83] width 173 height 21
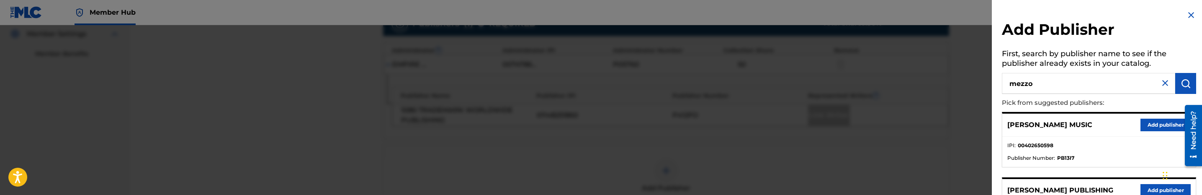
type input "mezzo"
click at [1166, 122] on button "Add publisher" at bounding box center [1166, 125] width 50 height 13
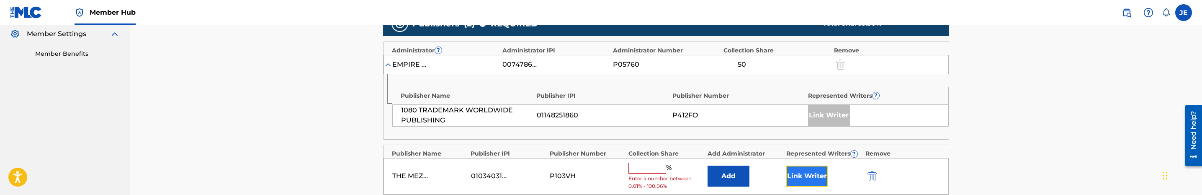
click at [789, 171] on button "Link Writer" at bounding box center [808, 175] width 42 height 21
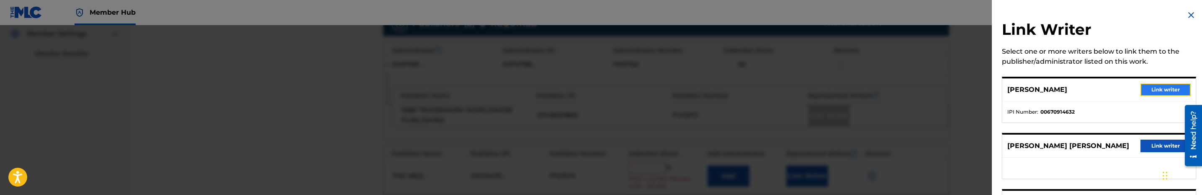
click at [1149, 90] on button "Link writer" at bounding box center [1166, 89] width 50 height 13
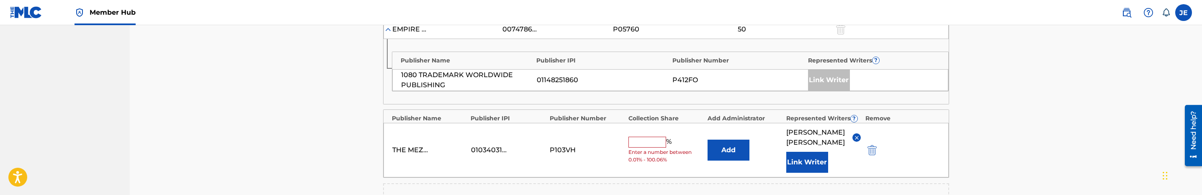
scroll to position [314, 0]
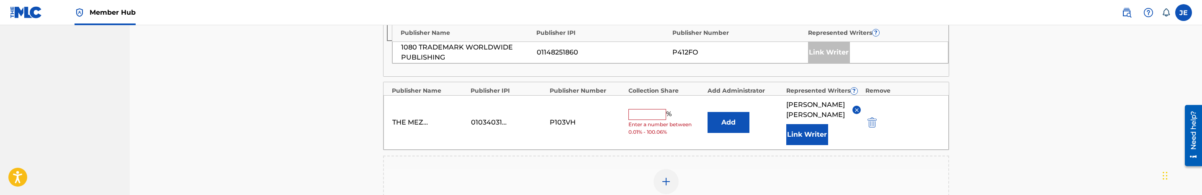
click at [641, 117] on input "text" at bounding box center [648, 114] width 38 height 11
type input "25"
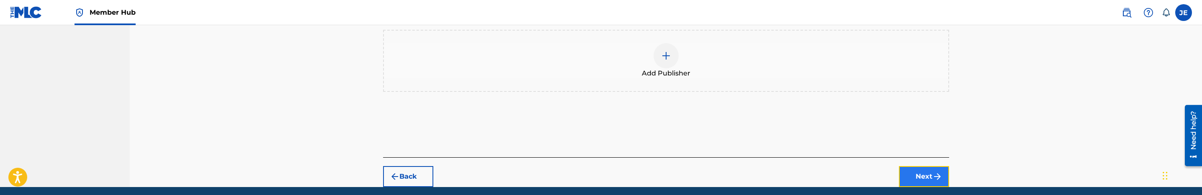
click at [941, 181] on img "submit" at bounding box center [938, 176] width 10 height 10
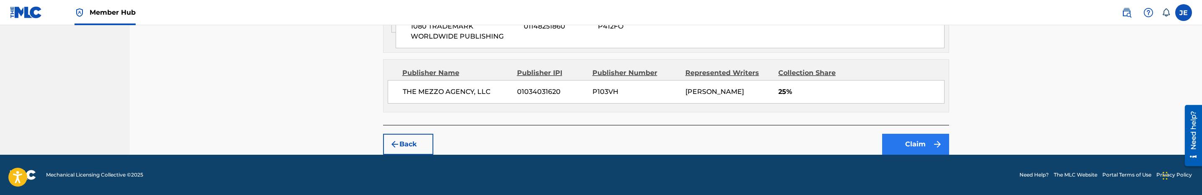
scroll to position [439, 0]
click at [906, 146] on button "Claim" at bounding box center [915, 144] width 67 height 21
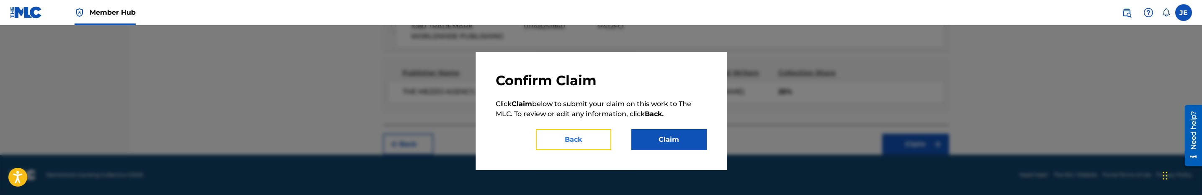
click at [596, 143] on button "Back" at bounding box center [573, 139] width 75 height 21
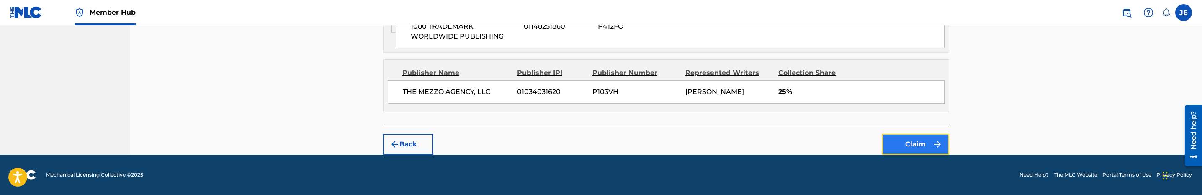
click at [899, 144] on button "Claim" at bounding box center [915, 144] width 67 height 21
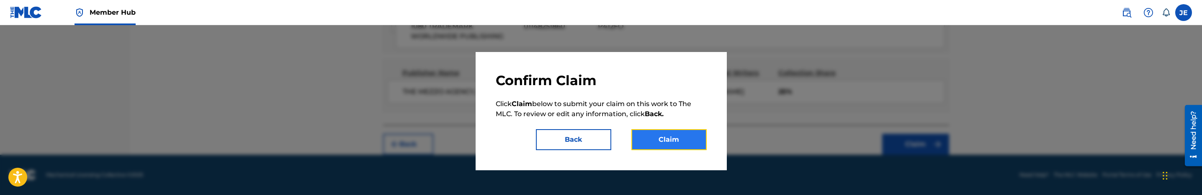
click at [684, 141] on button "Claim" at bounding box center [669, 139] width 75 height 21
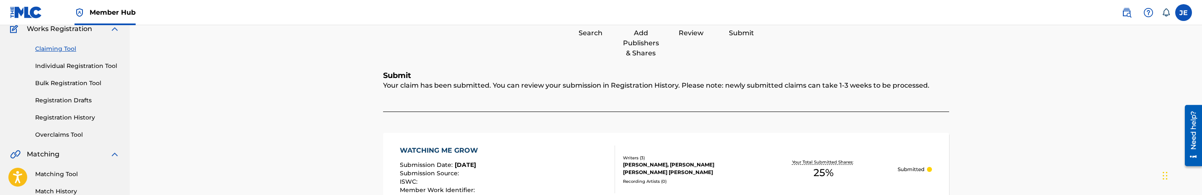
scroll to position [0, 0]
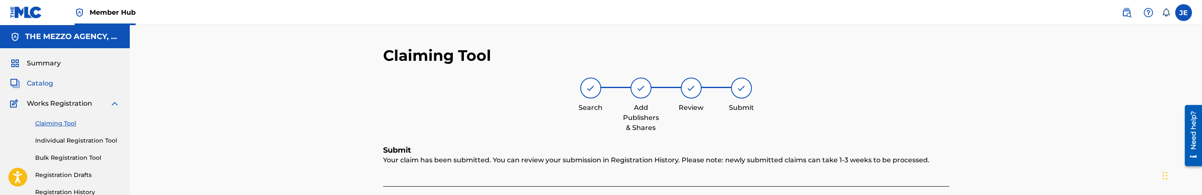
click at [47, 86] on span "Catalog" at bounding box center [40, 83] width 26 height 10
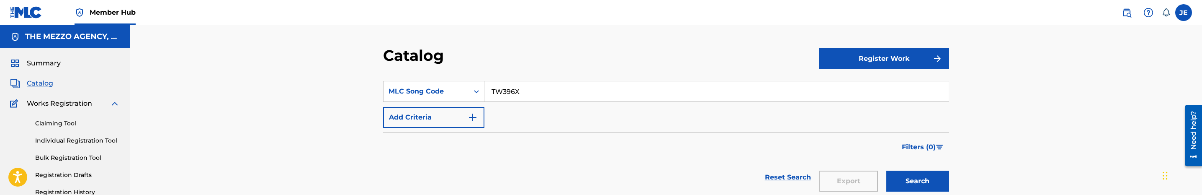
click at [504, 95] on input "TW396X" at bounding box center [717, 91] width 464 height 20
paste input "BVATE5"
type input "BVATE5"
click at [887, 170] on button "Search" at bounding box center [918, 180] width 63 height 21
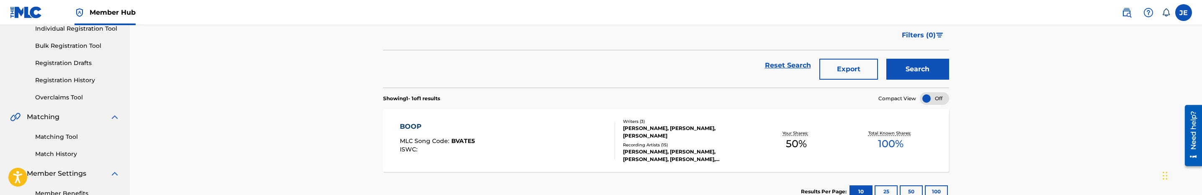
scroll to position [126, 0]
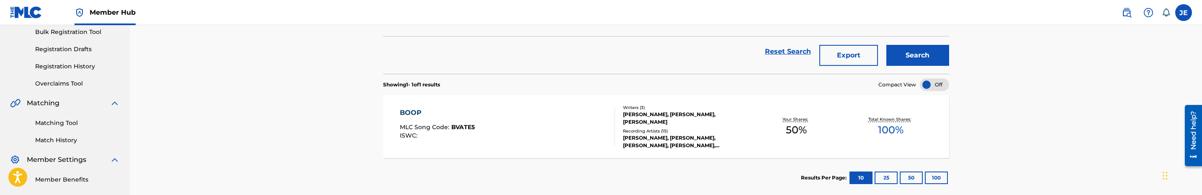
drag, startPoint x: 514, startPoint y: 112, endPoint x: 544, endPoint y: 107, distance: 30.5
click at [514, 112] on div "BOOP MLC Song Code : BVATE5 ISWC :" at bounding box center [507, 127] width 215 height 38
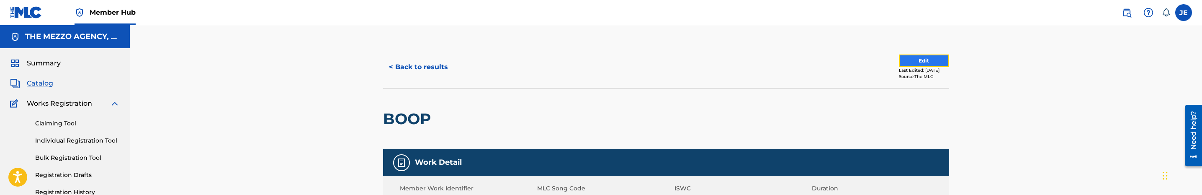
click at [920, 60] on button "Edit" at bounding box center [924, 60] width 50 height 13
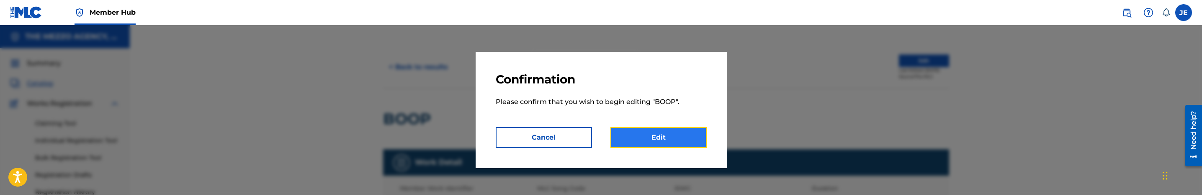
click at [699, 139] on link "Edit" at bounding box center [659, 137] width 96 height 21
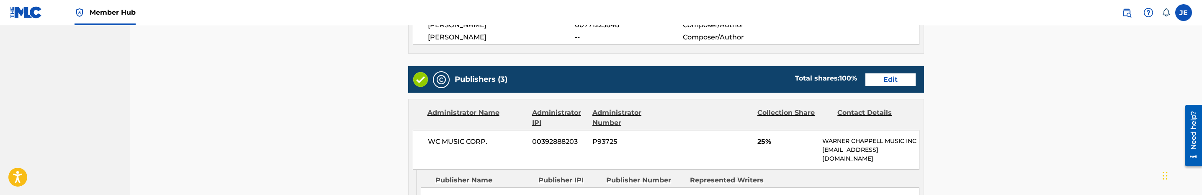
scroll to position [314, 0]
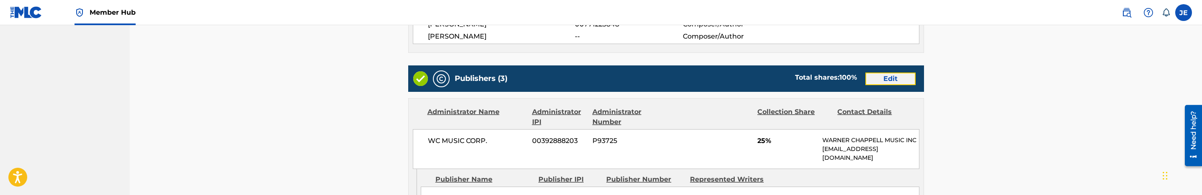
click at [882, 78] on link "Edit" at bounding box center [891, 78] width 50 height 13
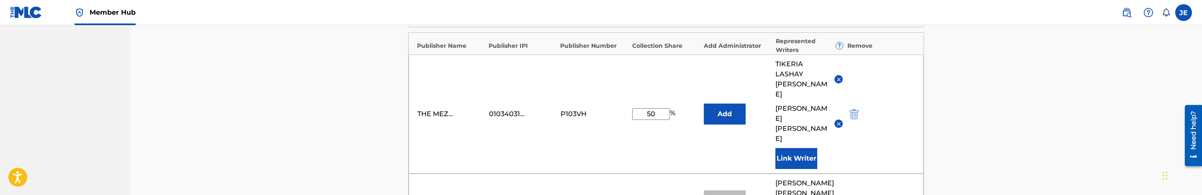
scroll to position [377, 0]
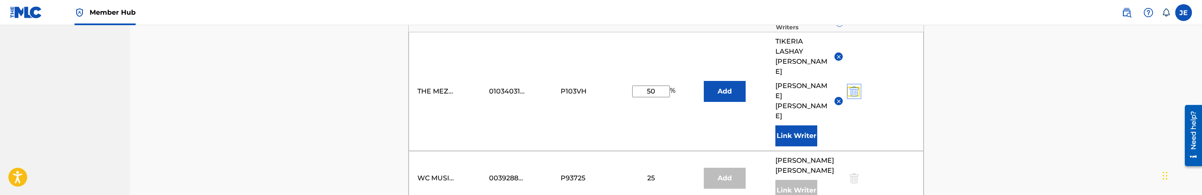
click at [857, 86] on img "submit" at bounding box center [854, 91] width 9 height 10
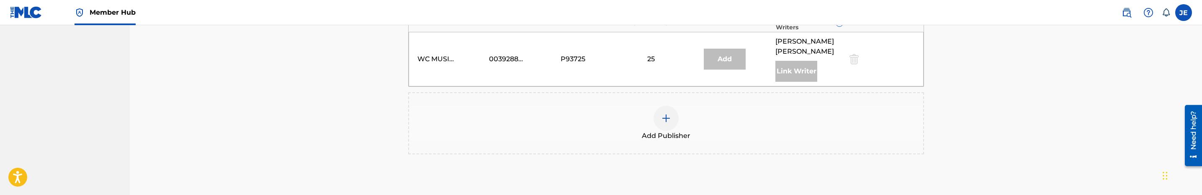
click at [670, 106] on div at bounding box center [666, 118] width 25 height 25
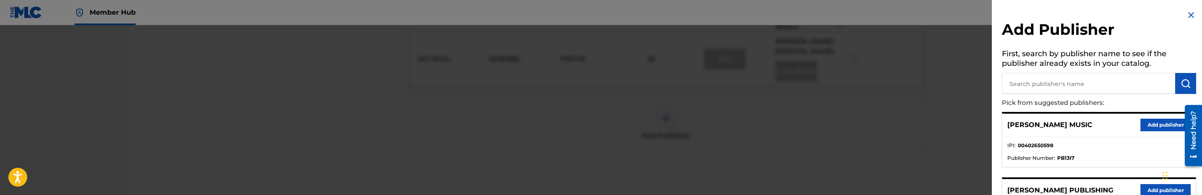
click at [1071, 84] on input "text" at bounding box center [1088, 83] width 173 height 21
type input "super"
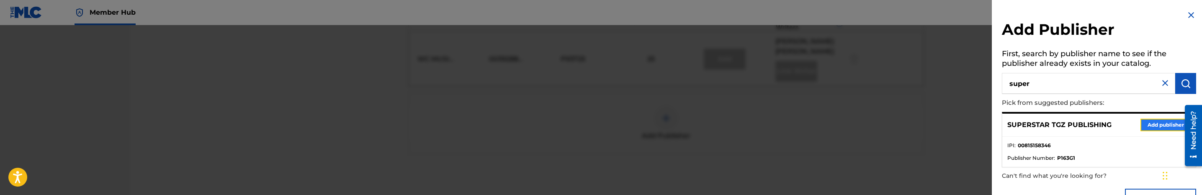
click at [1160, 124] on button "Add publisher" at bounding box center [1166, 125] width 50 height 13
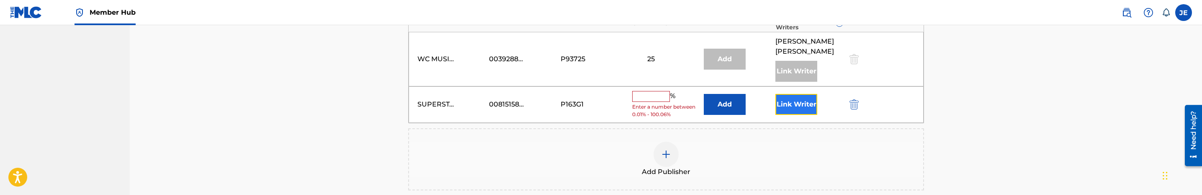
click at [800, 101] on button "Link Writer" at bounding box center [797, 104] width 42 height 21
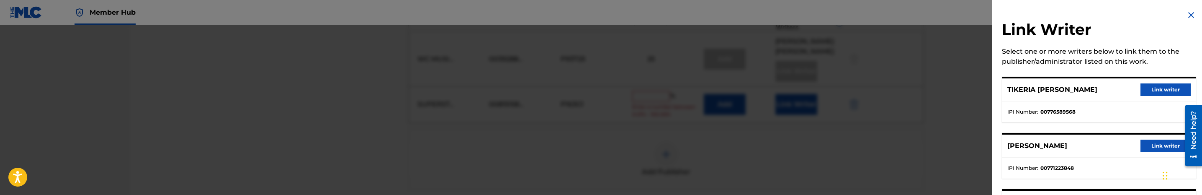
click at [724, 90] on div at bounding box center [601, 122] width 1202 height 195
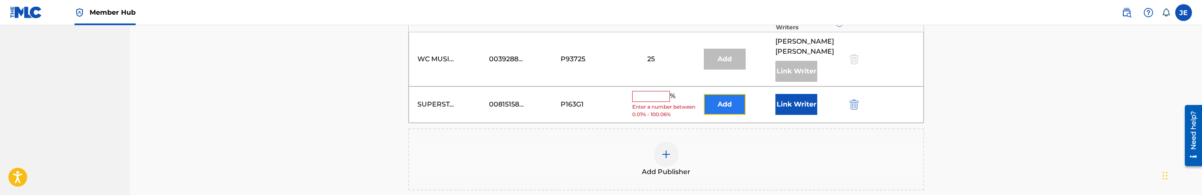
click at [734, 101] on button "Add" at bounding box center [725, 104] width 42 height 21
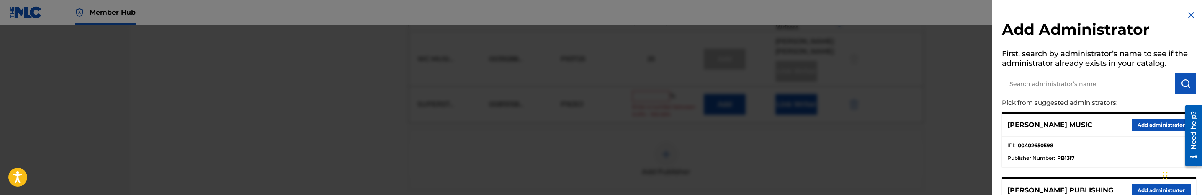
click at [1110, 80] on input "text" at bounding box center [1088, 83] width 173 height 21
type input "mezzo"
click at [1136, 124] on button "Add administrator" at bounding box center [1161, 125] width 59 height 13
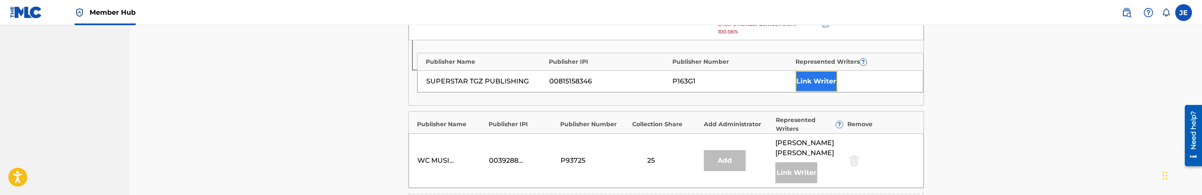
click at [817, 80] on button "Link Writer" at bounding box center [817, 81] width 42 height 21
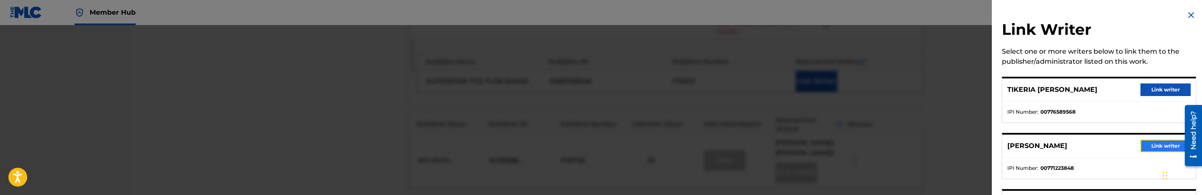
click at [1158, 144] on button "Link writer" at bounding box center [1166, 145] width 50 height 13
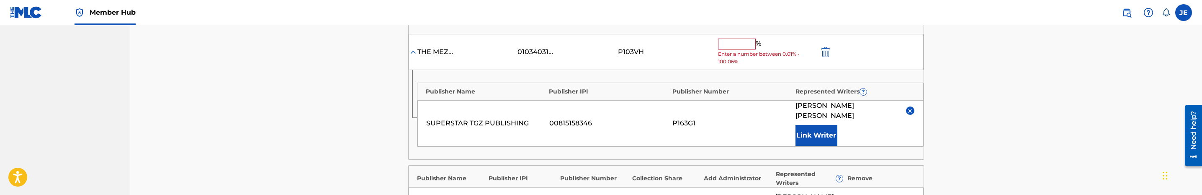
scroll to position [314, 0]
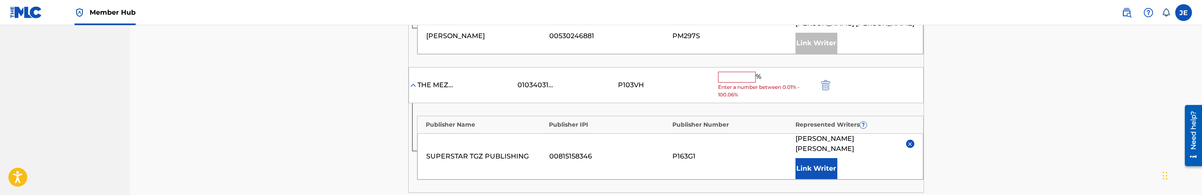
click at [733, 81] on input "text" at bounding box center [737, 77] width 38 height 11
type input "25"
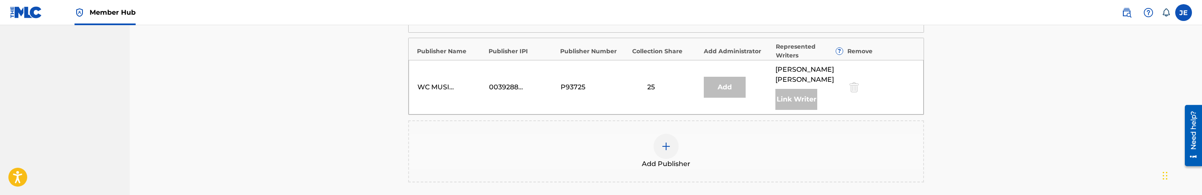
scroll to position [503, 0]
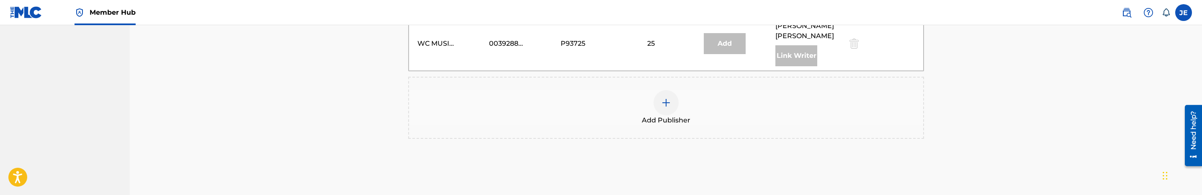
click at [681, 98] on div "Add Publisher" at bounding box center [666, 107] width 514 height 35
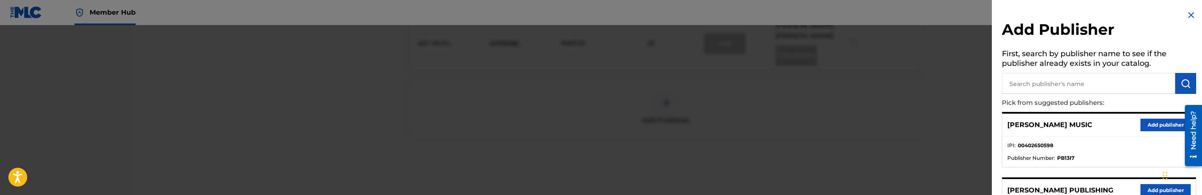
click at [1106, 87] on input "text" at bounding box center [1088, 83] width 173 height 21
type input "imtgz"
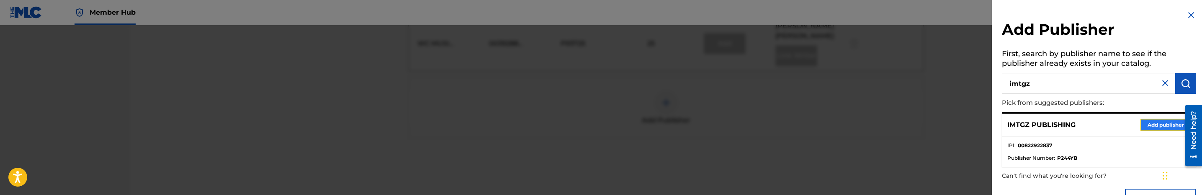
click at [1155, 123] on button "Add publisher" at bounding box center [1166, 125] width 50 height 13
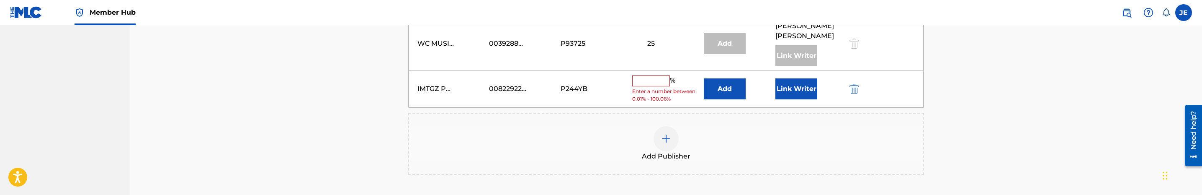
click at [750, 83] on div "Add" at bounding box center [737, 88] width 67 height 21
click at [729, 83] on button "Add" at bounding box center [725, 88] width 42 height 21
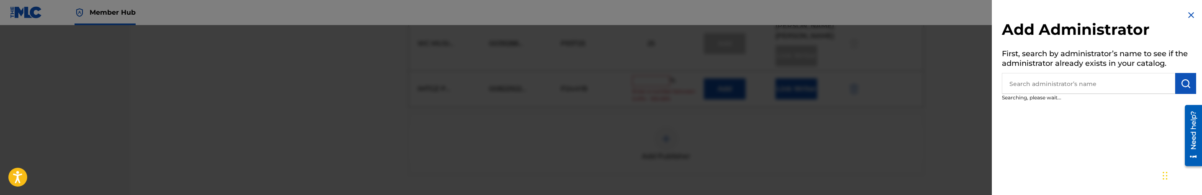
click at [1156, 92] on input "text" at bounding box center [1088, 83] width 173 height 21
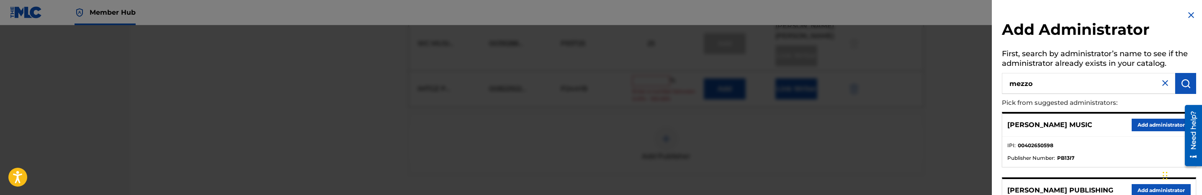
type input "mezzo"
click at [1158, 129] on button "Add administrator" at bounding box center [1161, 125] width 59 height 13
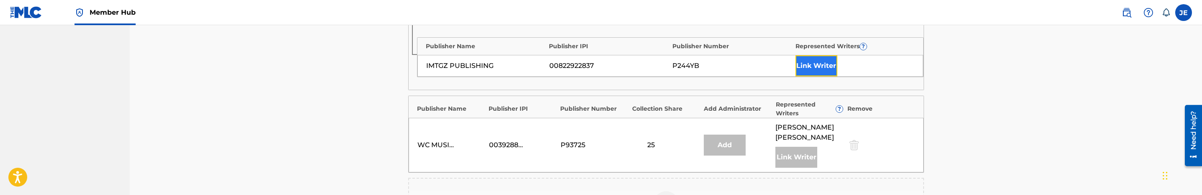
click at [809, 62] on button "Link Writer" at bounding box center [817, 65] width 42 height 21
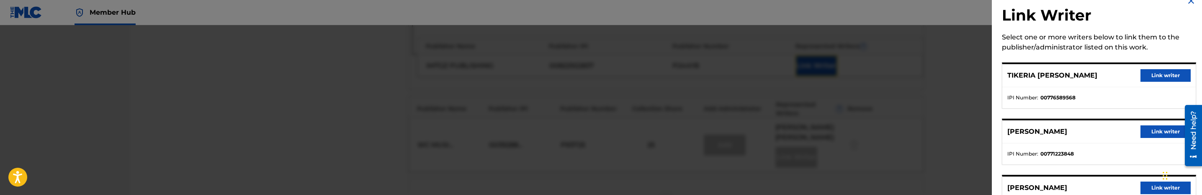
scroll to position [60, 0]
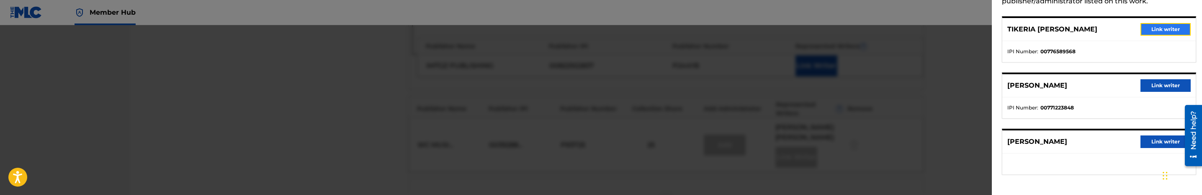
click at [1155, 33] on button "Link writer" at bounding box center [1166, 29] width 50 height 13
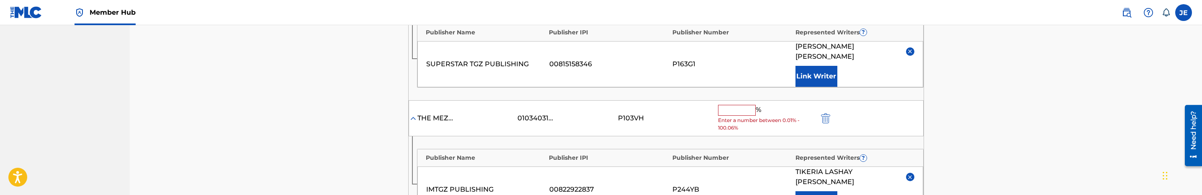
scroll to position [377, 0]
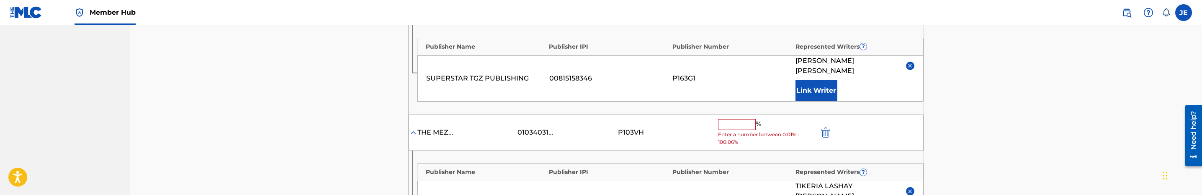
click at [733, 127] on input "text" at bounding box center [737, 124] width 38 height 11
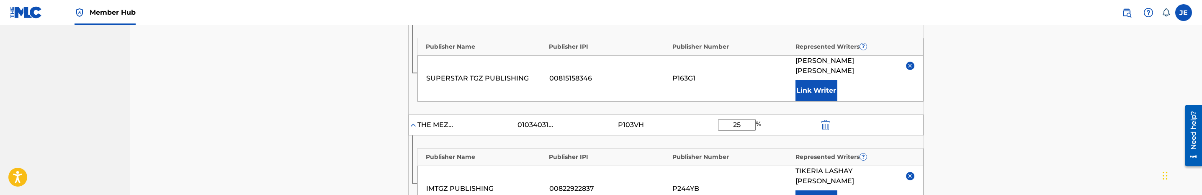
type input "25"
click at [991, 127] on div "Catalog Enter Work Details Add Writers Add Publishers & Shares Add Recording Re…" at bounding box center [666, 64] width 1073 height 833
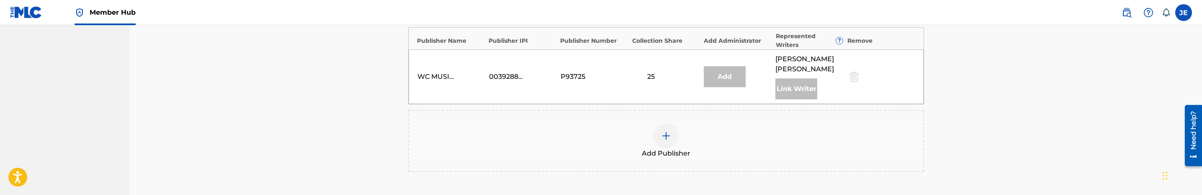
scroll to position [687, 0]
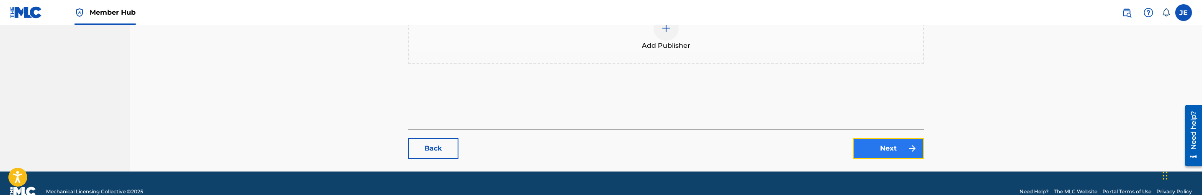
click at [903, 138] on link "Next" at bounding box center [888, 148] width 71 height 21
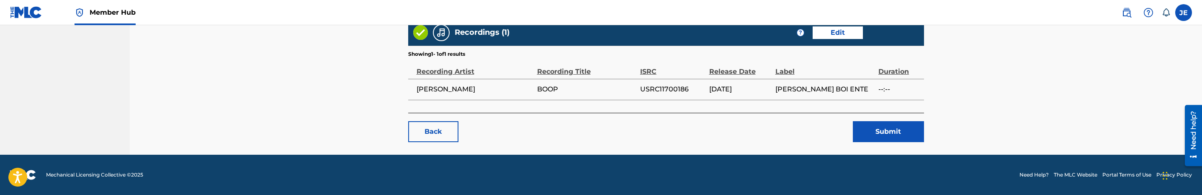
scroll to position [833, 0]
click at [885, 131] on button "Submit" at bounding box center [888, 131] width 71 height 21
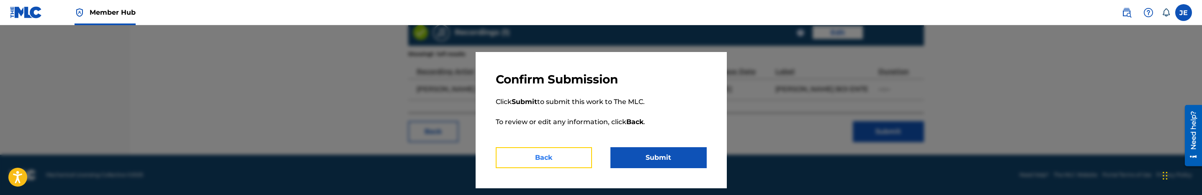
click at [565, 150] on button "Back" at bounding box center [544, 157] width 96 height 21
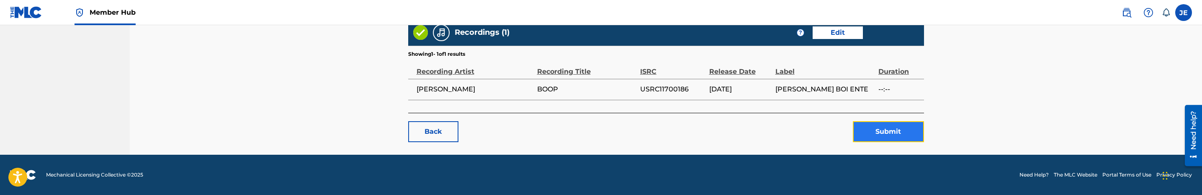
click at [907, 136] on button "Submit" at bounding box center [888, 131] width 71 height 21
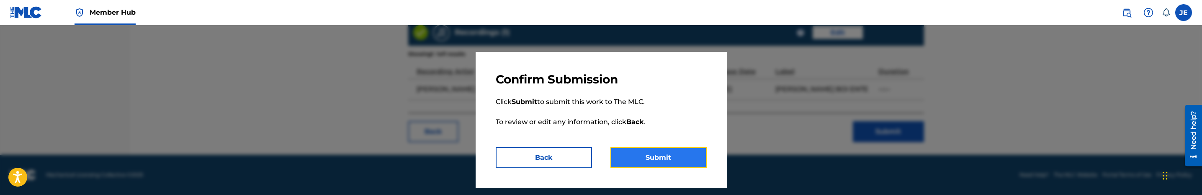
click at [671, 158] on button "Submit" at bounding box center [659, 157] width 96 height 21
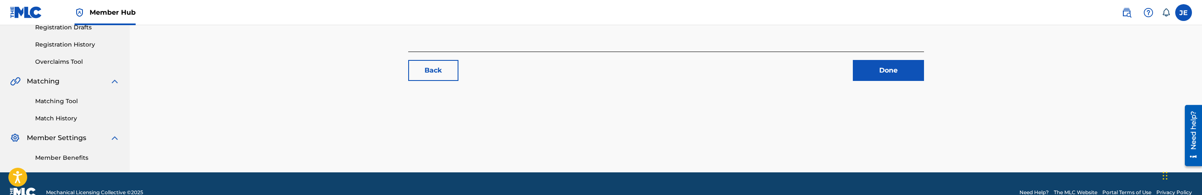
scroll to position [165, 0]
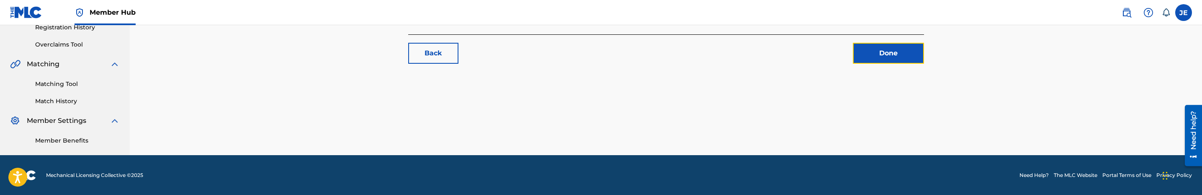
click at [886, 51] on link "Done" at bounding box center [888, 53] width 71 height 21
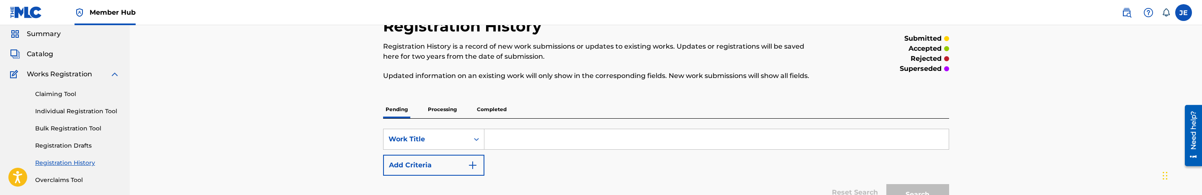
scroll to position [126, 0]
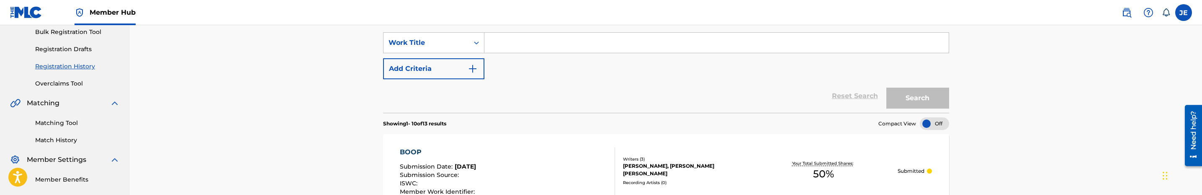
drag, startPoint x: 68, startPoint y: 121, endPoint x: 78, endPoint y: 119, distance: 10.8
click at [68, 121] on link "Matching Tool" at bounding box center [77, 123] width 85 height 9
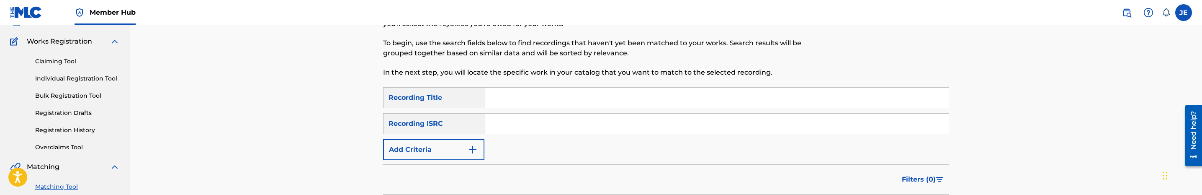
scroll to position [63, 0]
click at [562, 114] on input "Search Form" at bounding box center [717, 123] width 464 height 20
paste input "USRC11700186"
type input "USRC11700186"
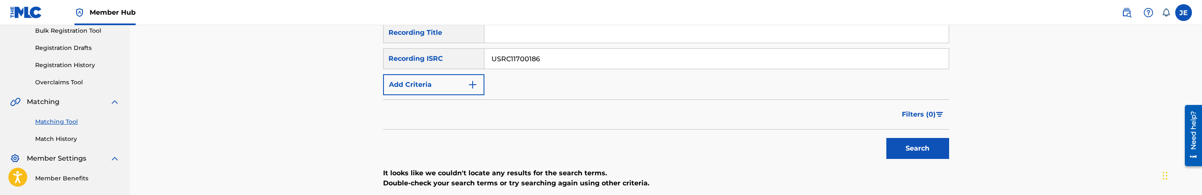
scroll to position [126, 0]
click at [916, 145] on button "Search" at bounding box center [918, 149] width 63 height 21
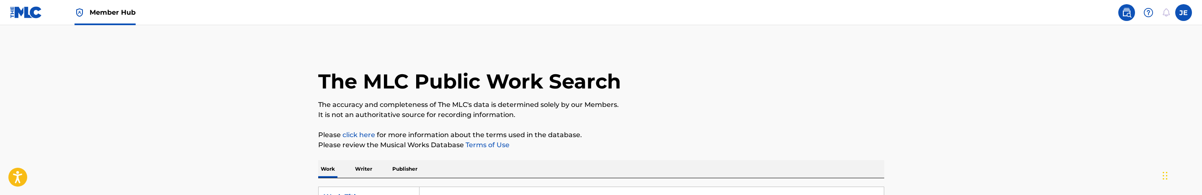
scroll to position [63, 0]
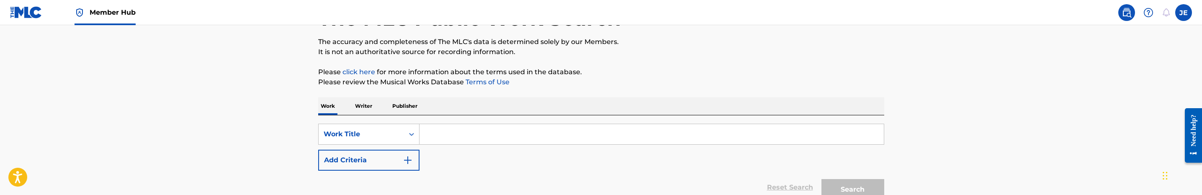
click at [416, 107] on p "Publisher" at bounding box center [405, 106] width 30 height 18
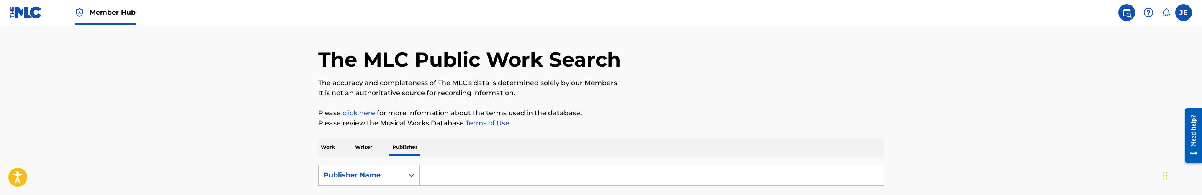
scroll to position [63, 0]
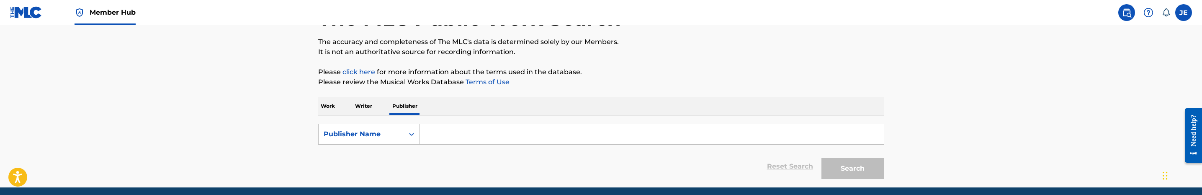
click at [479, 132] on input "Search Form" at bounding box center [652, 134] width 464 height 20
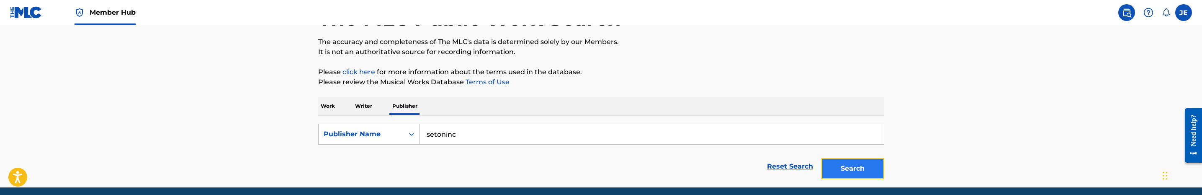
click at [871, 161] on button "Search" at bounding box center [853, 168] width 63 height 21
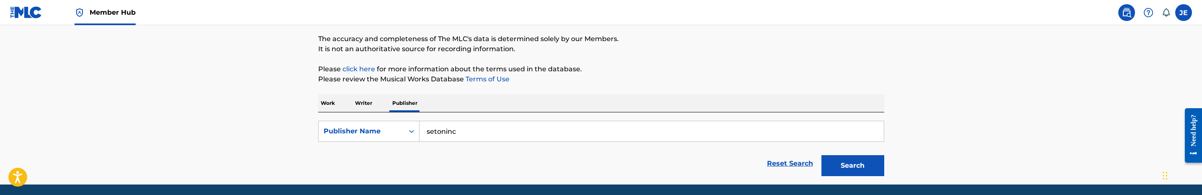
scroll to position [95, 0]
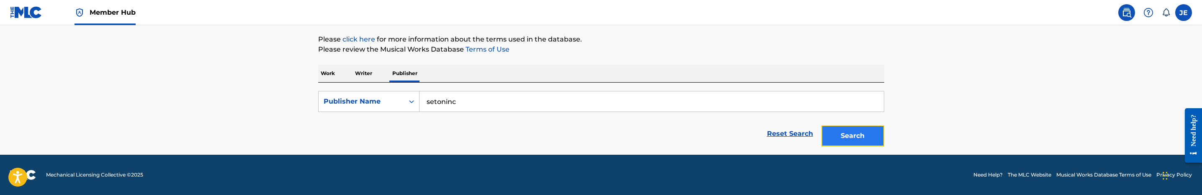
click at [869, 136] on button "Search" at bounding box center [853, 135] width 63 height 21
click at [433, 101] on input "setoninc" at bounding box center [652, 101] width 464 height 20
type input "sextoninc"
click at [822, 125] on button "Search" at bounding box center [853, 135] width 63 height 21
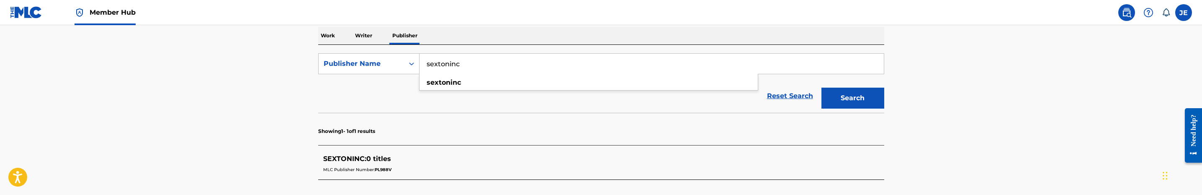
scroll to position [216, 0]
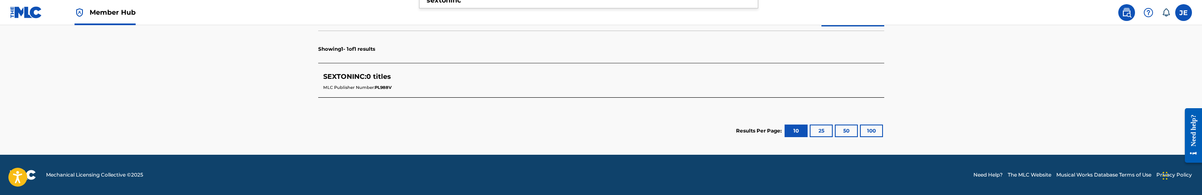
click at [462, 78] on div "SEXTONINC : 0 titles" at bounding box center [590, 77] width 534 height 10
click at [368, 80] on div "SEXTONINC : 0 titles" at bounding box center [590, 77] width 534 height 10
click at [406, 89] on div "MLC Publisher Number: PL988V" at bounding box center [590, 87] width 534 height 10
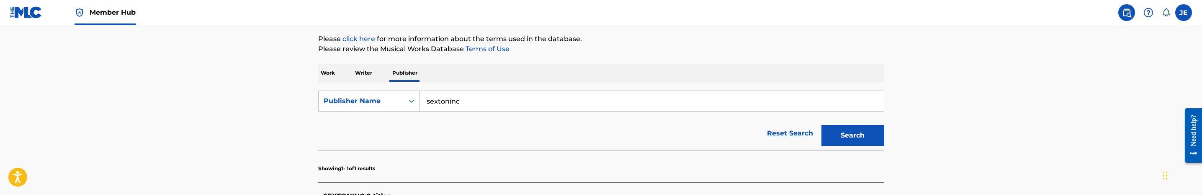
scroll to position [90, 0]
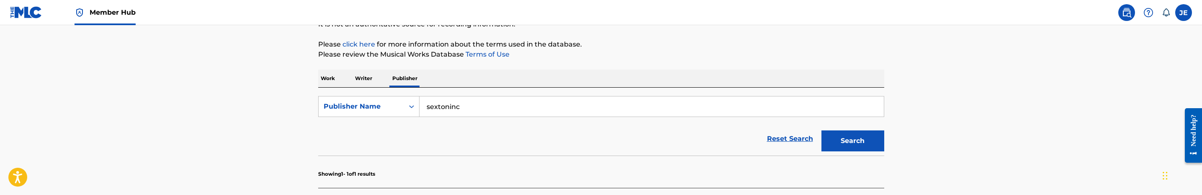
click at [328, 84] on p "Work" at bounding box center [327, 79] width 19 height 18
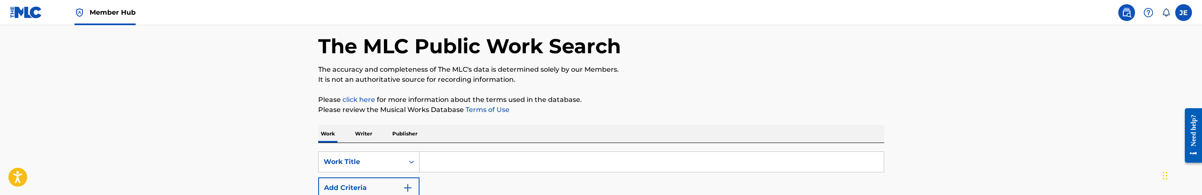
scroll to position [63, 0]
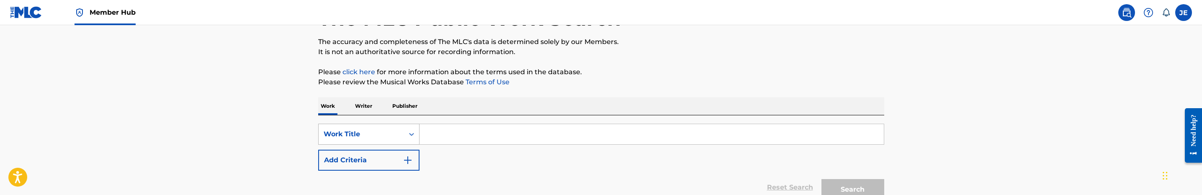
click at [395, 132] on div "Work Title" at bounding box center [361, 134] width 75 height 10
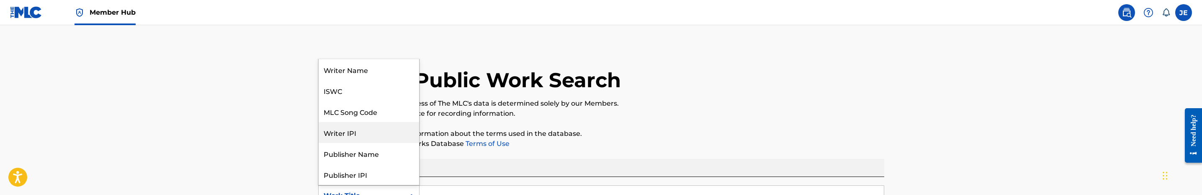
scroll to position [0, 0]
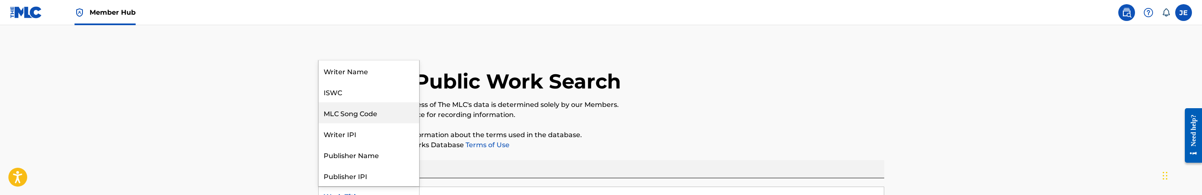
click at [362, 103] on div "MLC Song Code" at bounding box center [369, 112] width 101 height 21
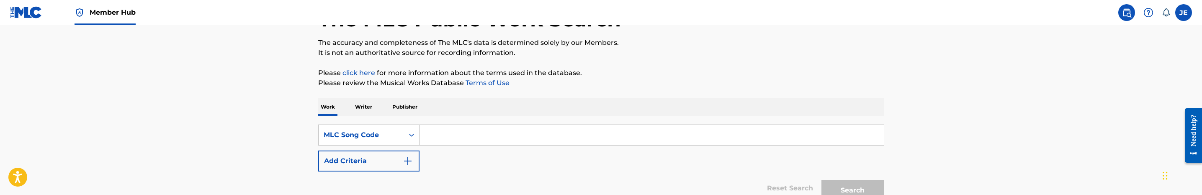
scroll to position [63, 0]
click at [541, 134] on input "Search Form" at bounding box center [652, 134] width 464 height 20
paste input "Prezzley [PERSON_NAME], [PERSON_NAME] Y 670914632 BMI 50 Mezzo Agency 103403162…"
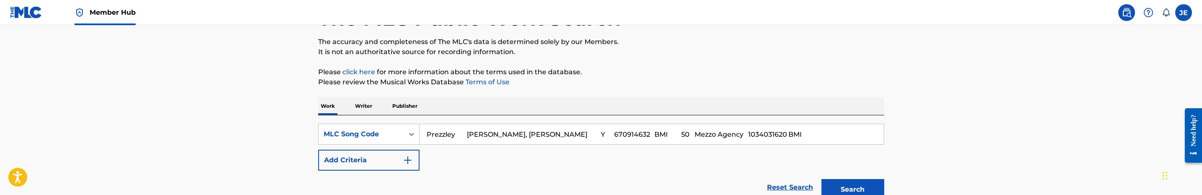
click at [579, 137] on input "Prezzley [PERSON_NAME], [PERSON_NAME] Y 670914632 BMI 50 Mezzo Agency 103403162…" at bounding box center [652, 134] width 464 height 20
paste input "GA4CR8"
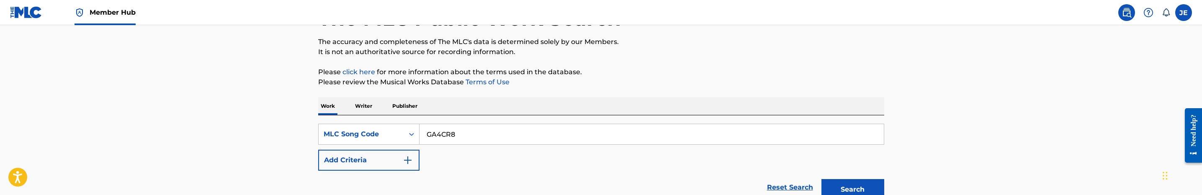
type input "GA4CR8"
click at [822, 179] on button "Search" at bounding box center [853, 189] width 63 height 21
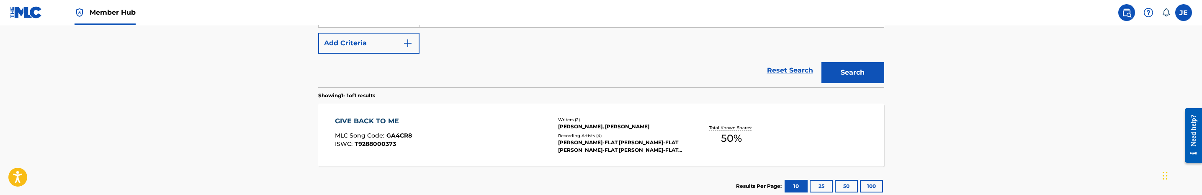
scroll to position [188, 0]
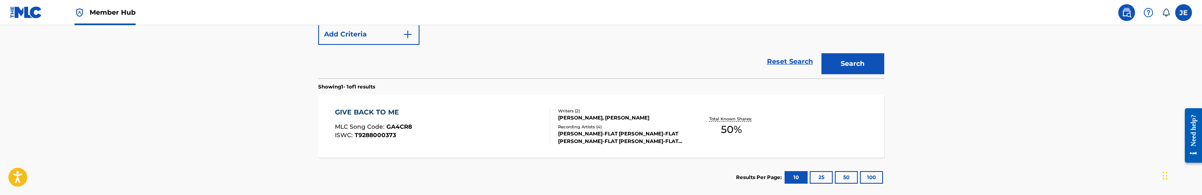
click at [469, 122] on div "GIVE BACK TO ME MLC Song Code : GA4CR8 ISWC : T9288000373" at bounding box center [442, 126] width 215 height 38
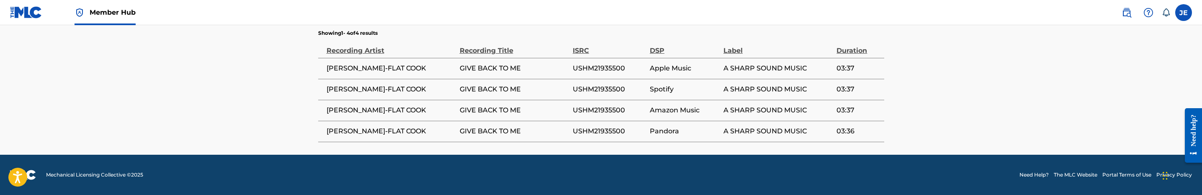
scroll to position [608, 0]
click at [607, 88] on span "USHM21935500" at bounding box center [609, 89] width 73 height 10
copy span "USHM21935500"
